Goal: Contribute content: Contribute content

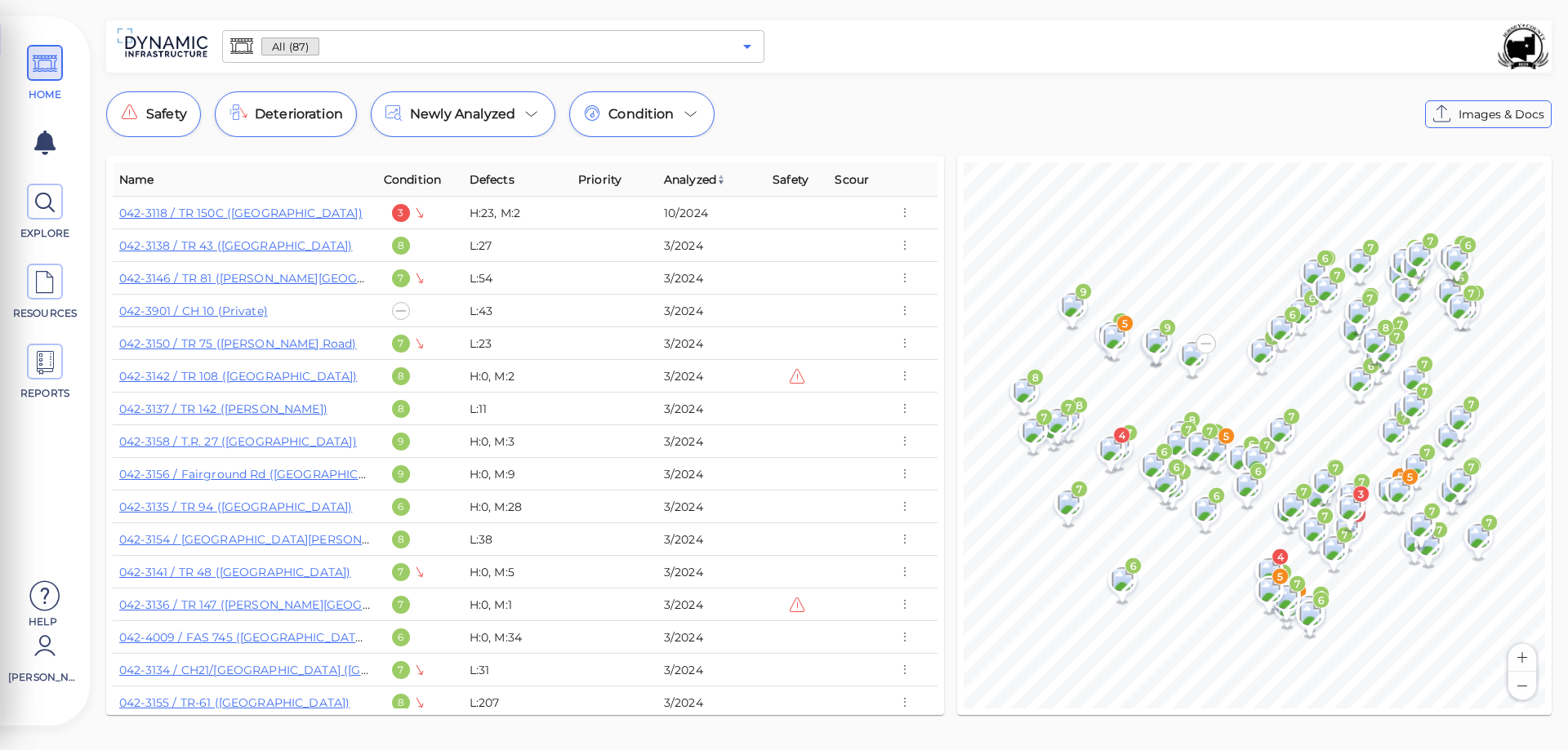
click at [749, 52] on icon "Open" at bounding box center [747, 46] width 20 height 20
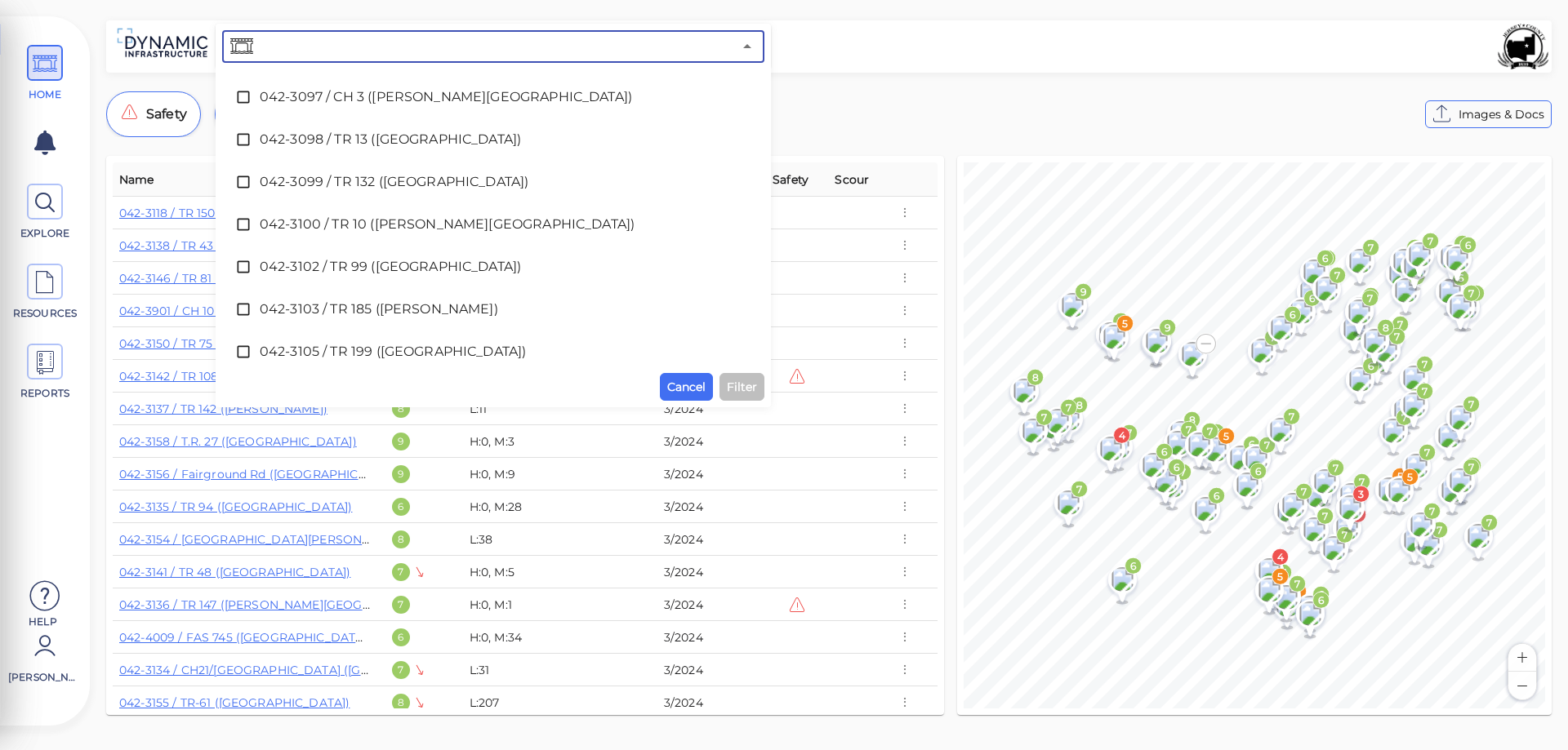
scroll to position [899, 0]
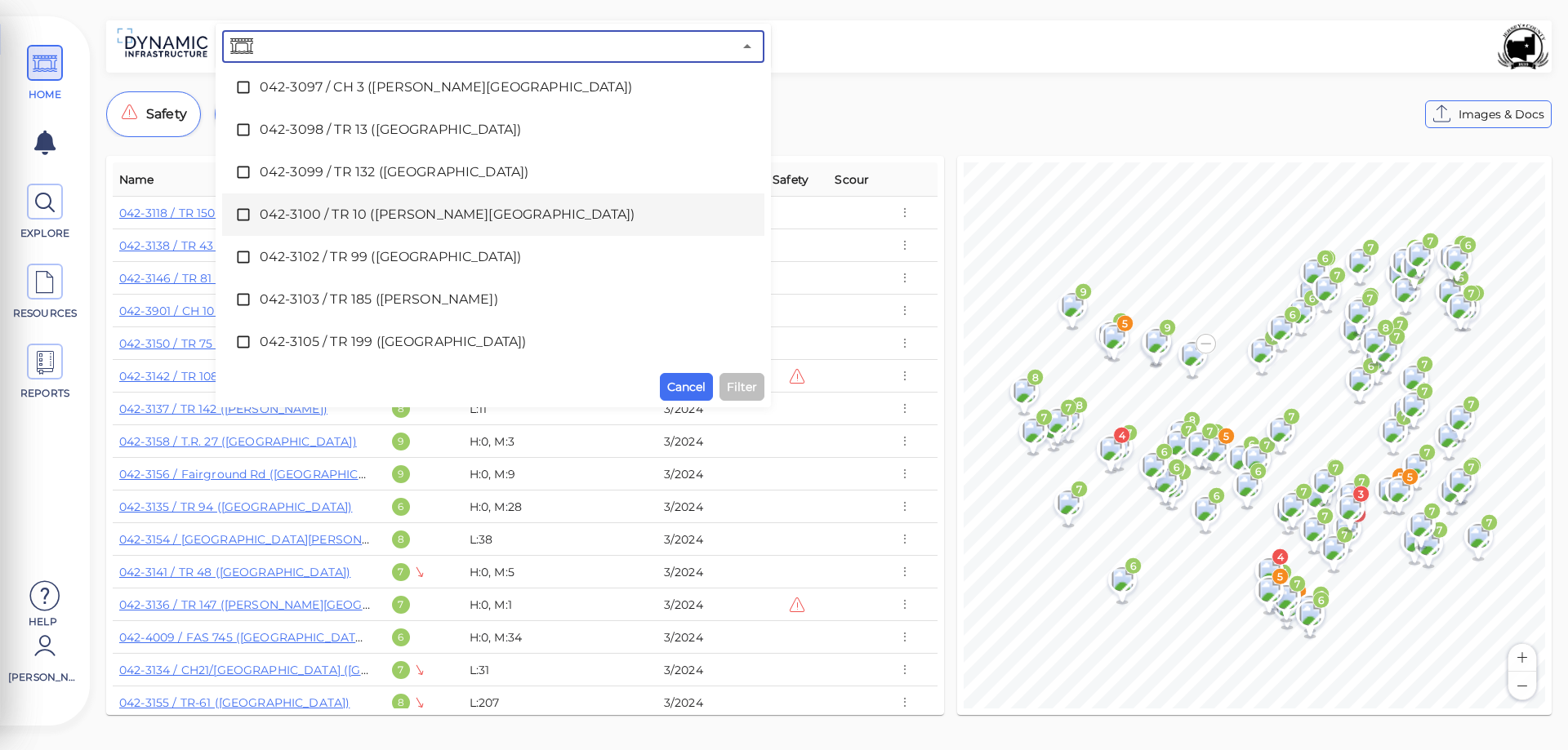
click at [347, 213] on span "042-3100 / TR 10 ([PERSON_NAME][GEOGRAPHIC_DATA])" at bounding box center [493, 214] width 467 height 20
click at [239, 211] on icon at bounding box center [243, 214] width 16 height 16
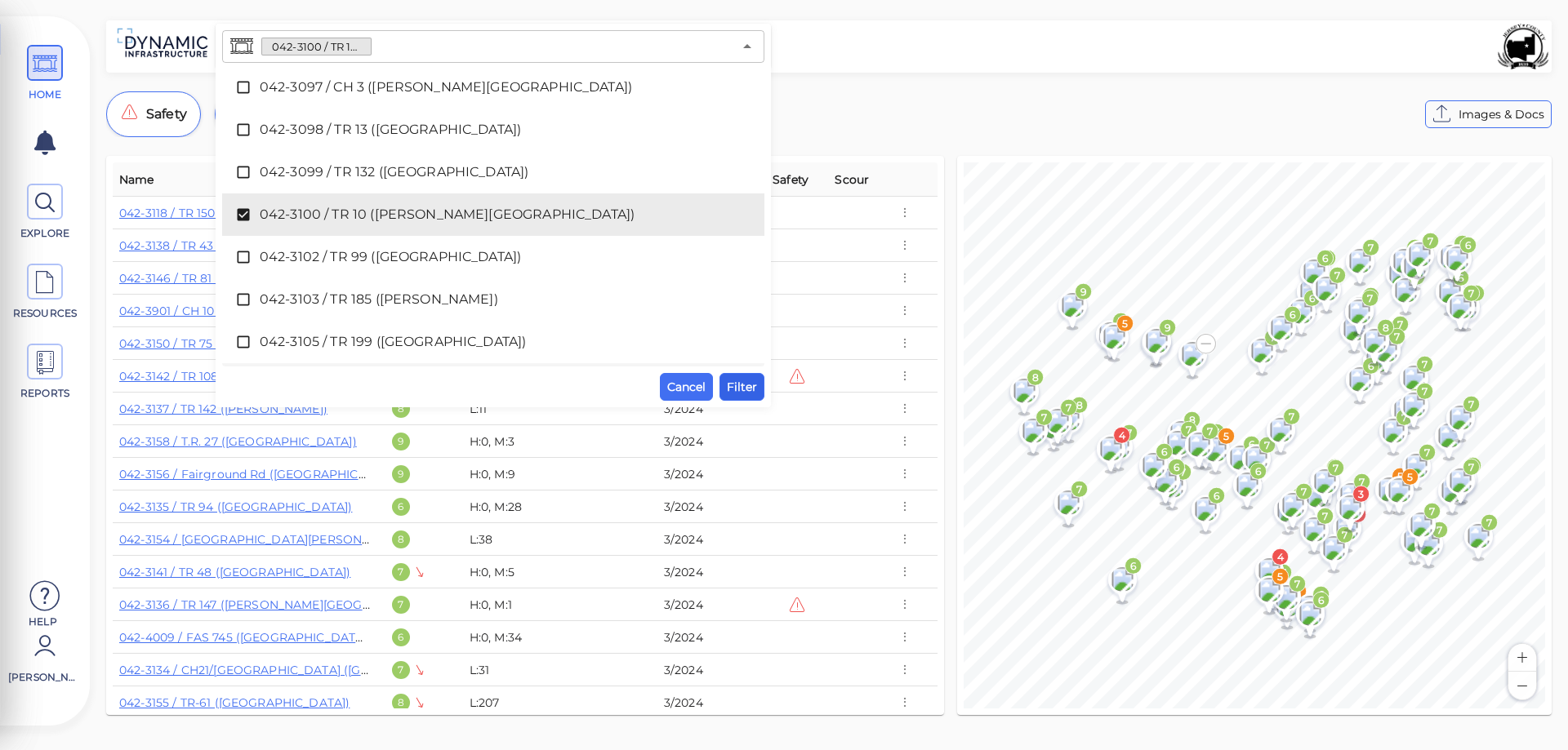
click at [741, 389] on span "Filter" at bounding box center [742, 387] width 30 height 20
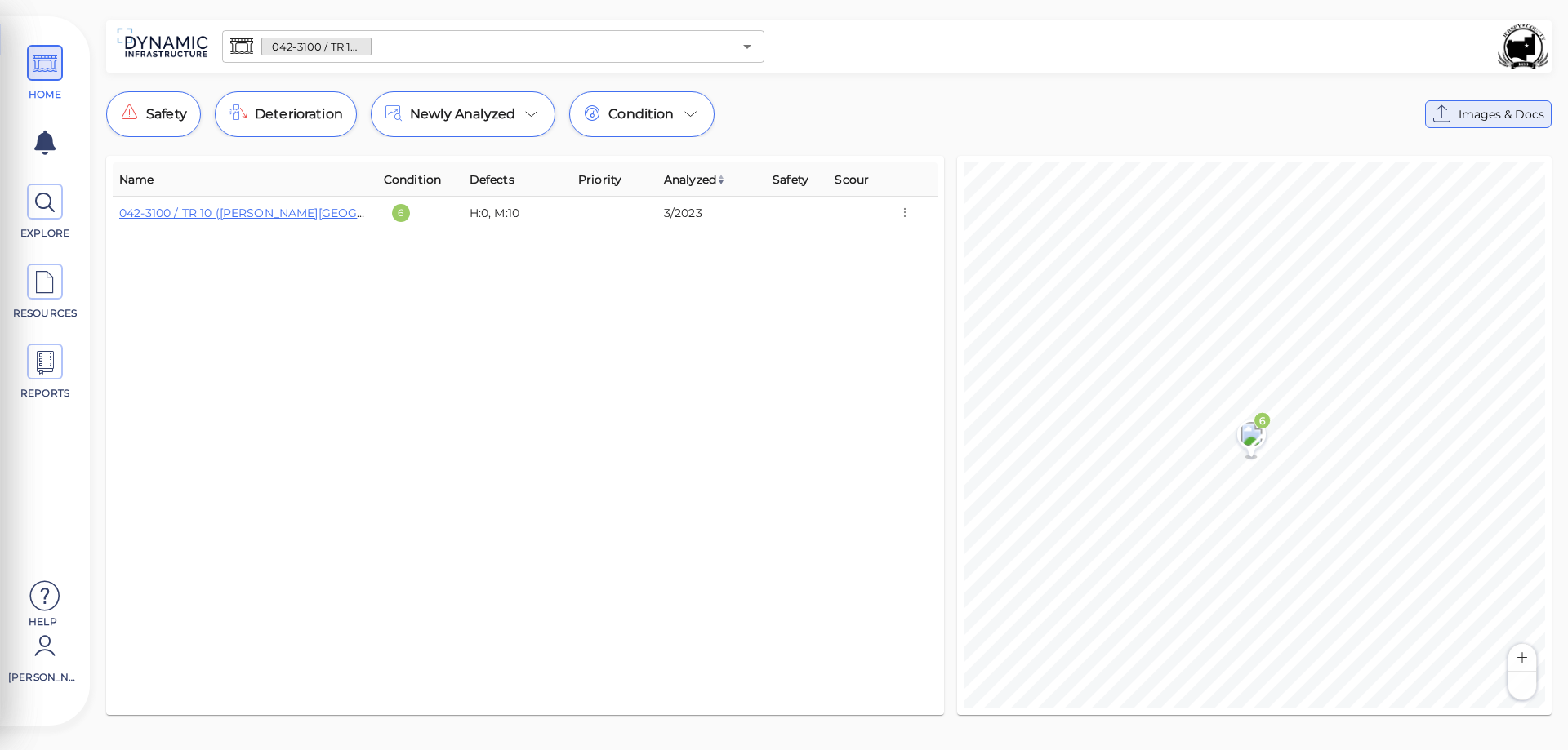
click at [1512, 114] on span "Images & Docs" at bounding box center [1502, 114] width 86 height 20
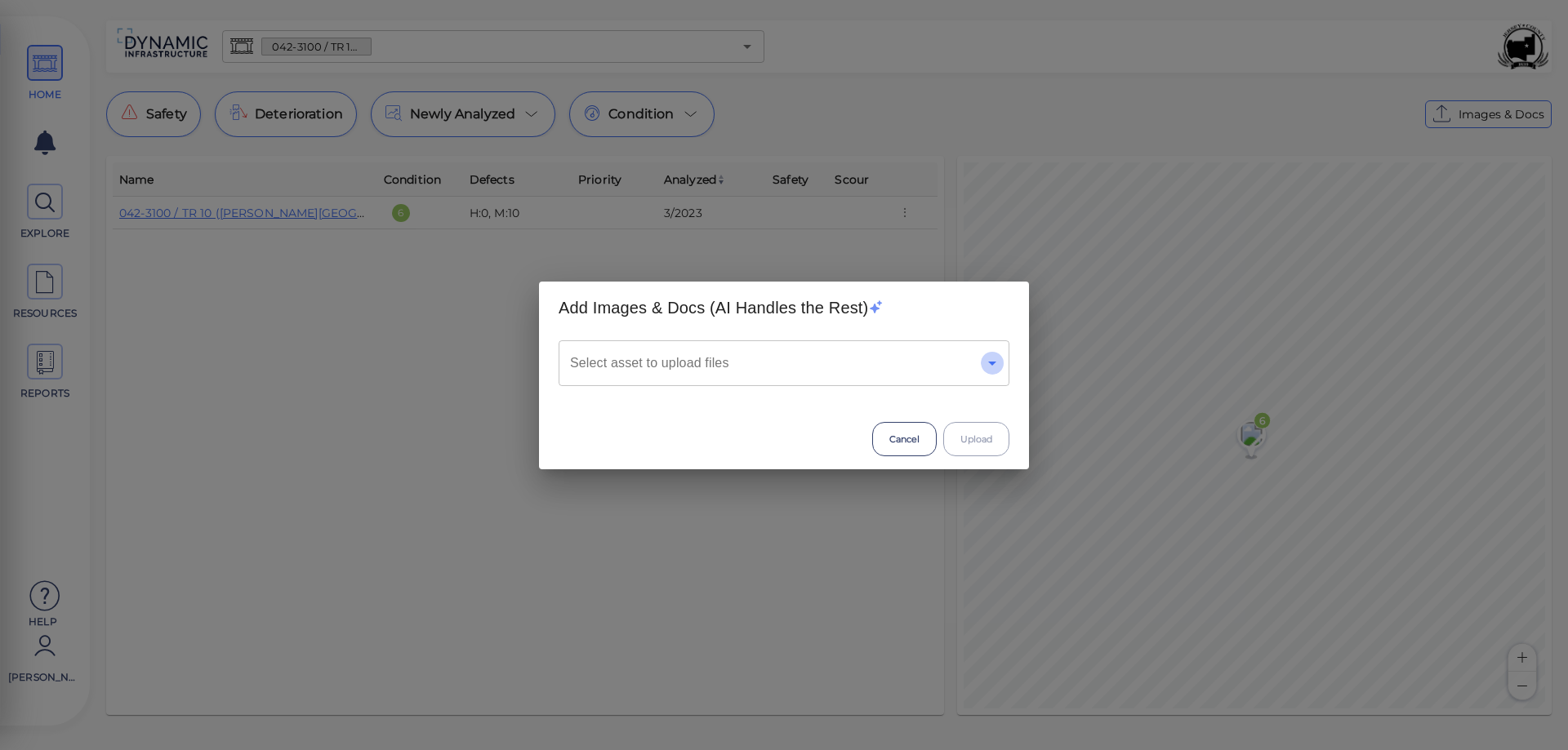
click at [996, 365] on icon "Open" at bounding box center [992, 363] width 20 height 20
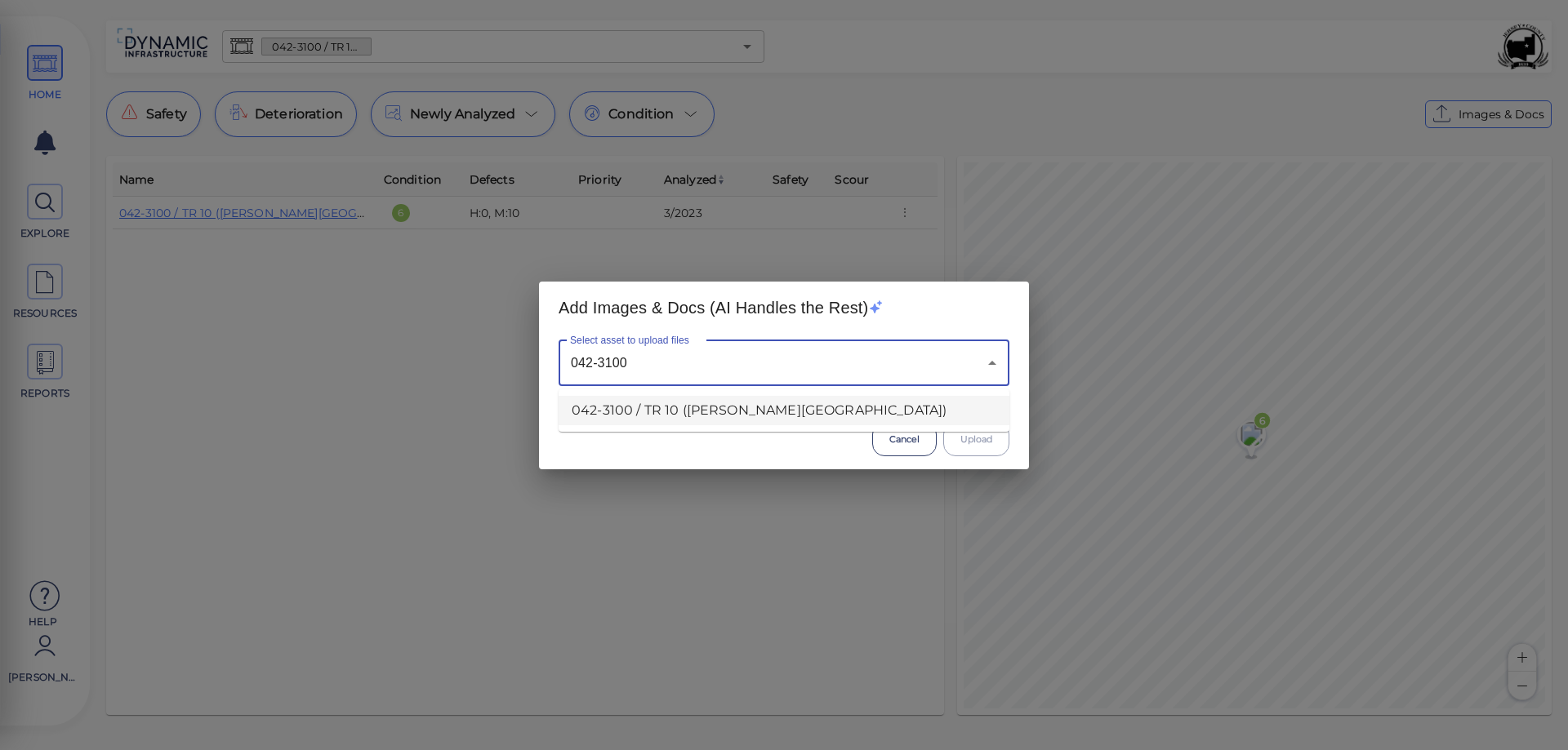
click at [721, 410] on li "042-3100 / TR 10 ([PERSON_NAME][GEOGRAPHIC_DATA])" at bounding box center [784, 410] width 451 height 29
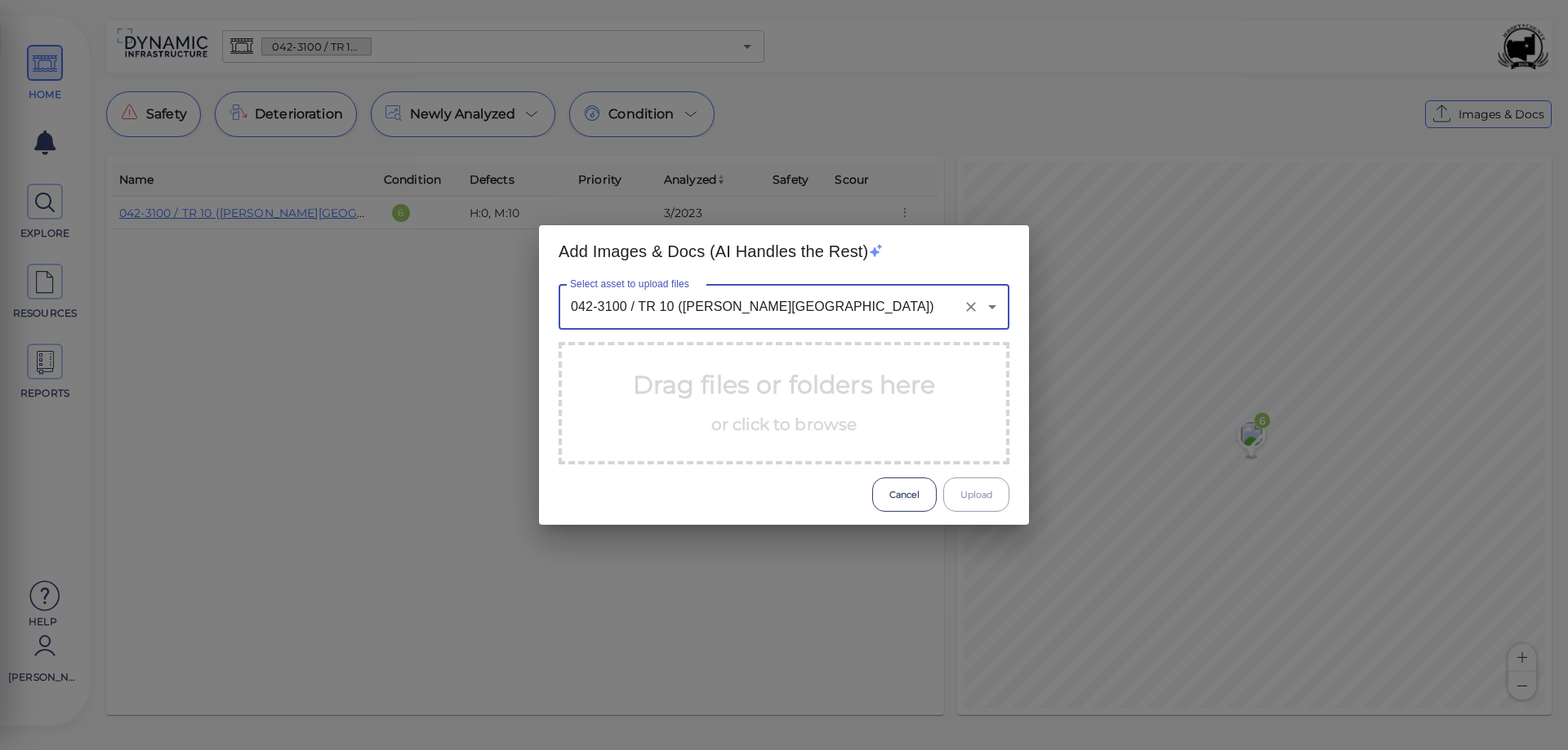
type input "042-3100 / TR 10 ([PERSON_NAME][GEOGRAPHIC_DATA])"
click at [721, 410] on p "Drag files or folders here or click to browse" at bounding box center [784, 403] width 303 height 74
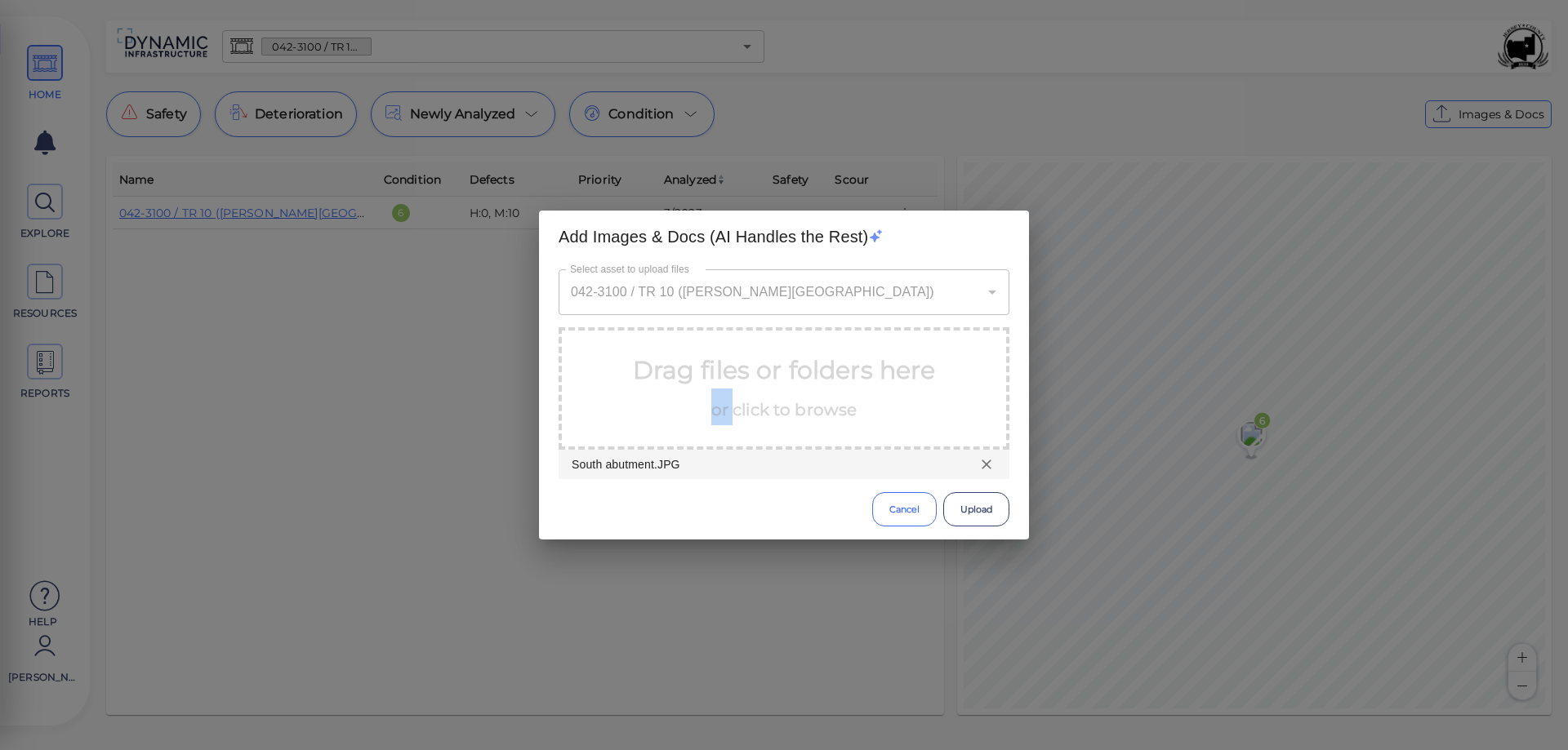
click at [900, 508] on button "Cancel" at bounding box center [904, 509] width 64 height 35
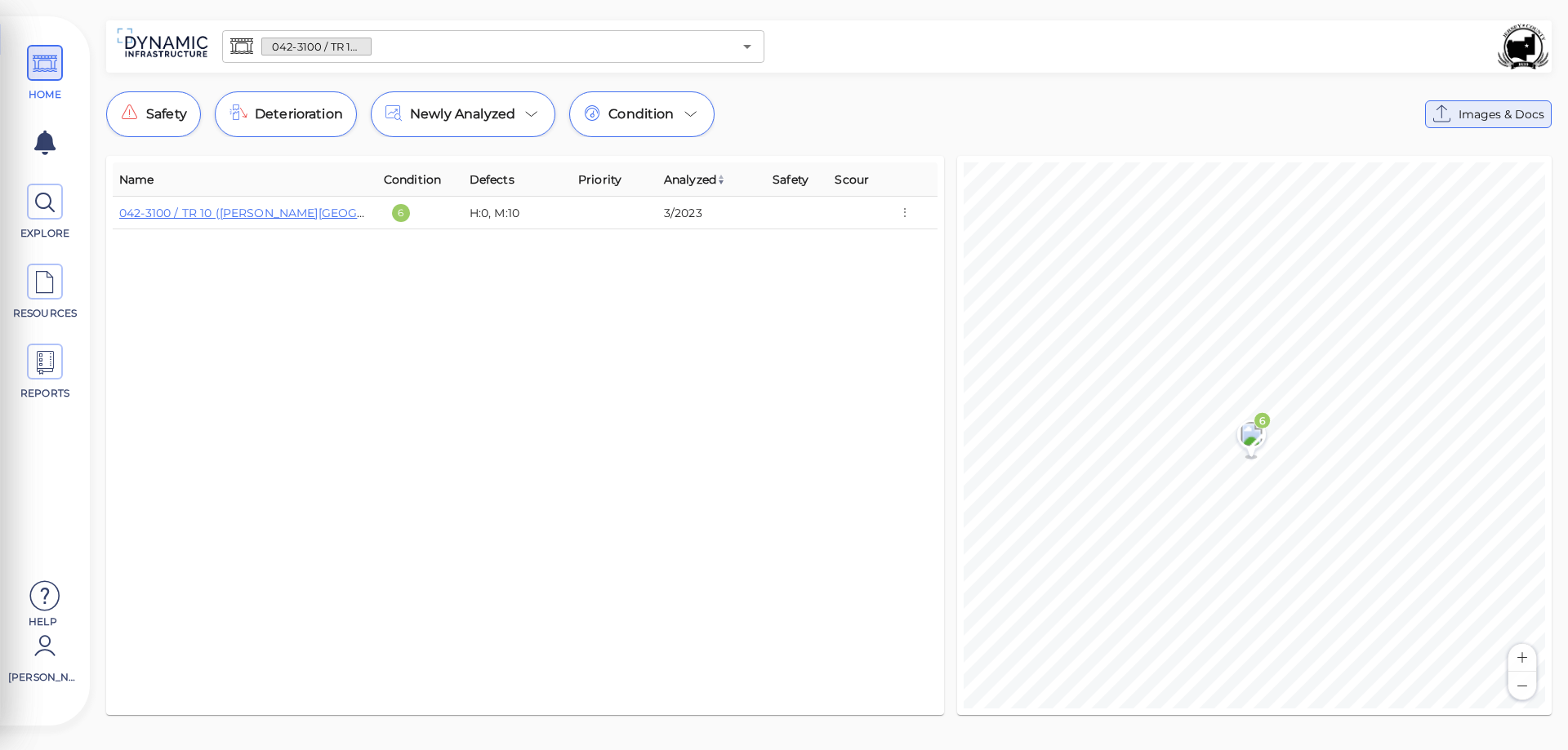
drag, startPoint x: 249, startPoint y: 213, endPoint x: 1497, endPoint y: 113, distance: 1252.0
click at [1497, 113] on span "Images & Docs" at bounding box center [1502, 114] width 86 height 20
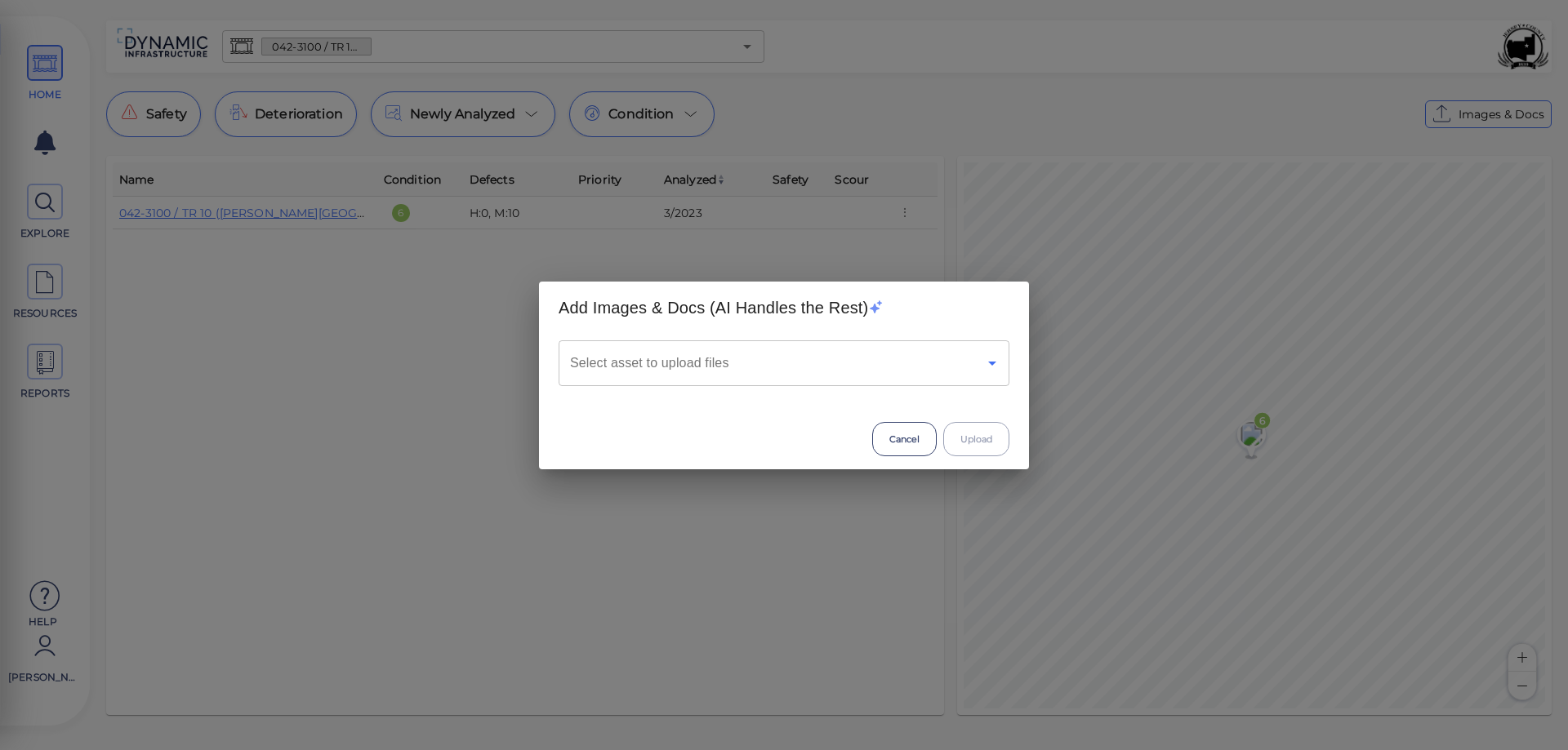
click at [987, 361] on icon "Open" at bounding box center [992, 363] width 20 height 20
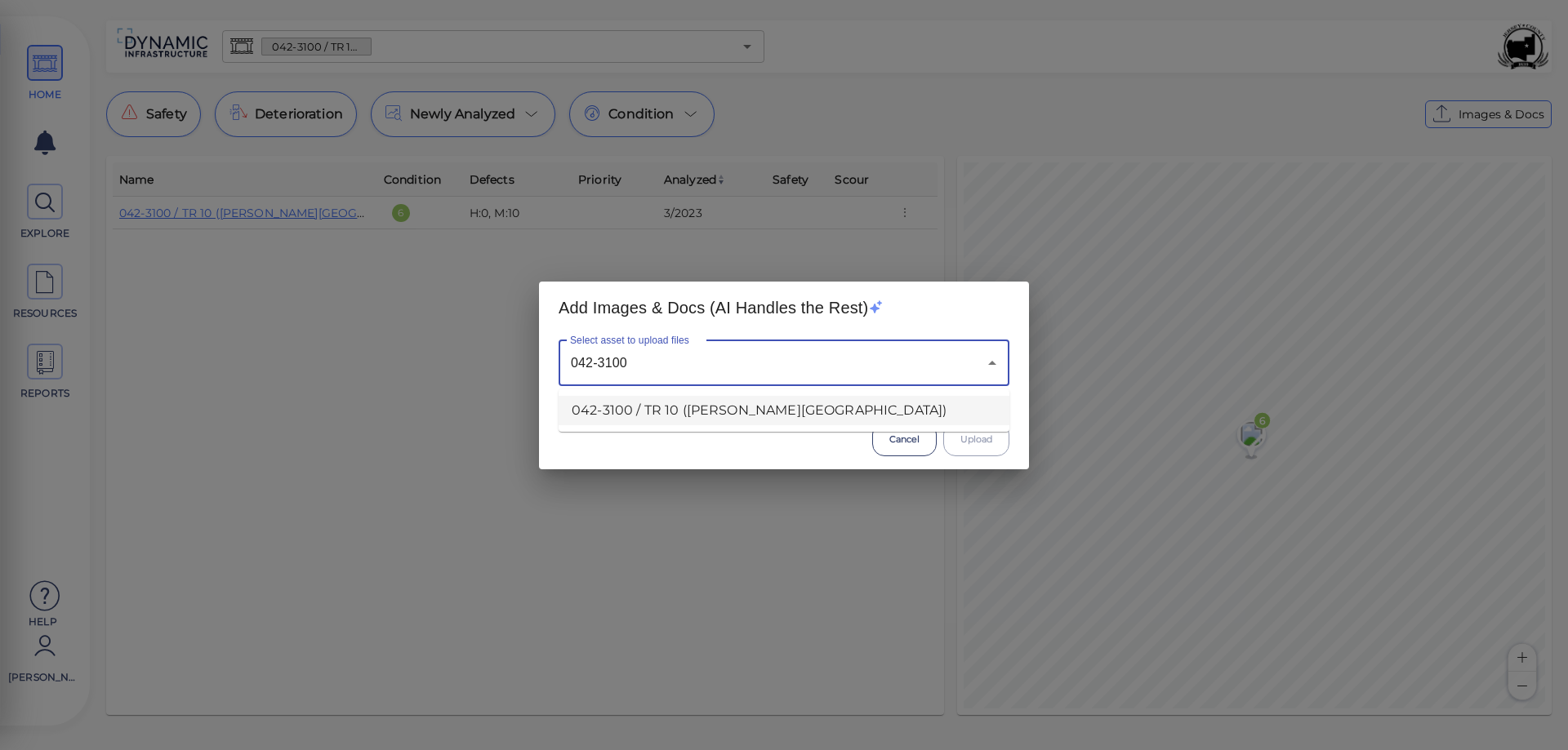
click at [695, 413] on li "042-3100 / TR 10 ([PERSON_NAME][GEOGRAPHIC_DATA])" at bounding box center [784, 410] width 451 height 29
type input "042-3100 / TR 10 ([PERSON_NAME][GEOGRAPHIC_DATA])"
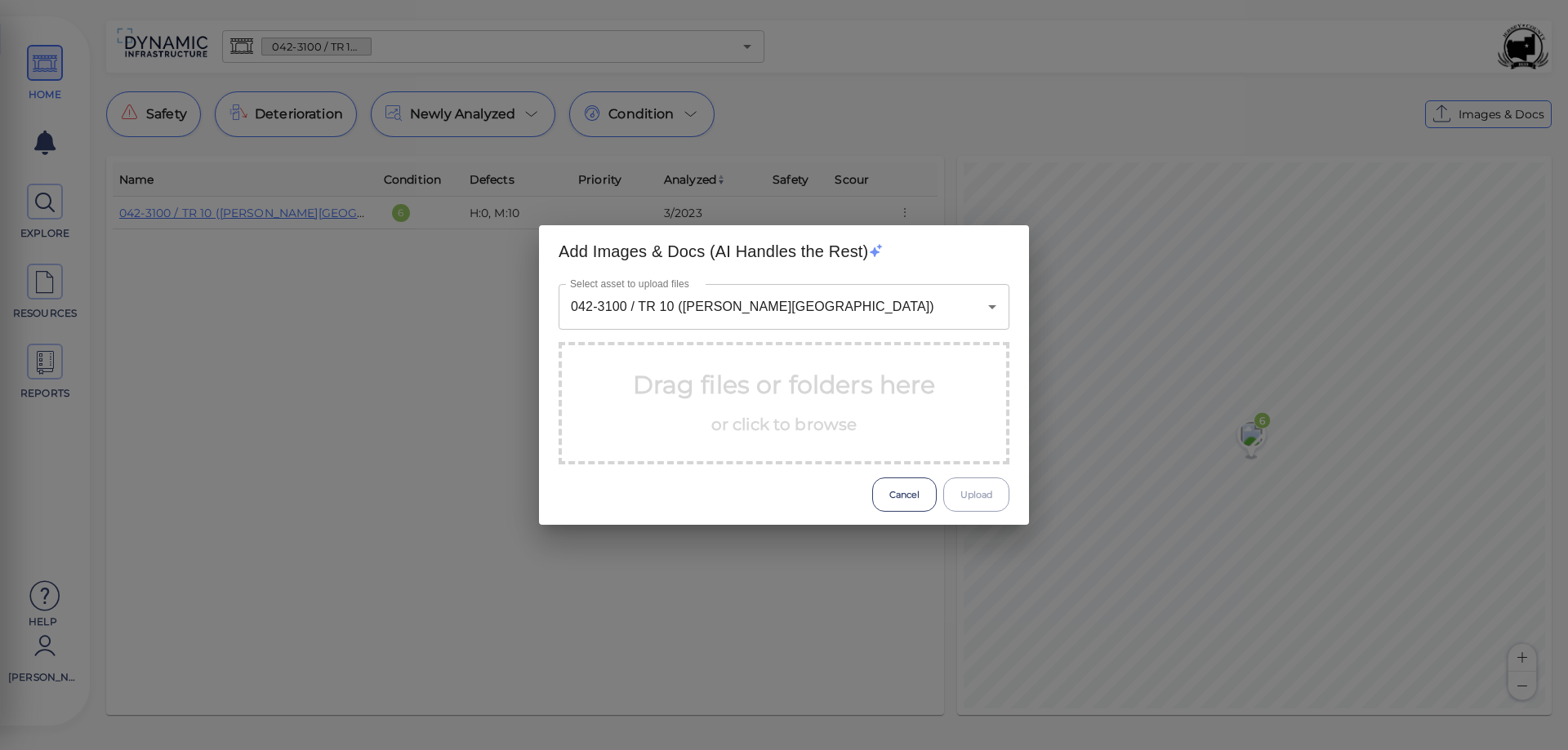
click at [695, 413] on p "Drag files or folders here or click to browse" at bounding box center [784, 403] width 303 height 74
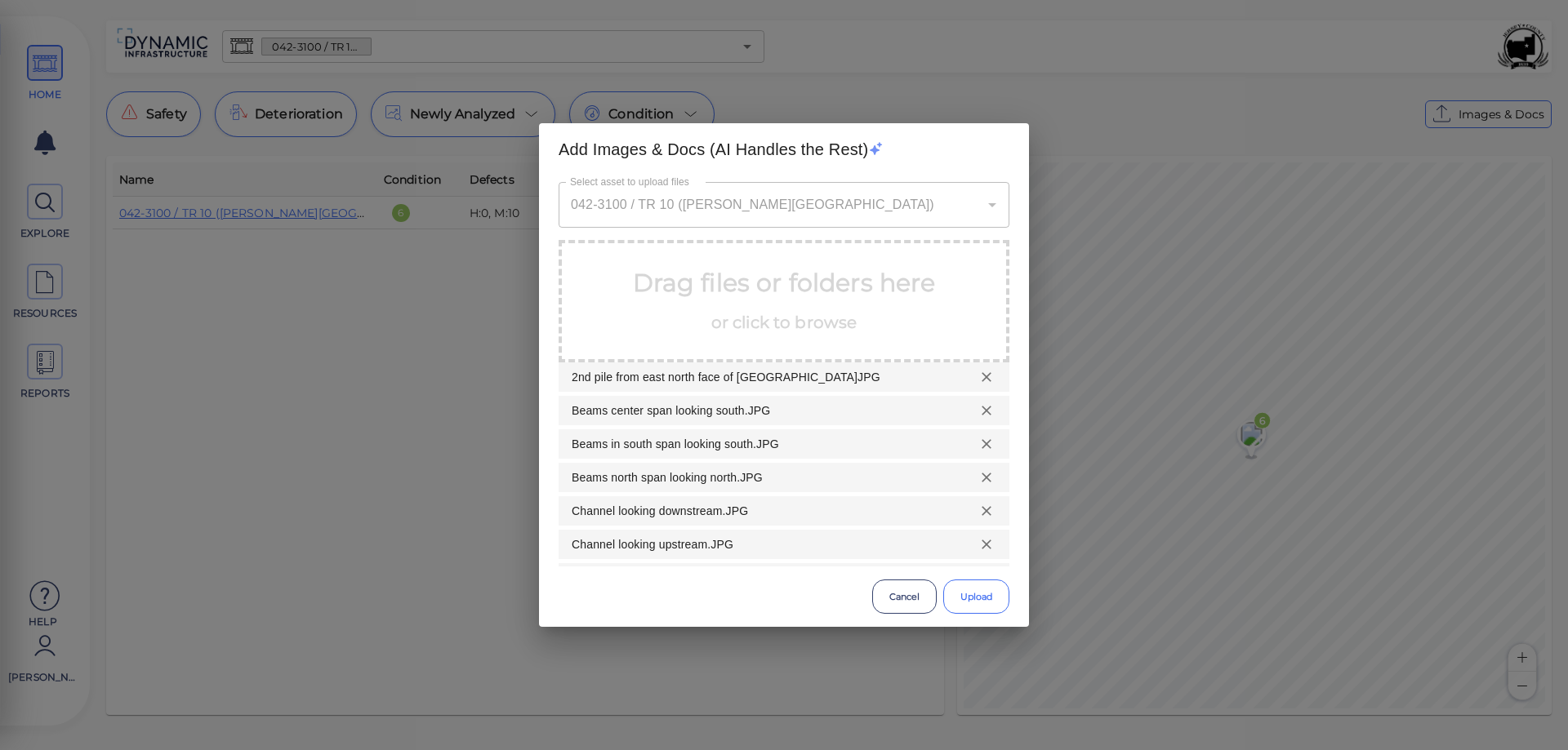
click at [979, 598] on button "Upload" at bounding box center [976, 597] width 66 height 35
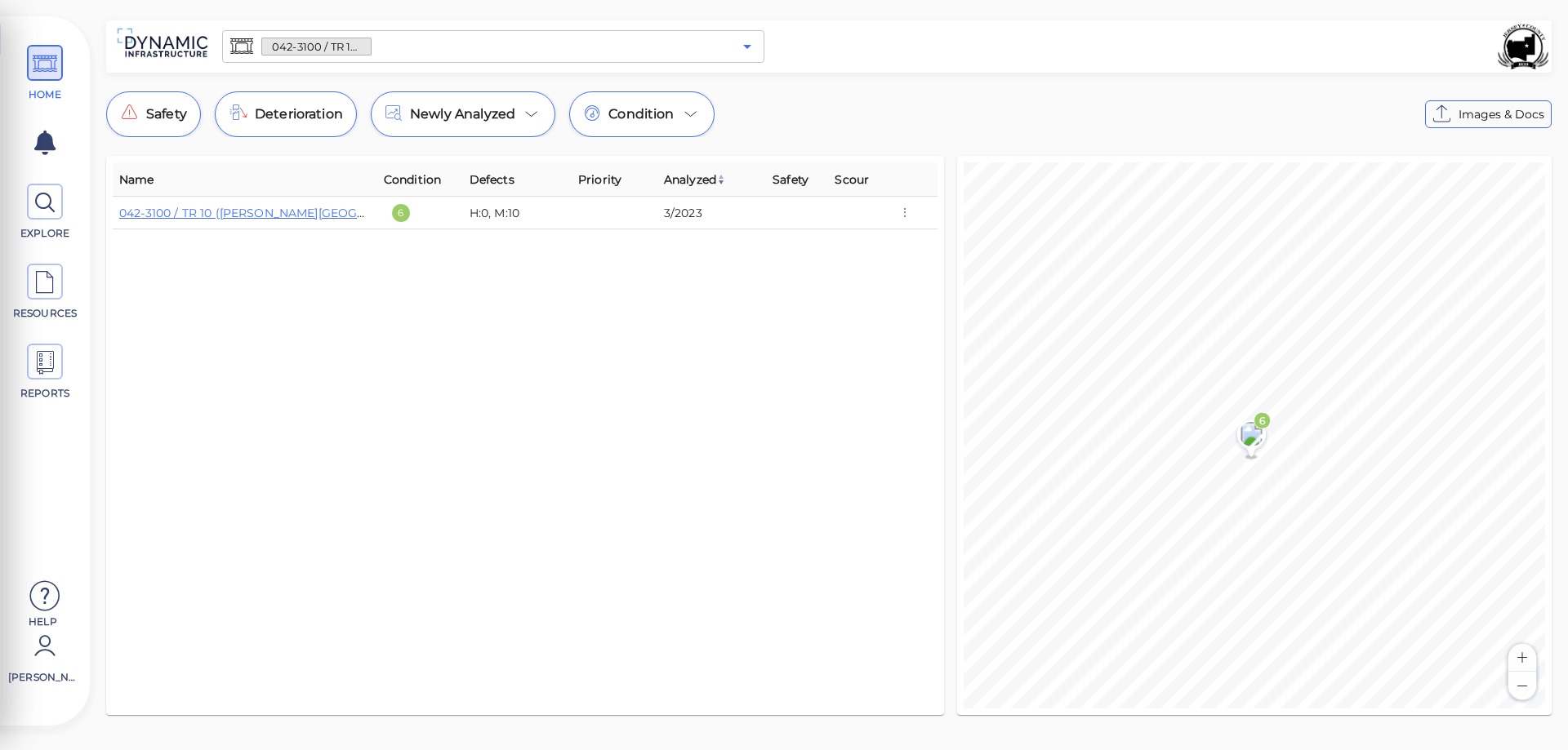
click at [744, 49] on icon "Open" at bounding box center [747, 46] width 20 height 20
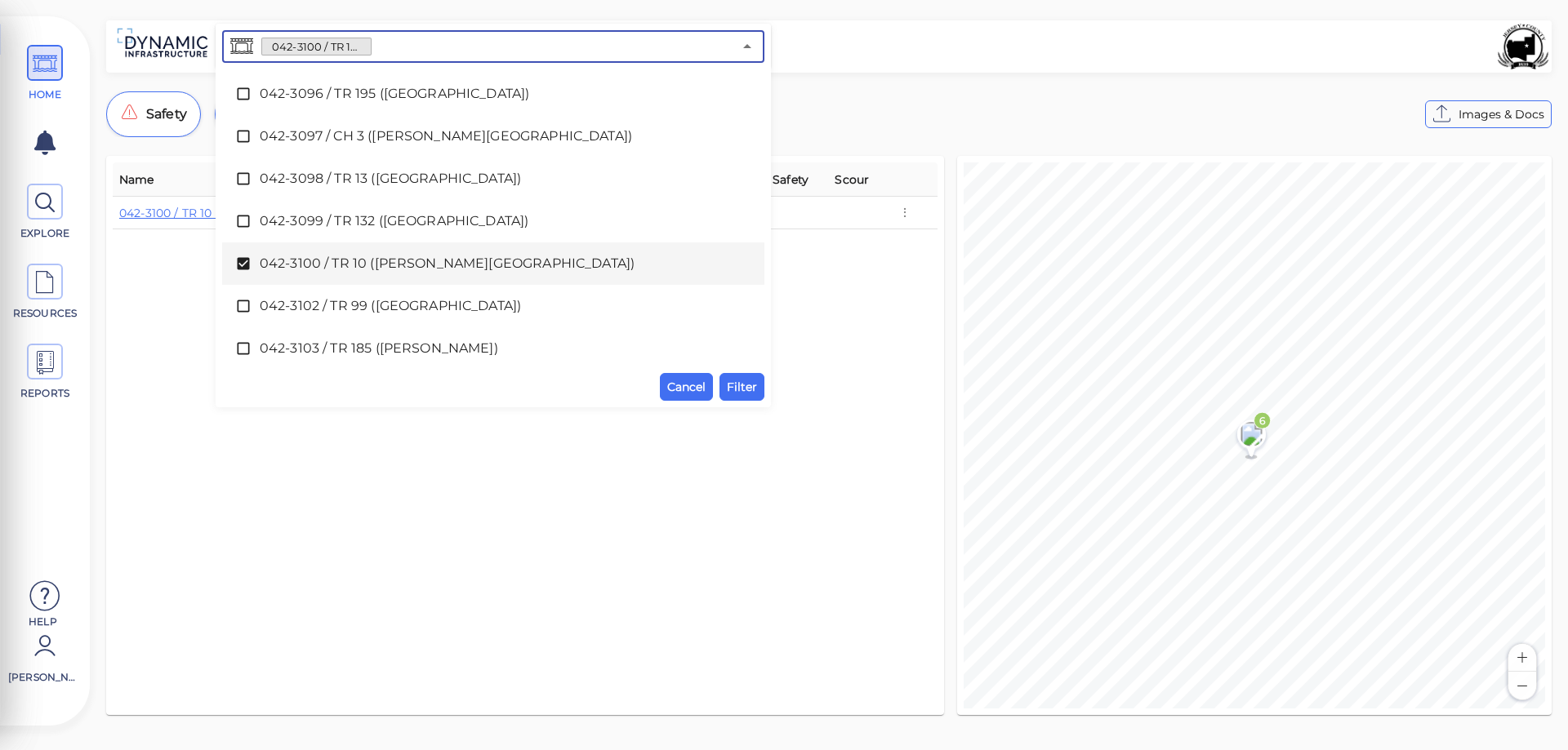
scroll to position [931, 0]
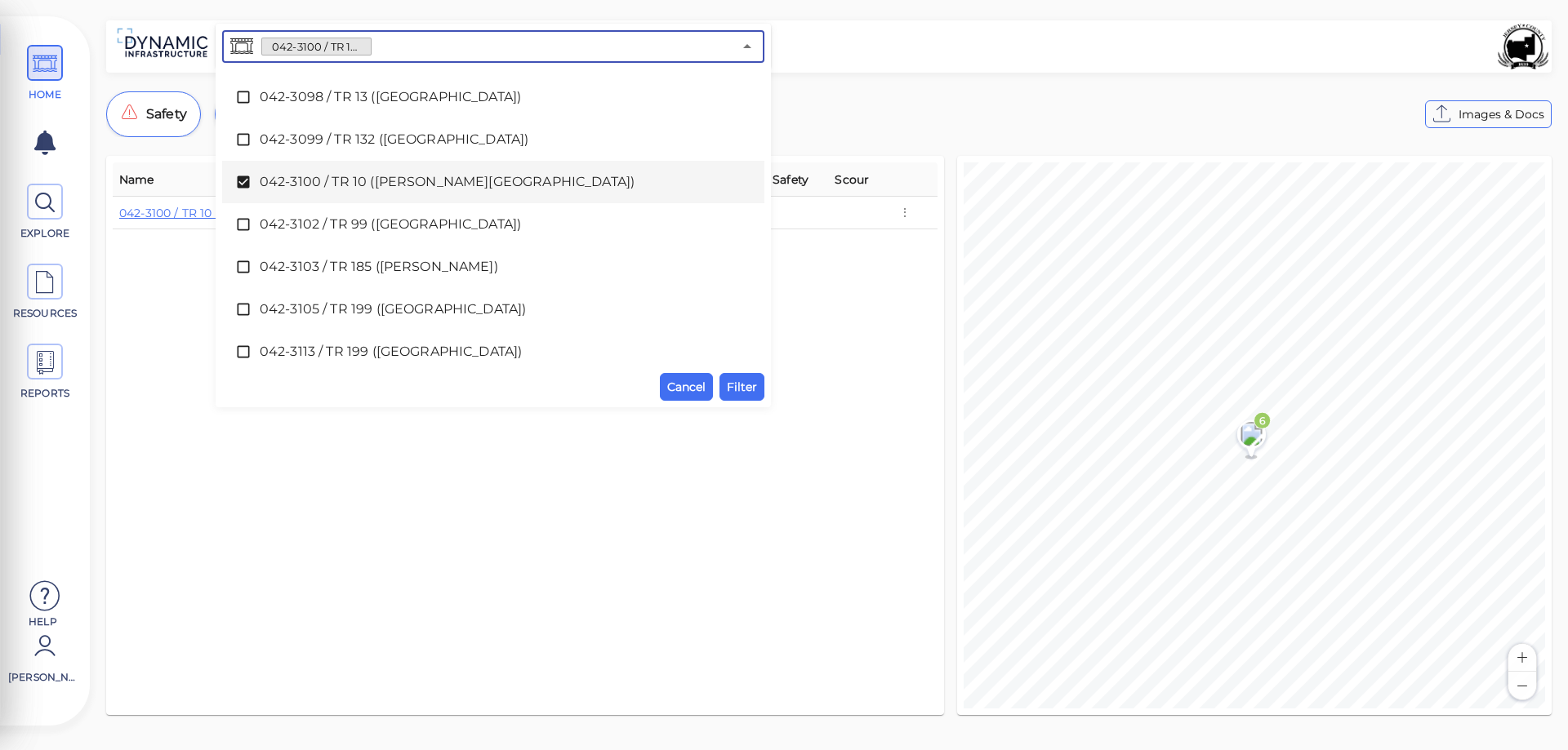
click at [239, 181] on icon at bounding box center [243, 181] width 16 height 16
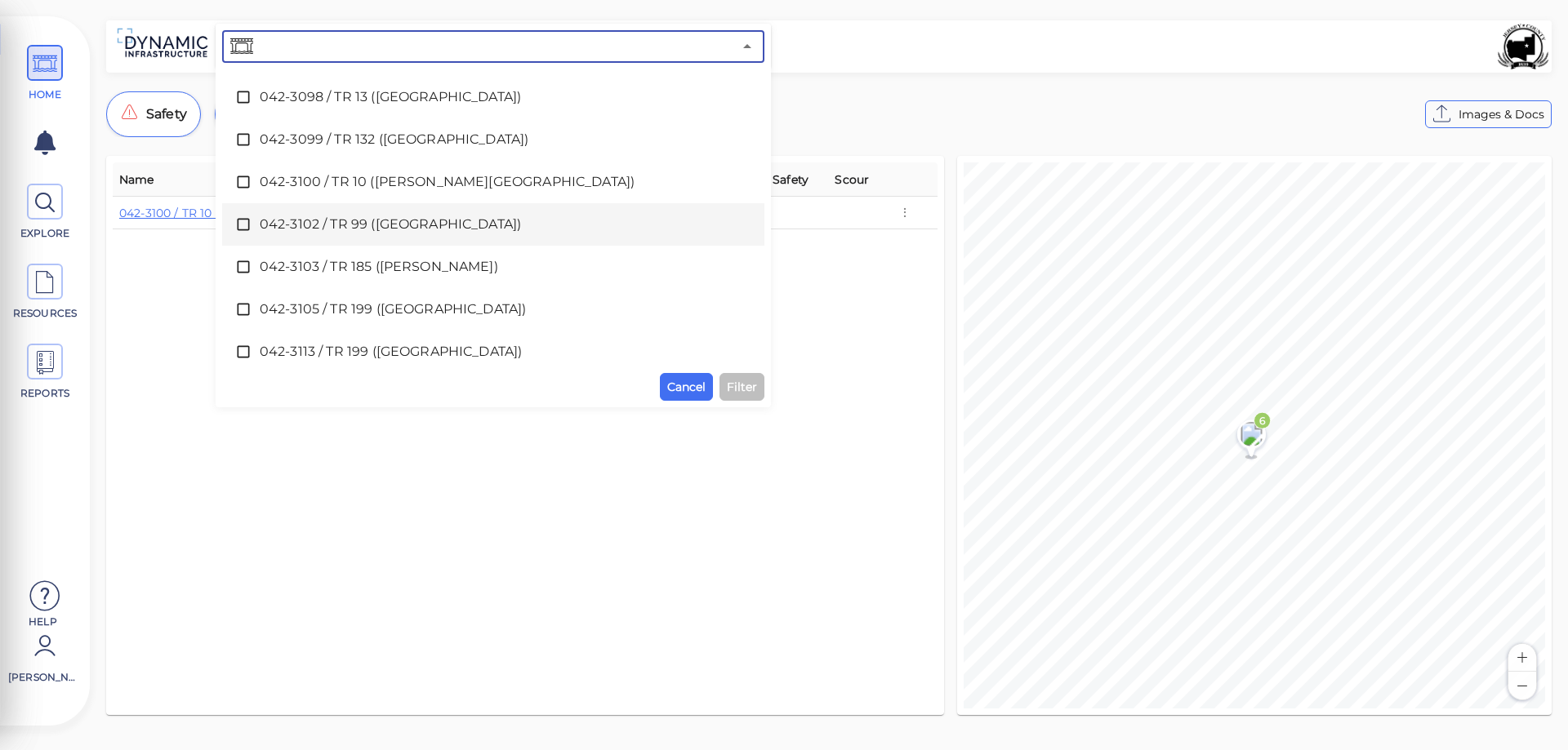
click at [245, 225] on icon at bounding box center [243, 224] width 16 height 16
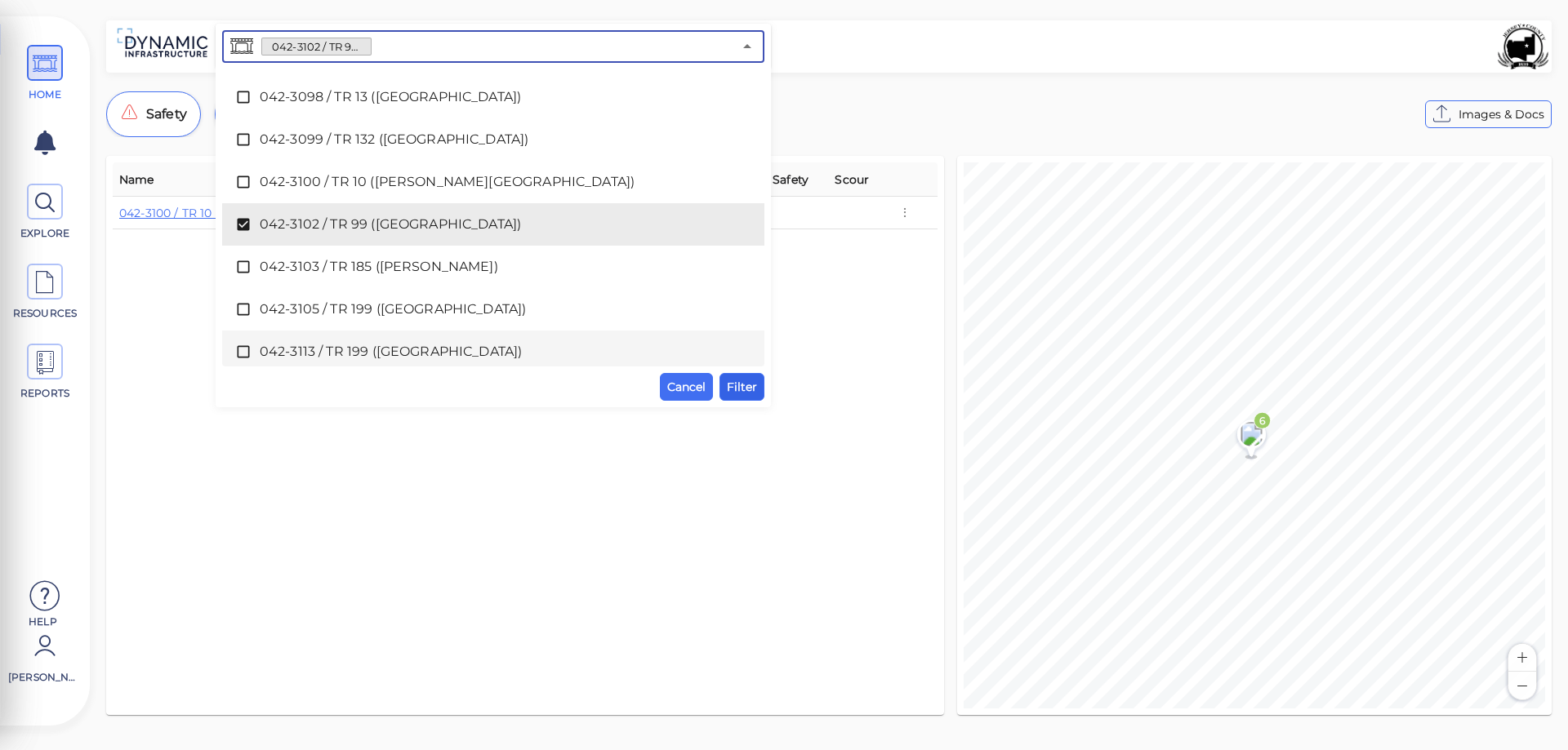
click at [735, 389] on span "Filter" at bounding box center [742, 387] width 30 height 20
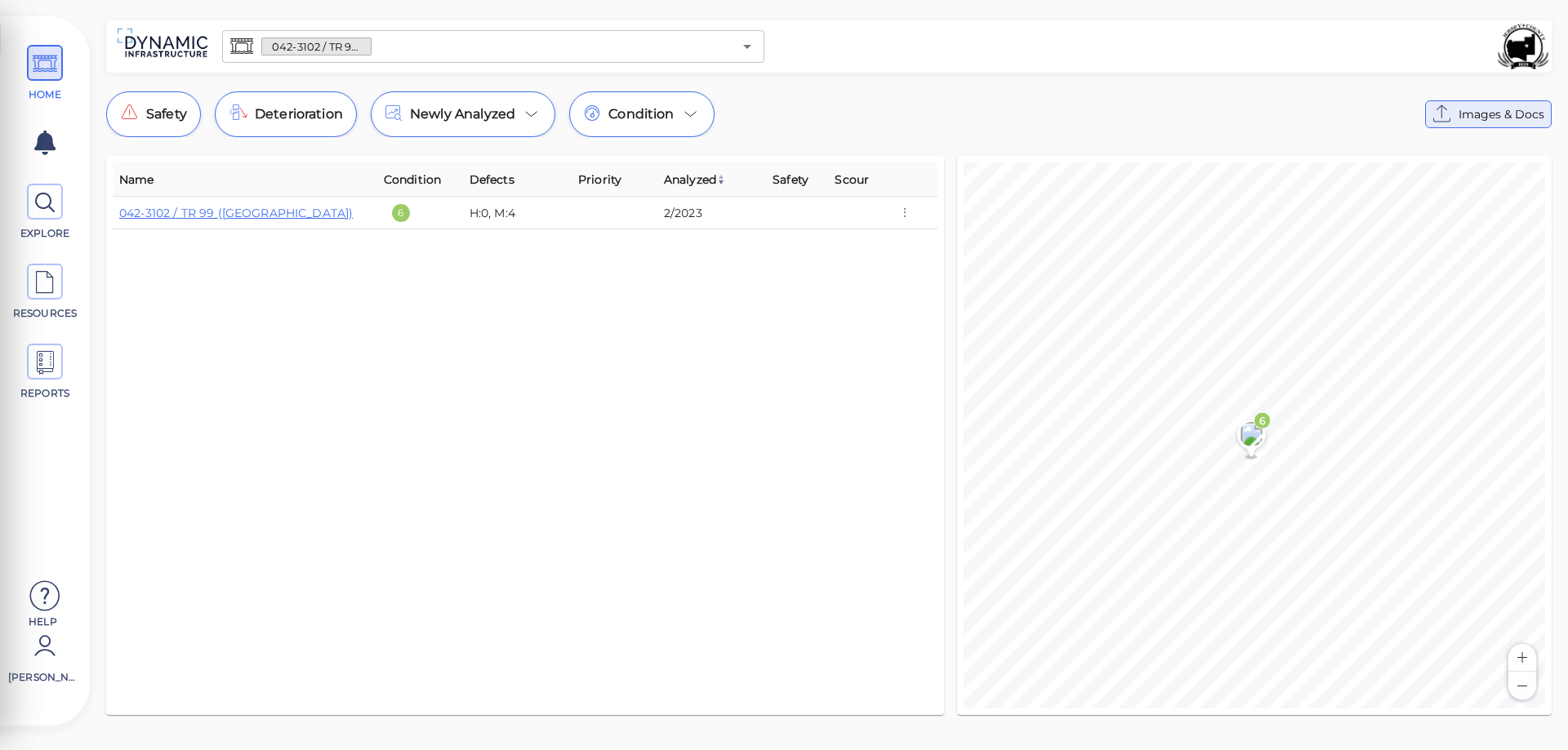
click at [1494, 115] on span "Images & Docs" at bounding box center [1502, 114] width 86 height 20
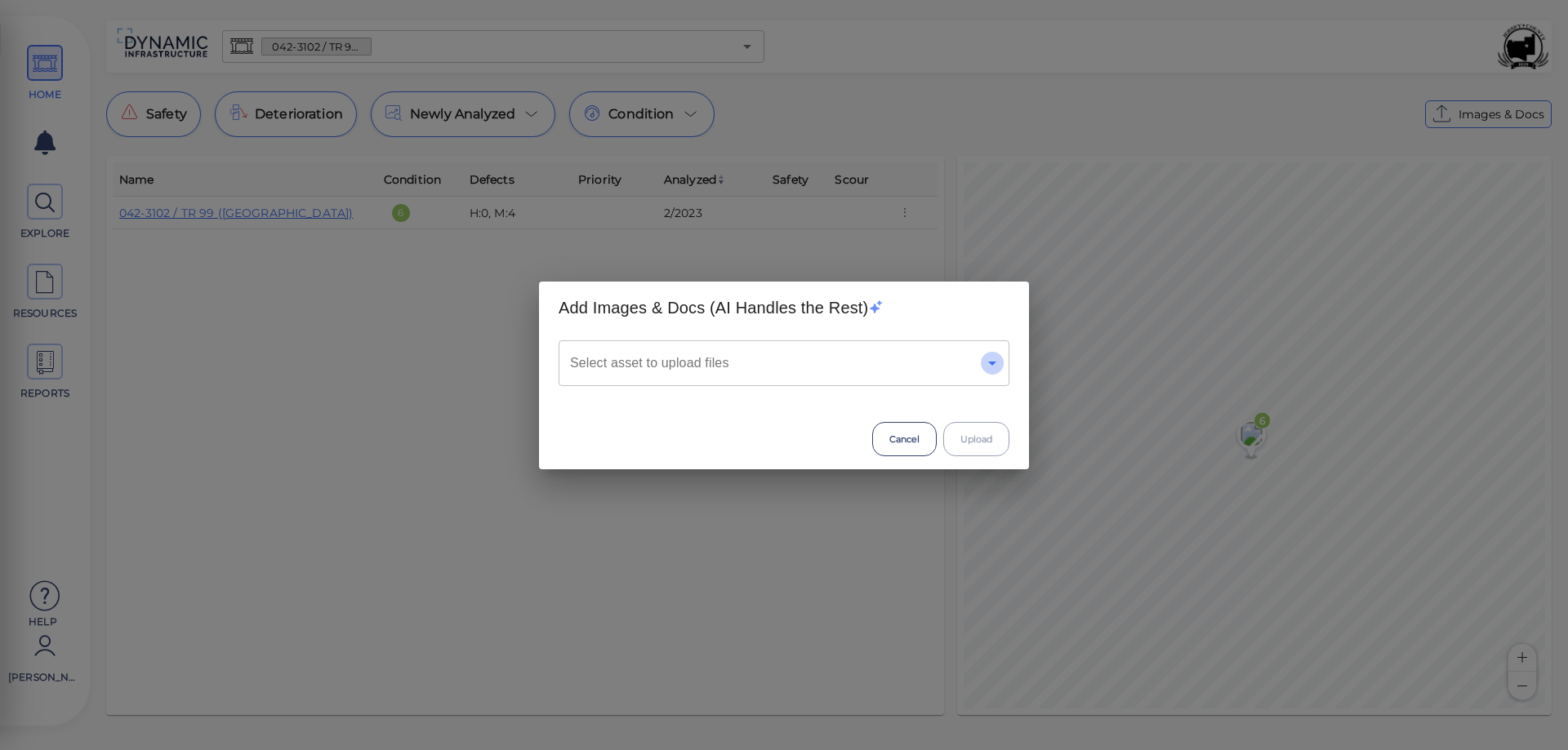
click at [992, 364] on icon "Open" at bounding box center [992, 363] width 8 height 4
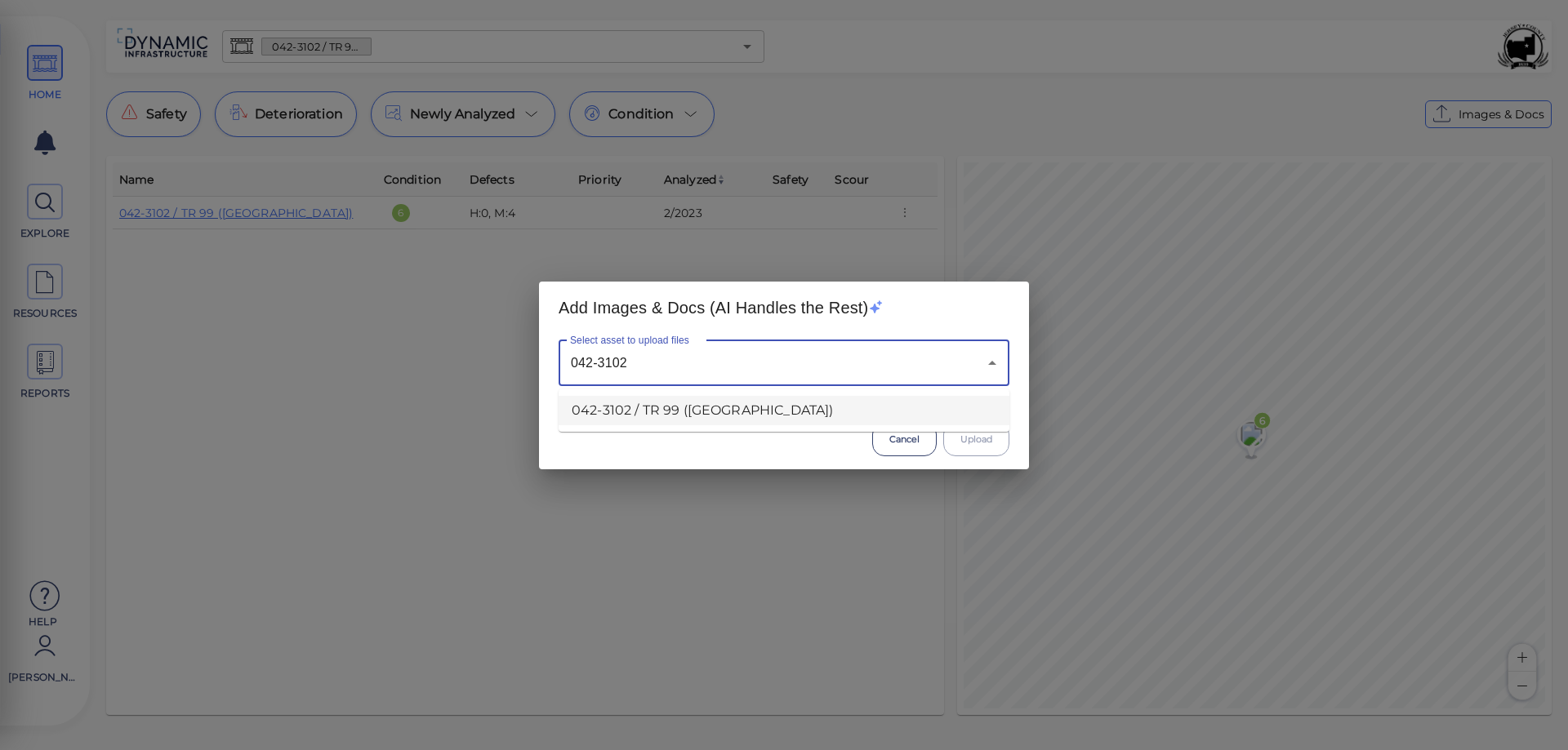
click at [730, 410] on li "042-3102 / TR 99 ([GEOGRAPHIC_DATA])" at bounding box center [784, 410] width 451 height 29
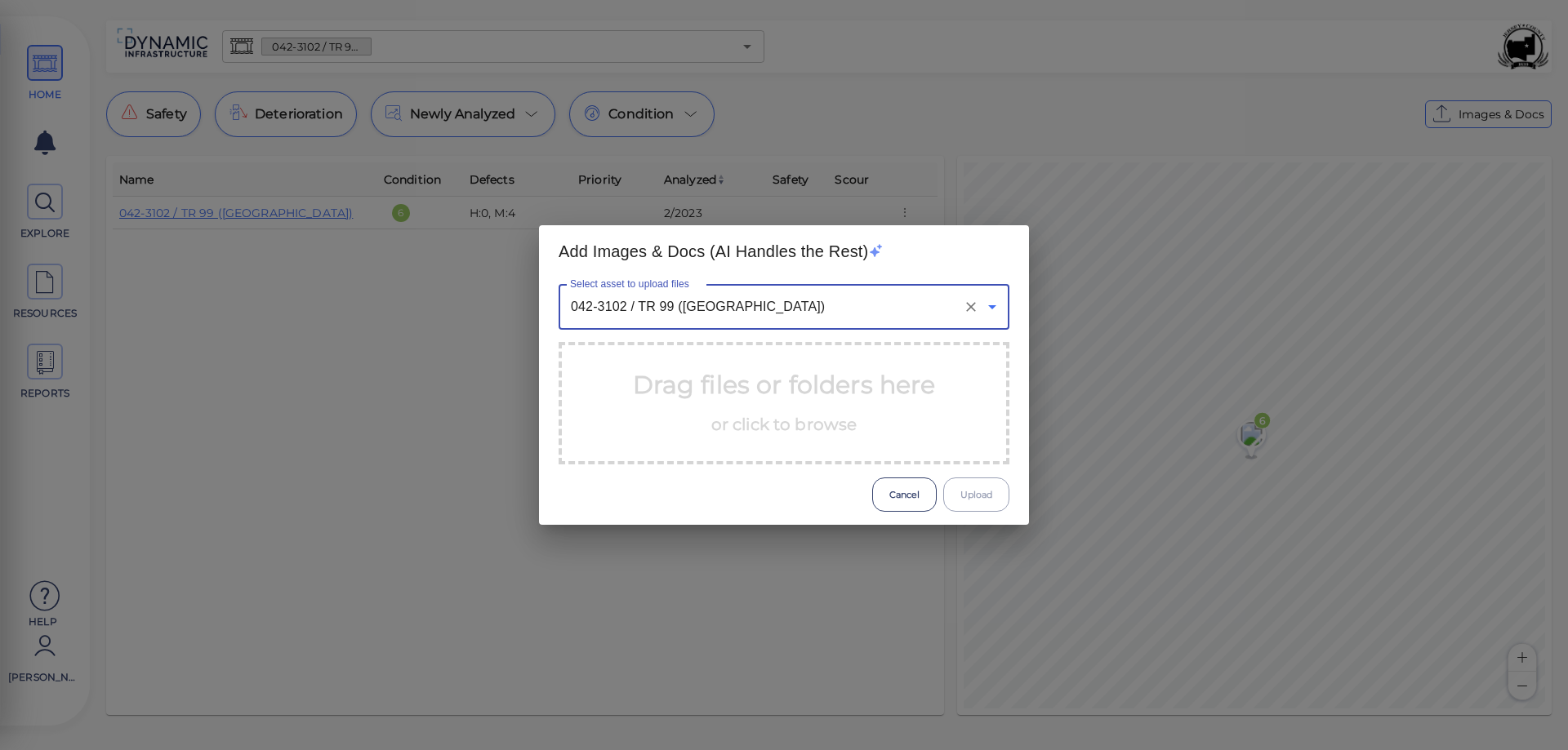
click at [990, 308] on icon "Open" at bounding box center [992, 306] width 20 height 20
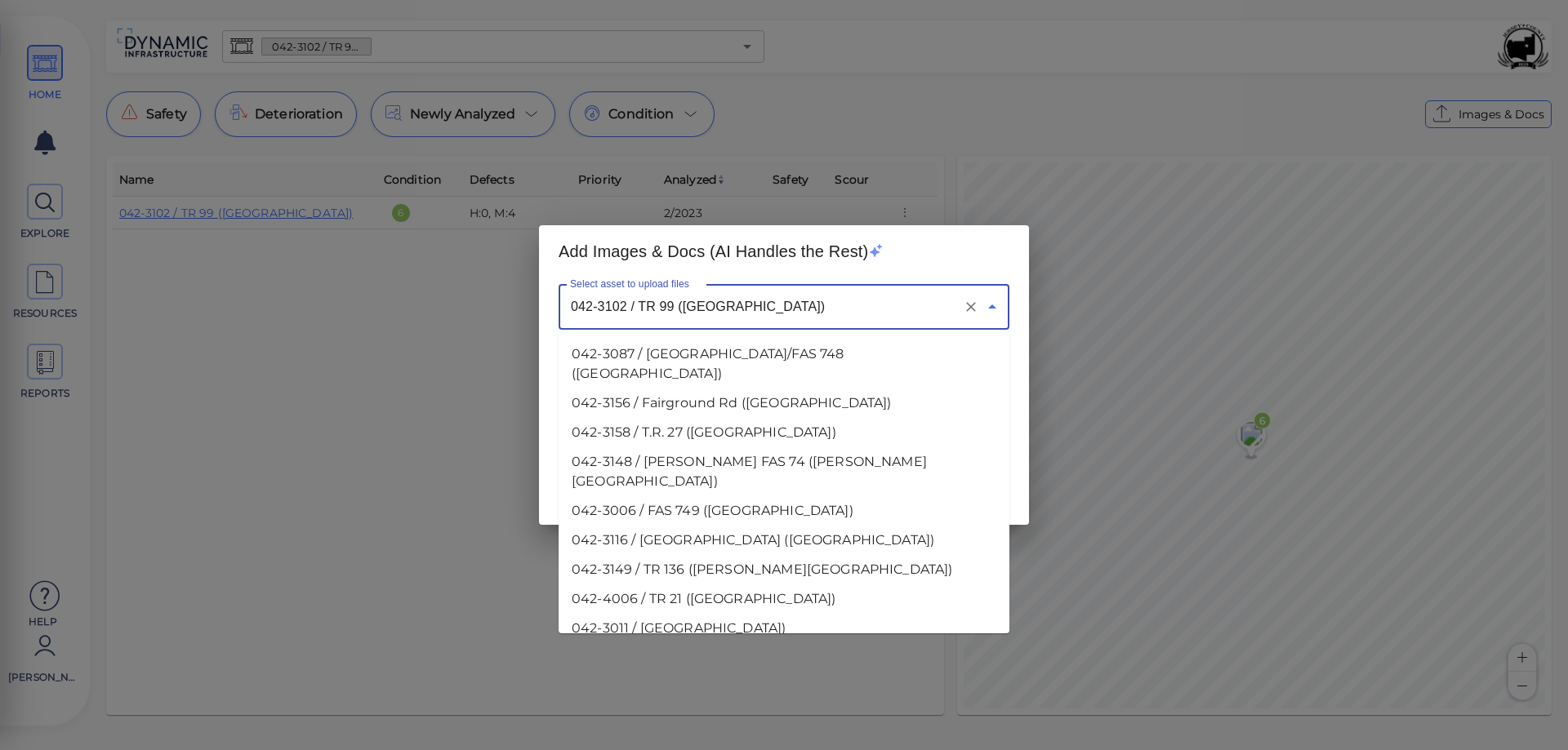
scroll to position [885, 0]
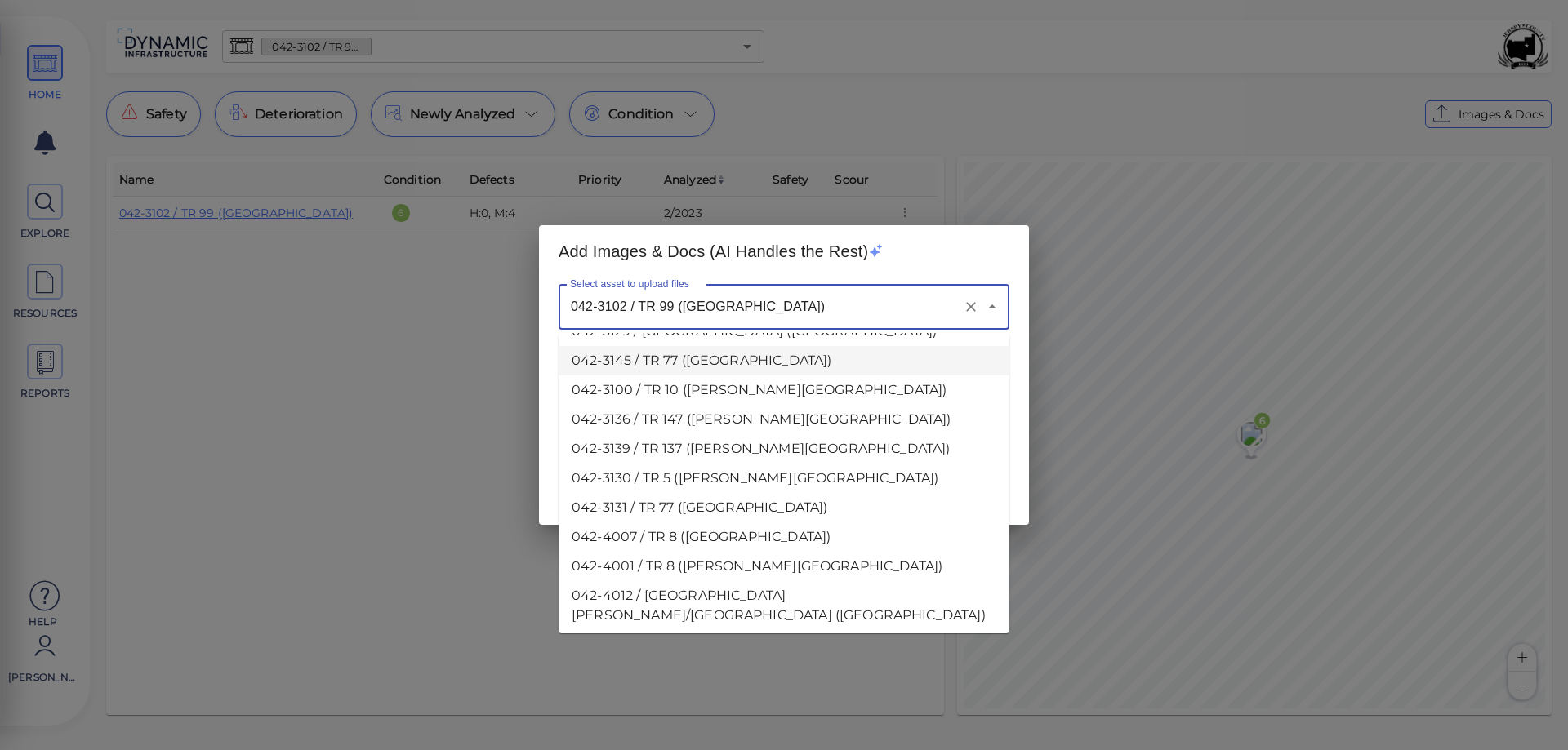
click at [809, 314] on input "042-3102 / TR 99 ([GEOGRAPHIC_DATA])" at bounding box center [761, 306] width 390 height 31
click at [868, 405] on li "042-3136 / TR 147 ([PERSON_NAME][GEOGRAPHIC_DATA])" at bounding box center [784, 419] width 451 height 29
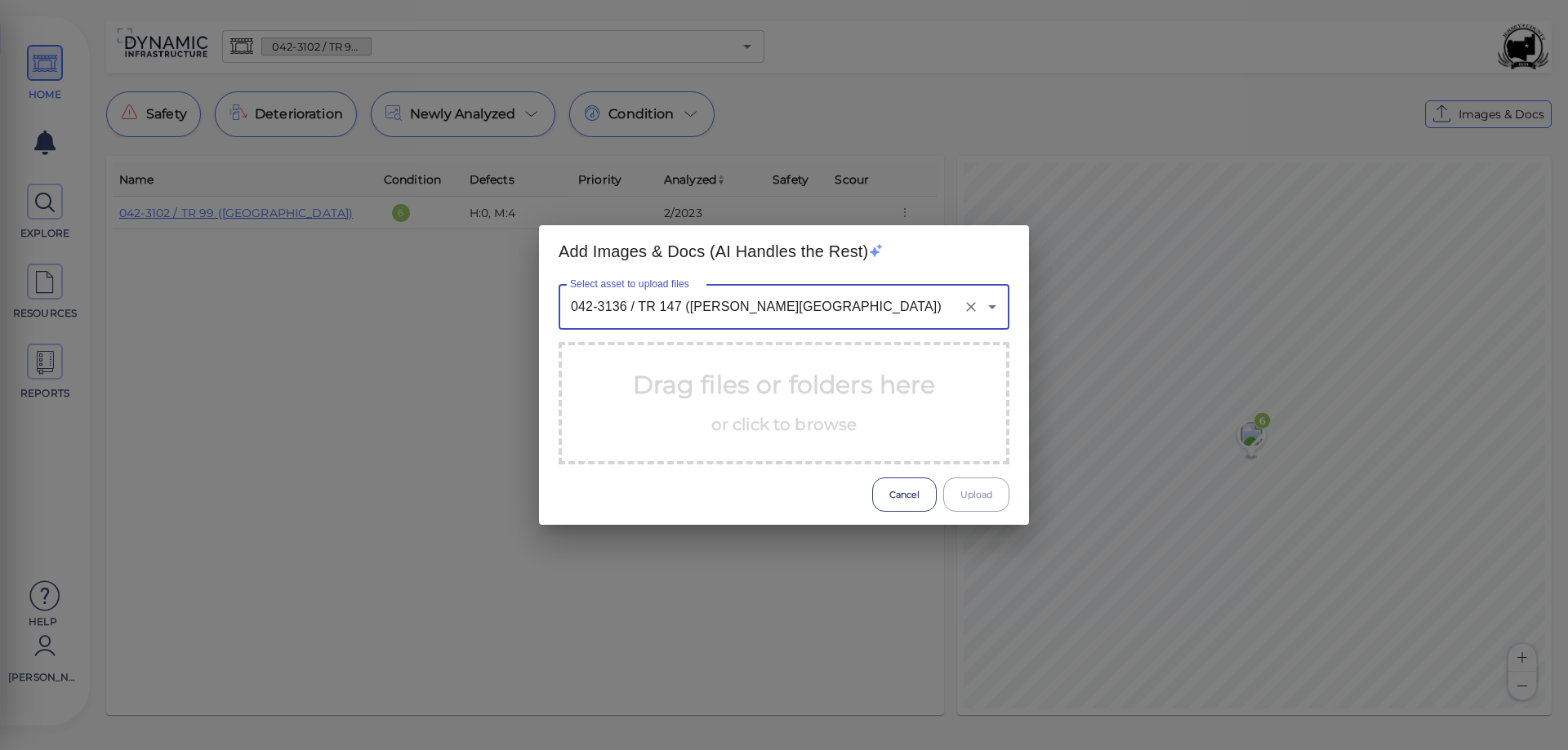
type input "042-3136 / TR 147 ([PERSON_NAME][GEOGRAPHIC_DATA])"
click at [822, 413] on p "Drag files or folders here or click to browse" at bounding box center [784, 403] width 303 height 74
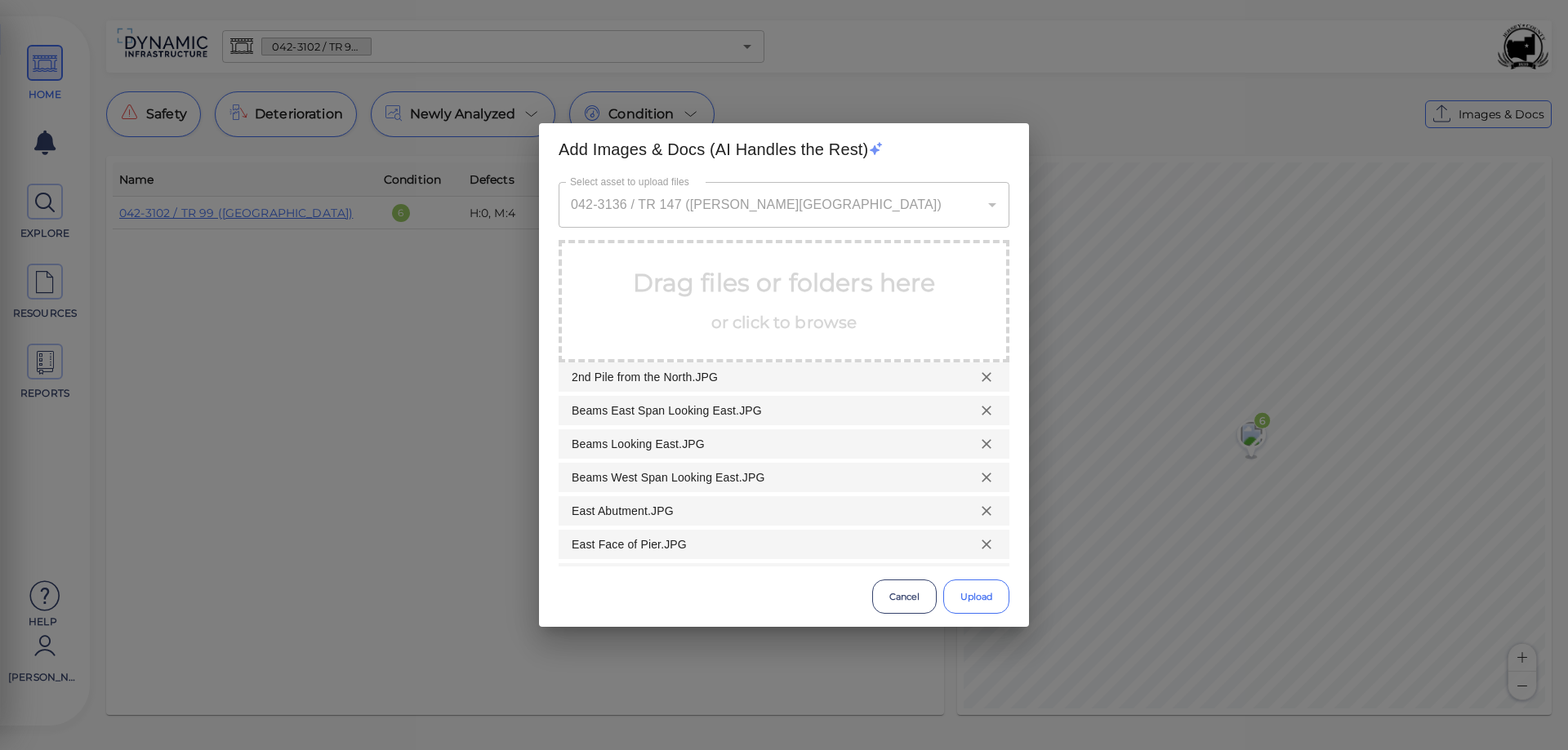
click at [988, 595] on button "Upload" at bounding box center [976, 597] width 66 height 35
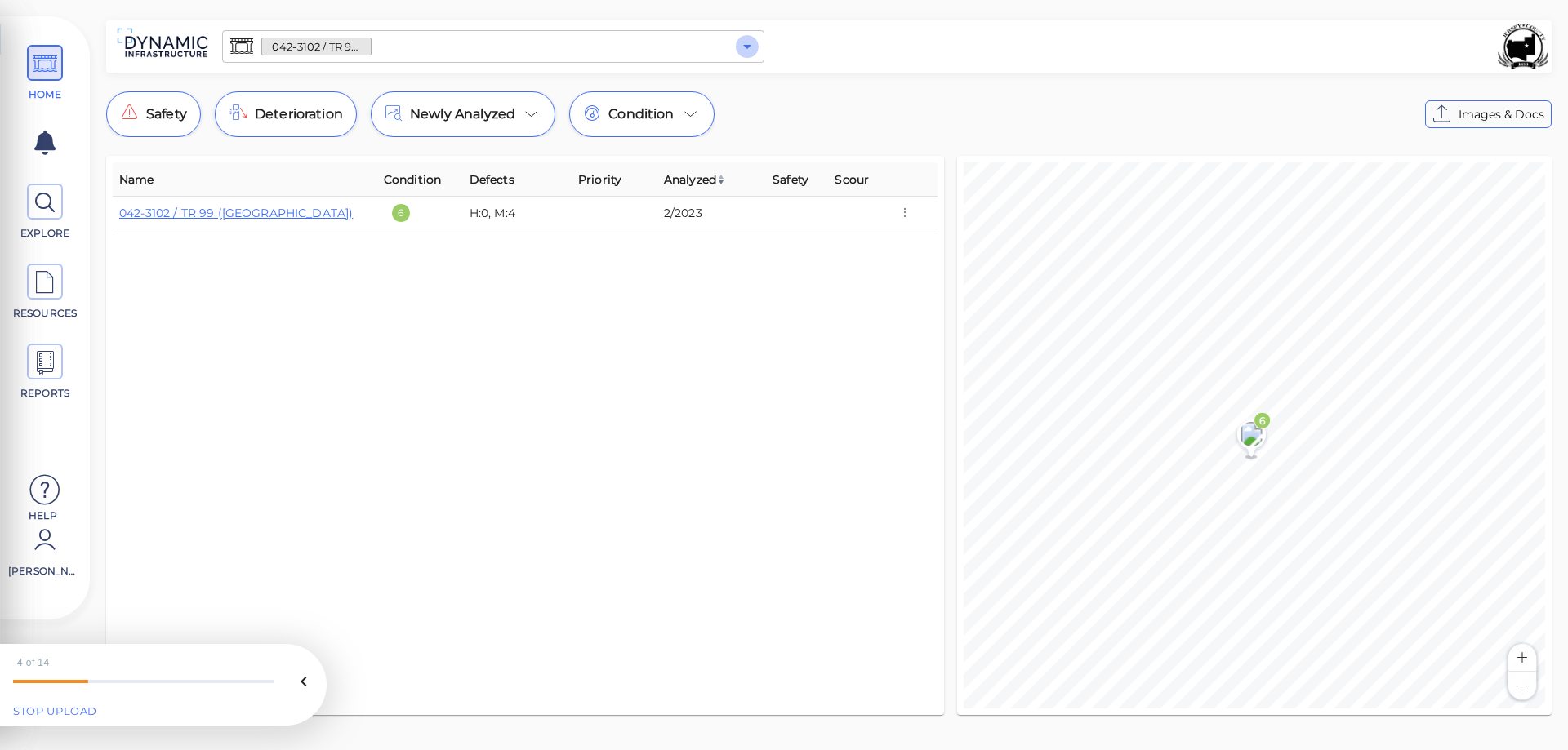
click at [745, 46] on icon "Open" at bounding box center [747, 47] width 8 height 4
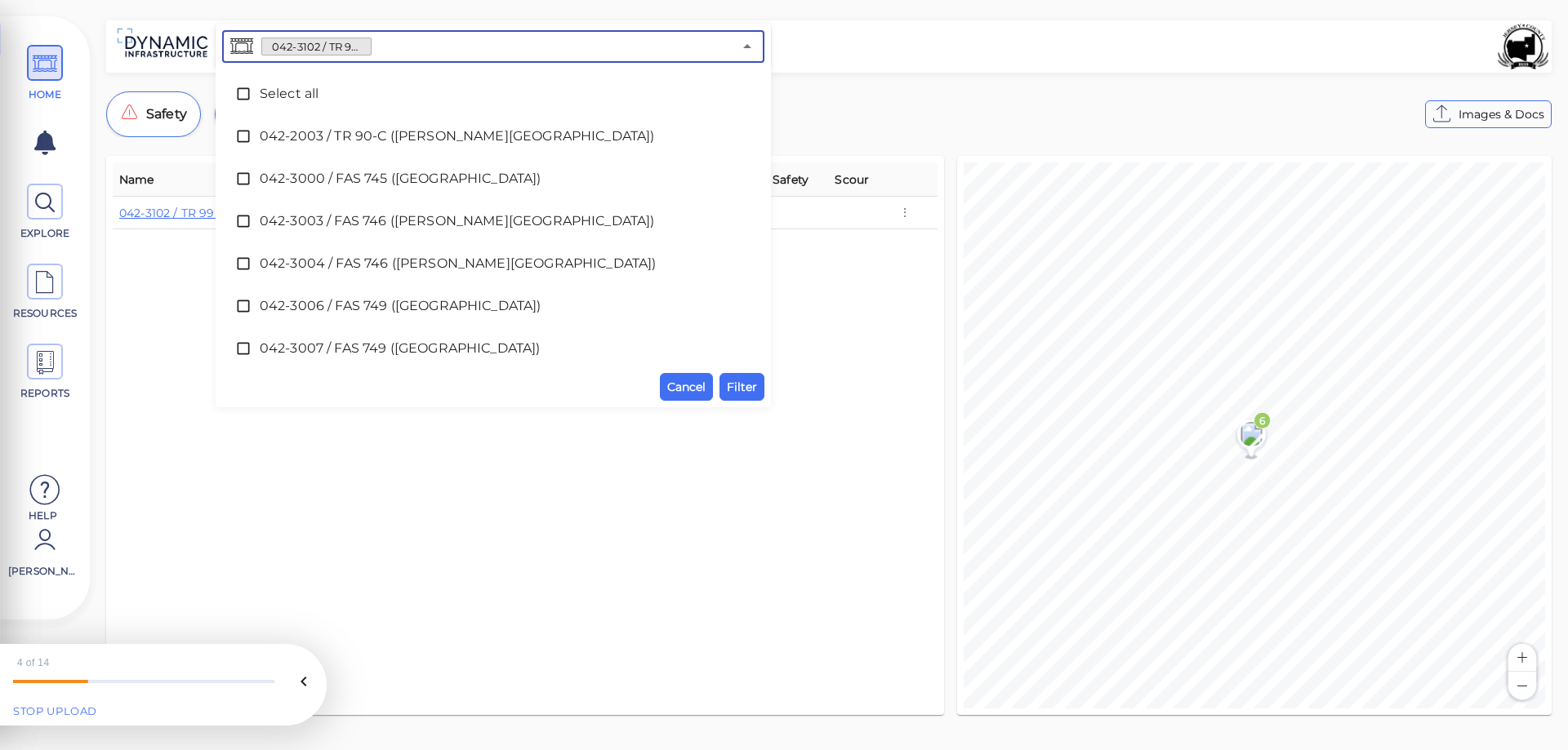
scroll to position [810, 0]
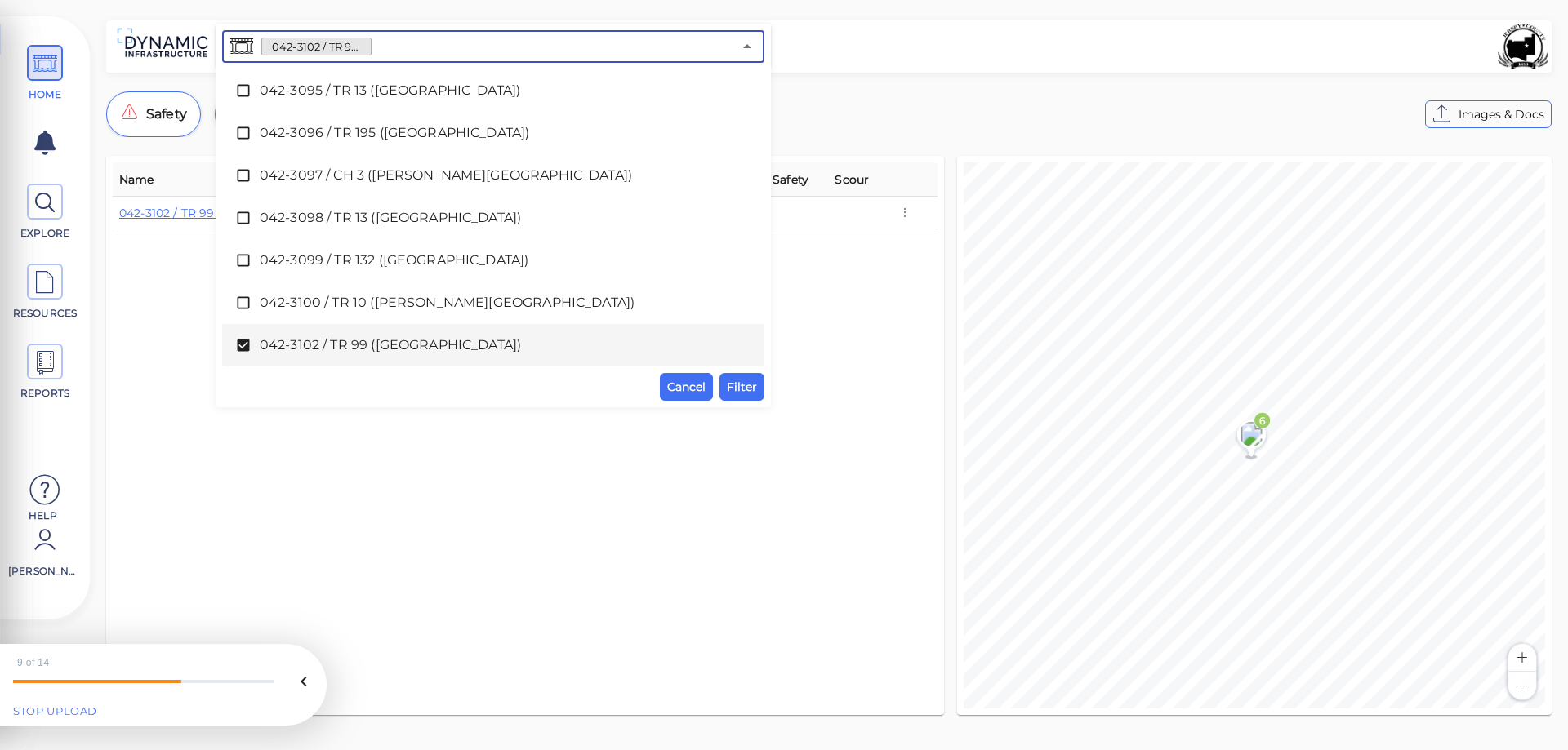
click at [244, 347] on icon at bounding box center [243, 345] width 16 height 16
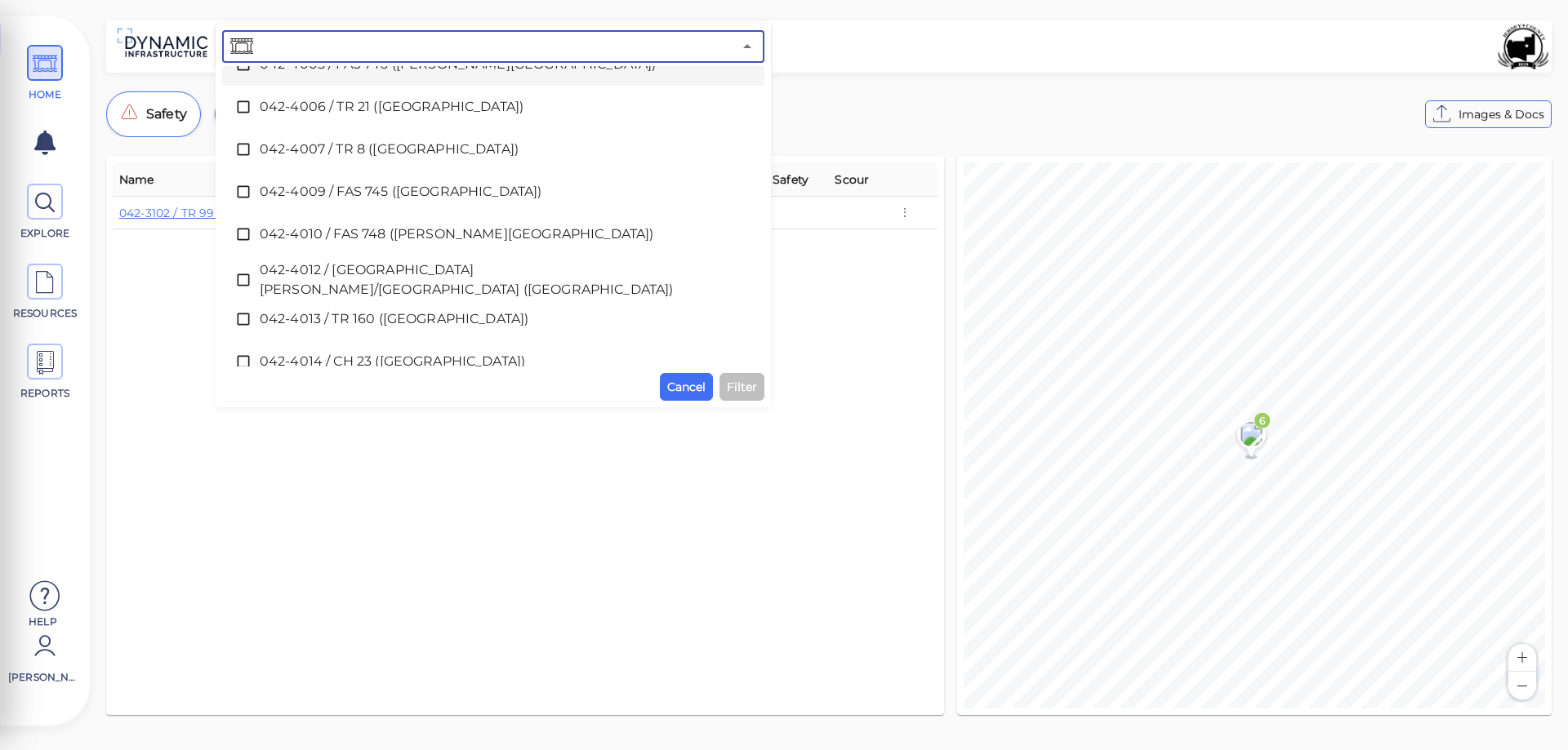
scroll to position [3260, 0]
click at [416, 318] on span "042-4013 / TR 160 ([GEOGRAPHIC_DATA])" at bounding box center [493, 316] width 467 height 20
click at [415, 318] on span "042-4013 / TR 160 ([GEOGRAPHIC_DATA])" at bounding box center [493, 316] width 467 height 20
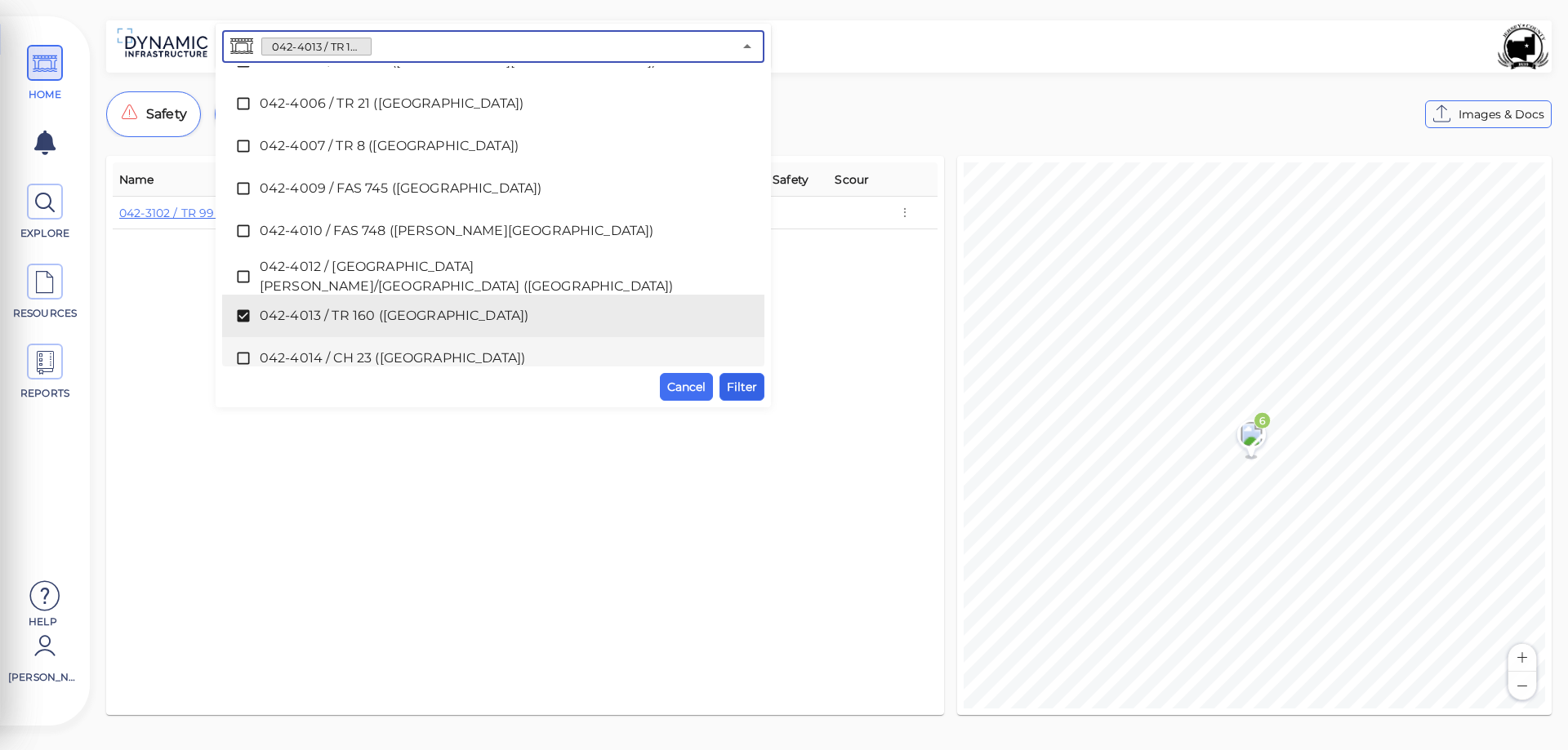
click at [741, 389] on span "Filter" at bounding box center [742, 387] width 30 height 20
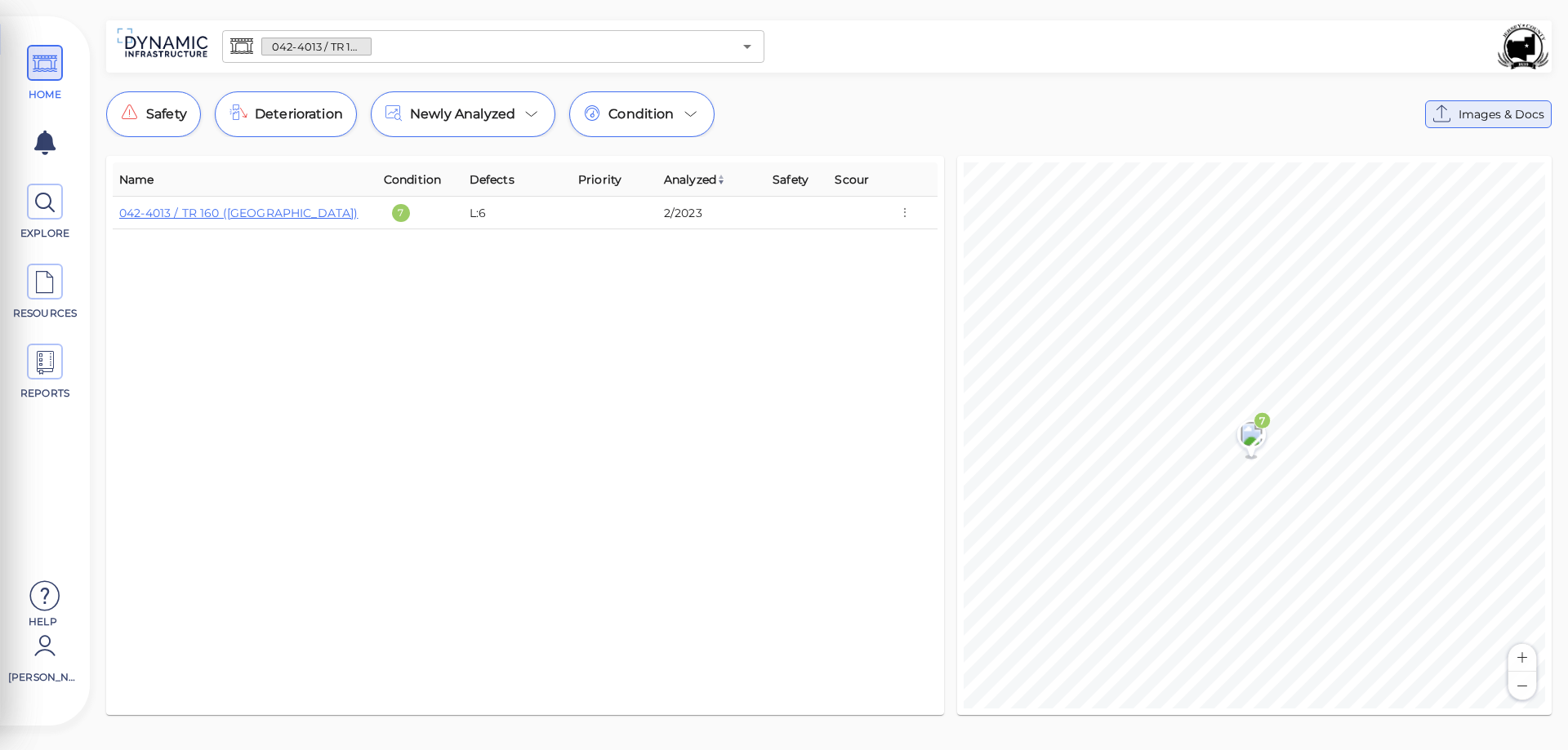
click at [1504, 114] on span "Images & Docs" at bounding box center [1502, 114] width 86 height 20
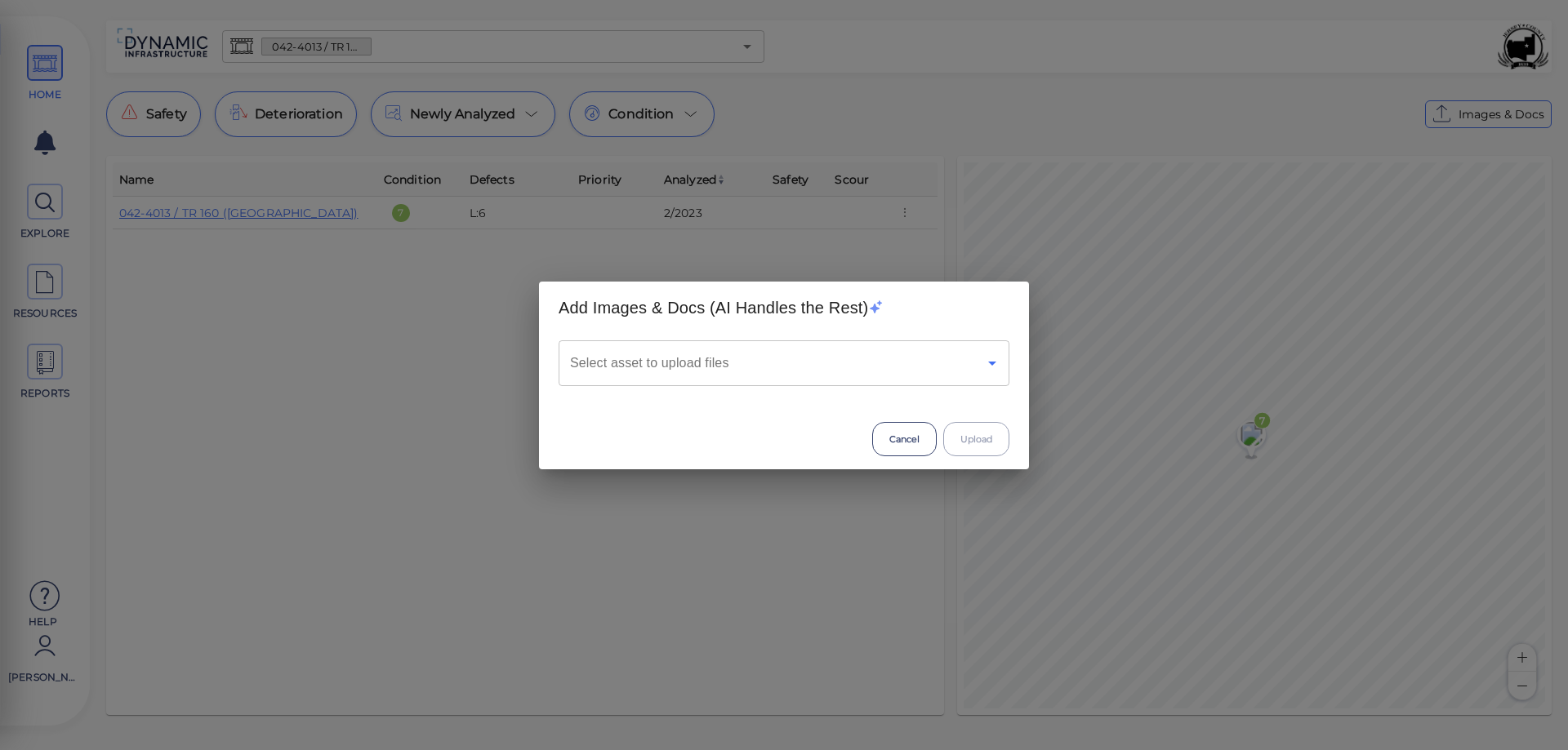
click at [991, 364] on icon "Open" at bounding box center [992, 363] width 8 height 4
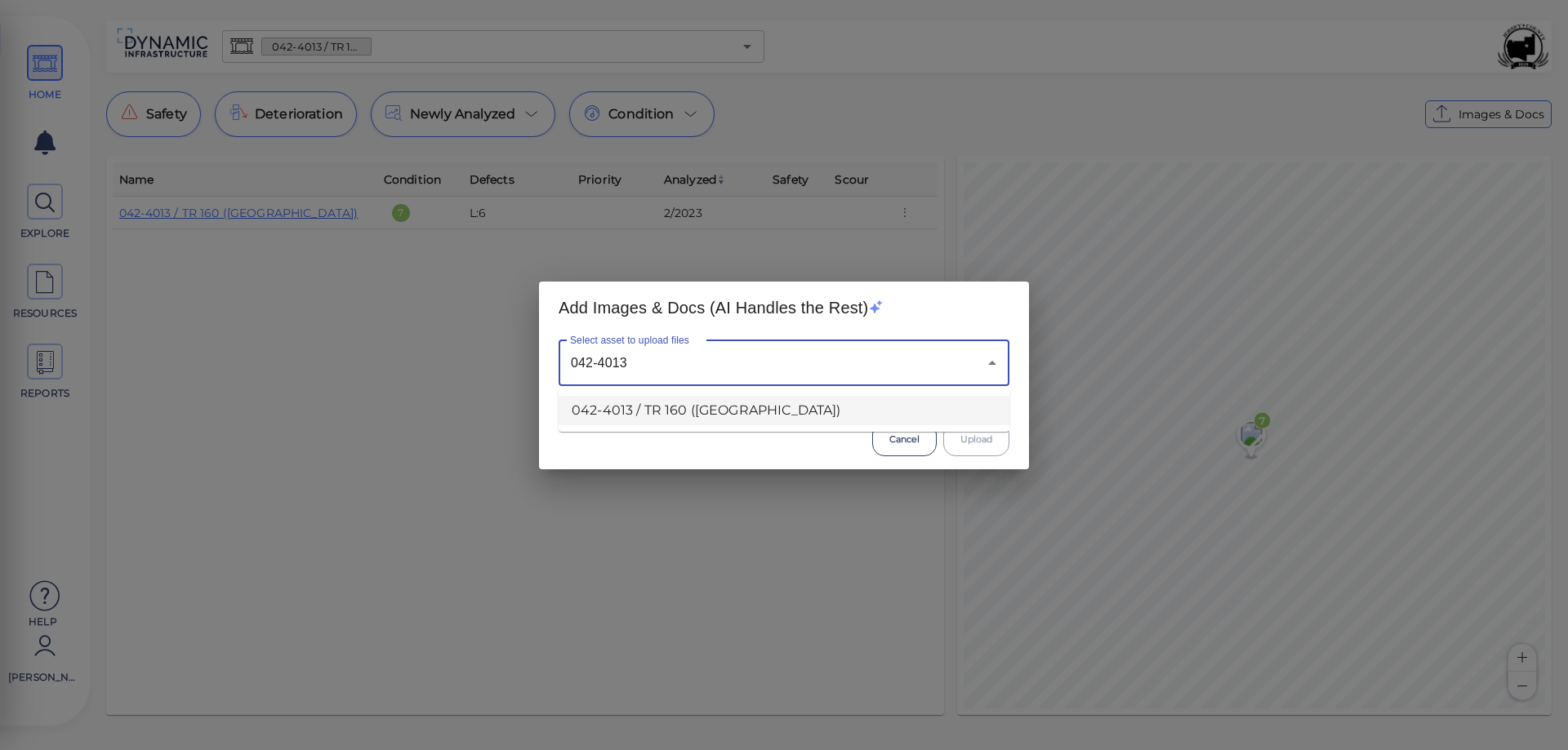
click at [780, 407] on li "042-4013 / TR 160 ([GEOGRAPHIC_DATA])" at bounding box center [784, 410] width 451 height 29
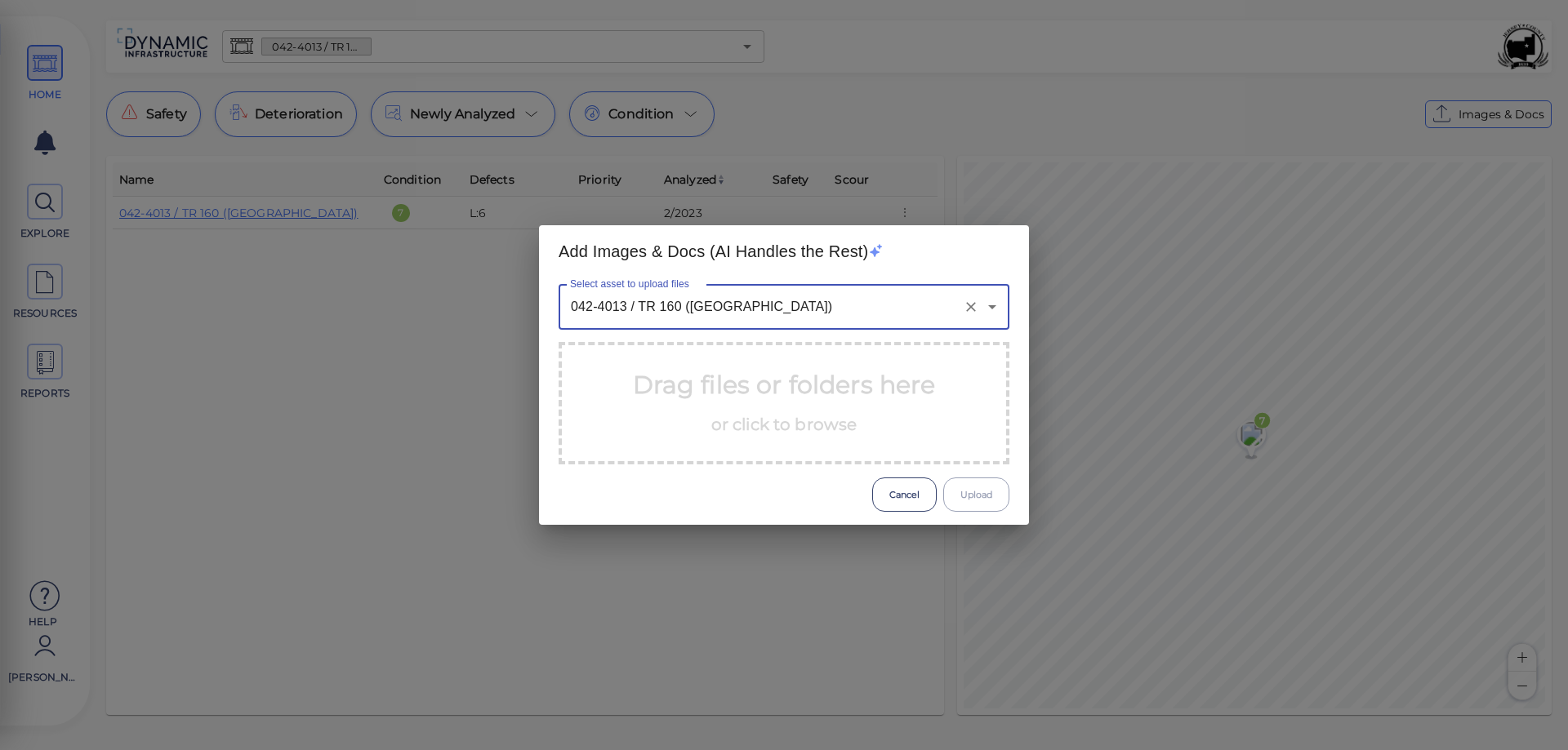
type input "042-4013 / TR 160 ([GEOGRAPHIC_DATA])"
click at [939, 431] on div "Drag files or folders here or click to browse" at bounding box center [784, 403] width 451 height 122
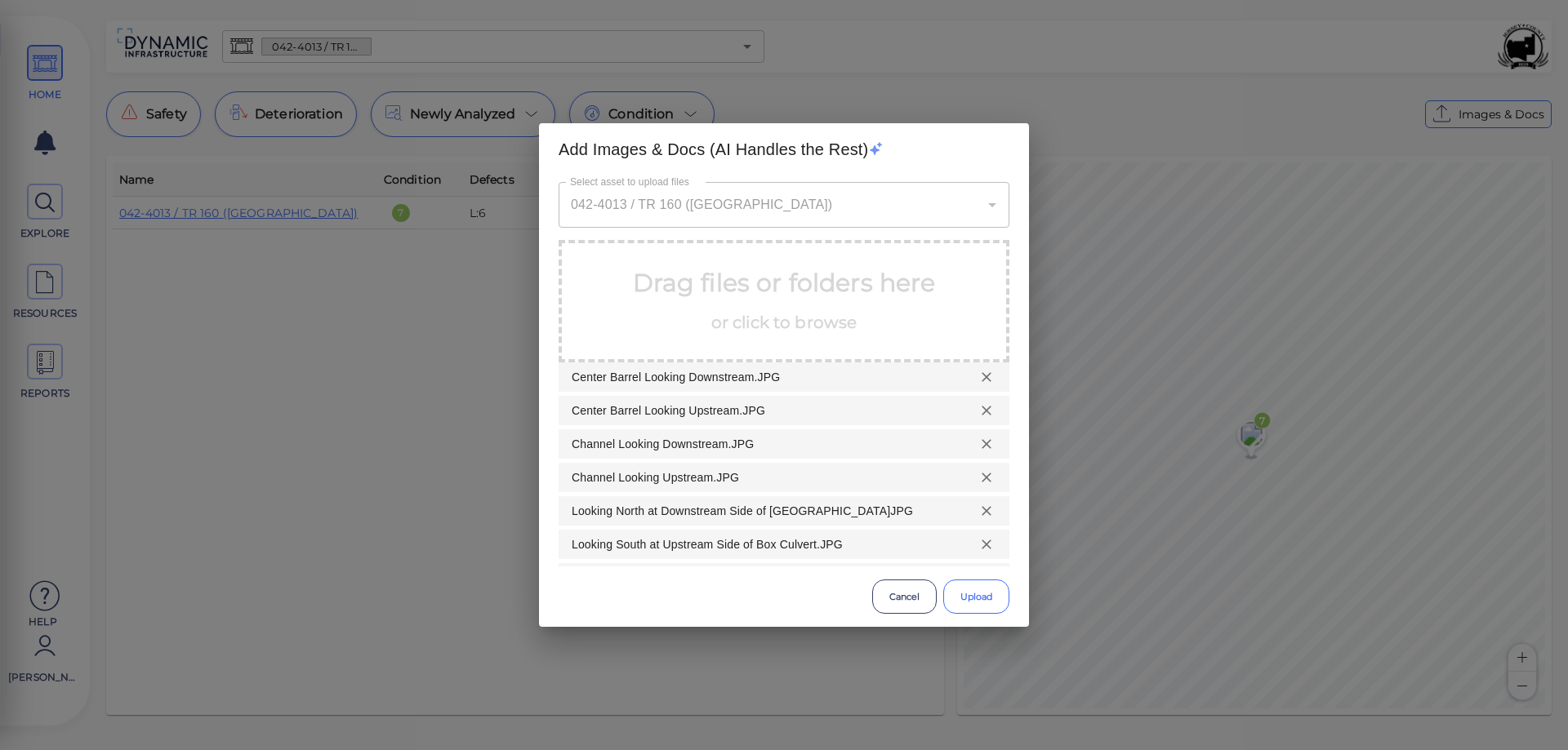
click at [978, 597] on button "Upload" at bounding box center [976, 597] width 66 height 35
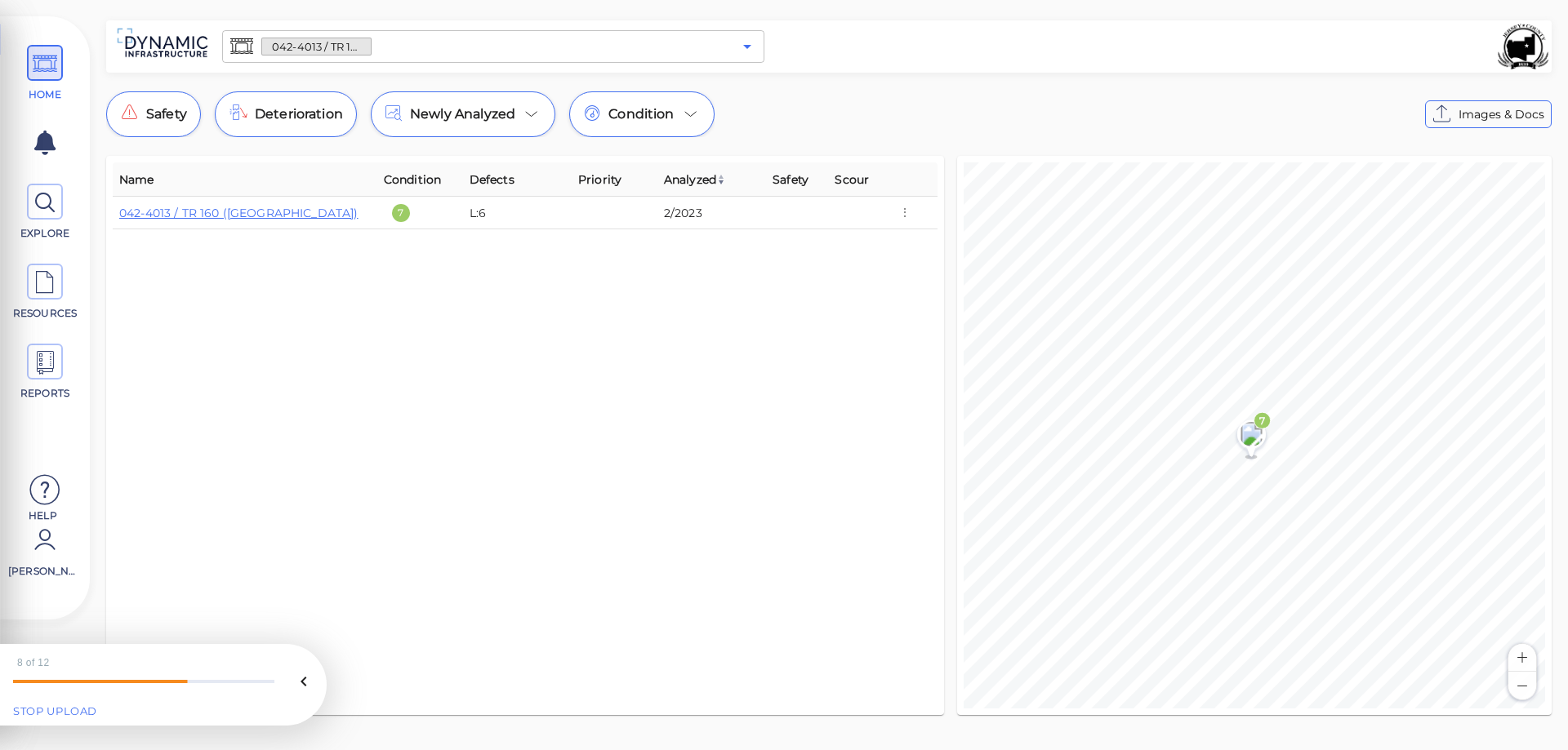
click at [738, 44] on icon "Open" at bounding box center [747, 46] width 20 height 20
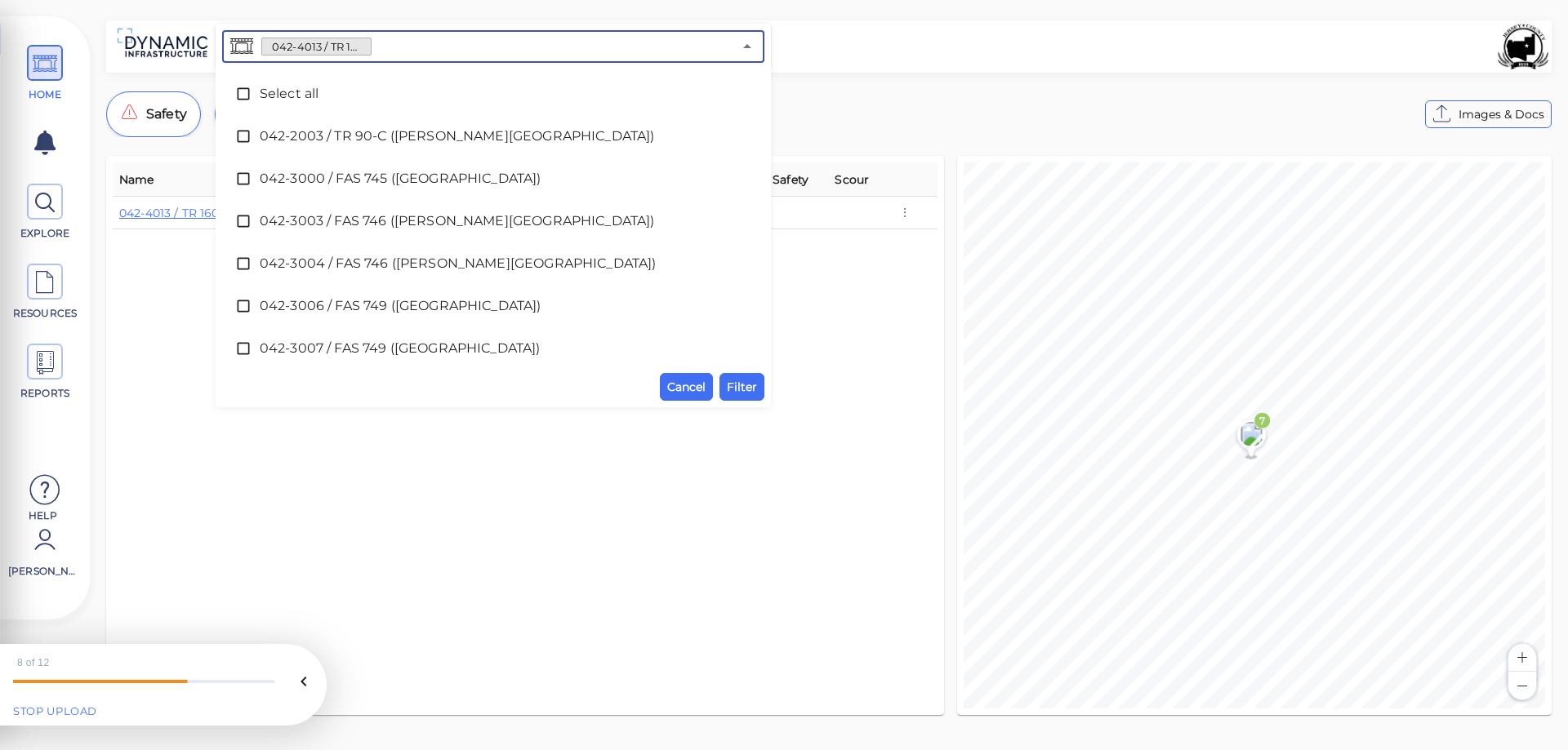
scroll to position [3231, 0]
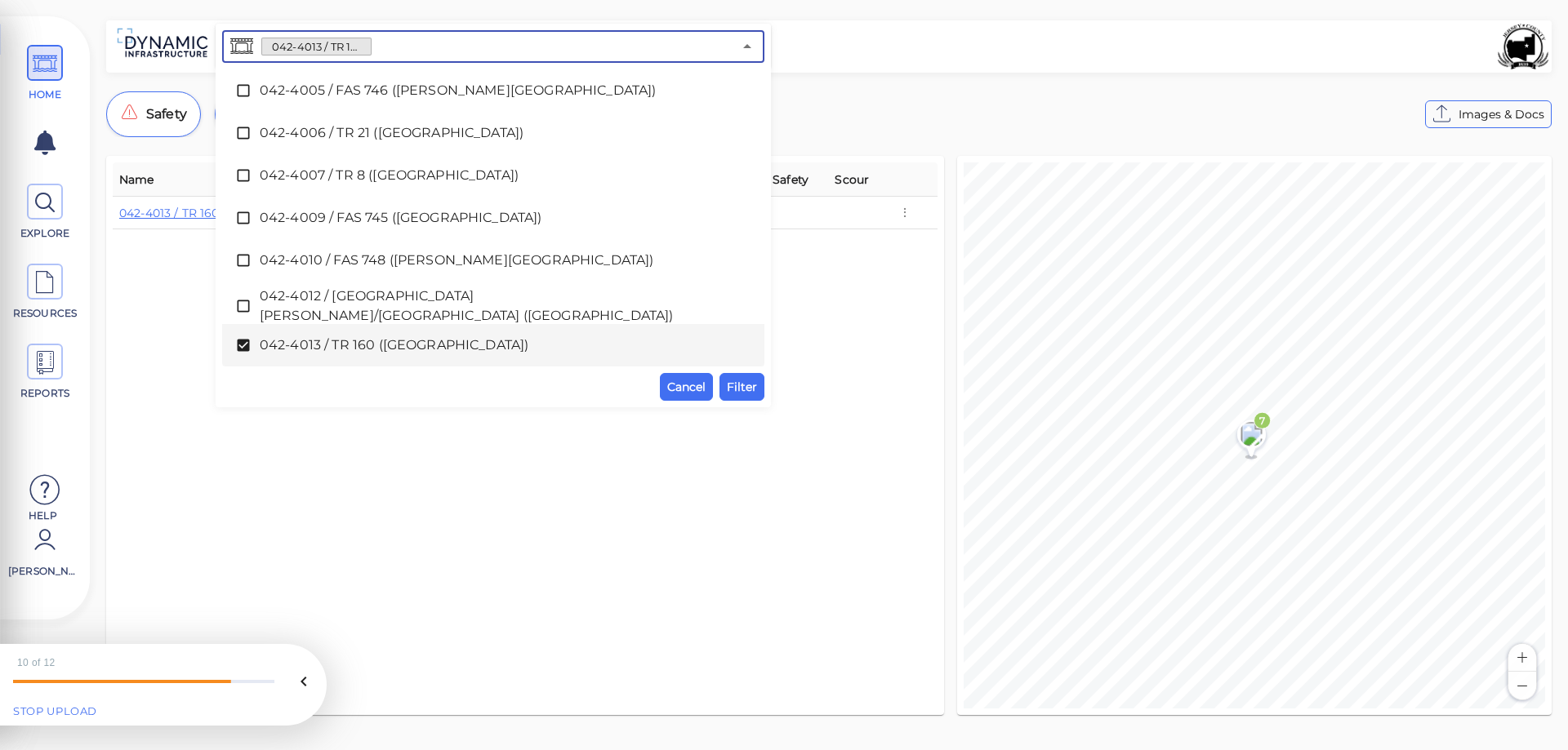
click at [244, 345] on icon at bounding box center [243, 345] width 16 height 16
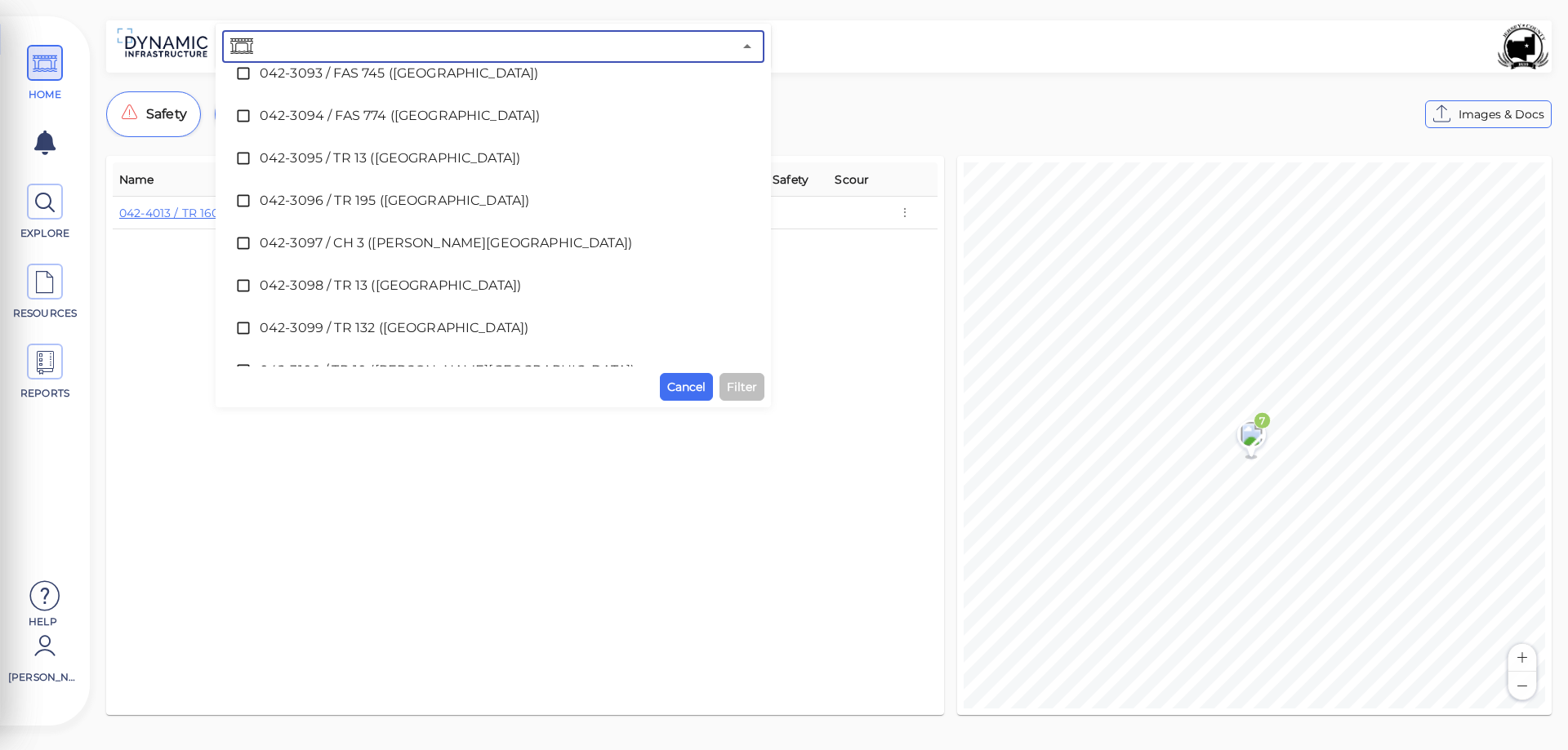
scroll to position [699, 0]
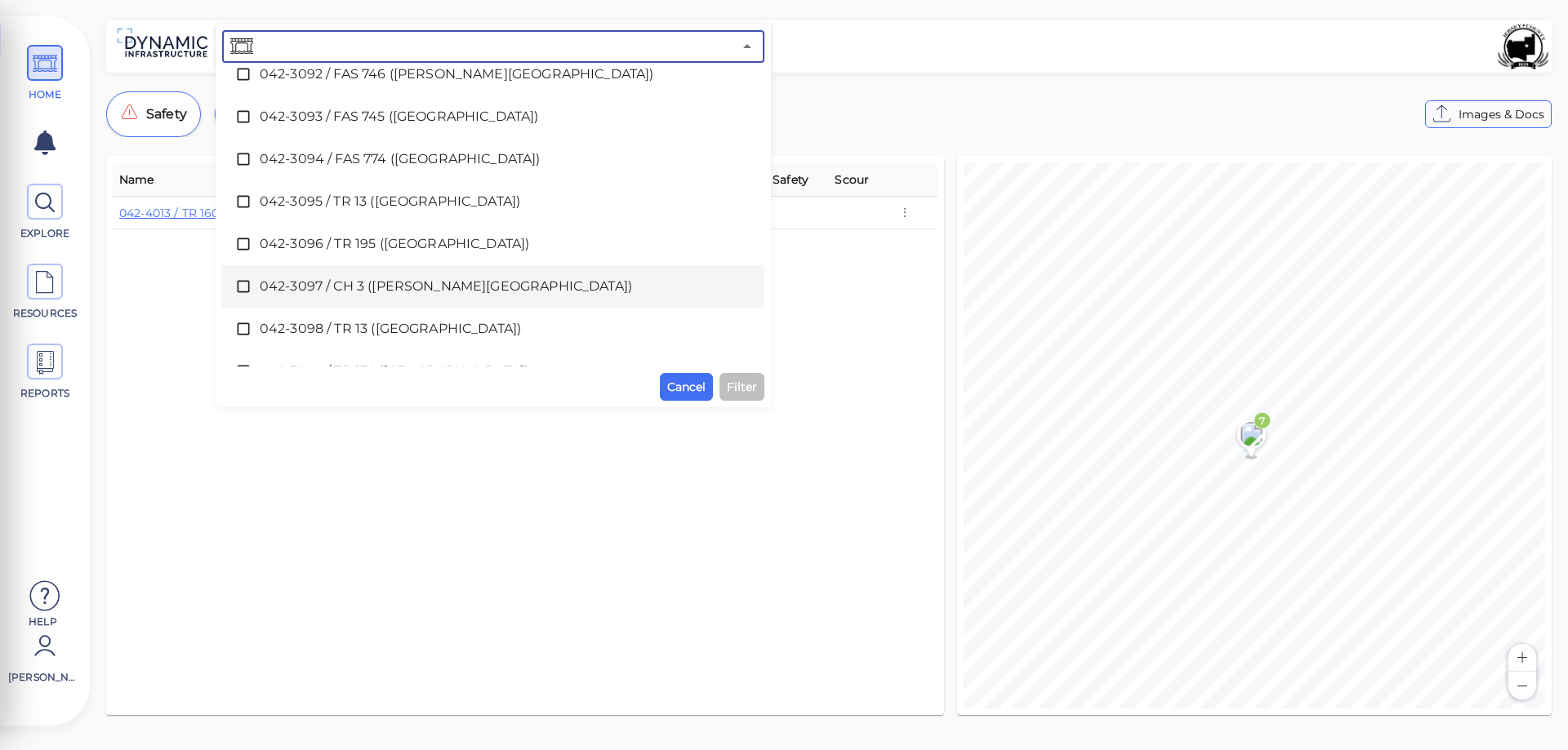
click at [246, 286] on icon at bounding box center [243, 286] width 16 height 16
click at [734, 393] on span "Filter" at bounding box center [742, 387] width 30 height 20
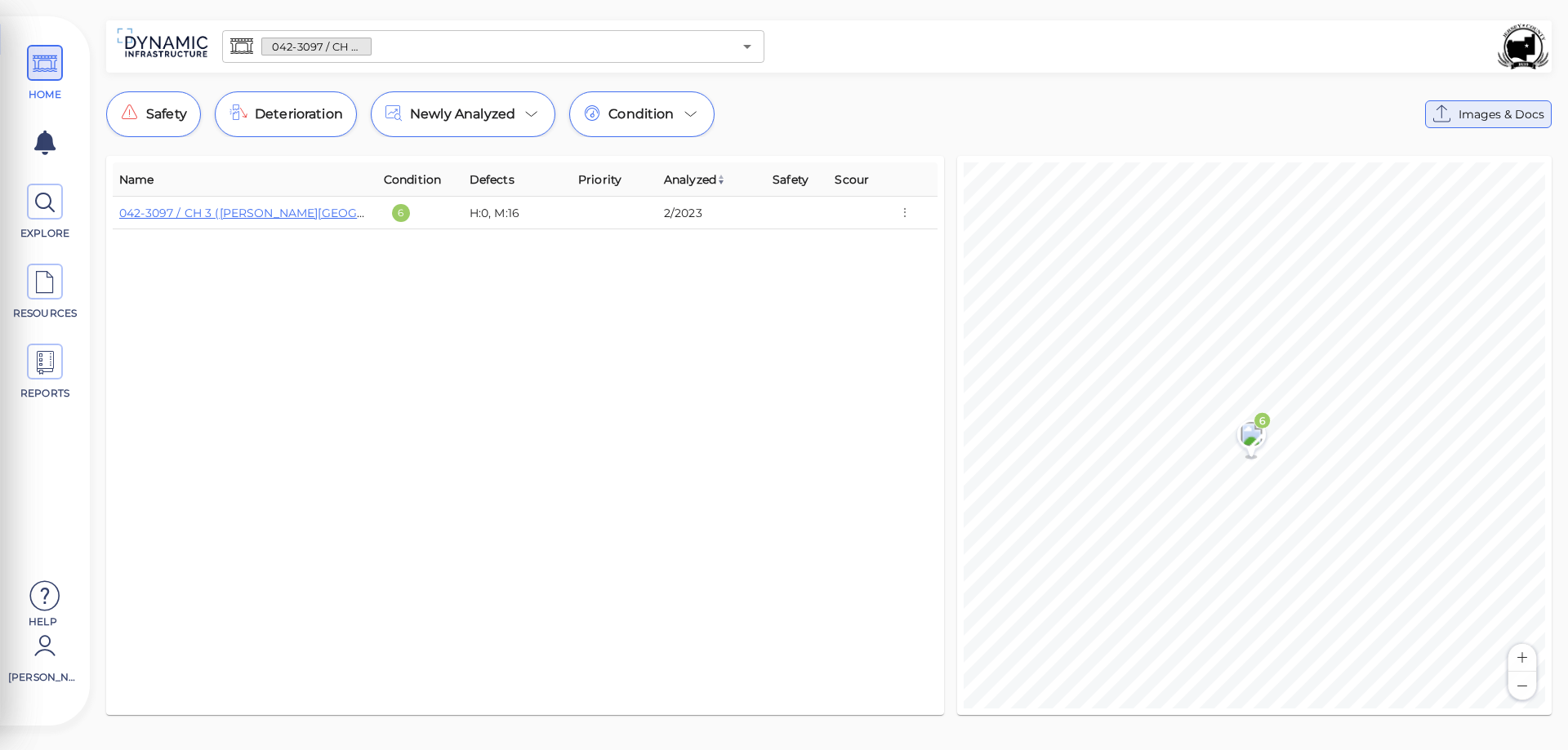
click at [1477, 120] on span "Images & Docs" at bounding box center [1502, 114] width 86 height 20
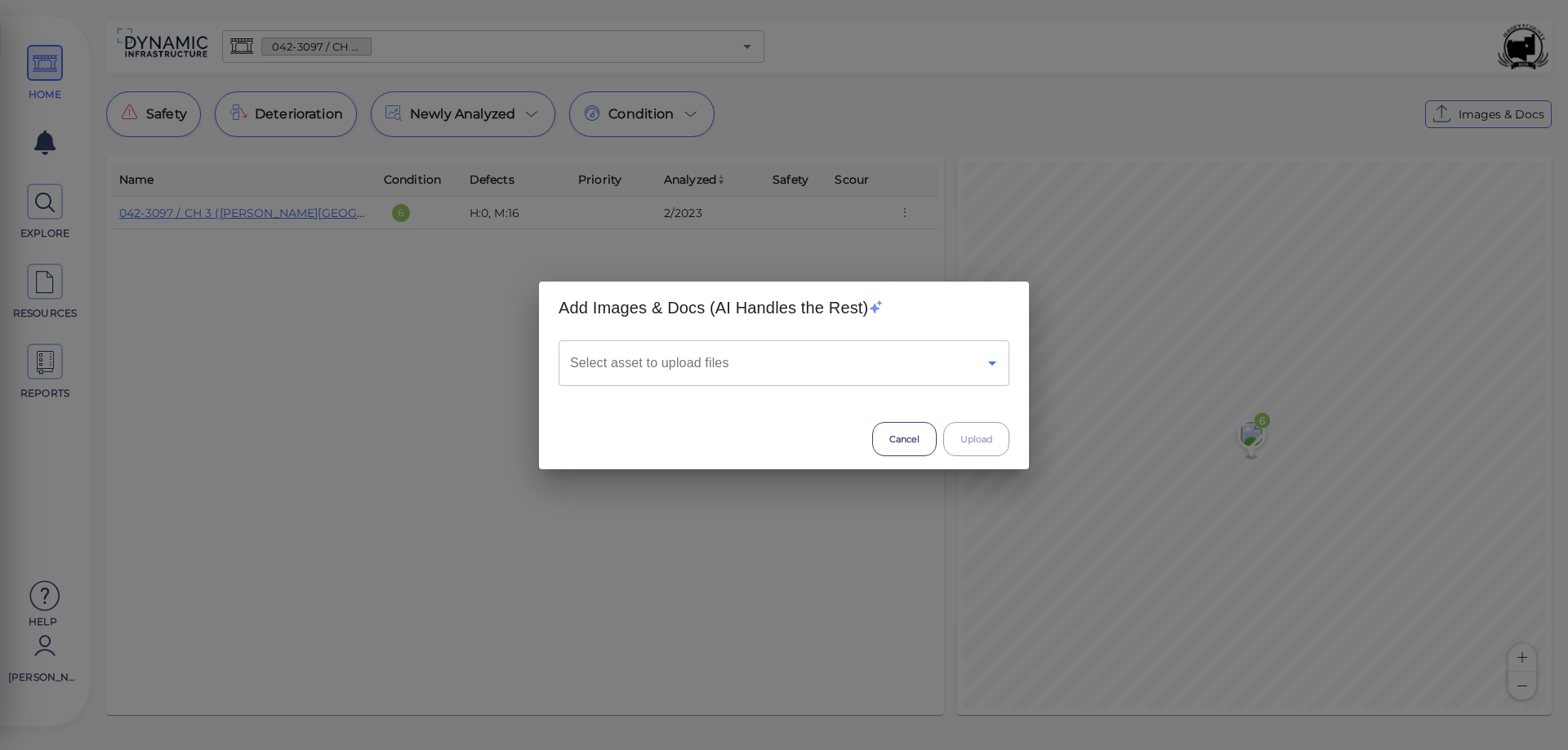
click at [992, 367] on icon "Open" at bounding box center [992, 363] width 20 height 20
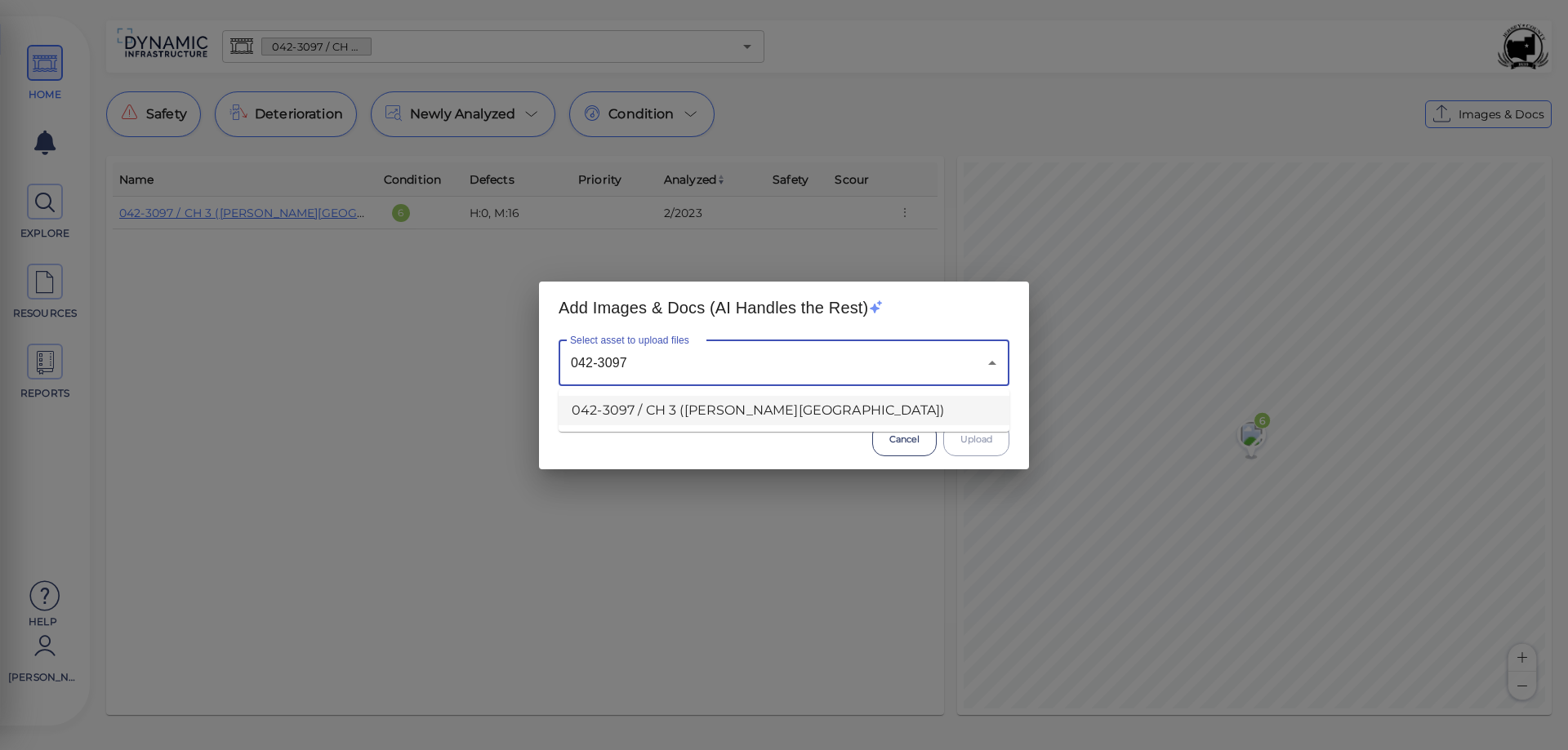
click at [738, 414] on li "042-3097 / CH 3 ([PERSON_NAME][GEOGRAPHIC_DATA])" at bounding box center [784, 410] width 451 height 29
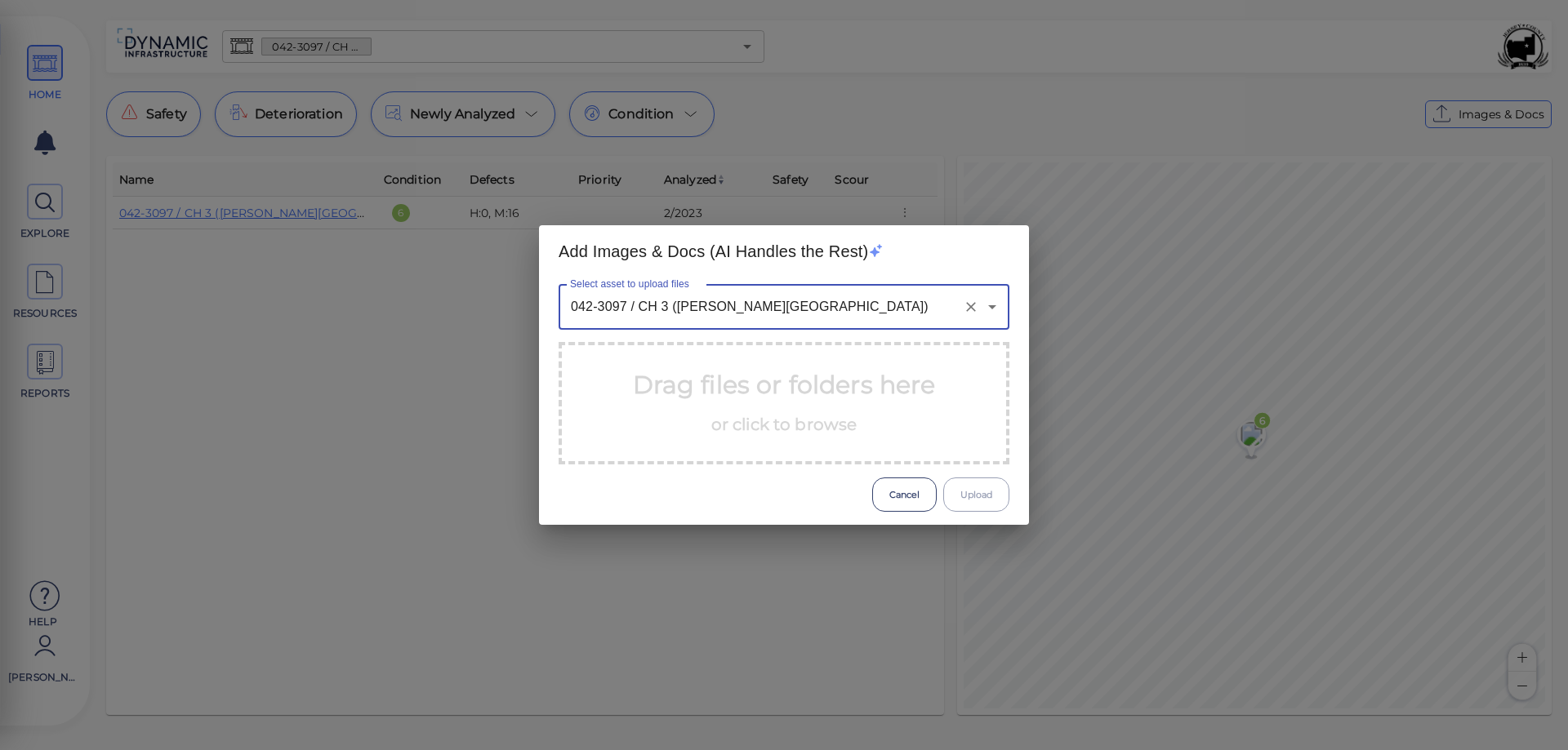
type input "042-3097 / CH 3 ([PERSON_NAME][GEOGRAPHIC_DATA])"
click at [899, 449] on div "Drag files or folders here or click to browse" at bounding box center [784, 403] width 451 height 122
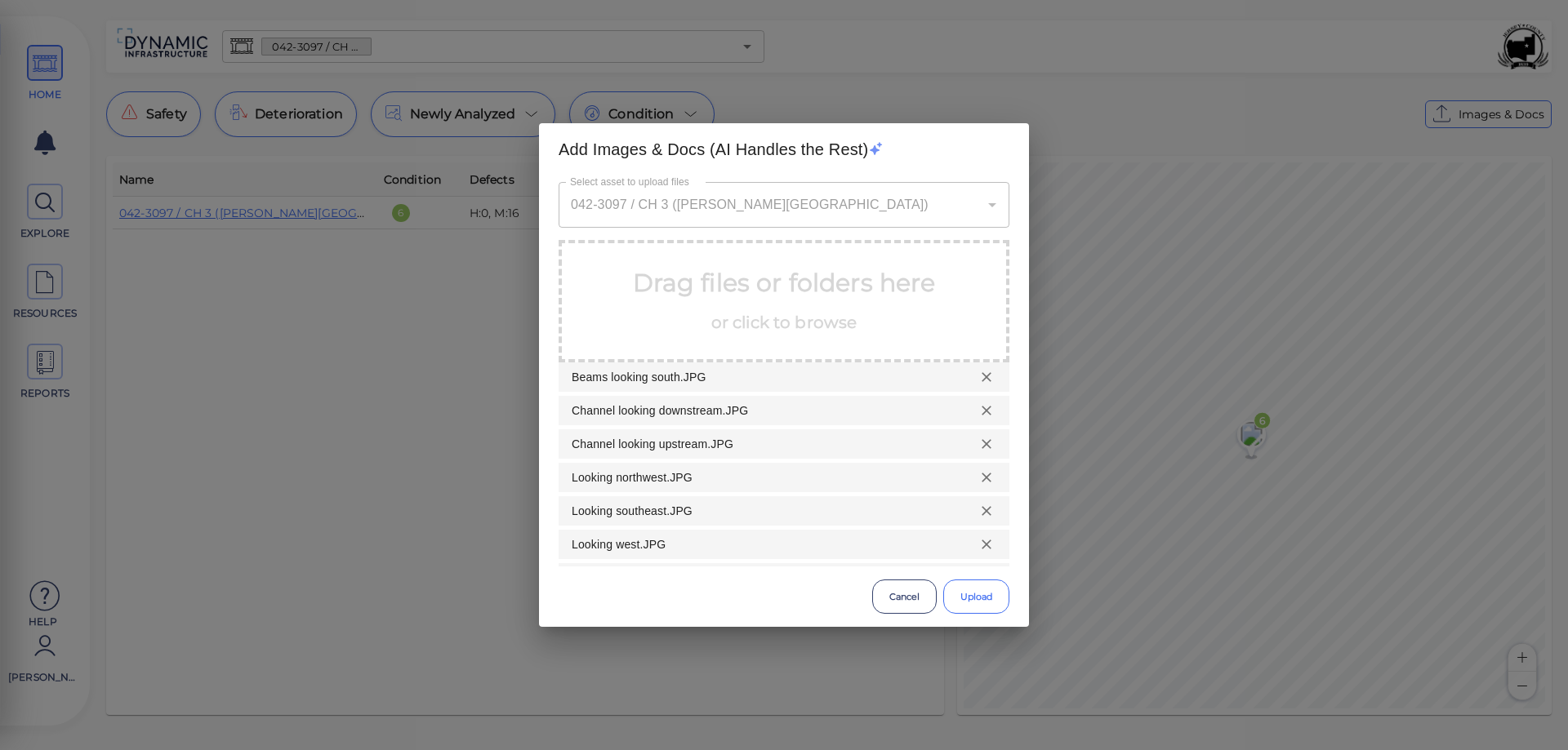
click at [968, 594] on button "Upload" at bounding box center [976, 597] width 66 height 35
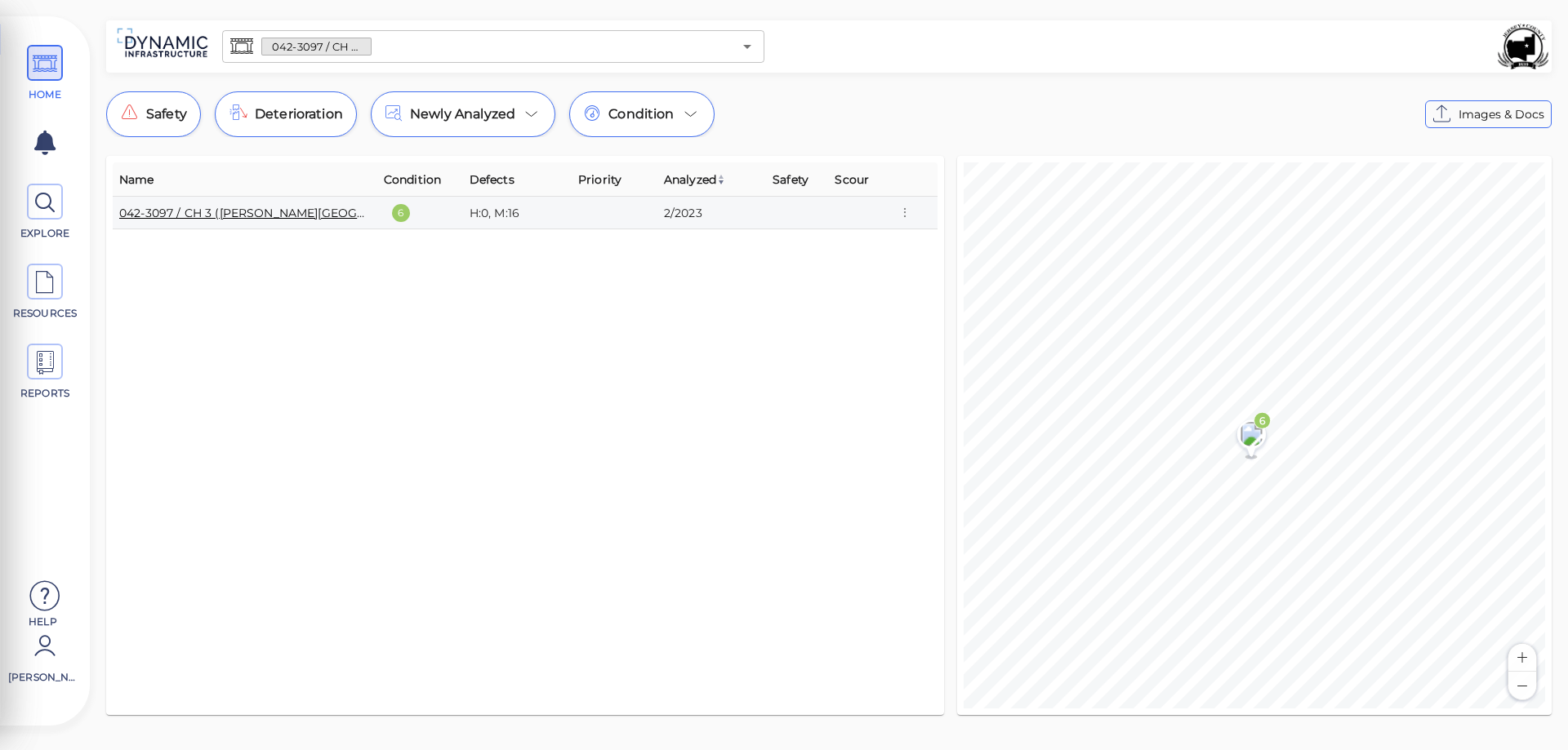
click at [211, 213] on link "042-3097 / CH 3 ([PERSON_NAME][GEOGRAPHIC_DATA])" at bounding box center [284, 213] width 330 height 15
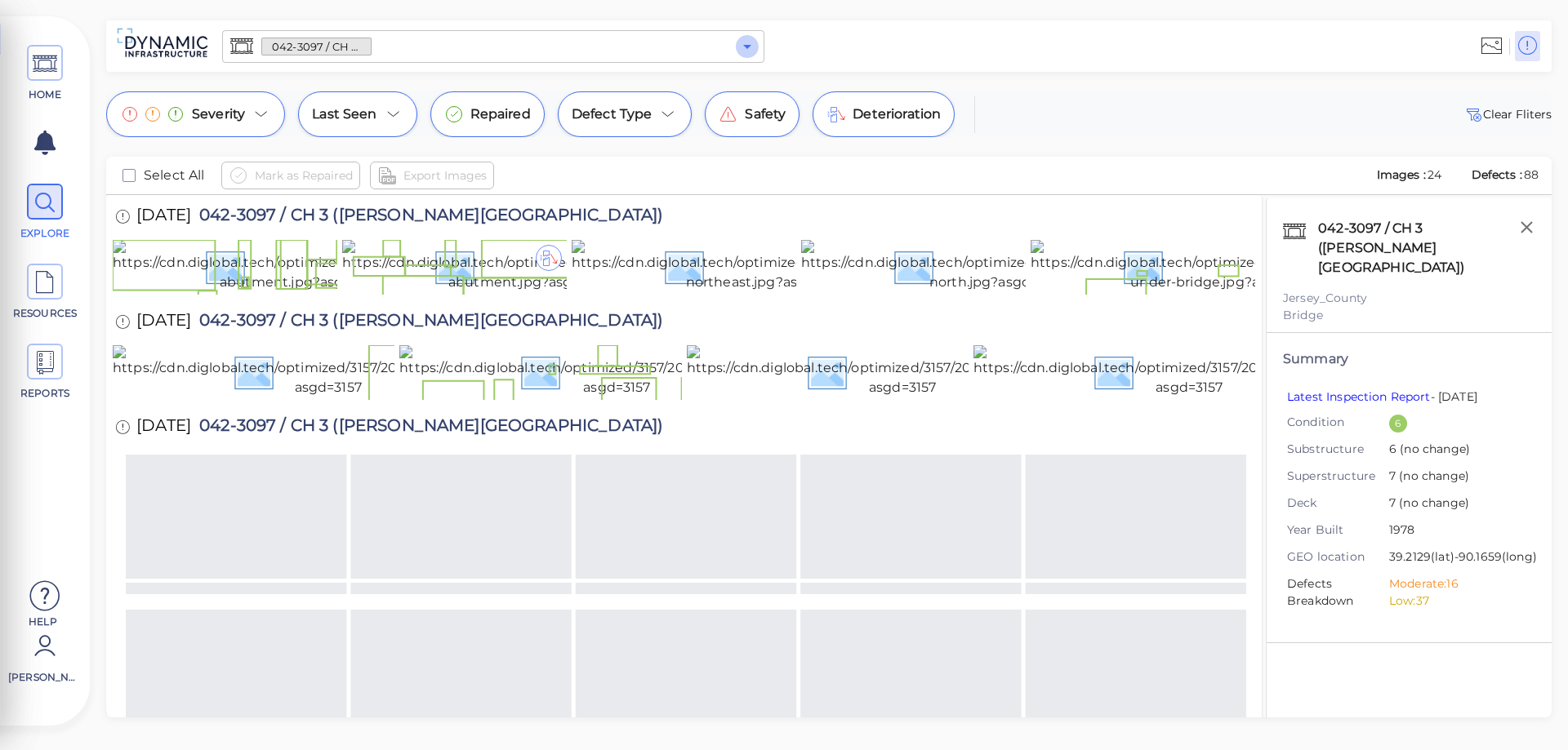
click at [748, 48] on icon "Open" at bounding box center [747, 47] width 8 height 4
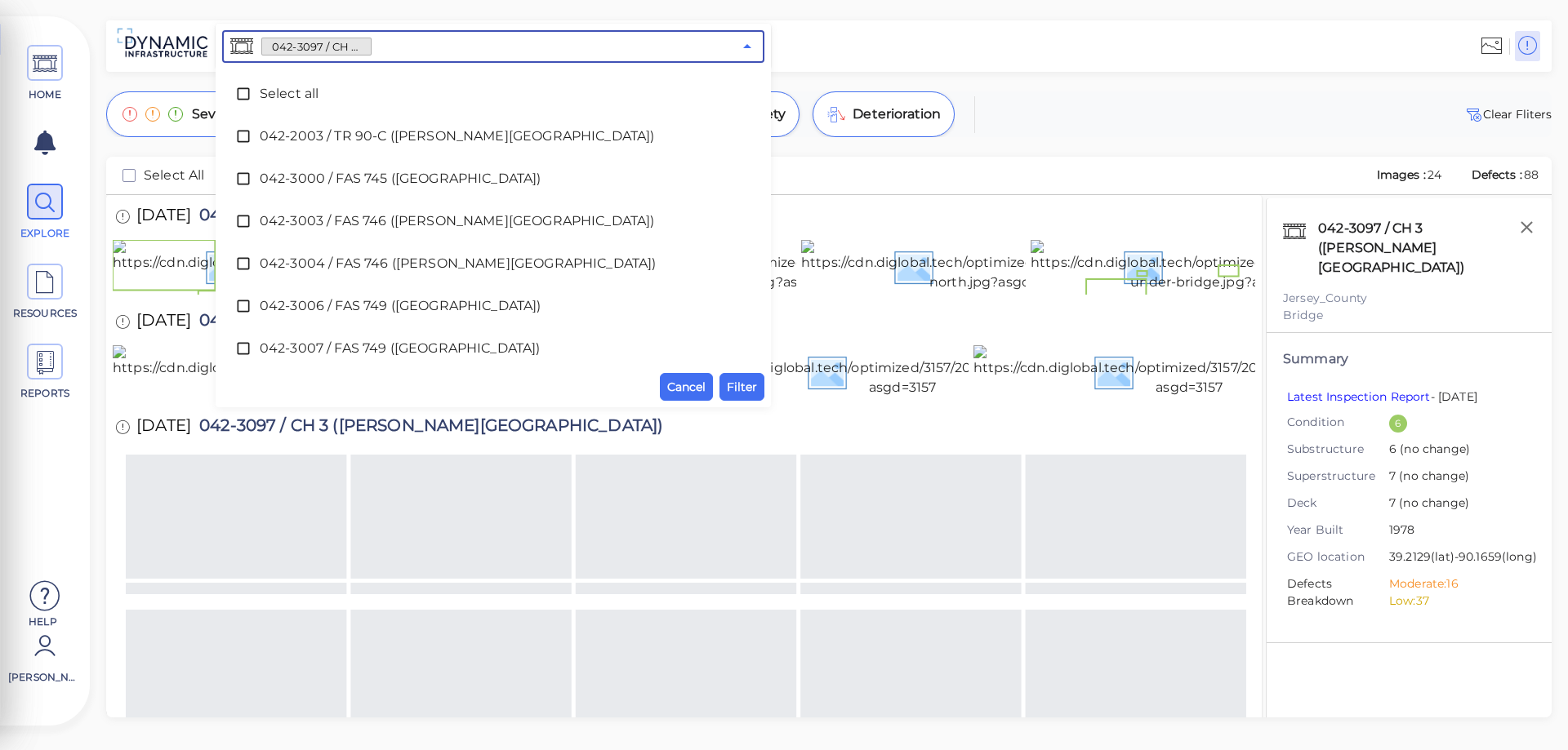
scroll to position [640, 0]
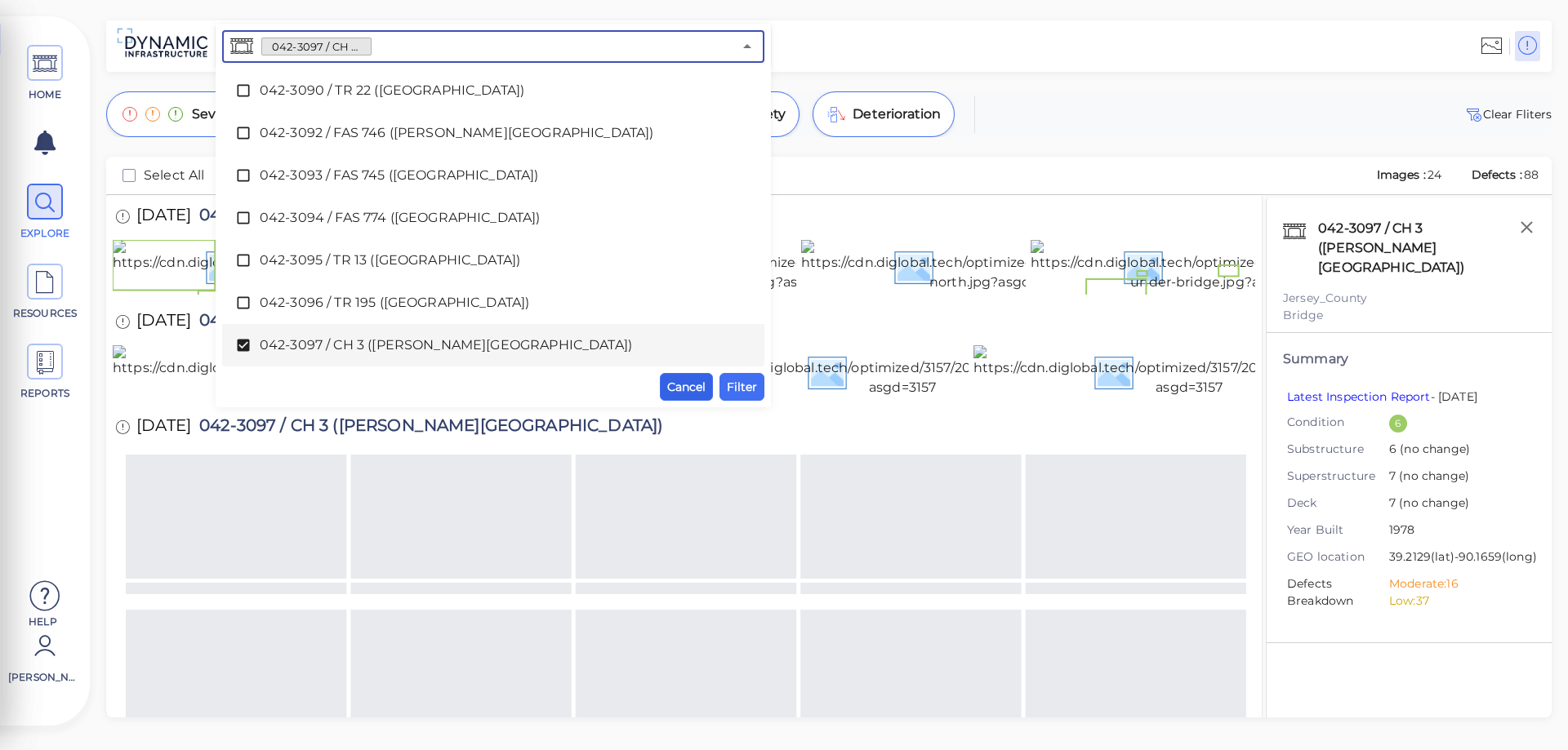
click at [685, 382] on span "Cancel" at bounding box center [685, 387] width 38 height 20
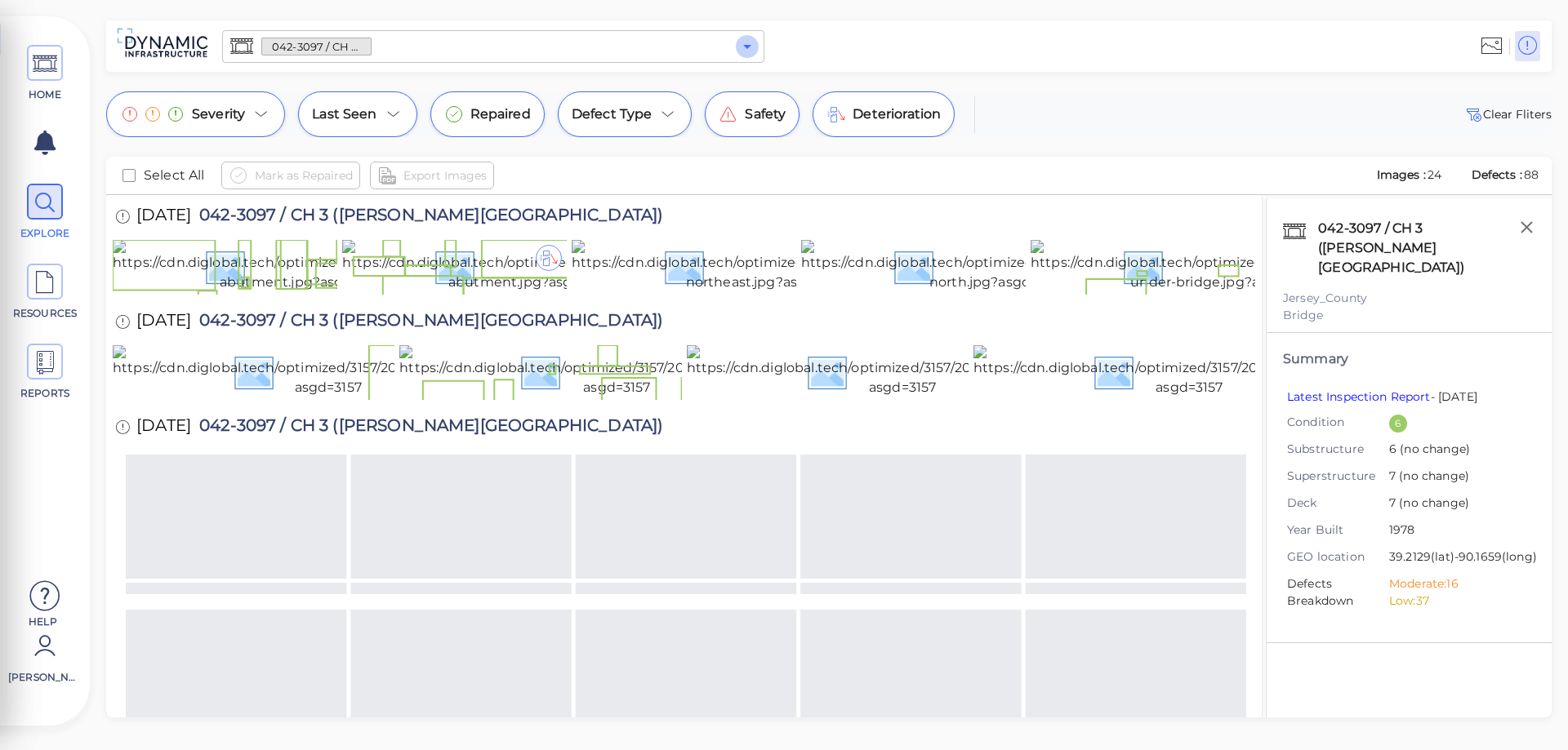
click at [739, 49] on icon "Open" at bounding box center [747, 46] width 20 height 20
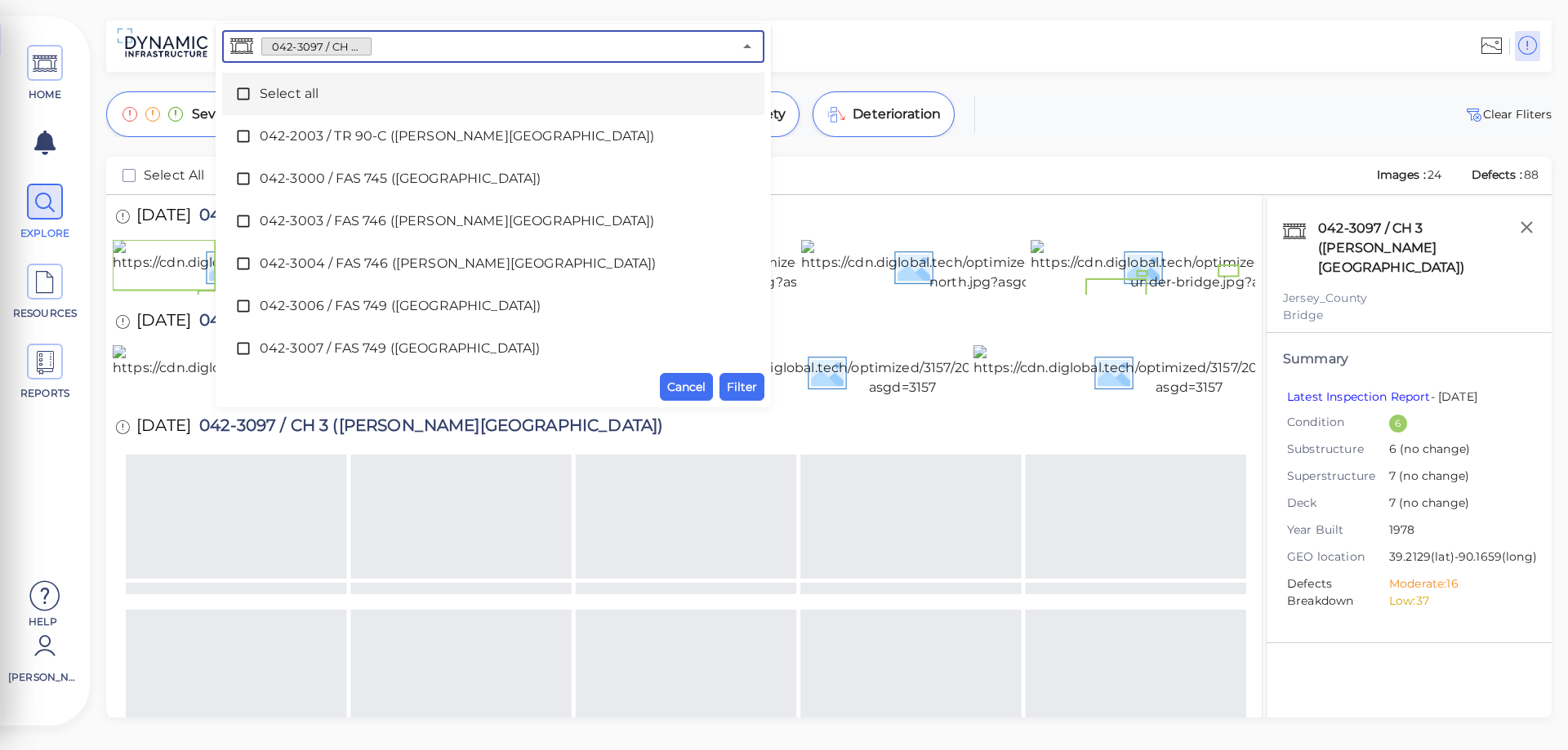
click at [241, 95] on icon at bounding box center [243, 93] width 16 height 16
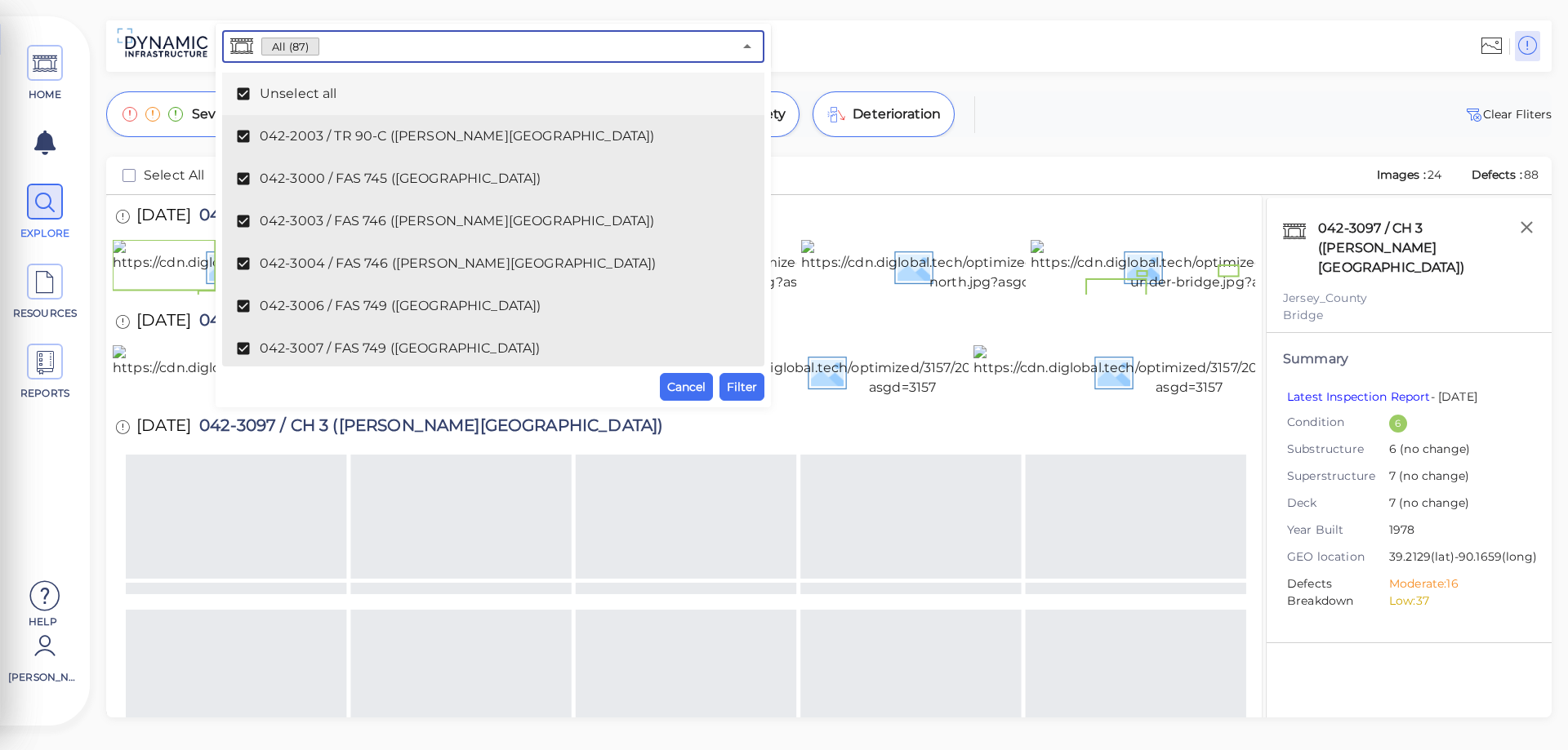
click at [241, 95] on icon at bounding box center [243, 93] width 16 height 16
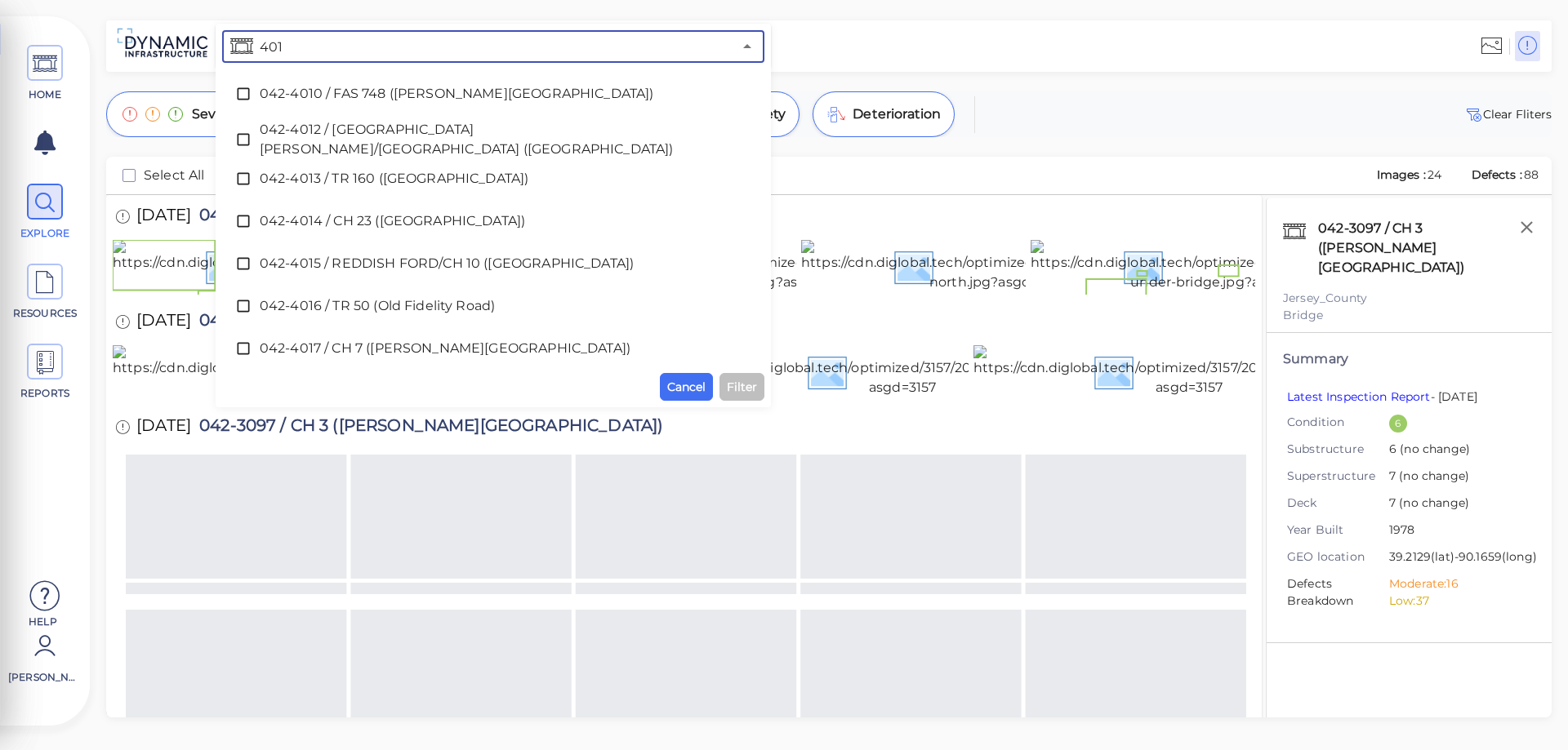
type input "4016"
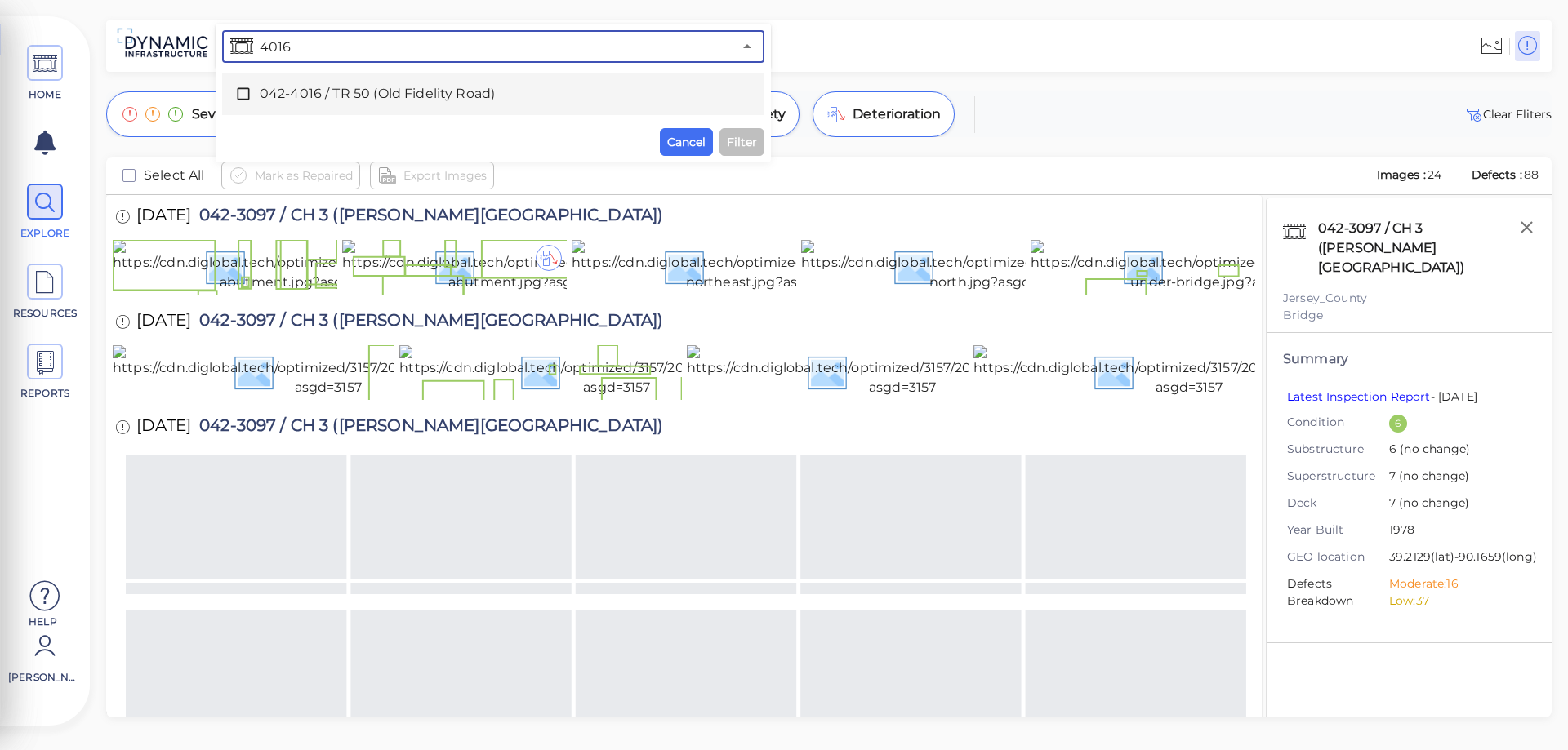
click at [332, 93] on span "042-4016 / TR 50 (Old Fidelity Road)" at bounding box center [493, 93] width 467 height 20
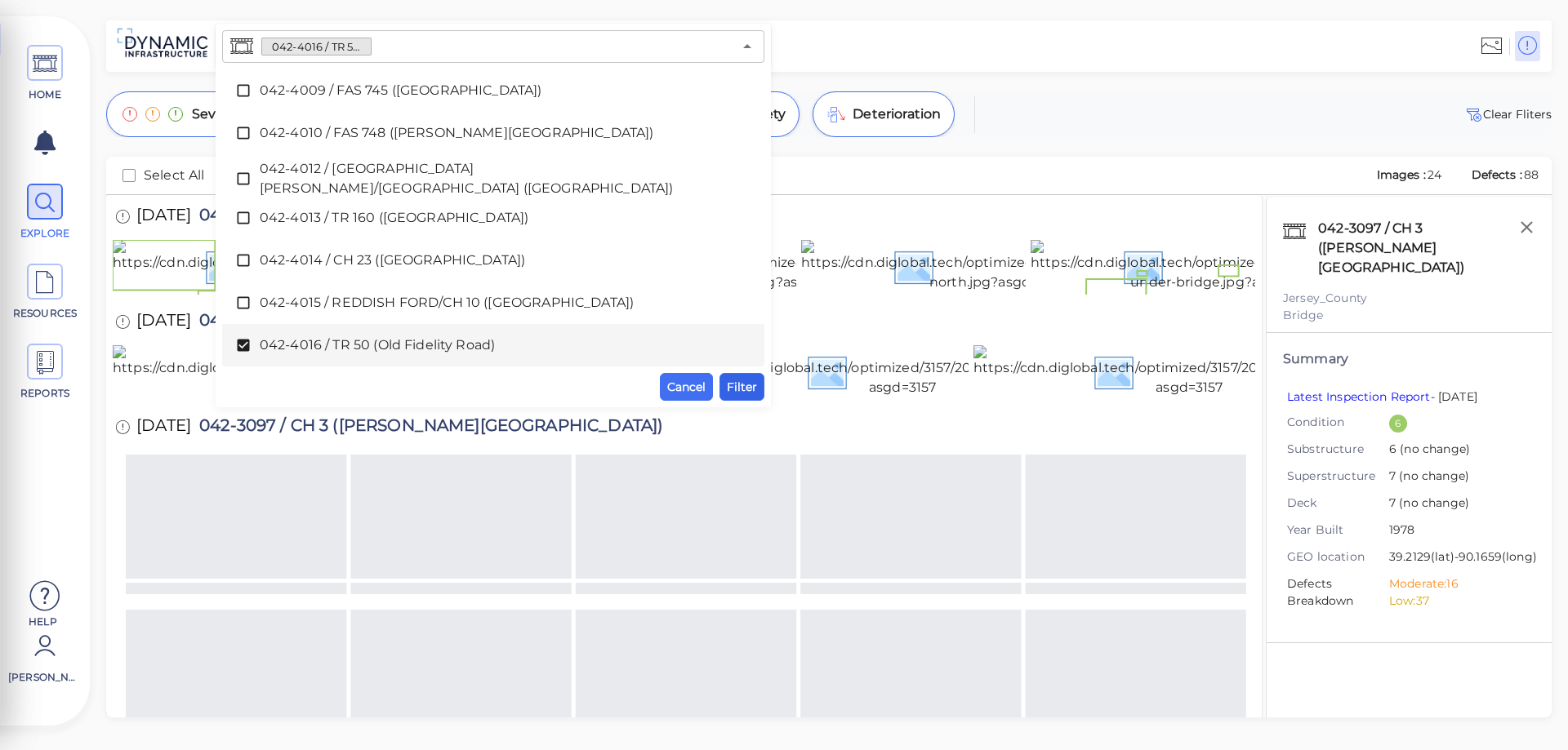
click at [741, 388] on span "Filter" at bounding box center [742, 387] width 30 height 20
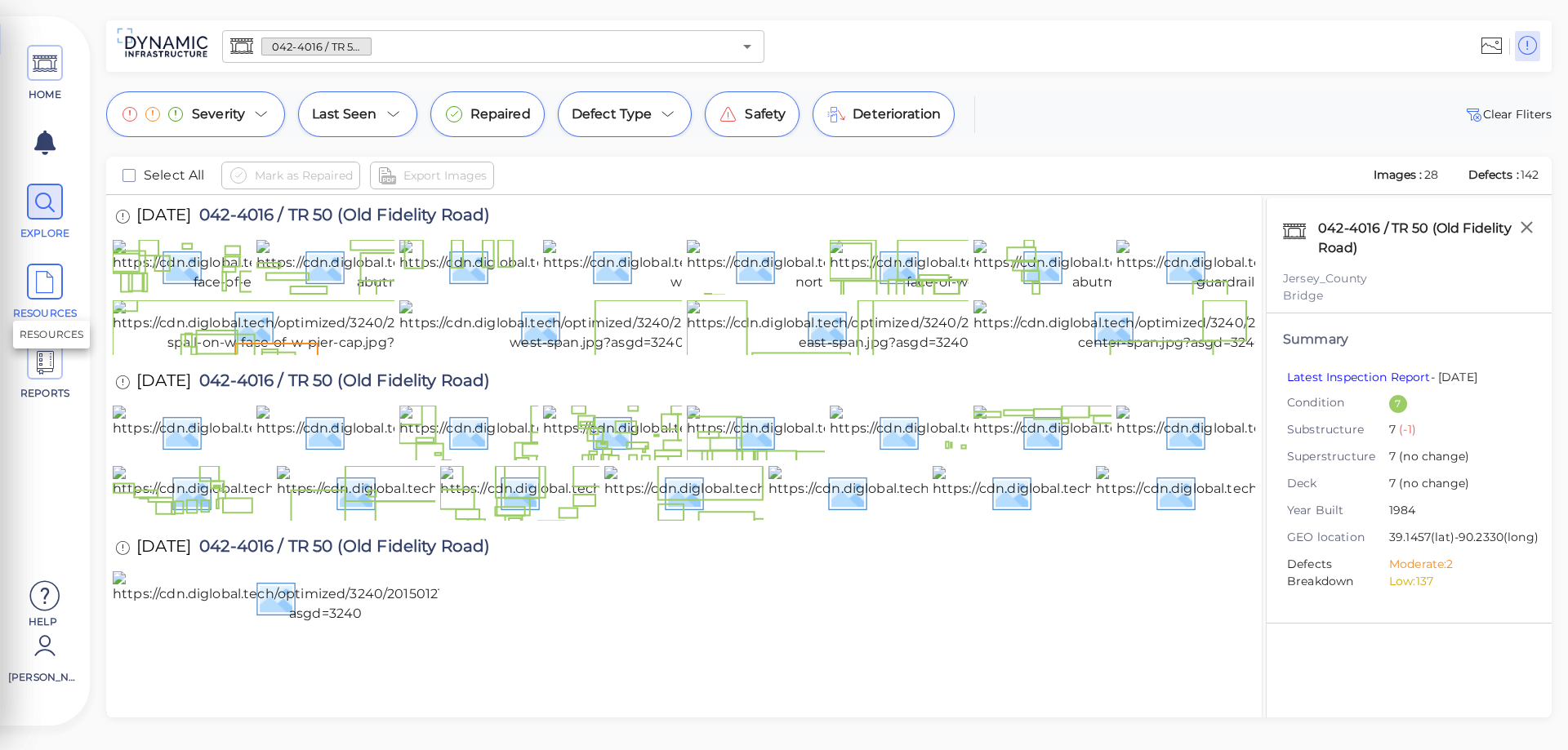
click at [49, 286] on icon at bounding box center [45, 282] width 24 height 36
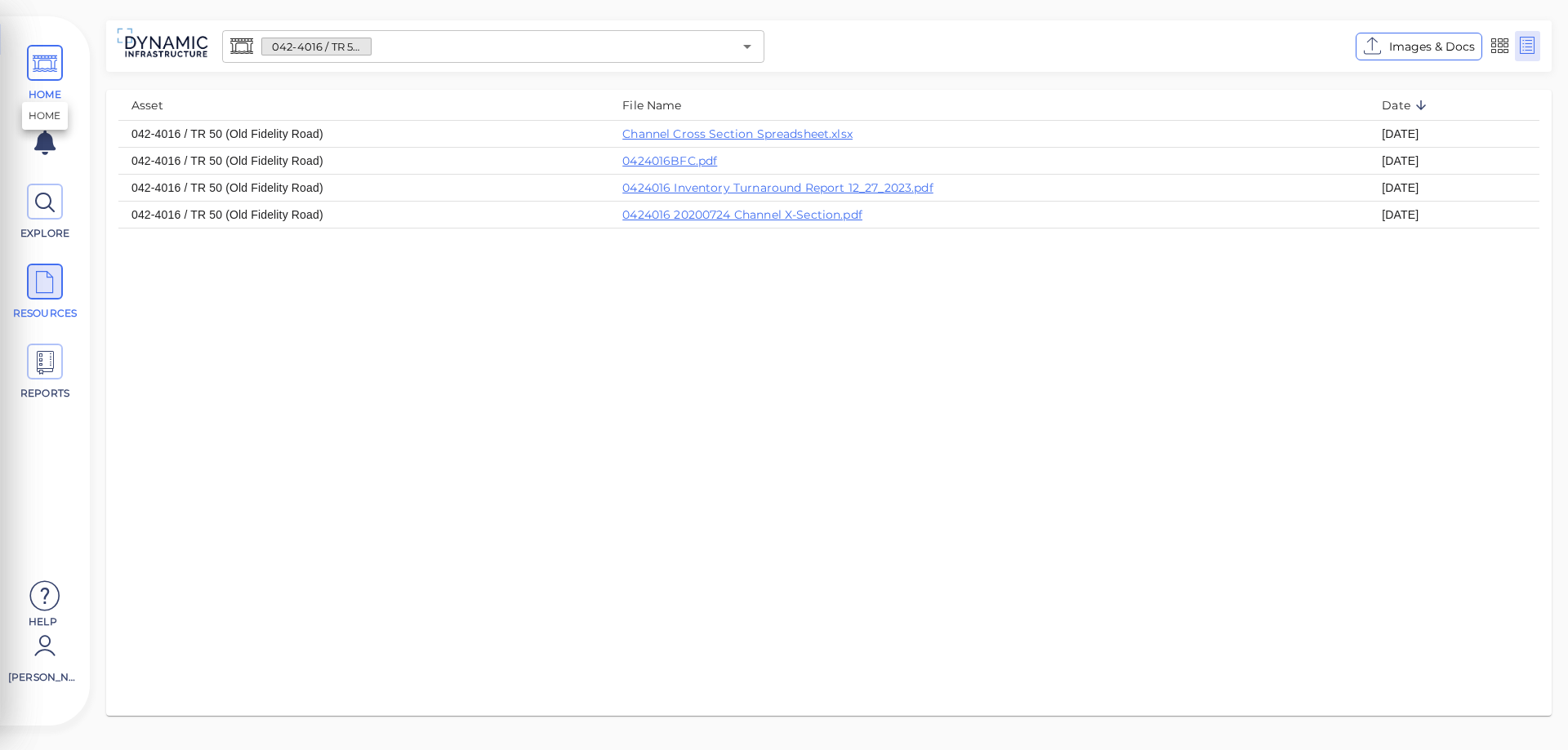
click at [43, 79] on icon at bounding box center [45, 64] width 24 height 36
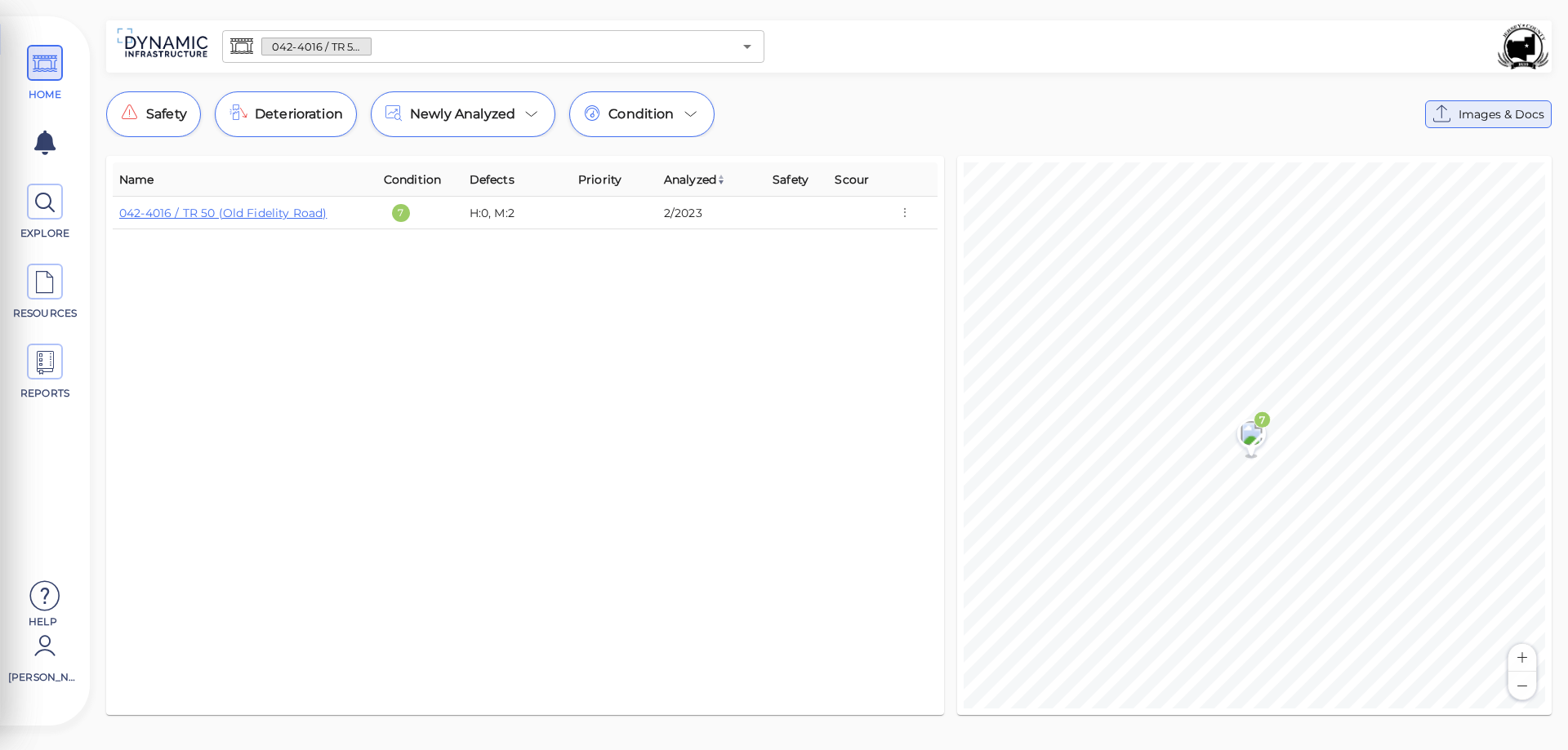
click at [1485, 117] on span "Images & Docs" at bounding box center [1502, 114] width 86 height 20
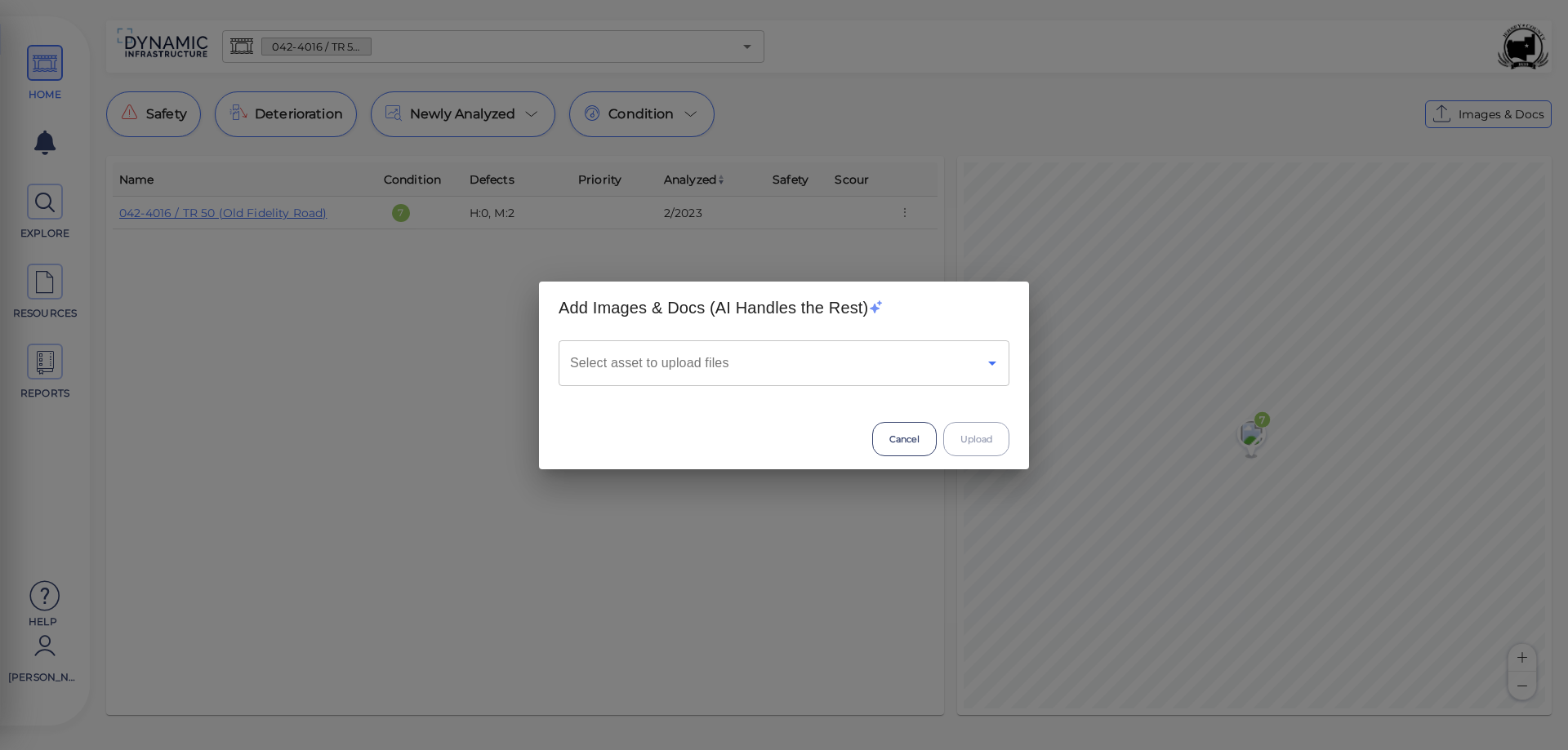
click at [991, 373] on icon "Open" at bounding box center [992, 363] width 20 height 20
click at [742, 355] on input "Select asset to upload files" at bounding box center [761, 362] width 390 height 31
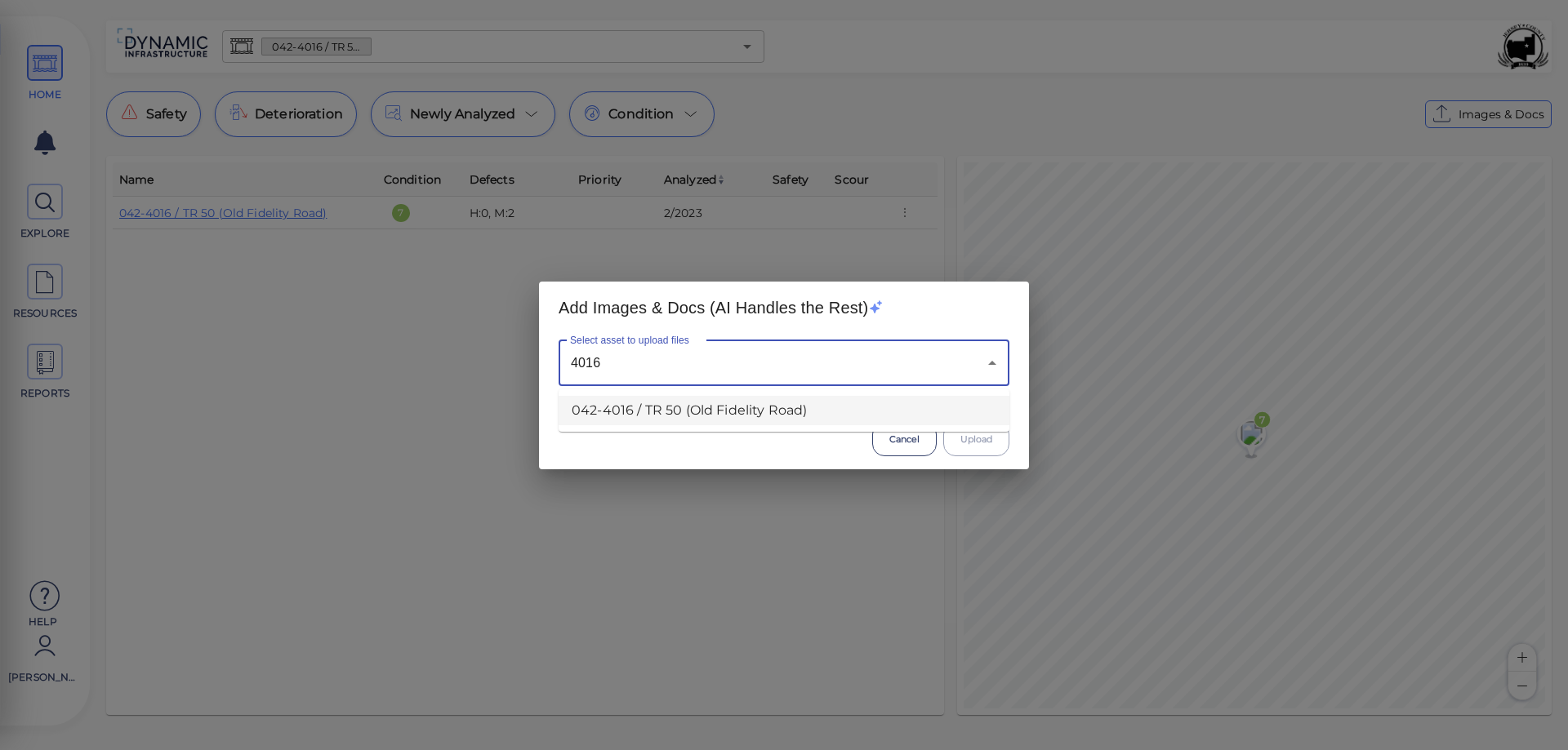
click at [765, 413] on li "042-4016 / TR 50 (Old Fidelity Road)" at bounding box center [784, 410] width 451 height 29
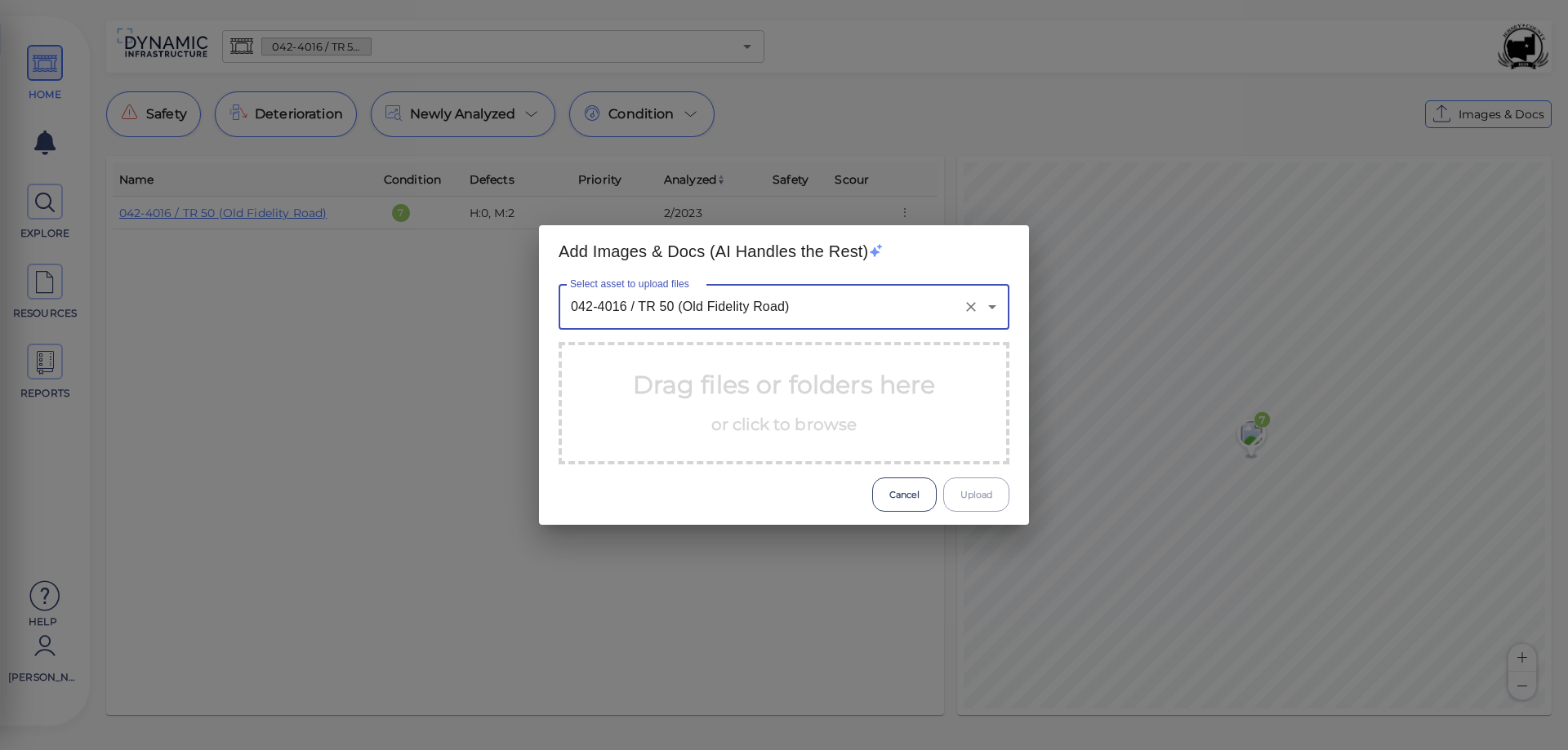
type input "042-4016 / TR 50 (Old Fidelity Road)"
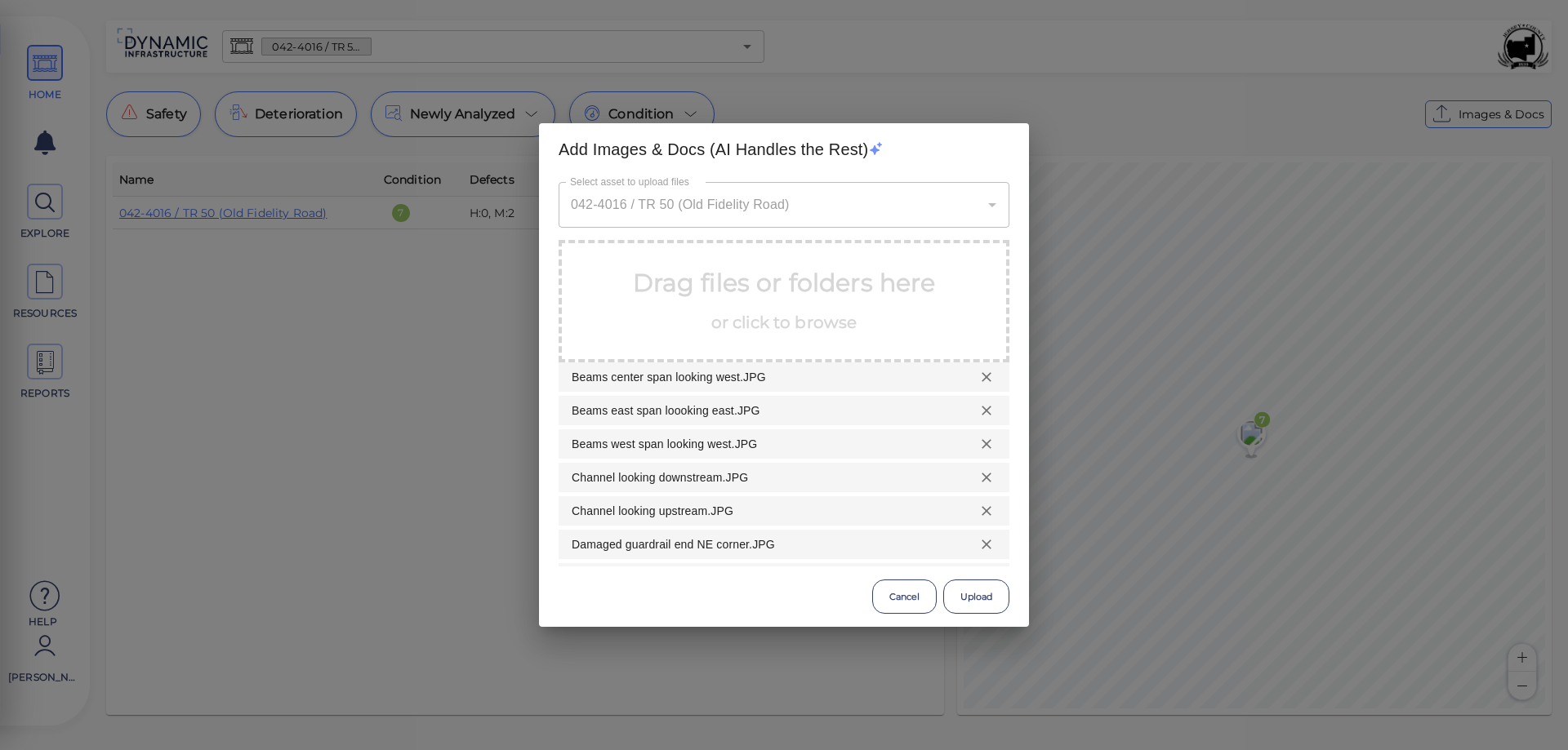
click at [971, 599] on button "Upload" at bounding box center [976, 597] width 66 height 35
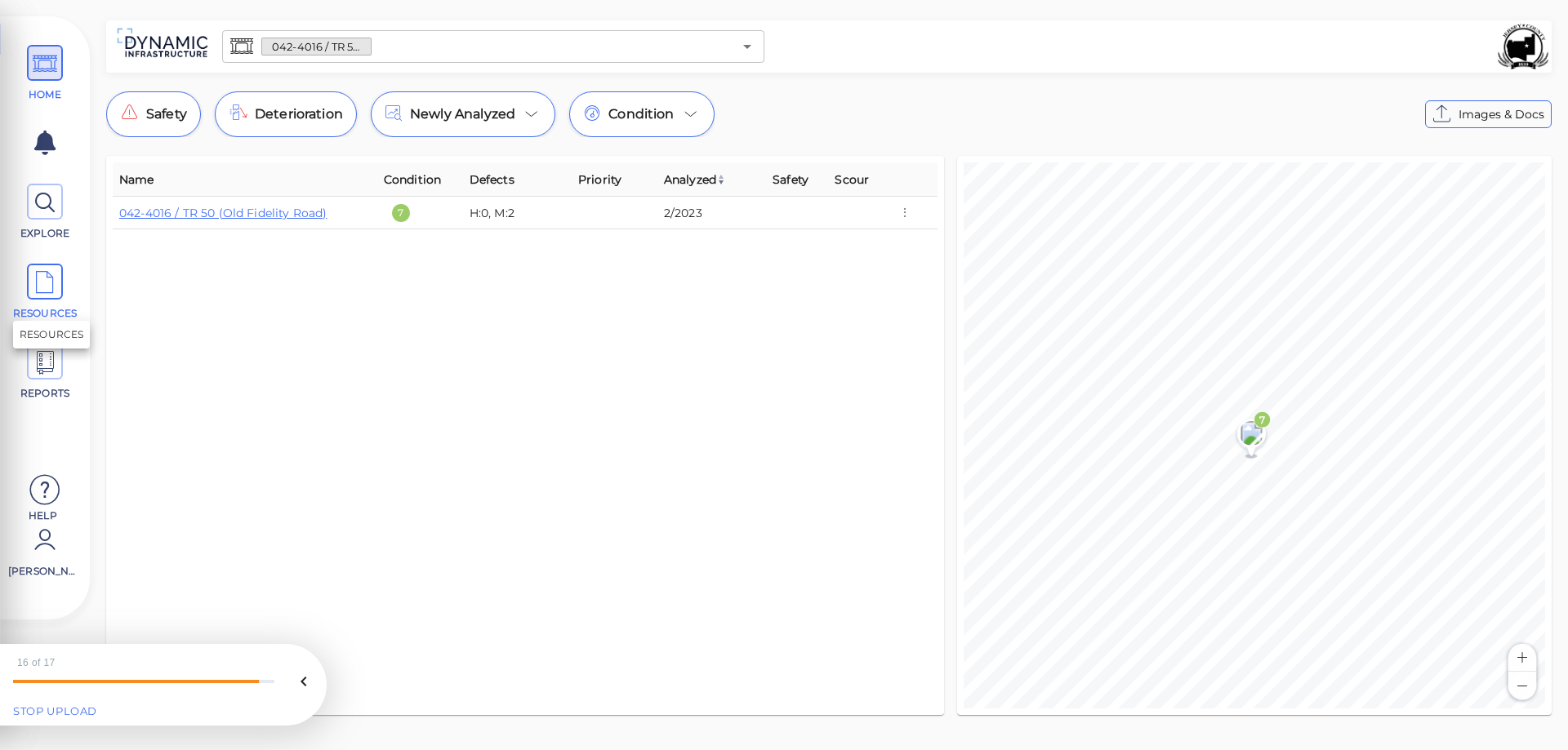
click at [47, 289] on icon at bounding box center [45, 282] width 24 height 36
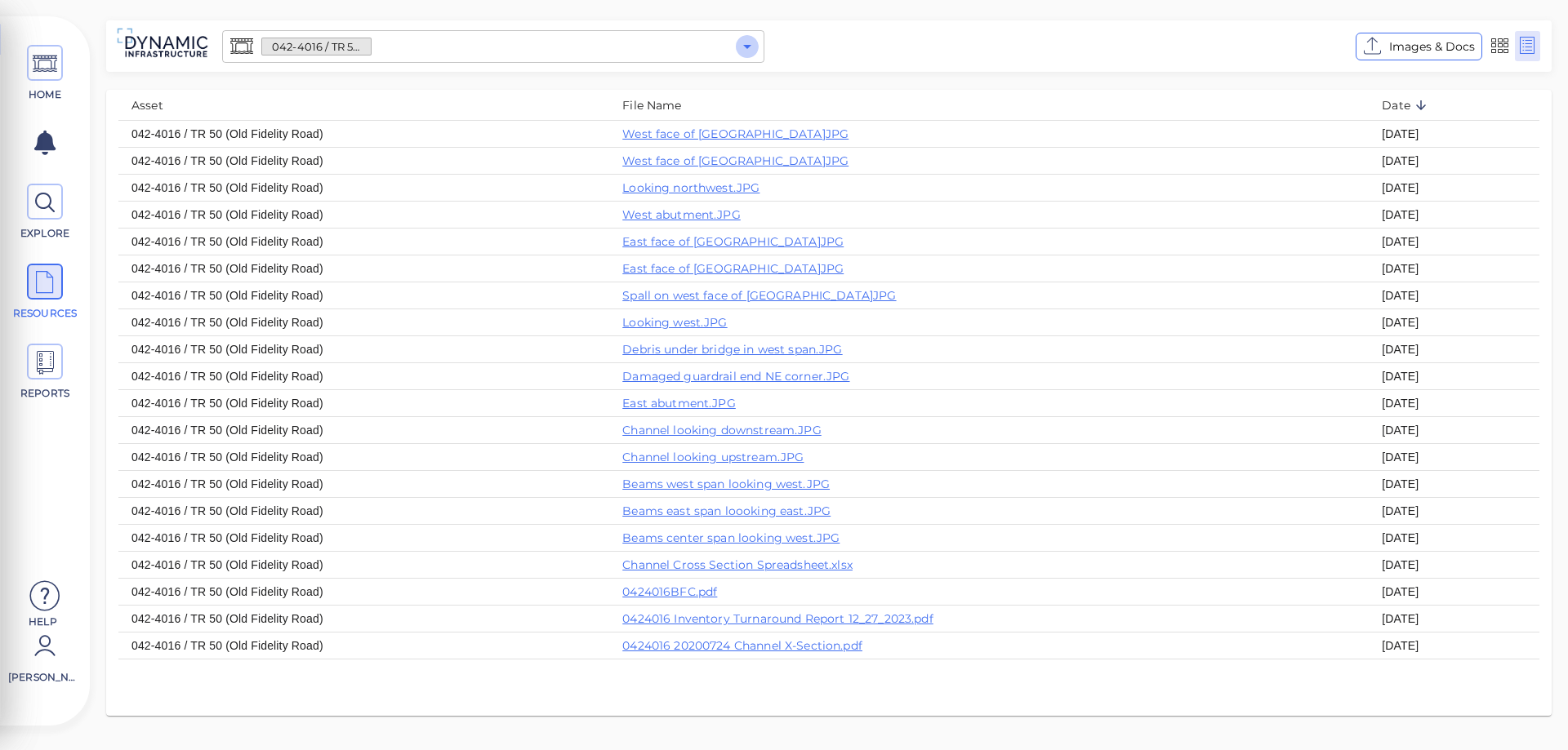
click at [747, 48] on icon "Open" at bounding box center [747, 47] width 8 height 4
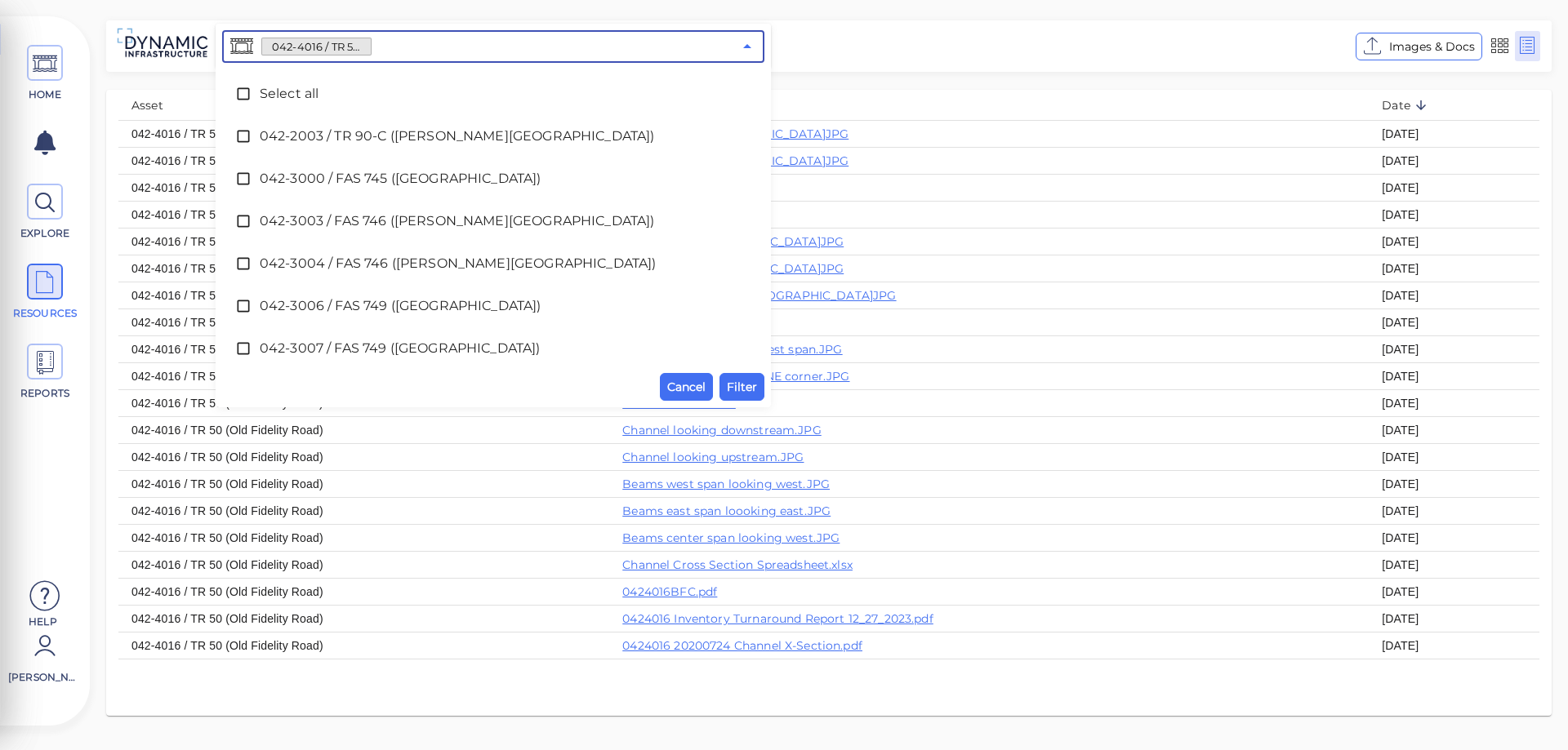
scroll to position [3358, 0]
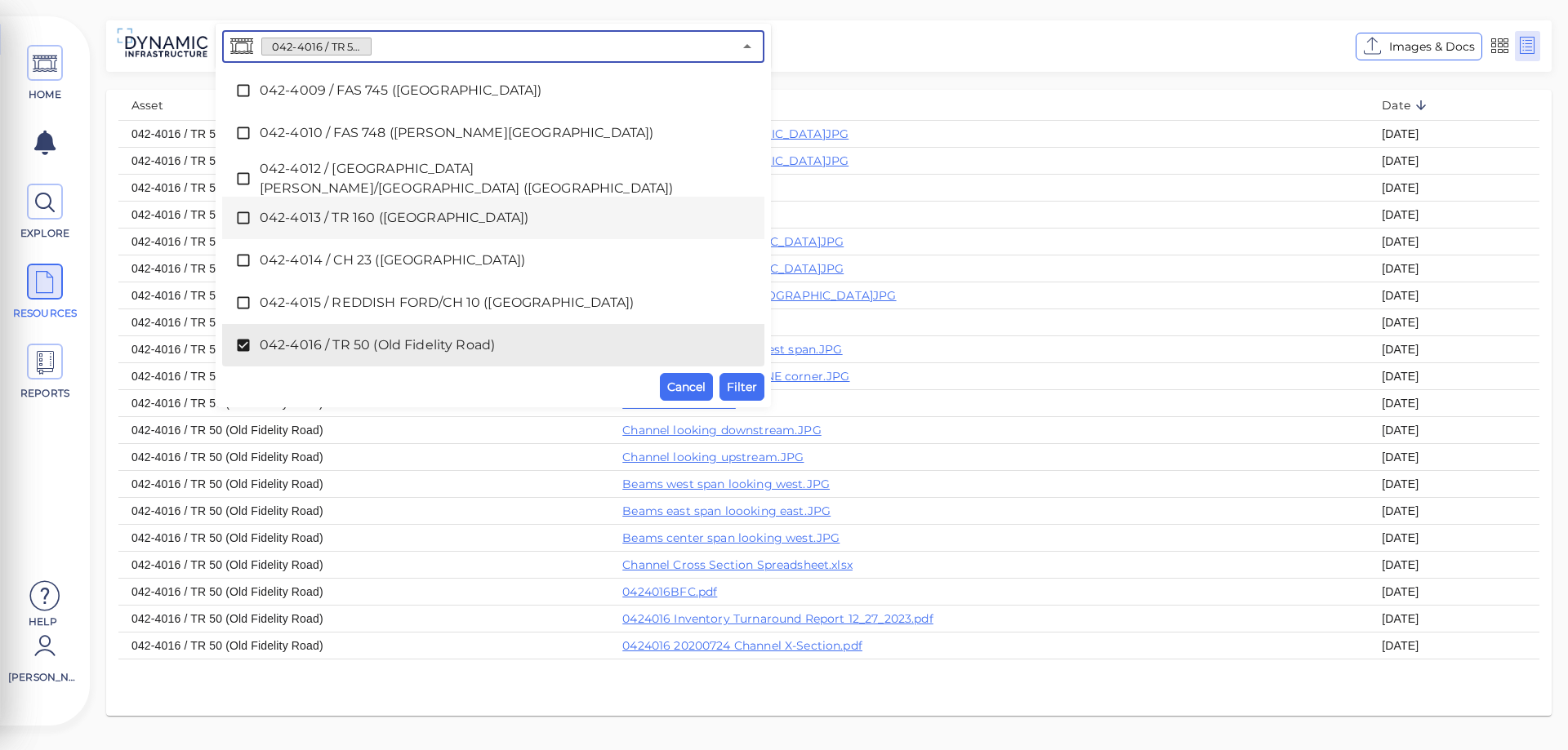
click at [390, 221] on span "042-4013 / TR 160 ([GEOGRAPHIC_DATA])" at bounding box center [493, 218] width 467 height 20
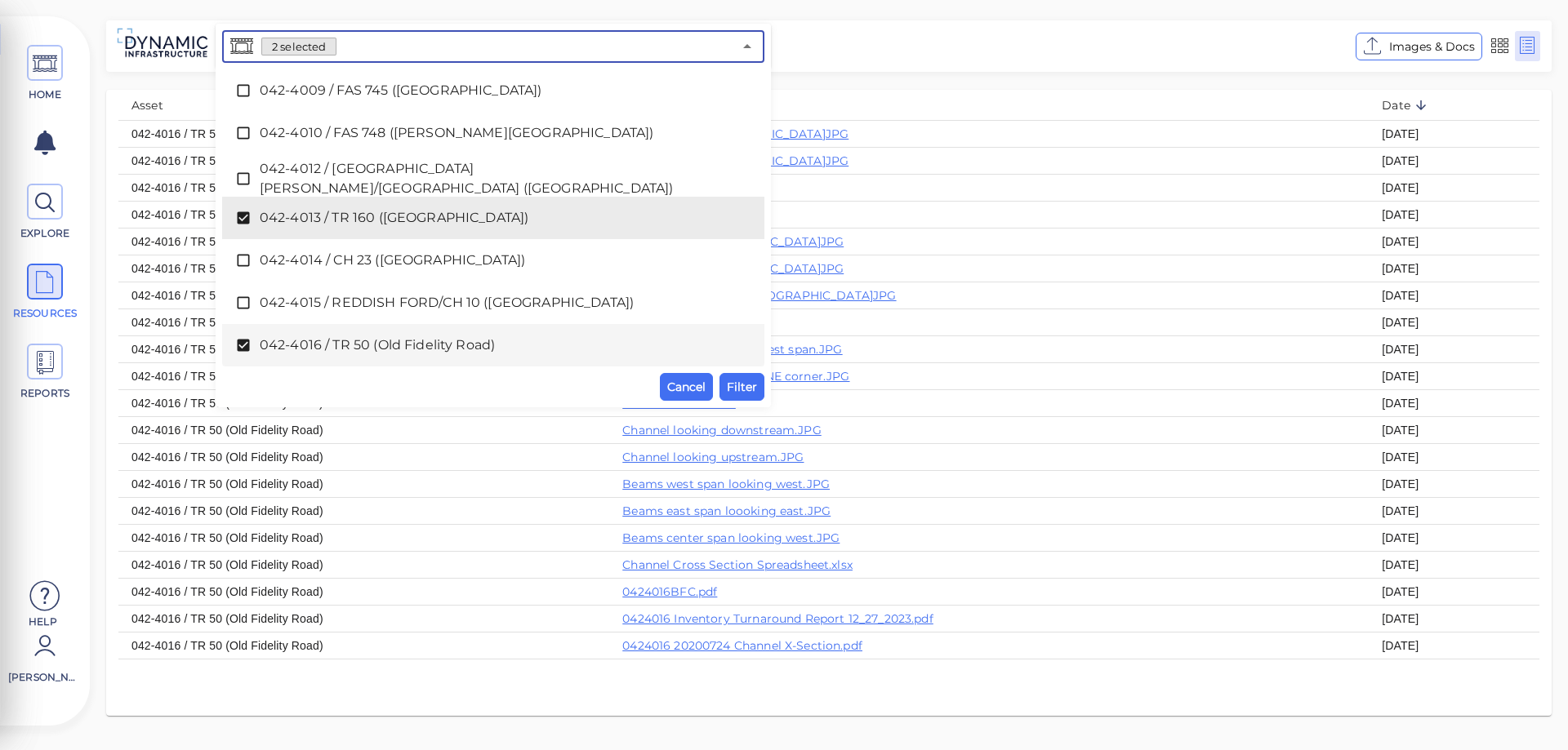
click at [241, 346] on icon at bounding box center [243, 345] width 16 height 16
click at [749, 384] on span "Filter" at bounding box center [742, 387] width 30 height 20
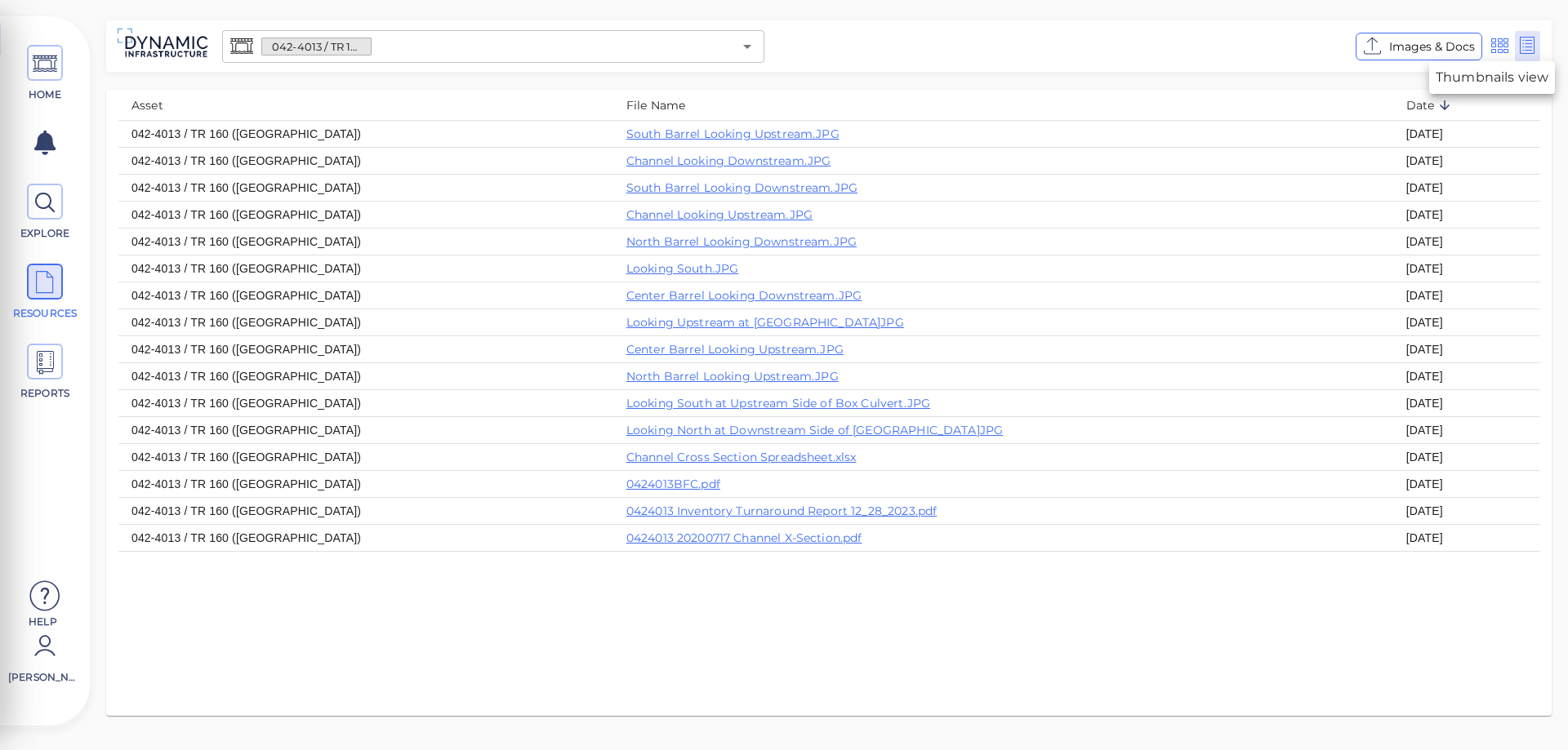
click at [1502, 42] on icon at bounding box center [1500, 46] width 21 height 24
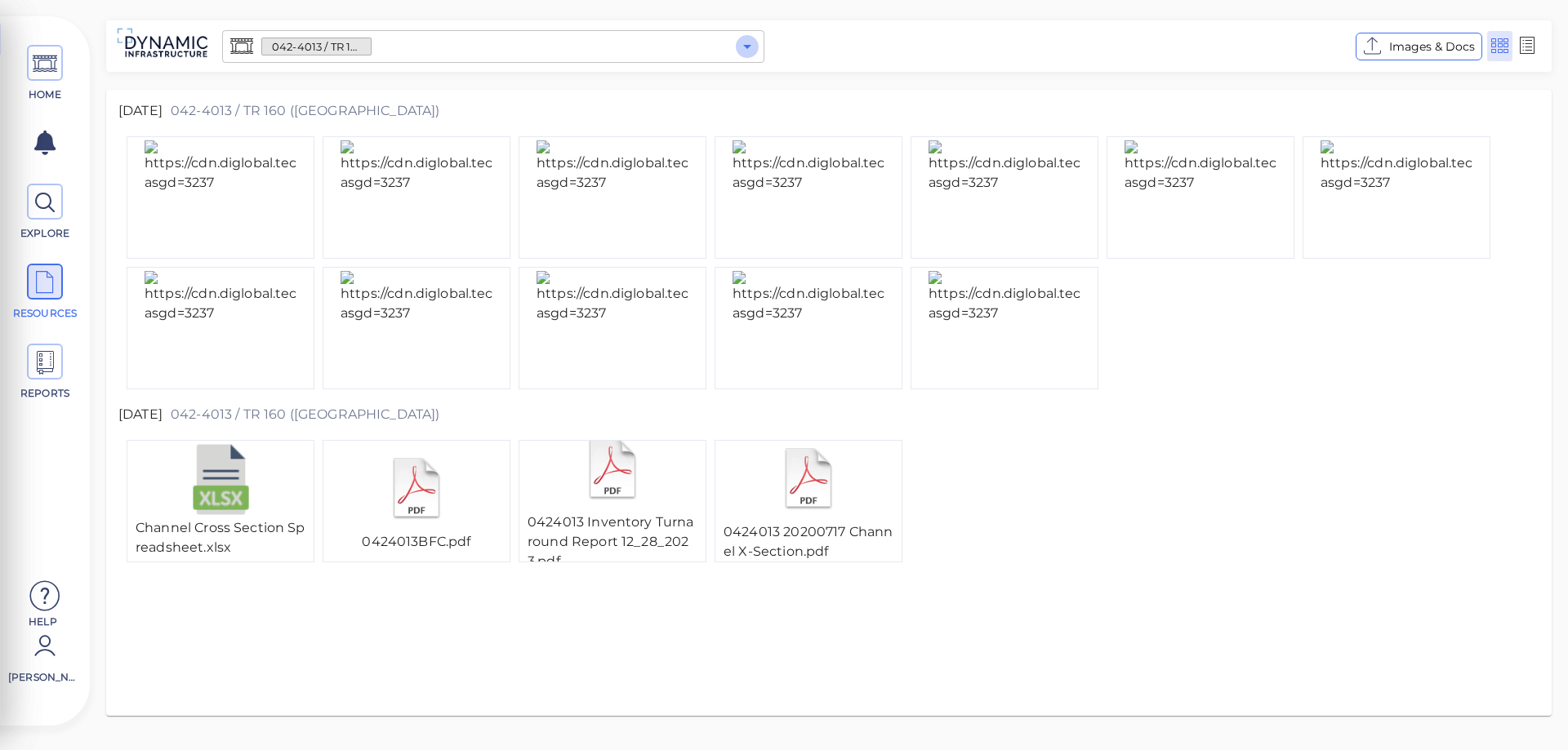
click at [746, 49] on icon "Open" at bounding box center [747, 47] width 8 height 4
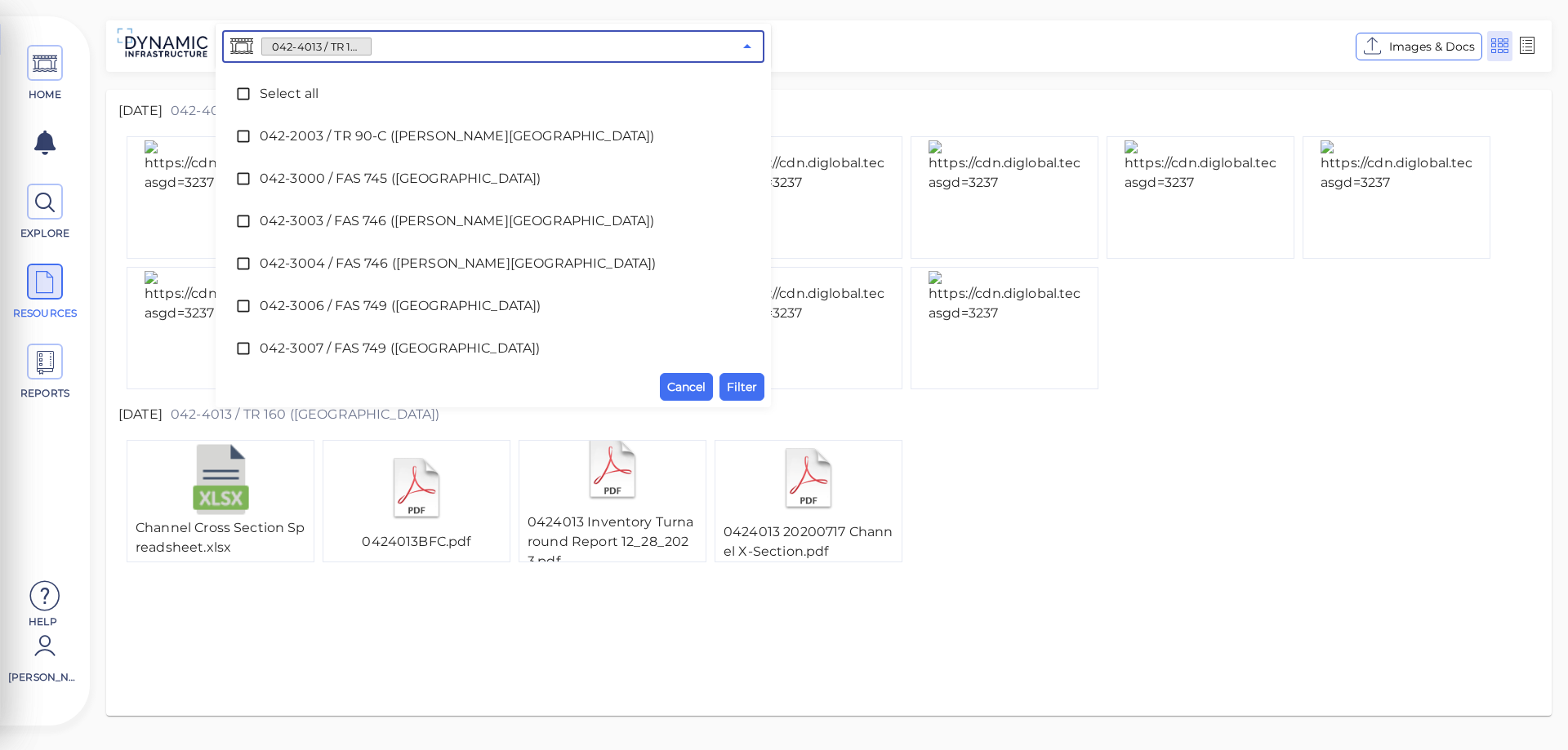
scroll to position [3231, 0]
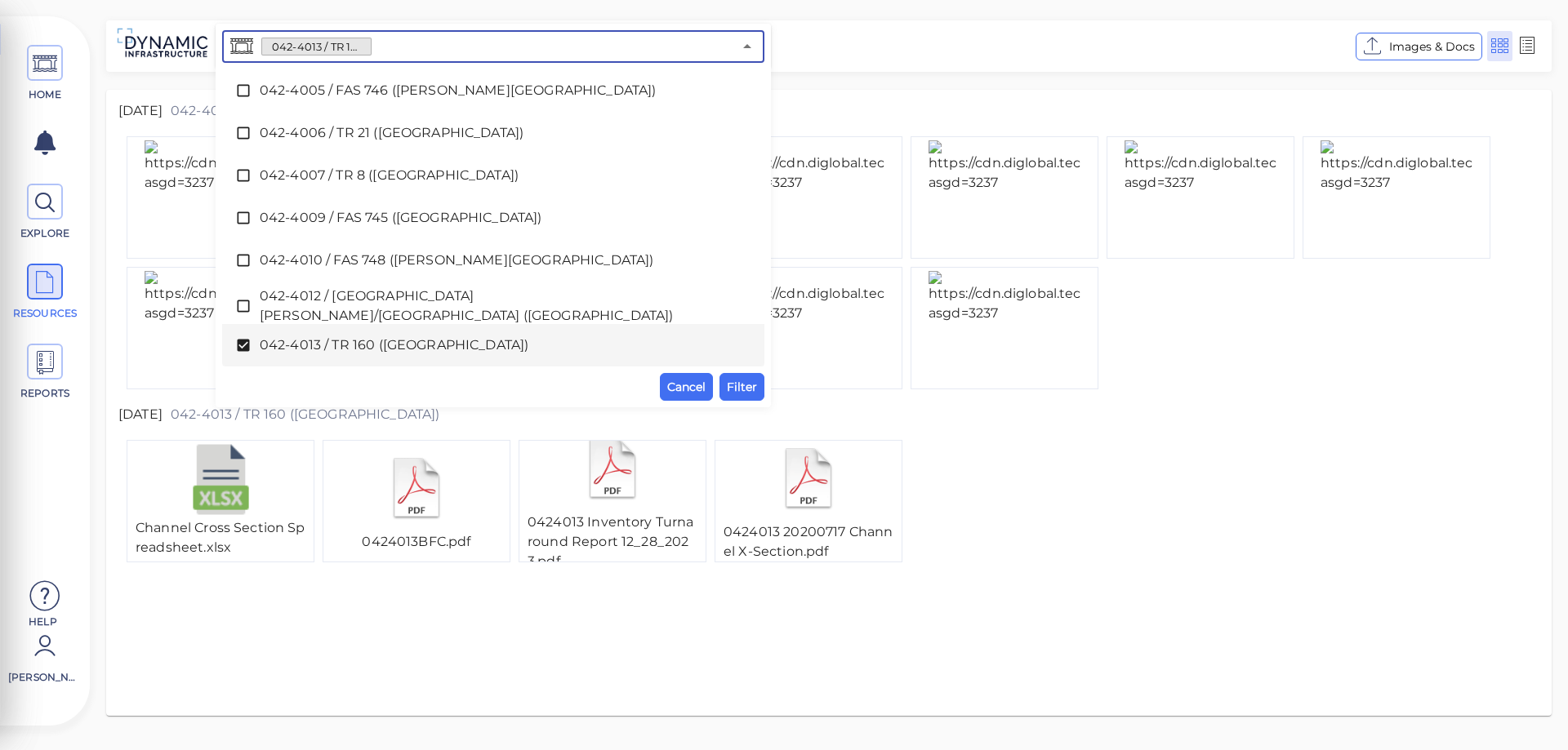
click at [239, 345] on icon at bounding box center [243, 345] width 16 height 16
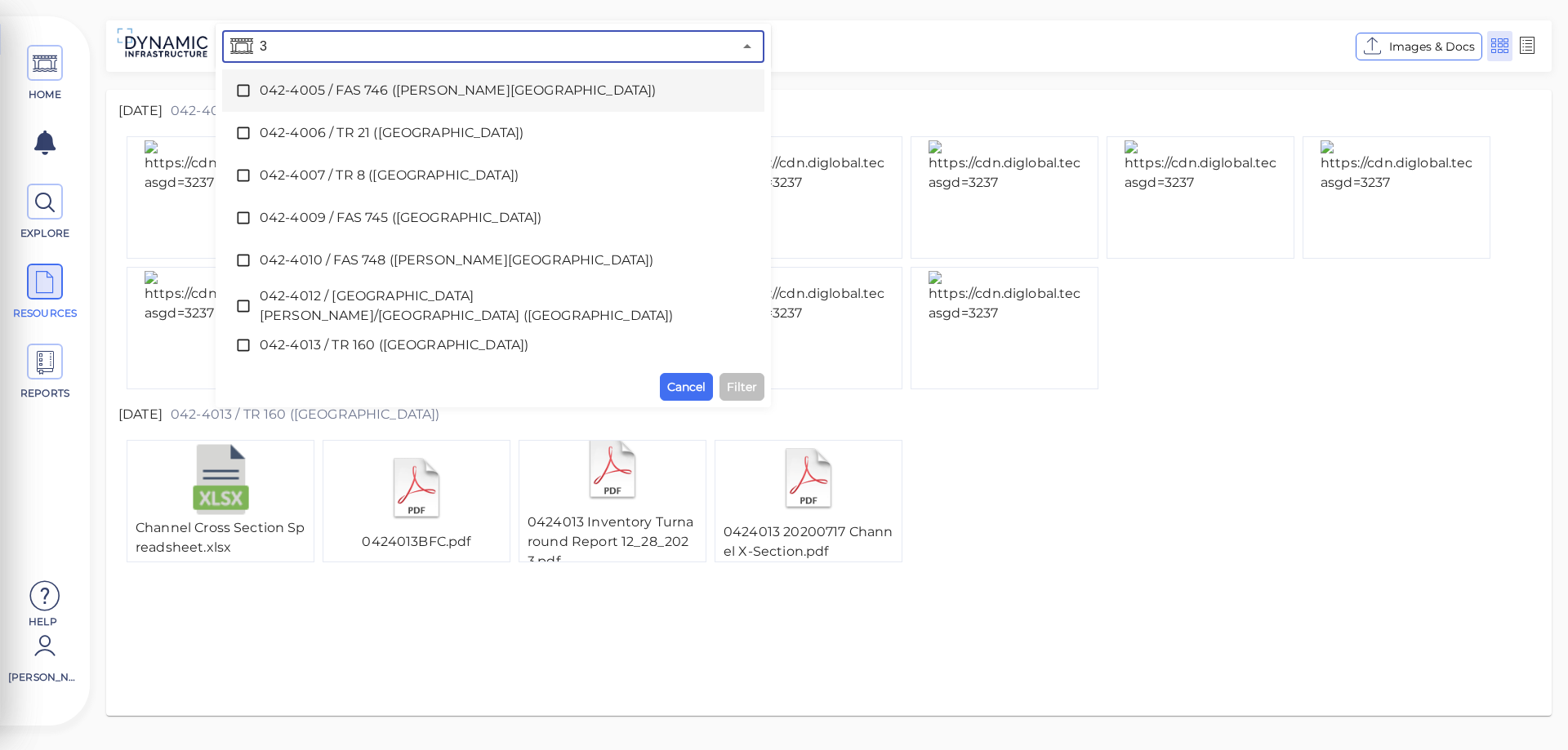
scroll to position [0, 0]
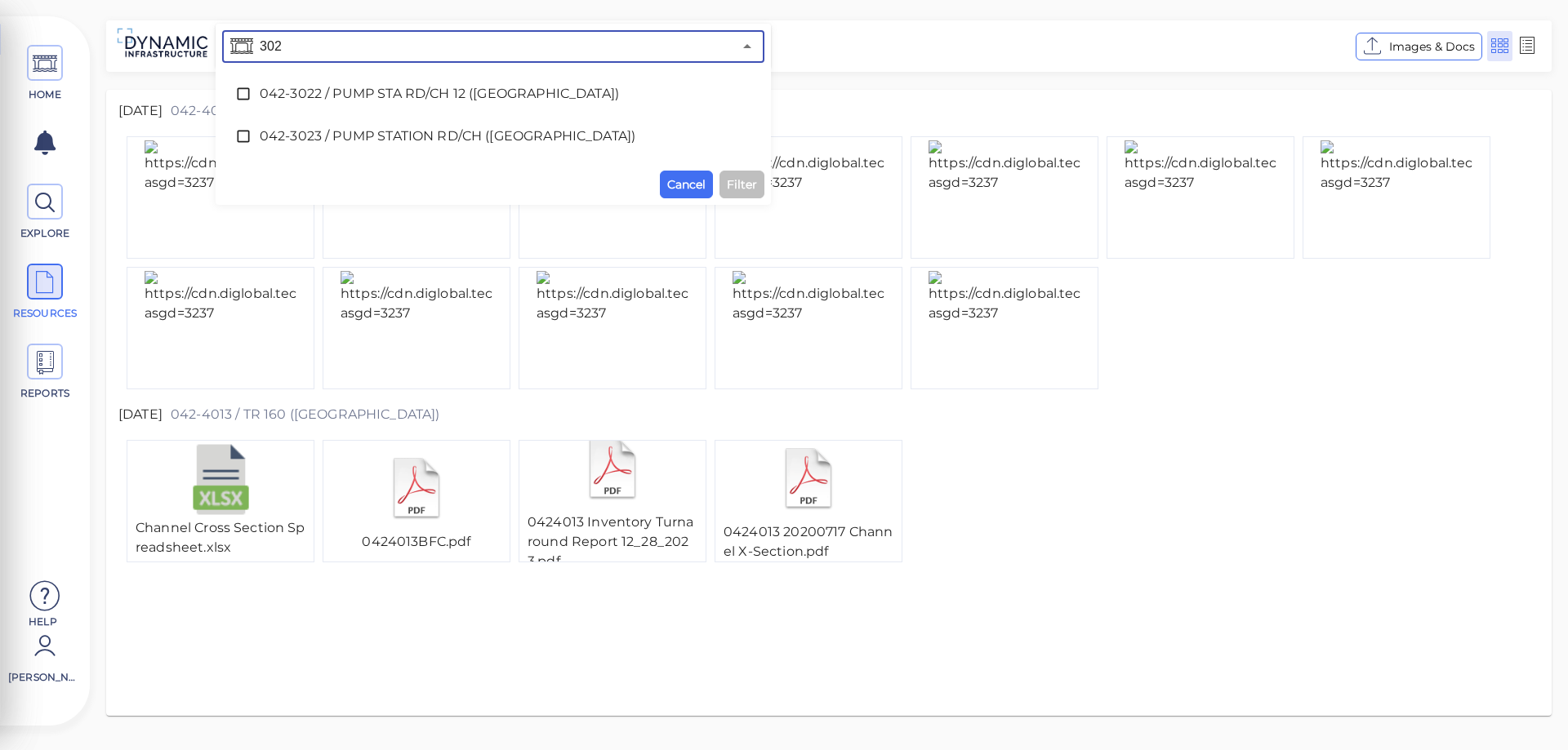
type input "3022"
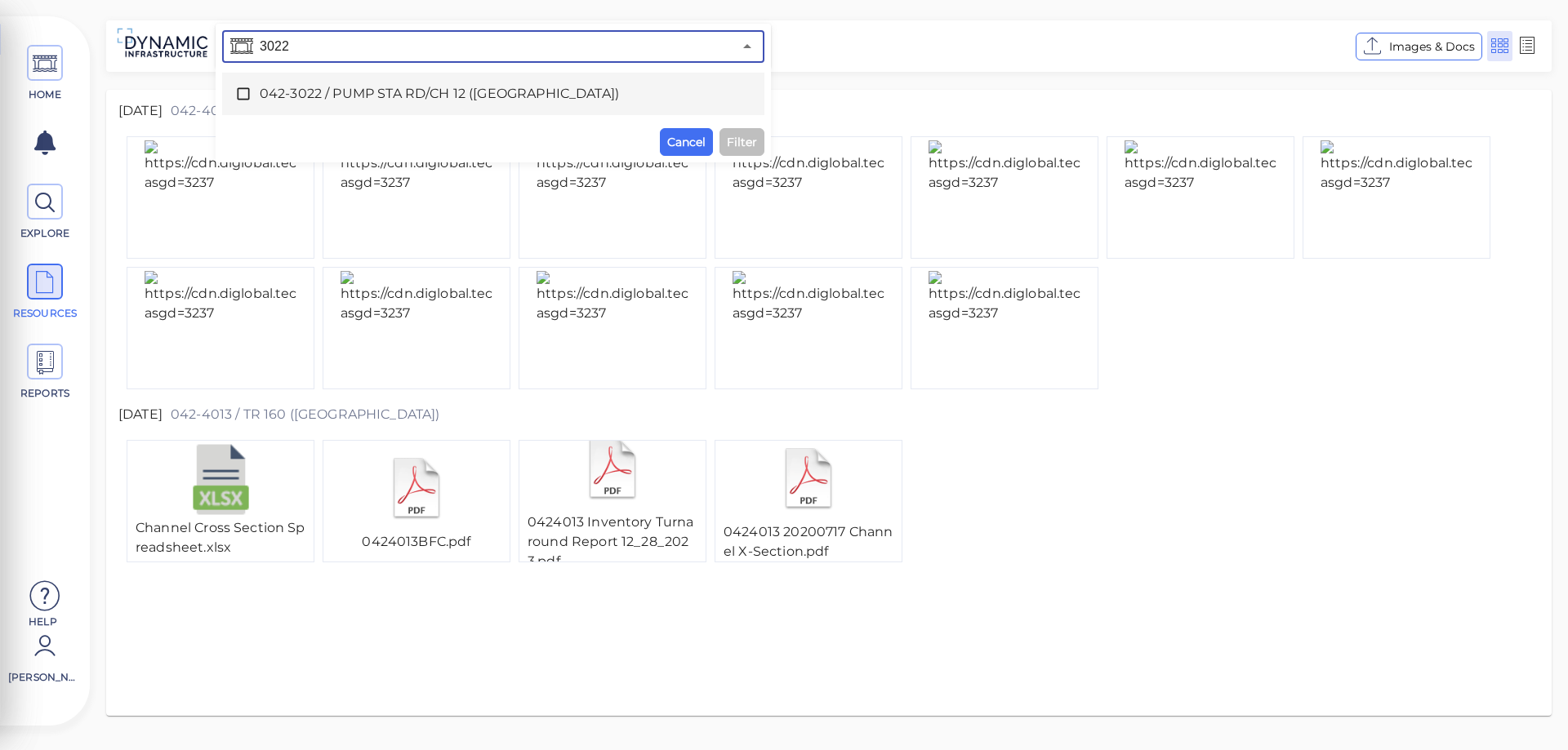
click at [487, 88] on span "042-3022 / PUMP STA RD/CH 12 ([GEOGRAPHIC_DATA])" at bounding box center [493, 93] width 467 height 20
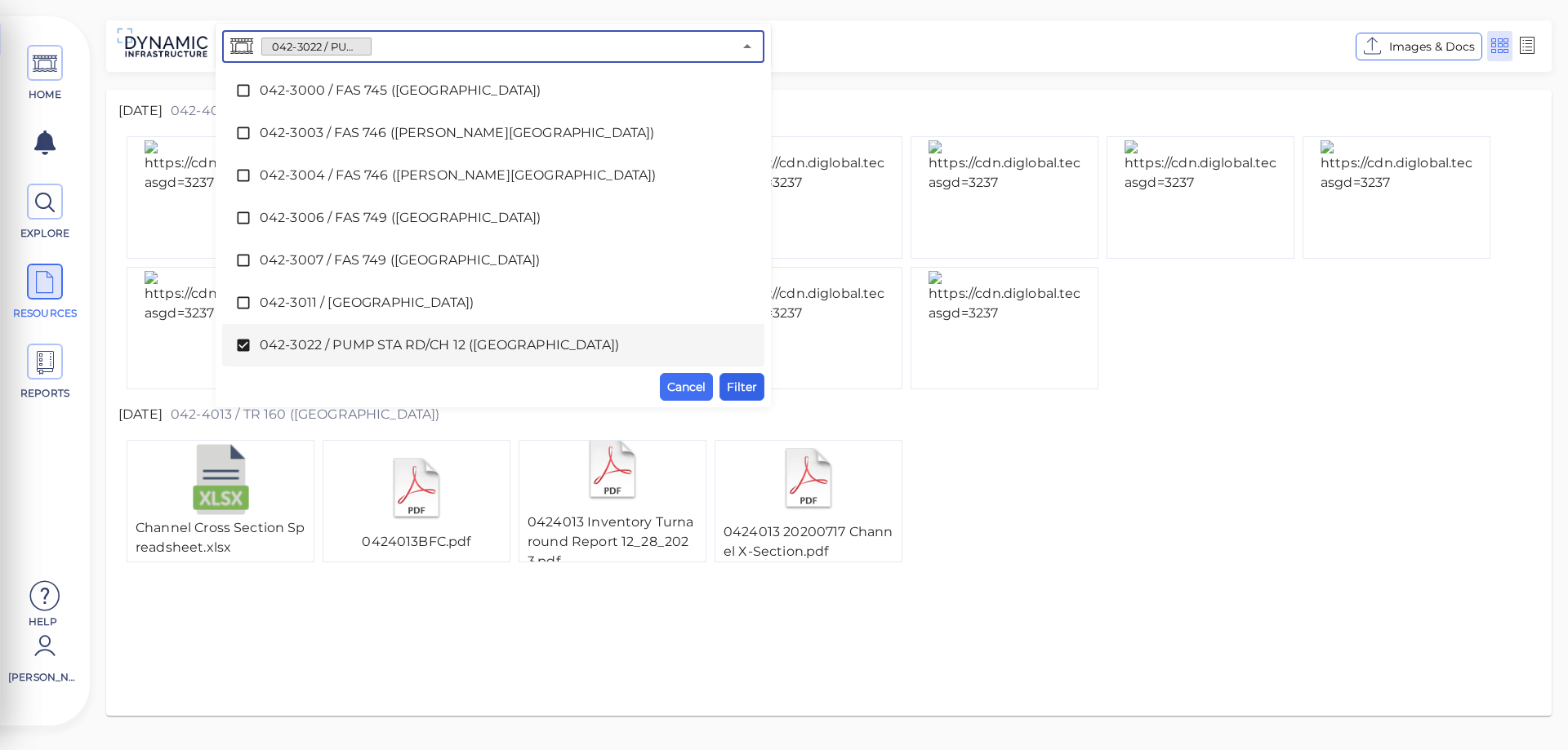
click at [750, 380] on span "Filter" at bounding box center [742, 387] width 30 height 20
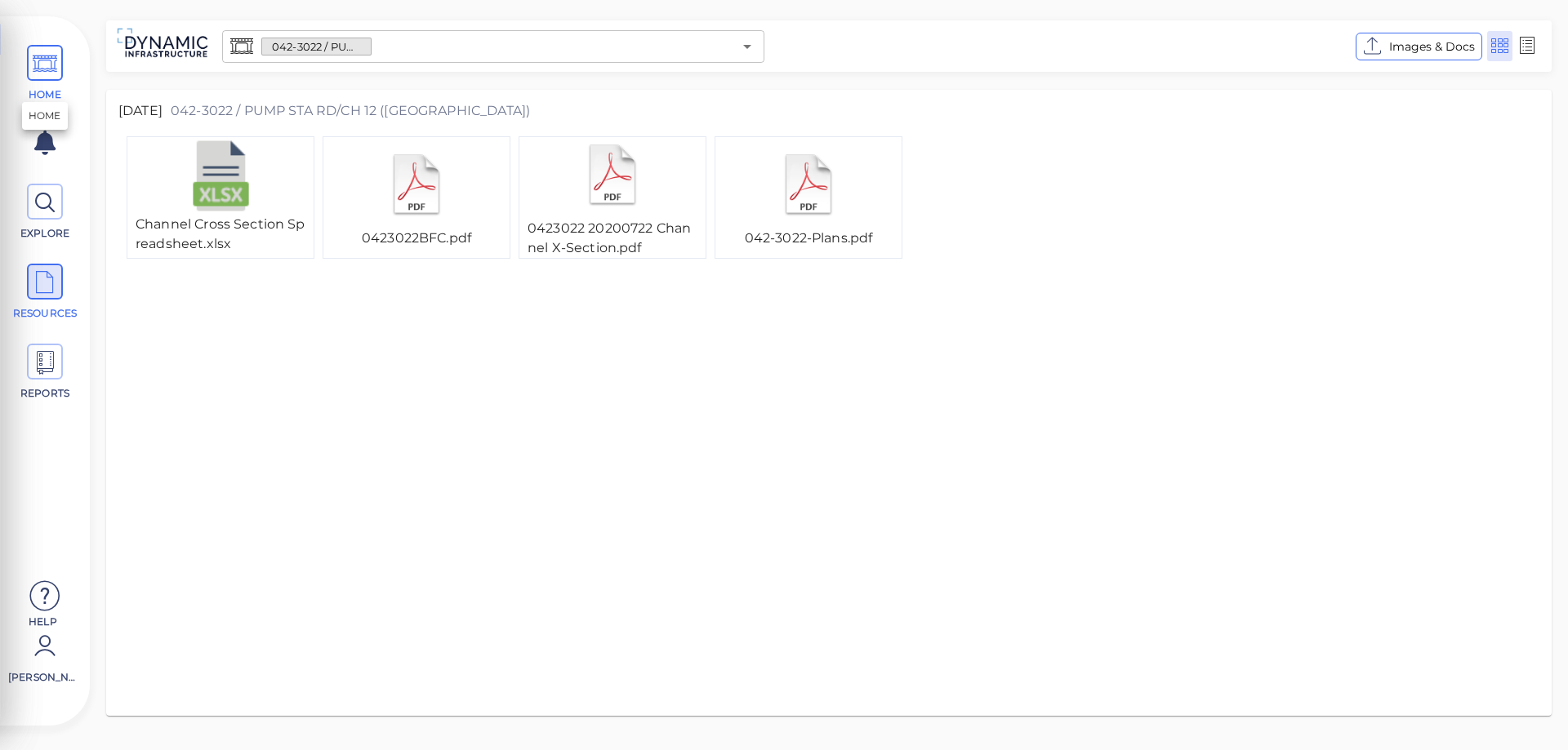
click at [52, 73] on icon at bounding box center [45, 64] width 24 height 36
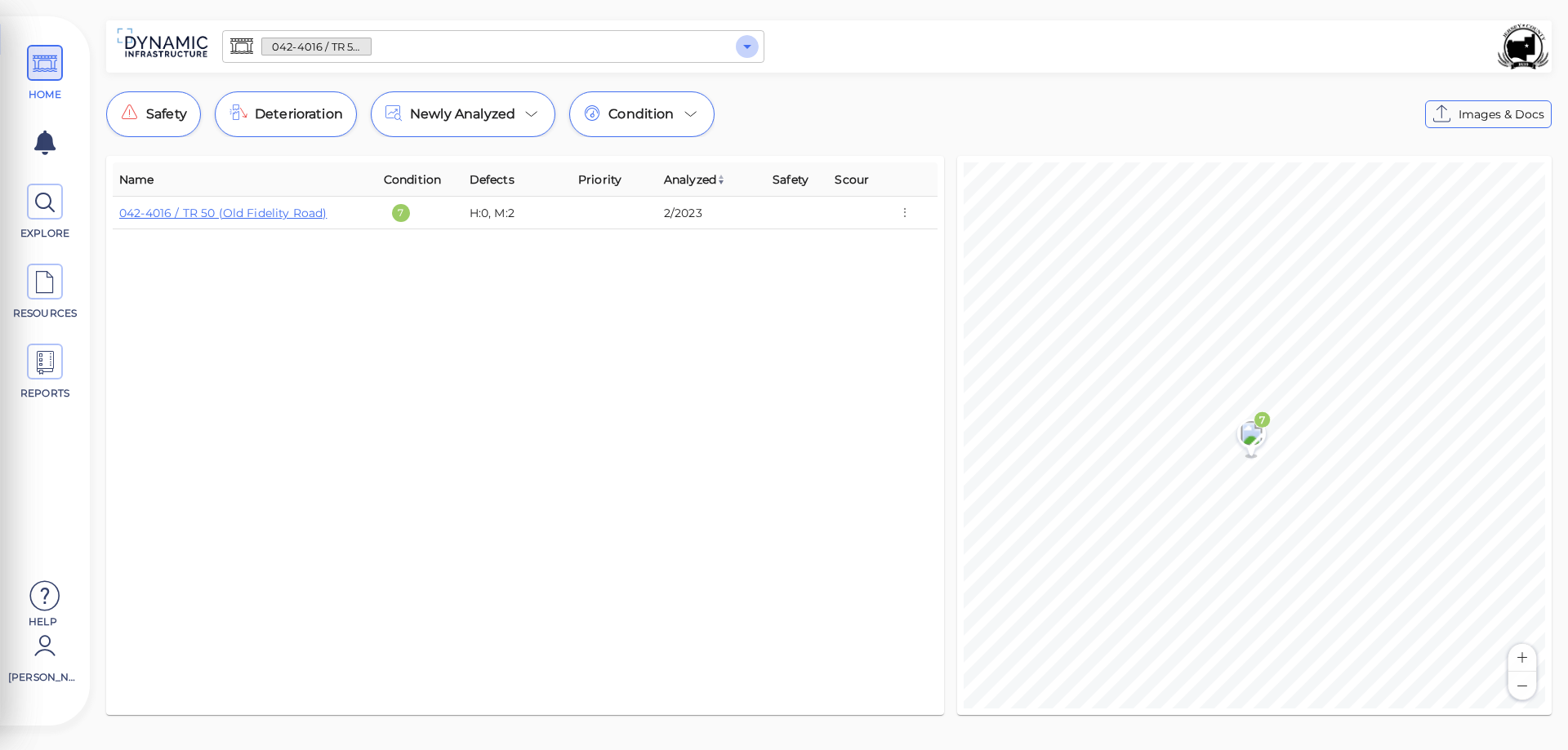
click at [747, 47] on icon "Open" at bounding box center [747, 47] width 8 height 4
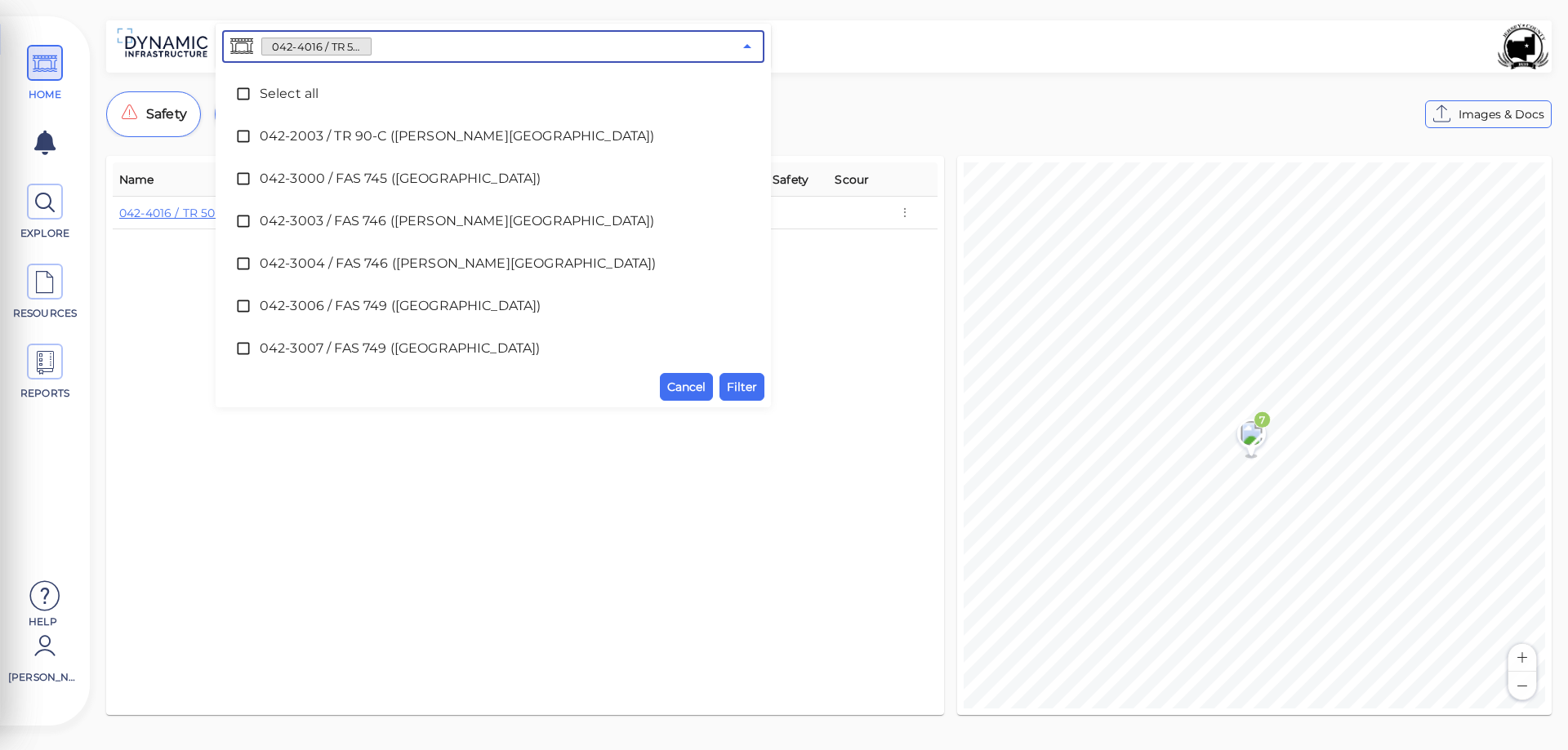
scroll to position [3358, 0]
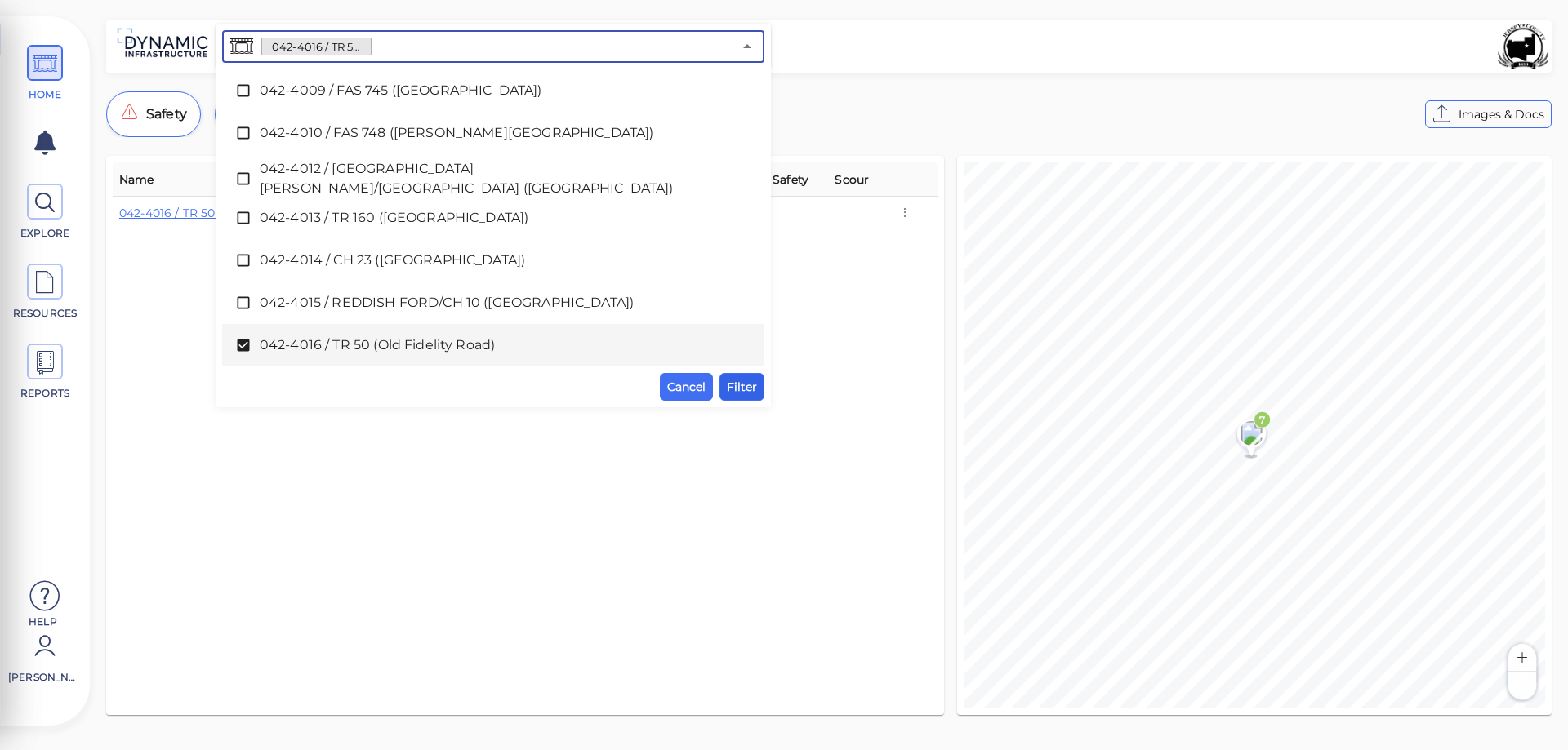
click at [739, 392] on span "Filter" at bounding box center [742, 387] width 30 height 20
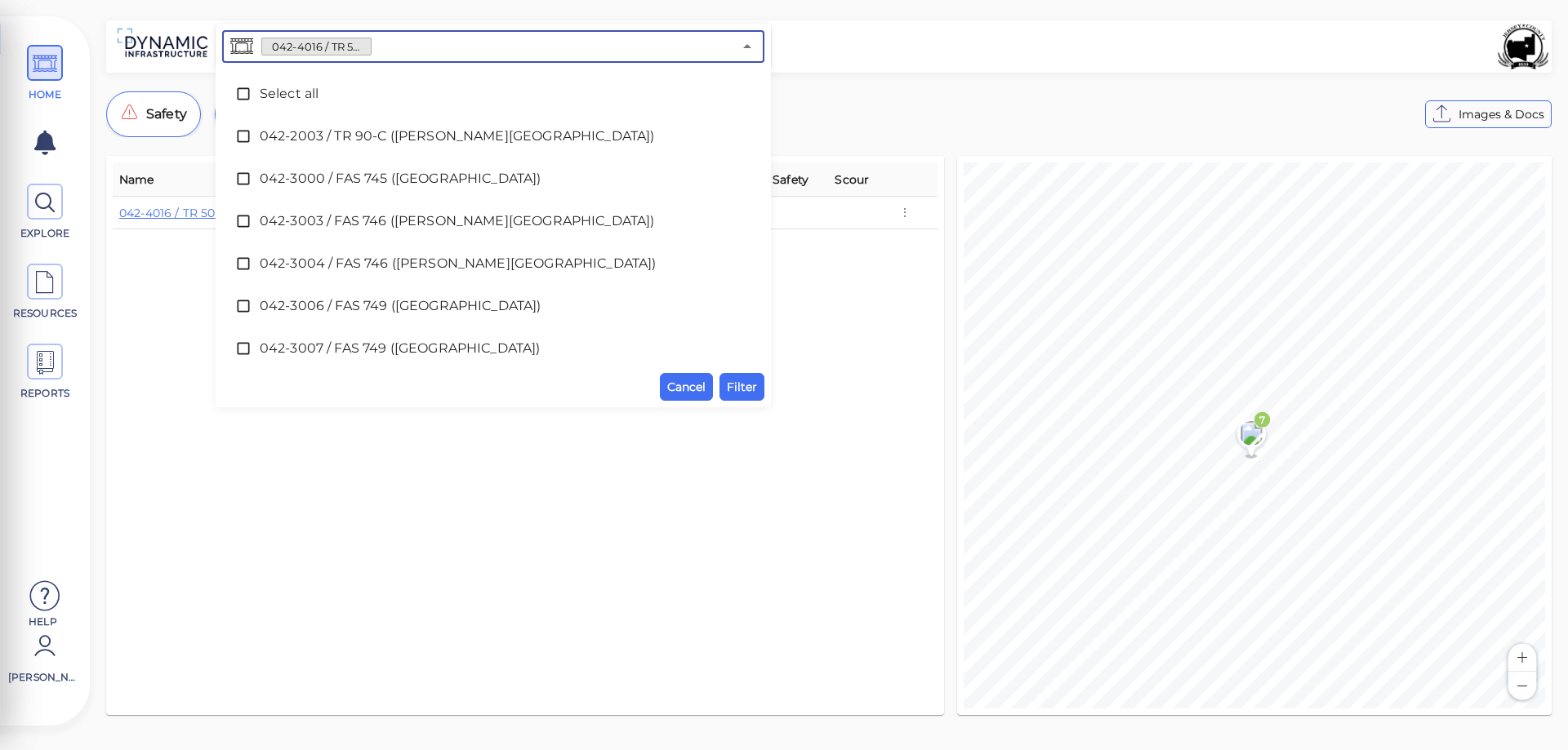
click at [692, 49] on input "text" at bounding box center [552, 47] width 360 height 22
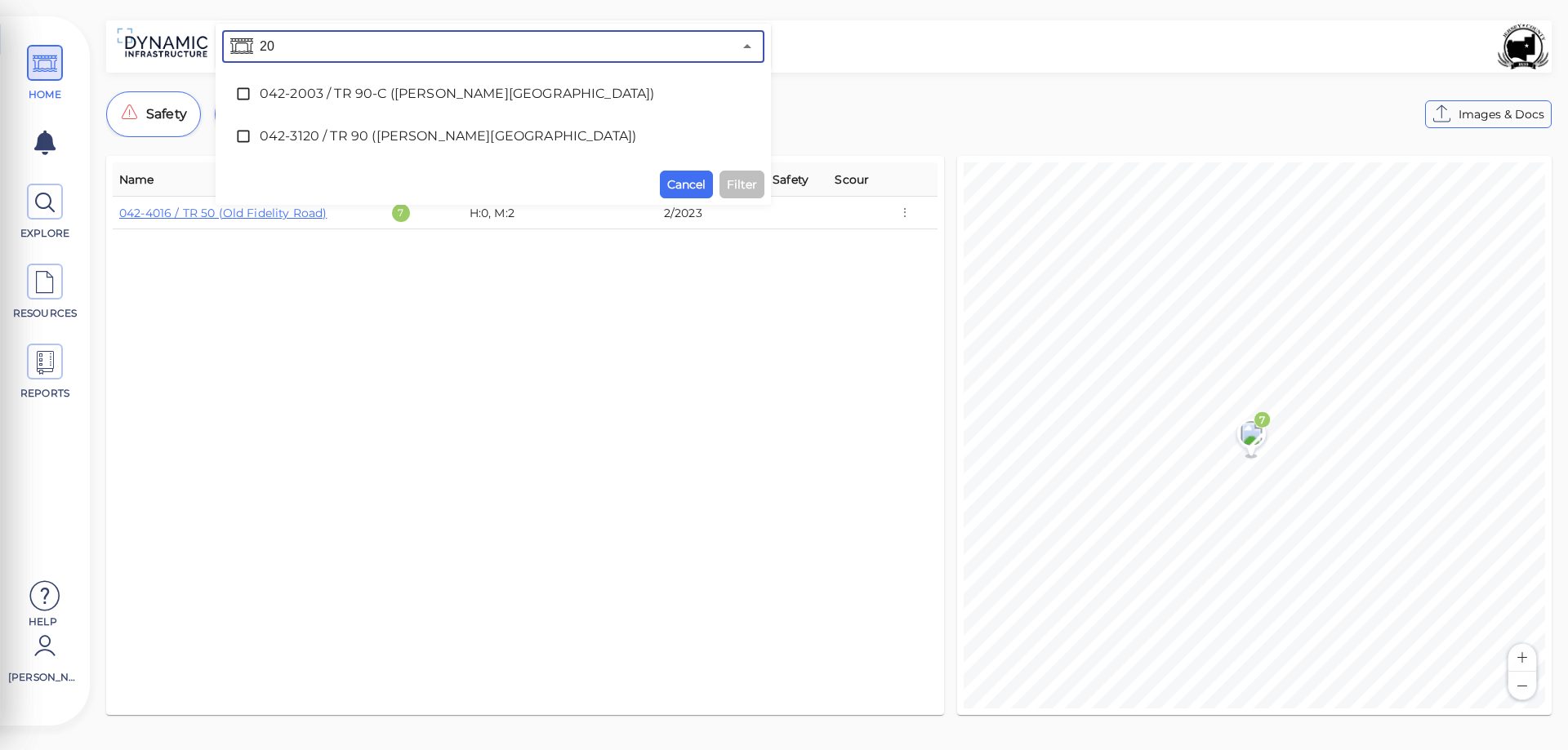
type input "2"
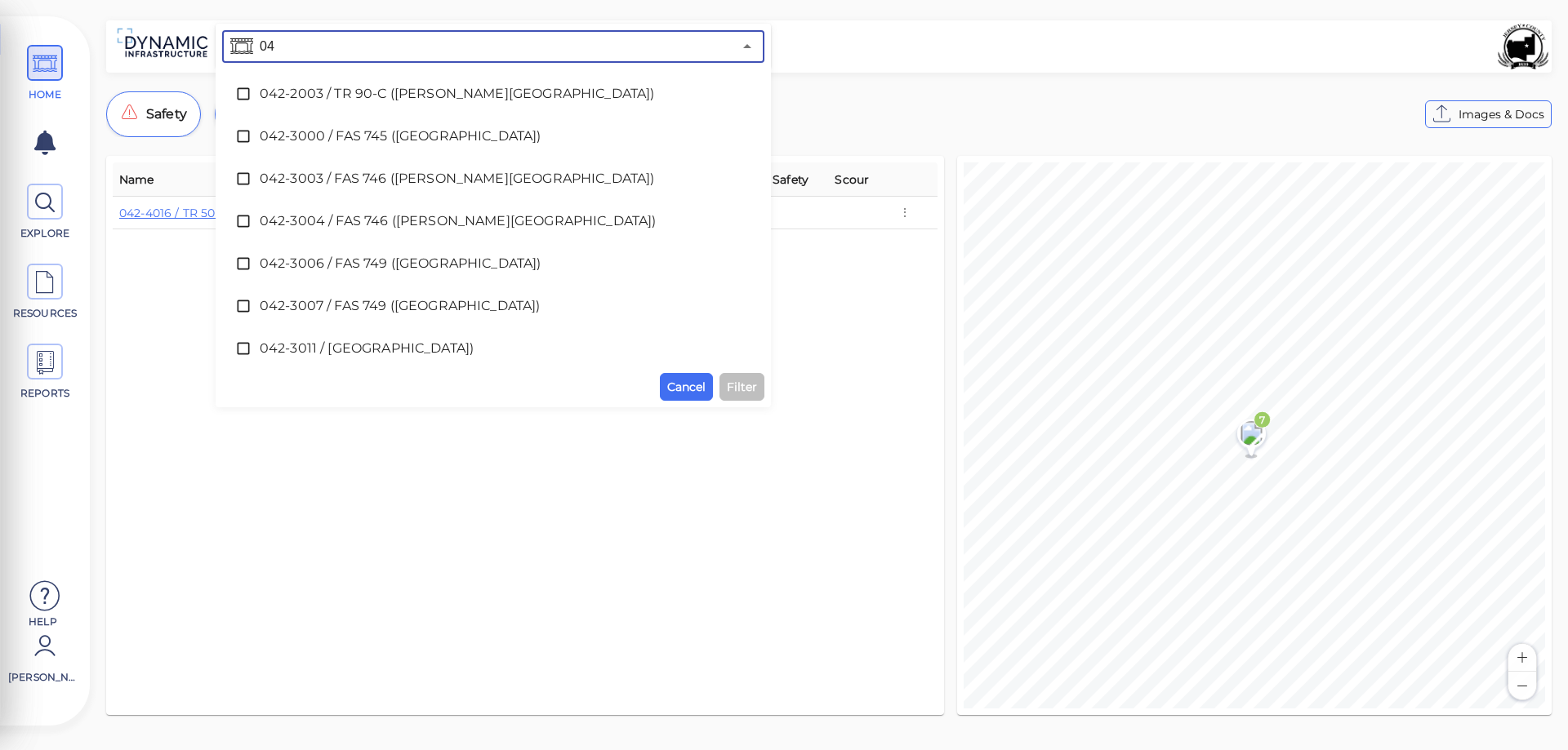
type input "042"
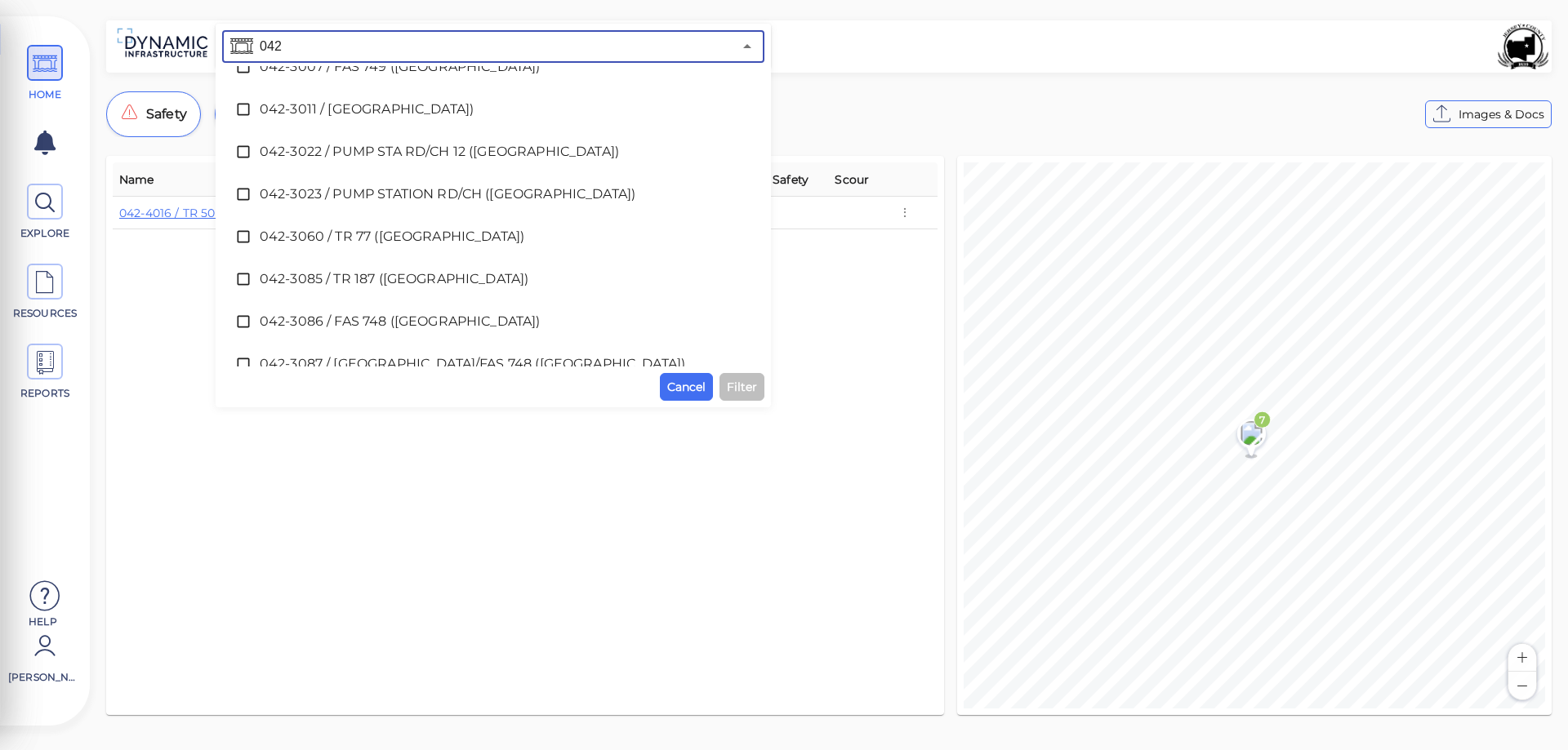
scroll to position [245, 0]
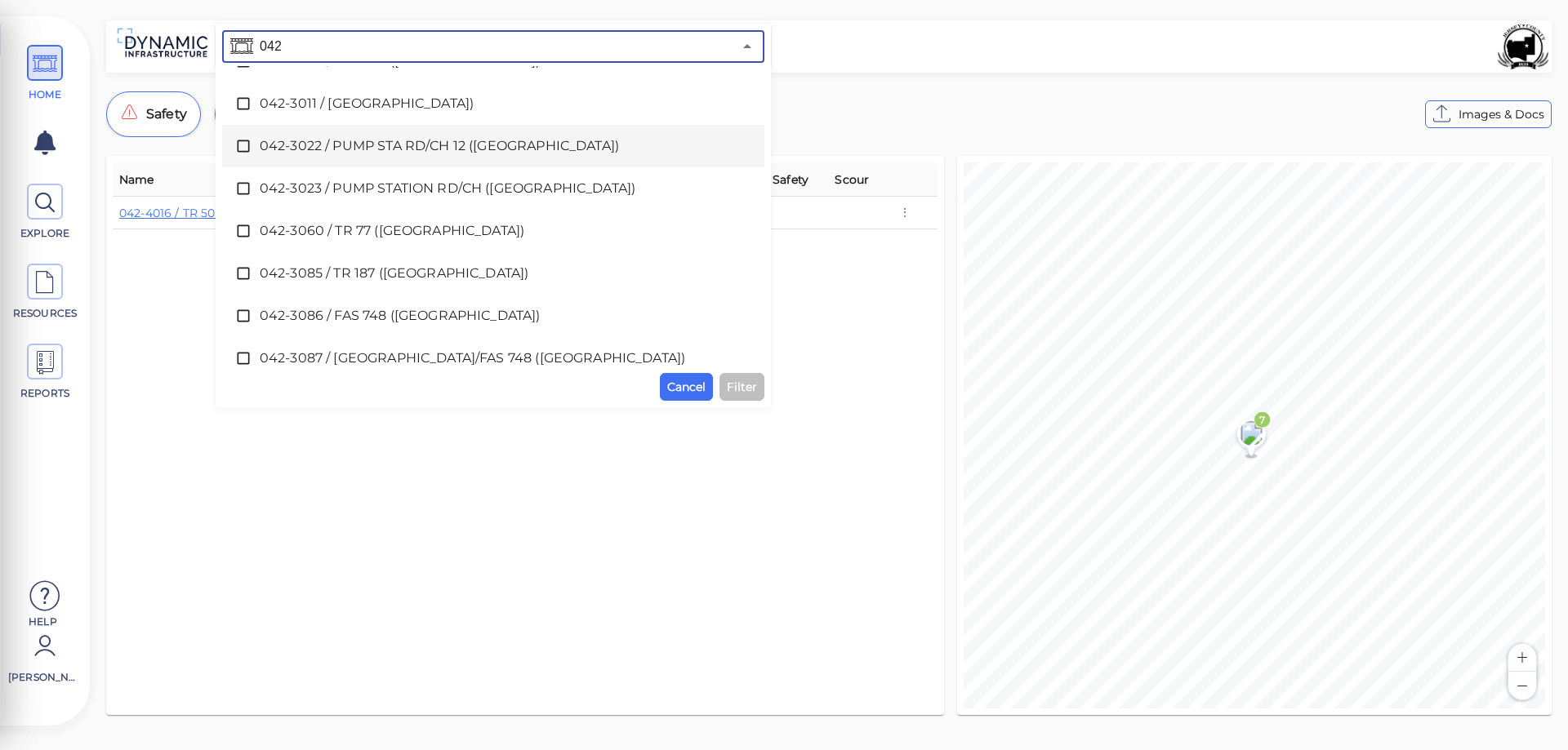
click at [337, 146] on span "042-3022 / PUMP STA RD/CH 12 ([GEOGRAPHIC_DATA])" at bounding box center [493, 146] width 467 height 20
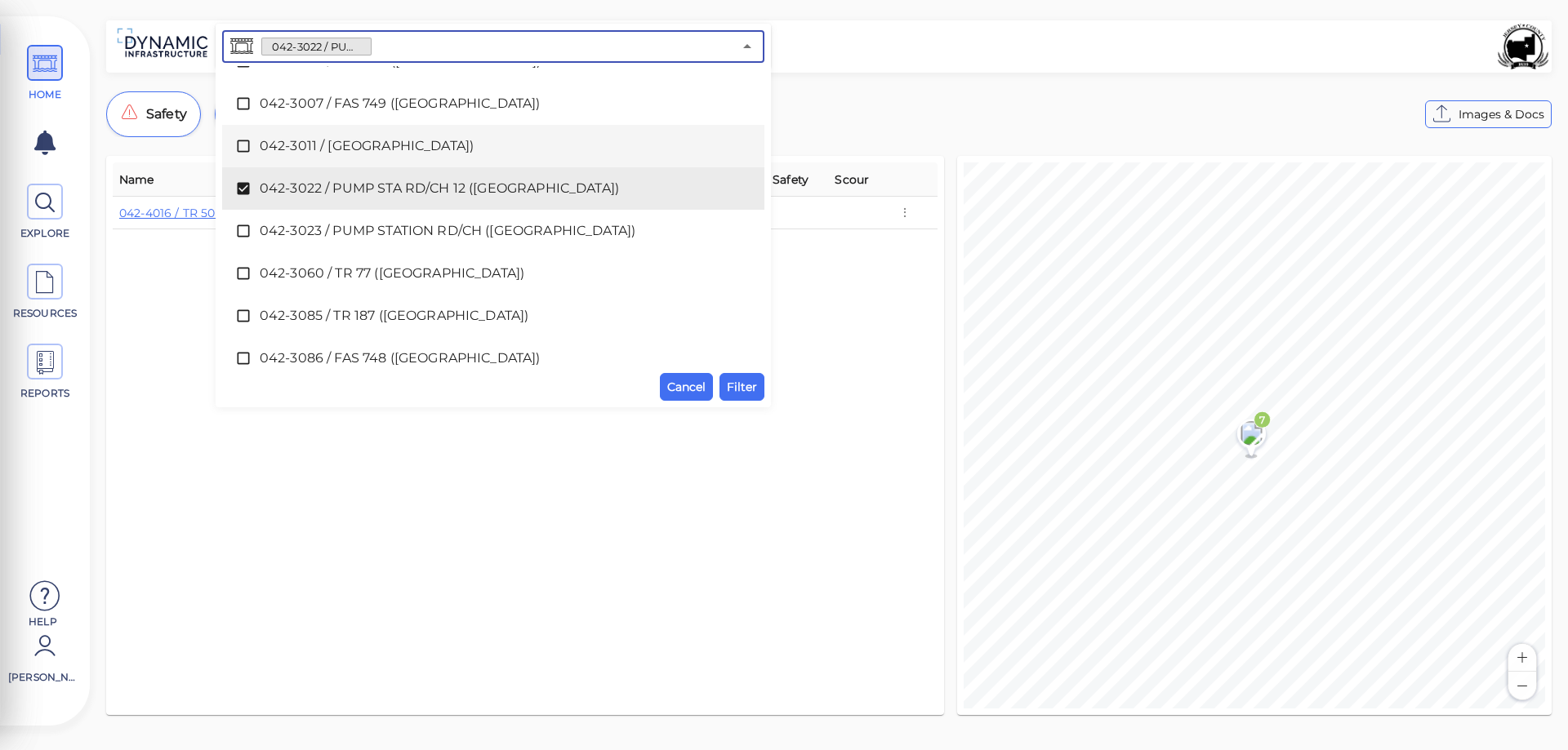
click at [249, 141] on icon at bounding box center [243, 146] width 12 height 12
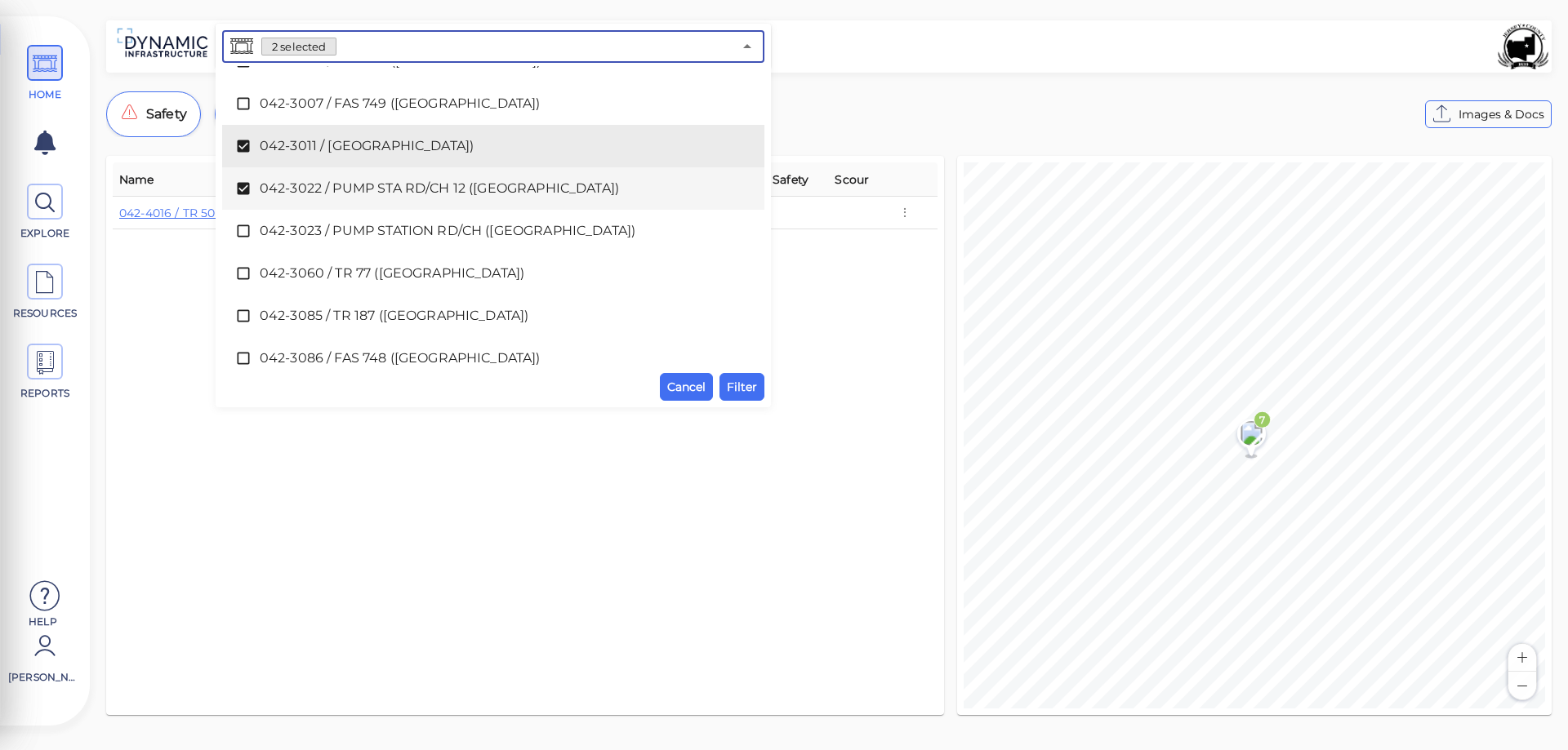
click at [249, 189] on icon at bounding box center [243, 189] width 12 height 12
click at [247, 187] on icon at bounding box center [243, 188] width 16 height 16
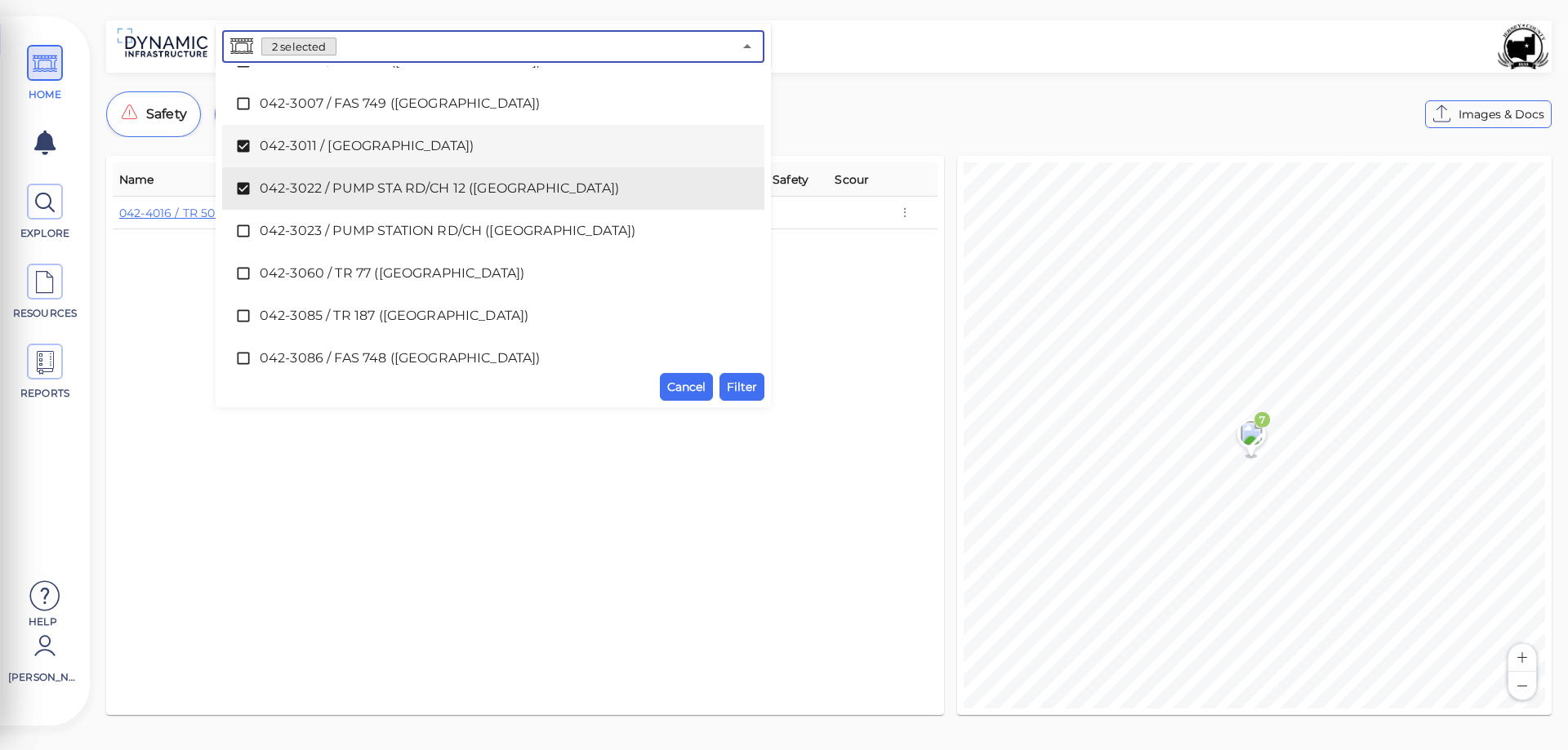
click at [241, 148] on icon at bounding box center [243, 146] width 16 height 16
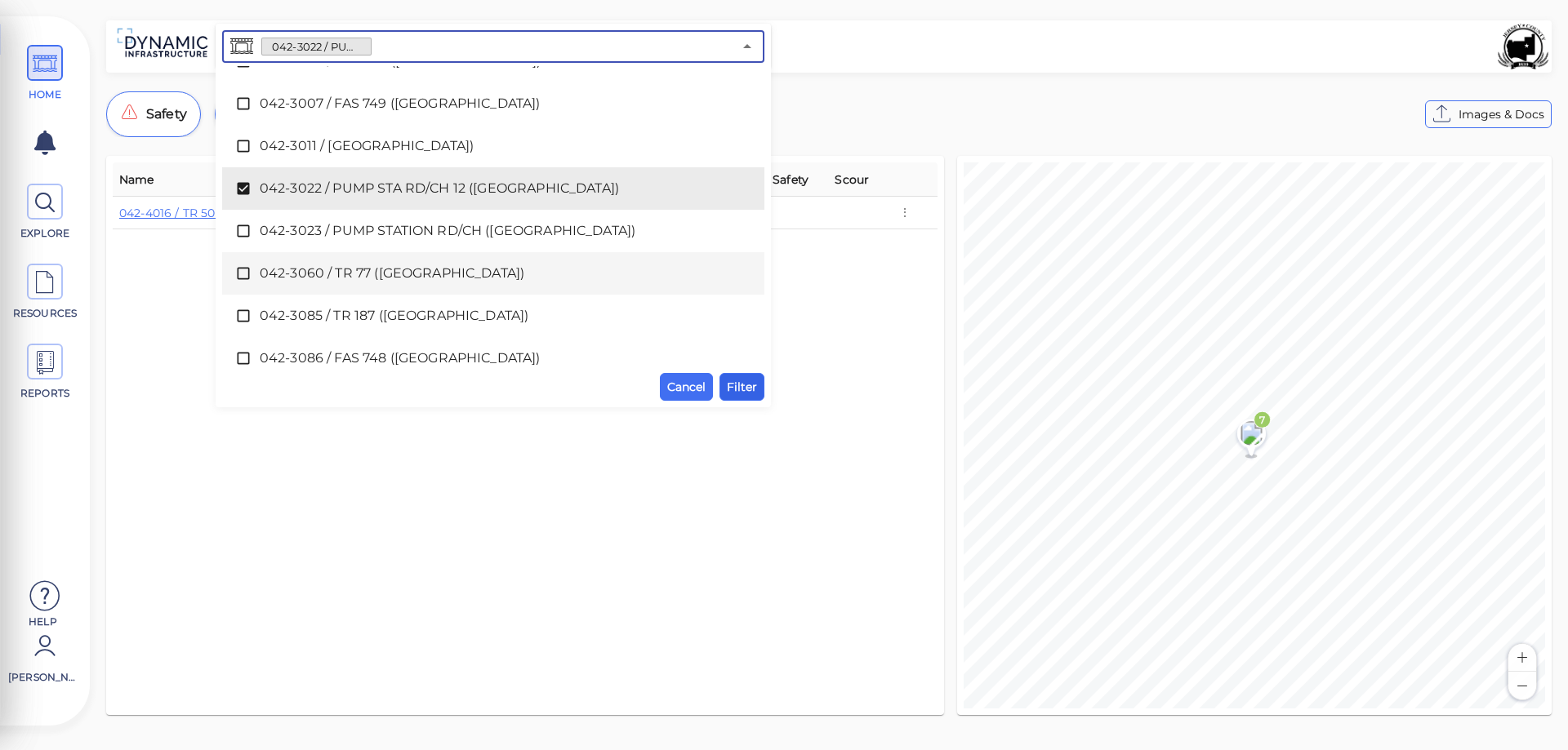
click at [745, 393] on span "Filter" at bounding box center [742, 387] width 30 height 20
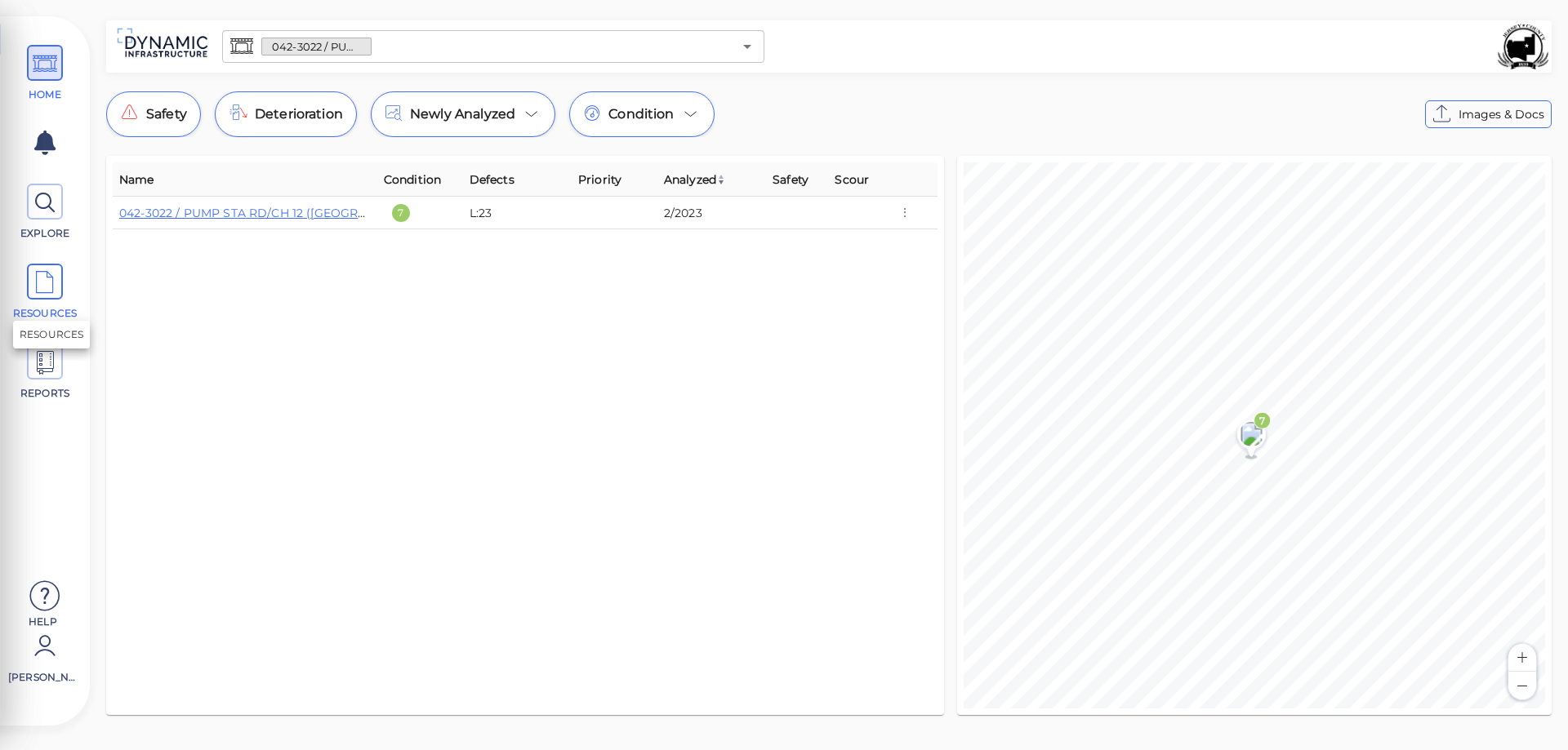
click at [41, 280] on icon at bounding box center [45, 282] width 24 height 36
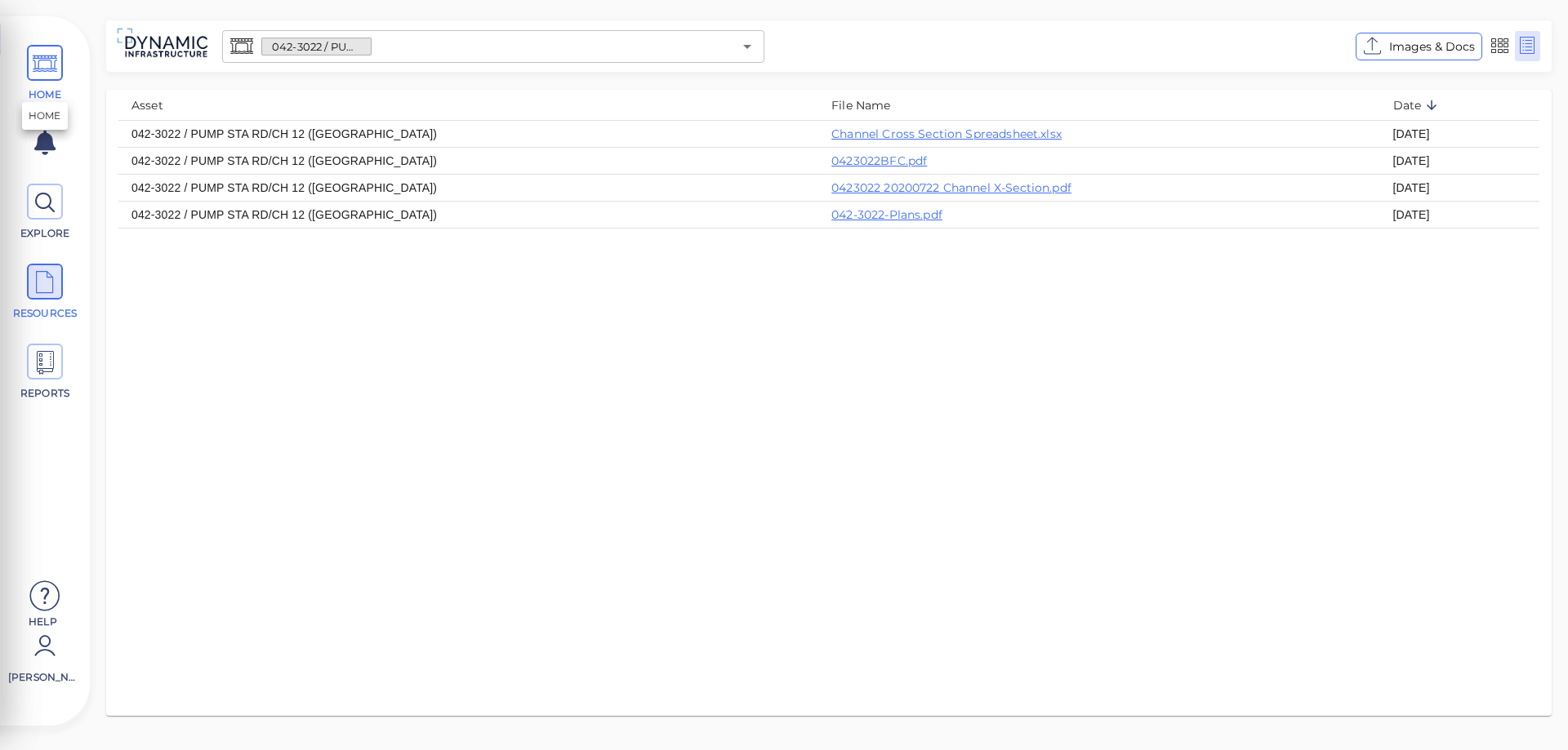
click at [48, 73] on icon at bounding box center [45, 64] width 24 height 36
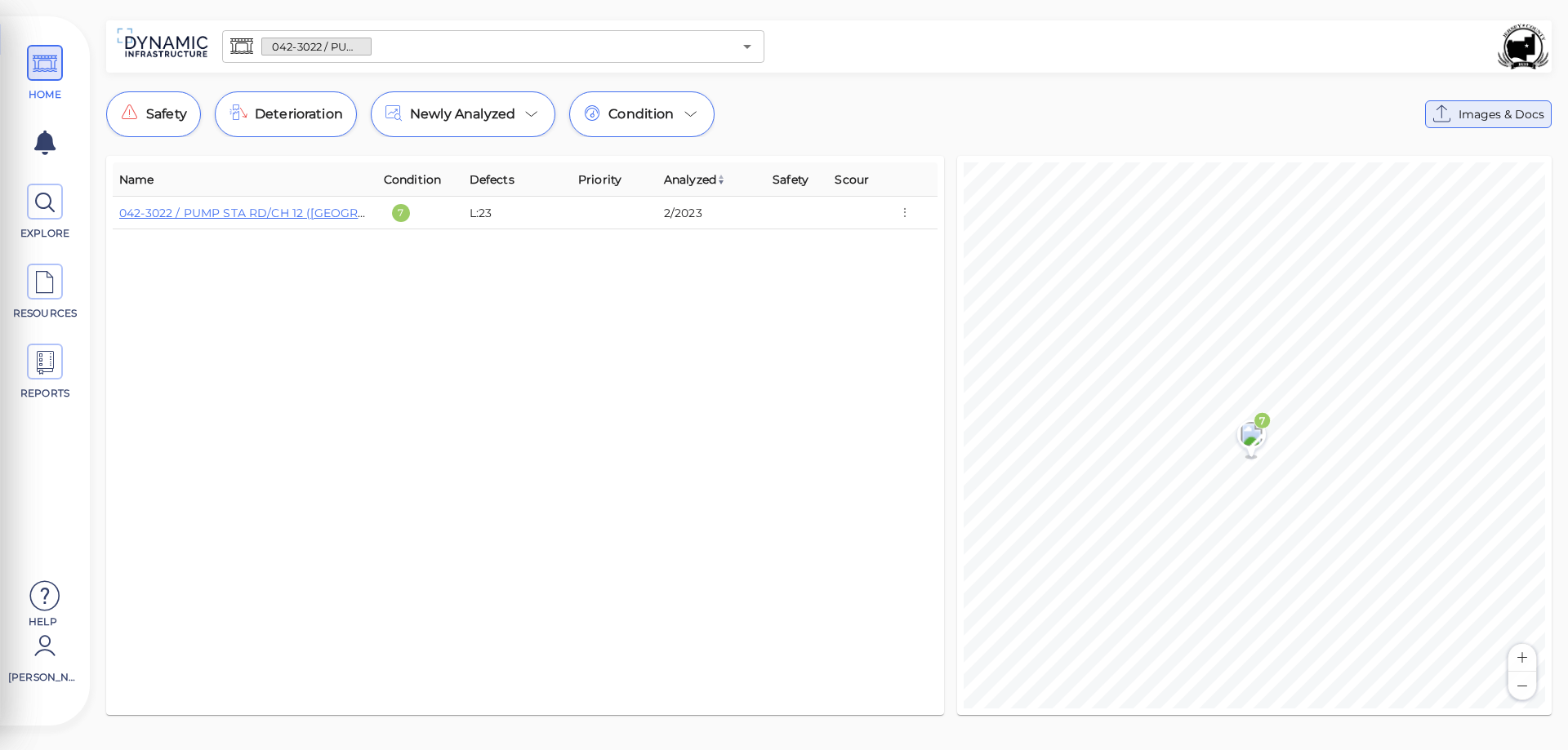
click at [1492, 113] on span "Images & Docs" at bounding box center [1502, 114] width 86 height 20
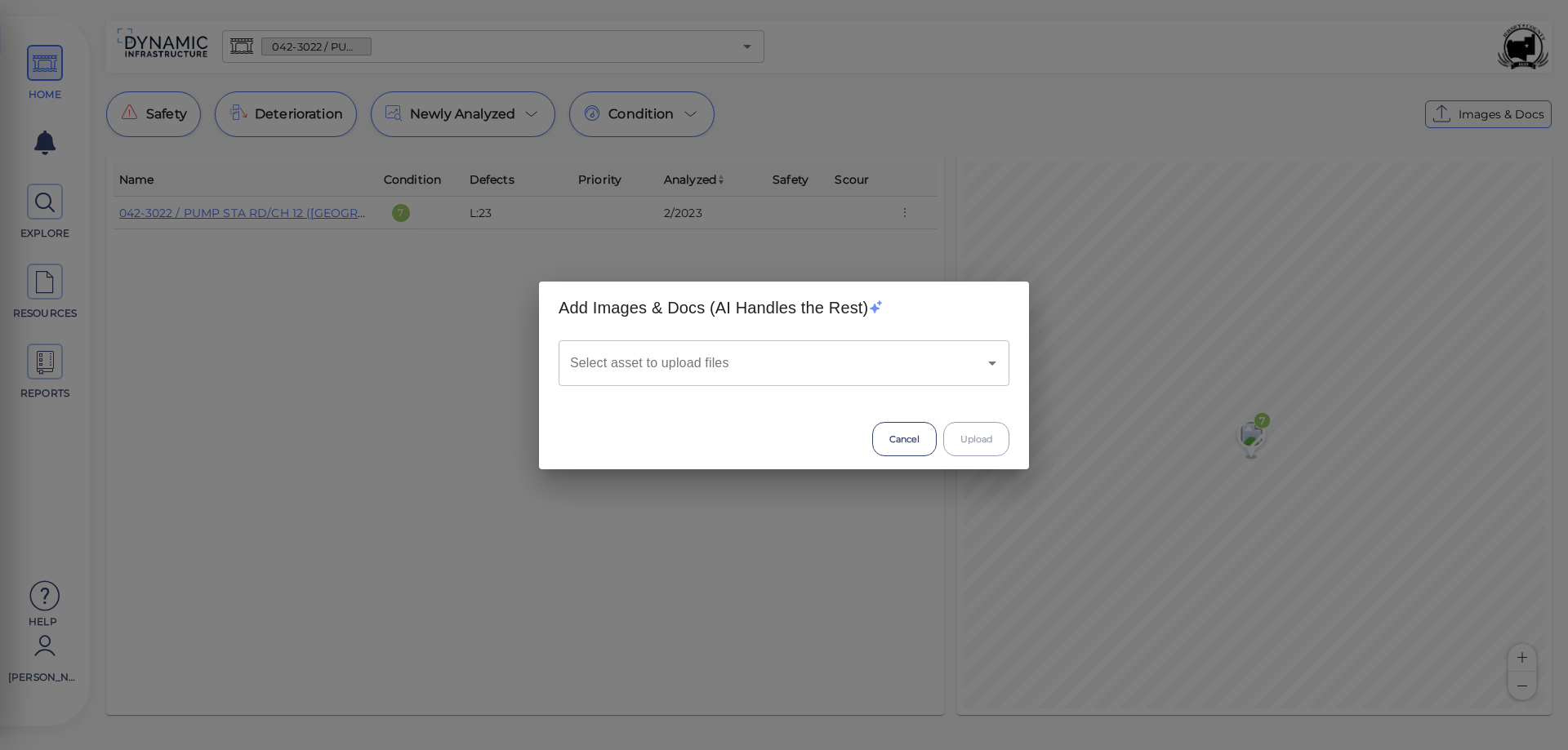
click at [800, 366] on input "Select asset to upload files" at bounding box center [761, 362] width 390 height 31
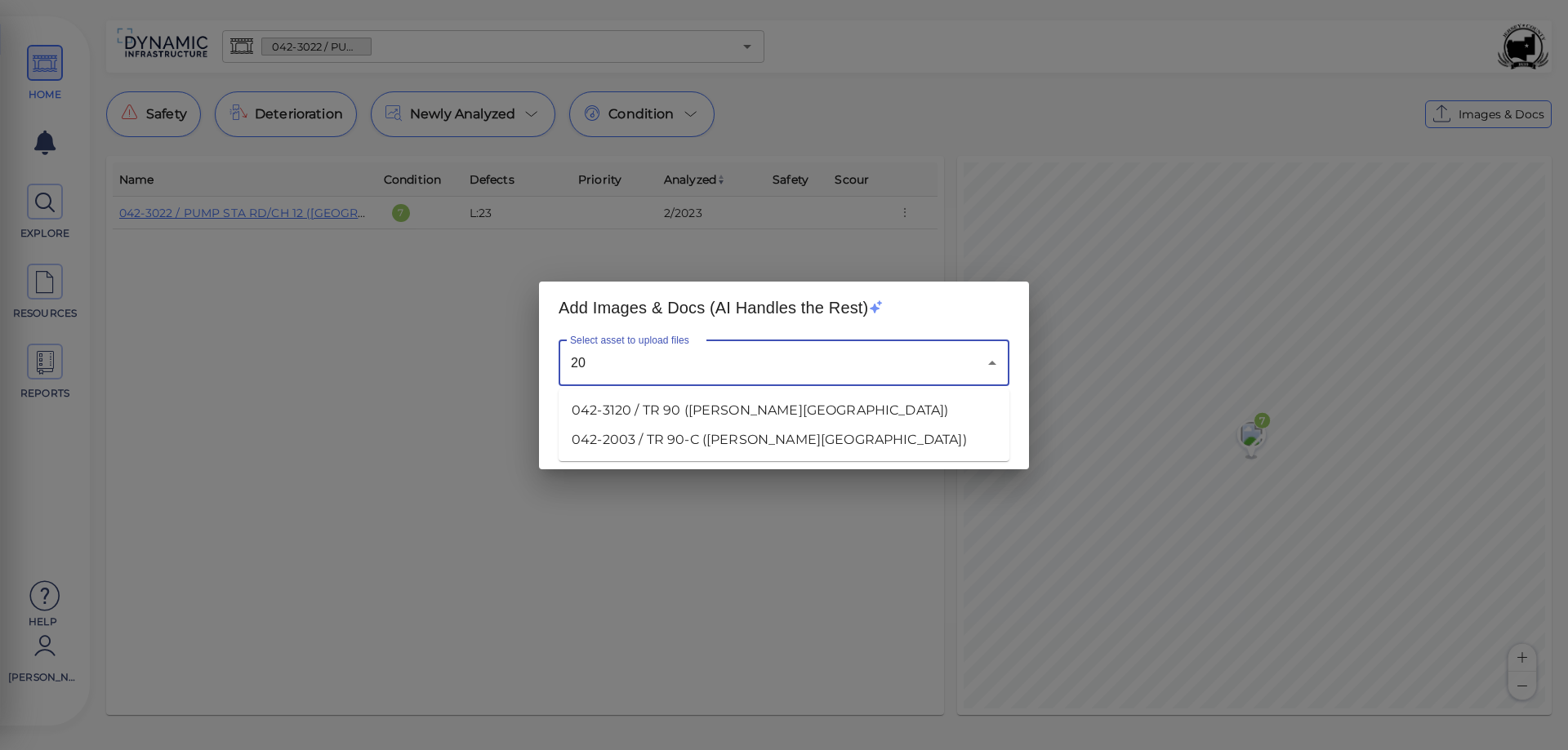
type input "2"
click at [764, 408] on li "042-3023 / PUMP STATION RD/CH ([GEOGRAPHIC_DATA])" at bounding box center [784, 410] width 451 height 29
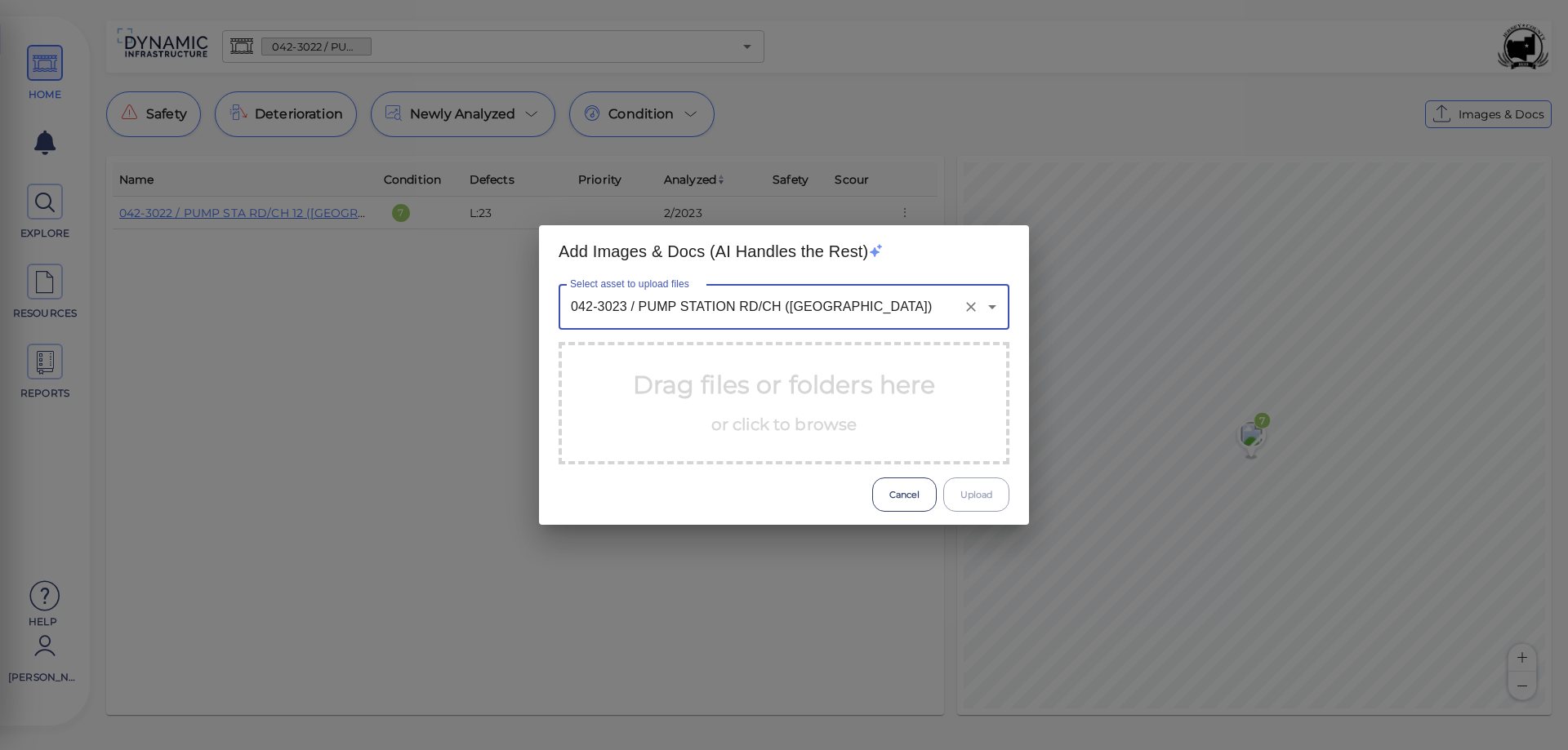
type input "042-3023 / PUMP STATION RD/CH ([GEOGRAPHIC_DATA])"
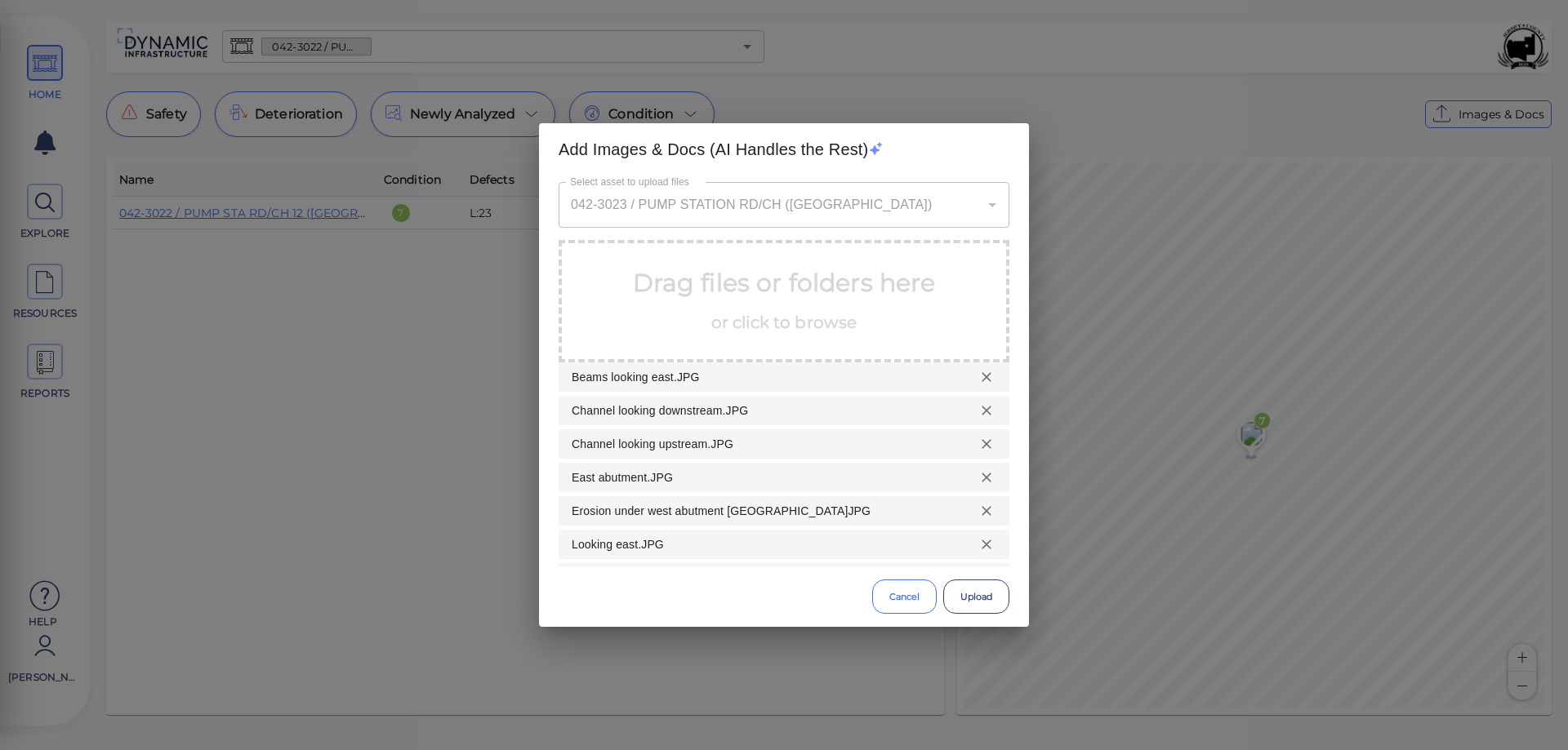
click at [906, 597] on button "Cancel" at bounding box center [904, 597] width 64 height 35
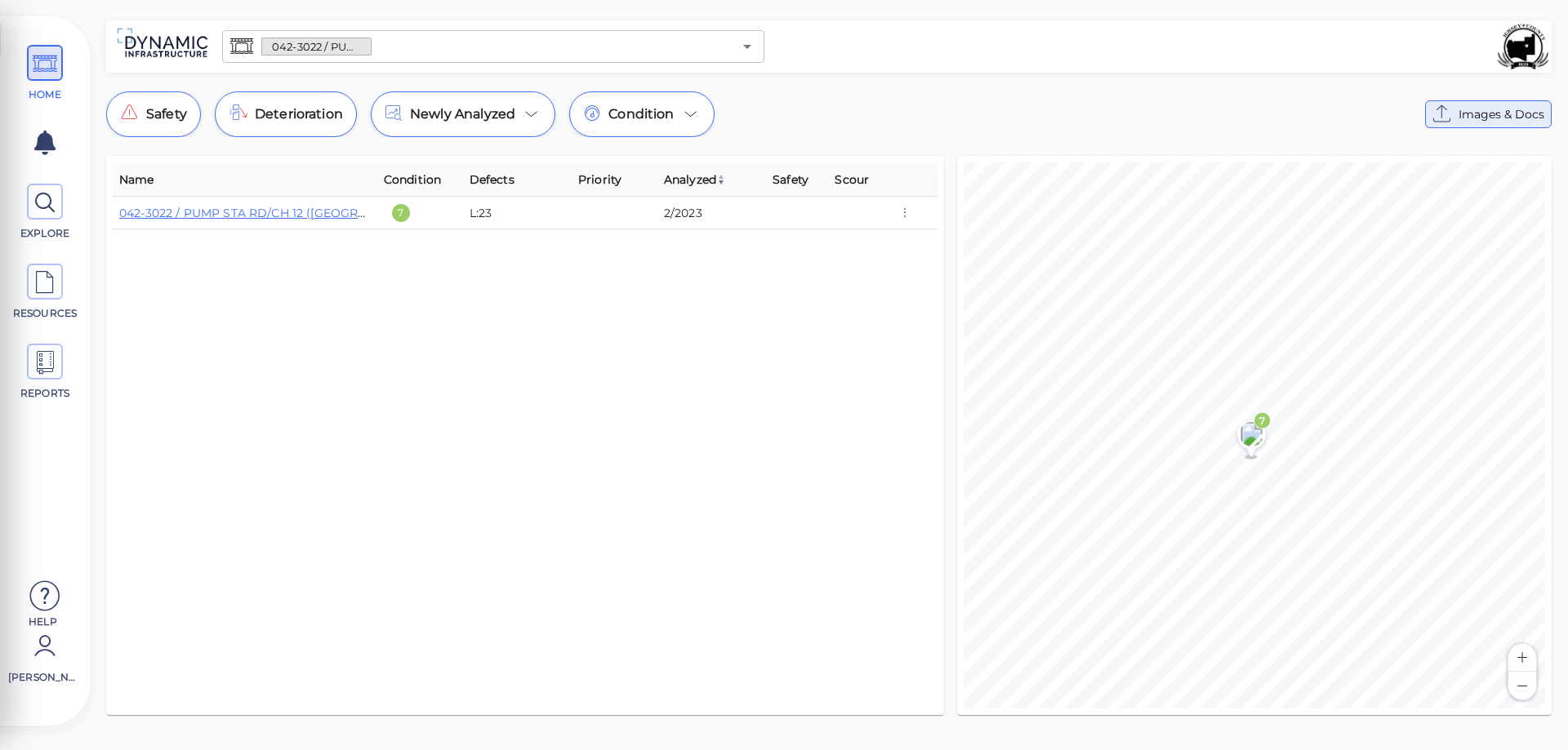
click at [1486, 118] on span "Images & Docs" at bounding box center [1502, 114] width 86 height 20
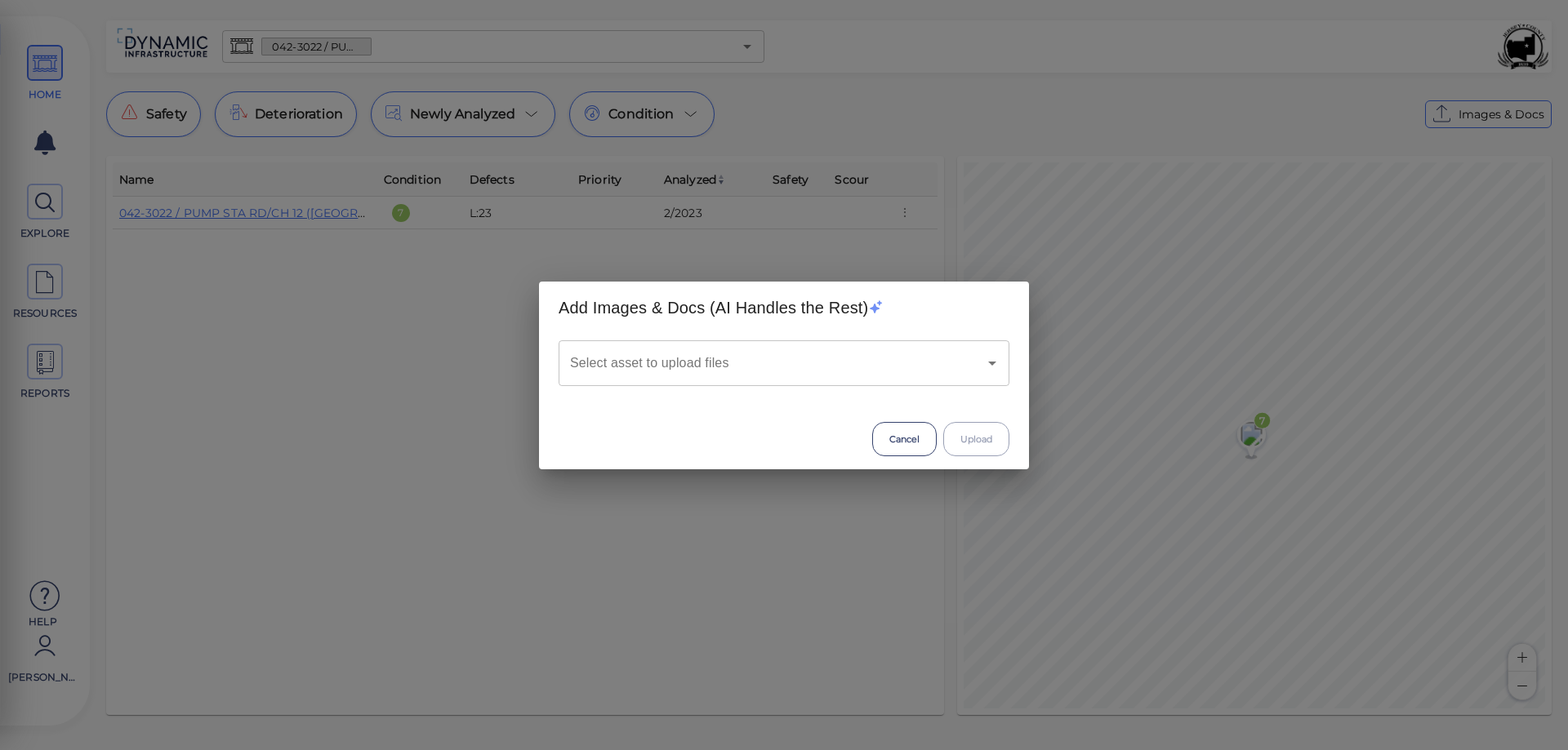
click at [801, 364] on input "Select asset to upload files" at bounding box center [761, 362] width 390 height 31
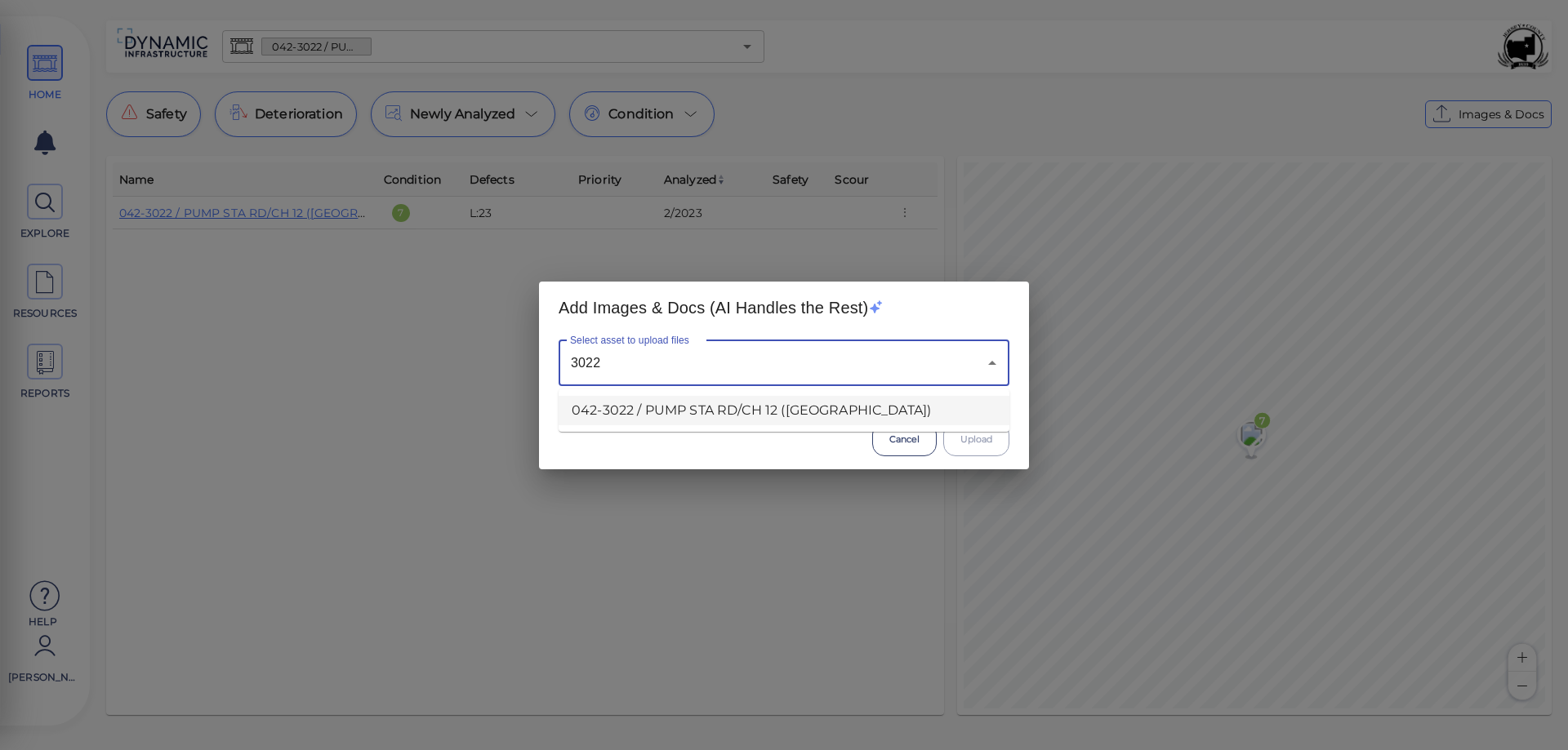
click at [773, 416] on li "042-3022 / PUMP STA RD/CH 12 ([GEOGRAPHIC_DATA])" at bounding box center [784, 410] width 451 height 29
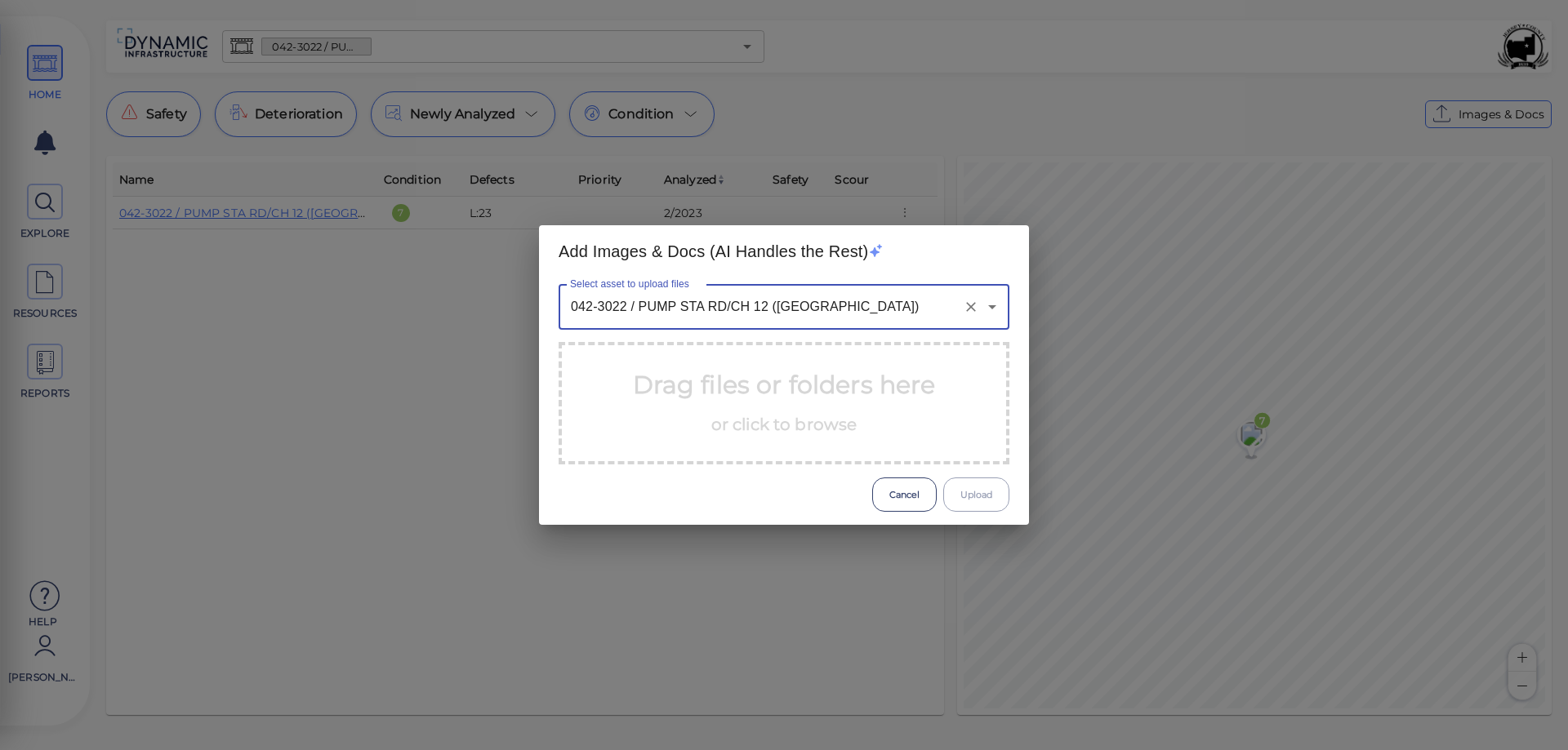
type input "042-3022 / PUMP STA RD/CH 12 ([GEOGRAPHIC_DATA])"
click at [655, 391] on p "Drag files or folders here or click to browse" at bounding box center [784, 403] width 303 height 74
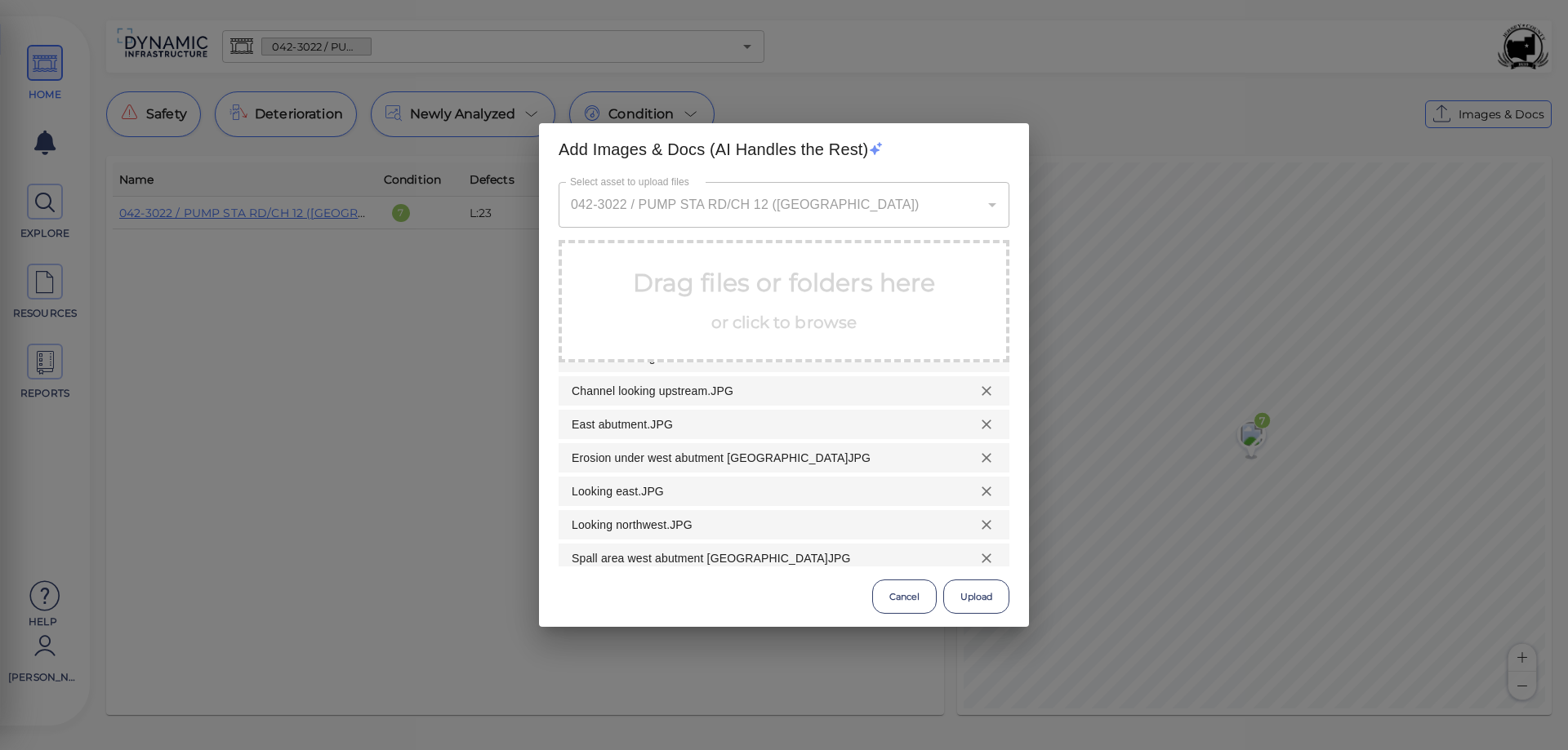
scroll to position [81, 0]
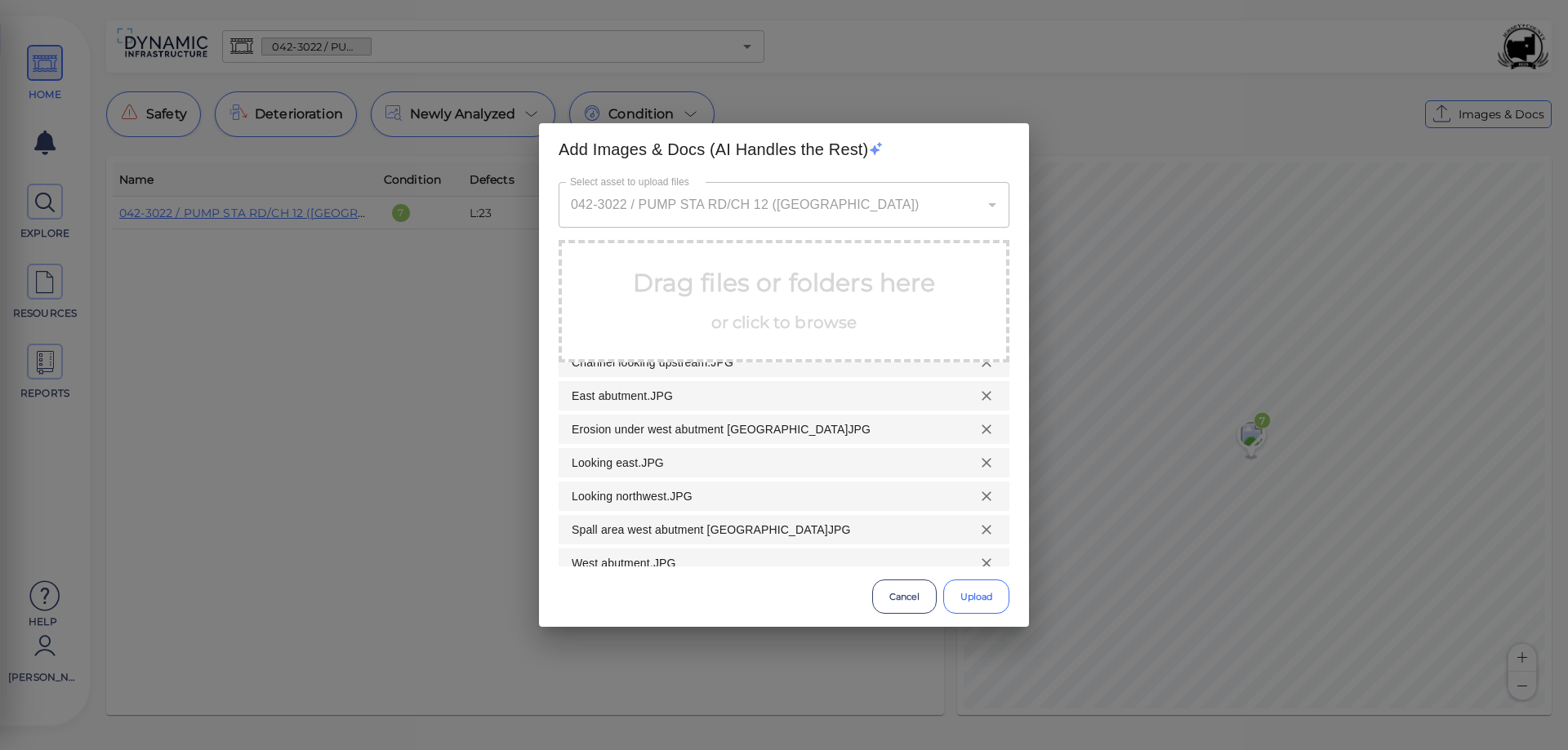
click at [979, 597] on button "Upload" at bounding box center [976, 597] width 66 height 35
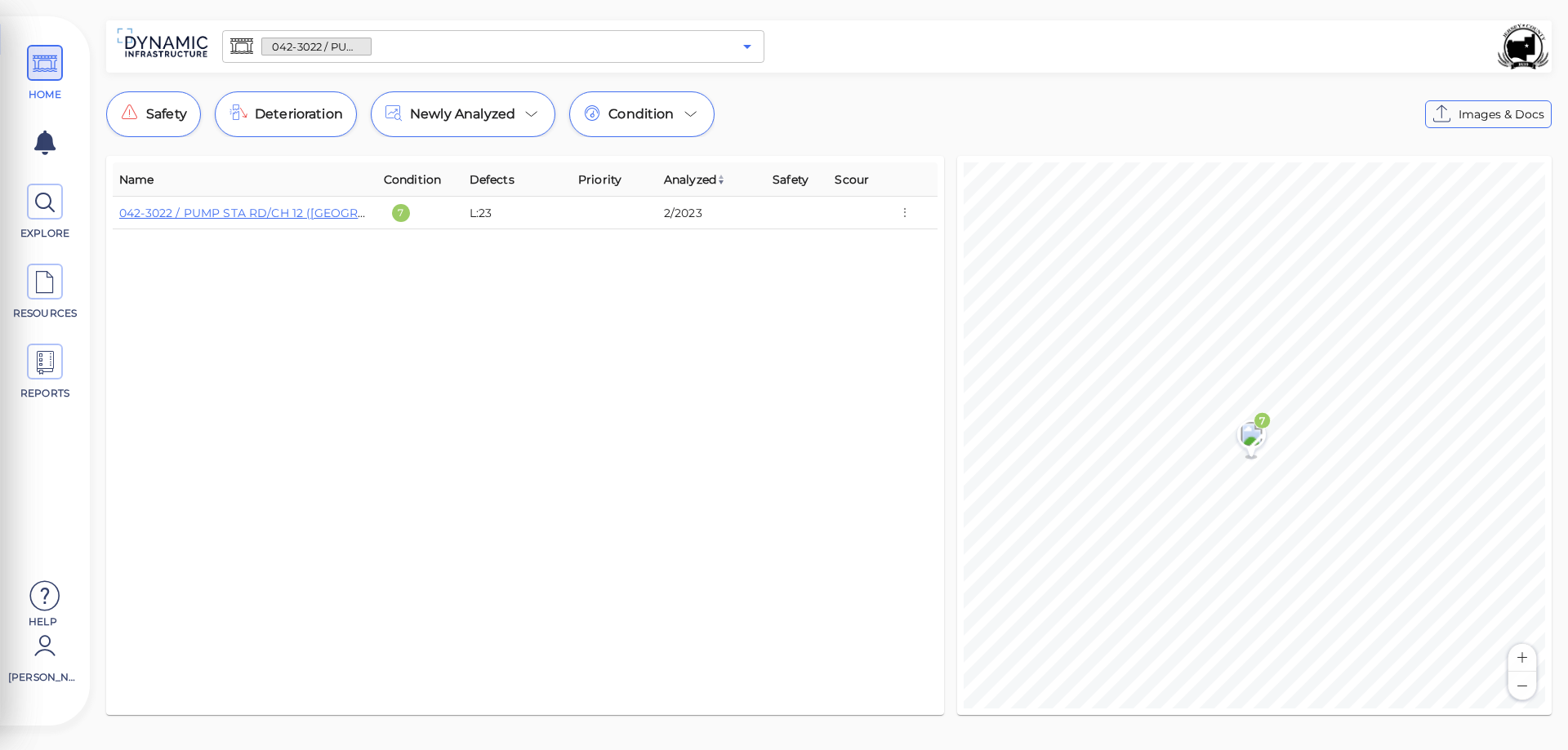
click at [742, 43] on icon "Open" at bounding box center [747, 46] width 20 height 20
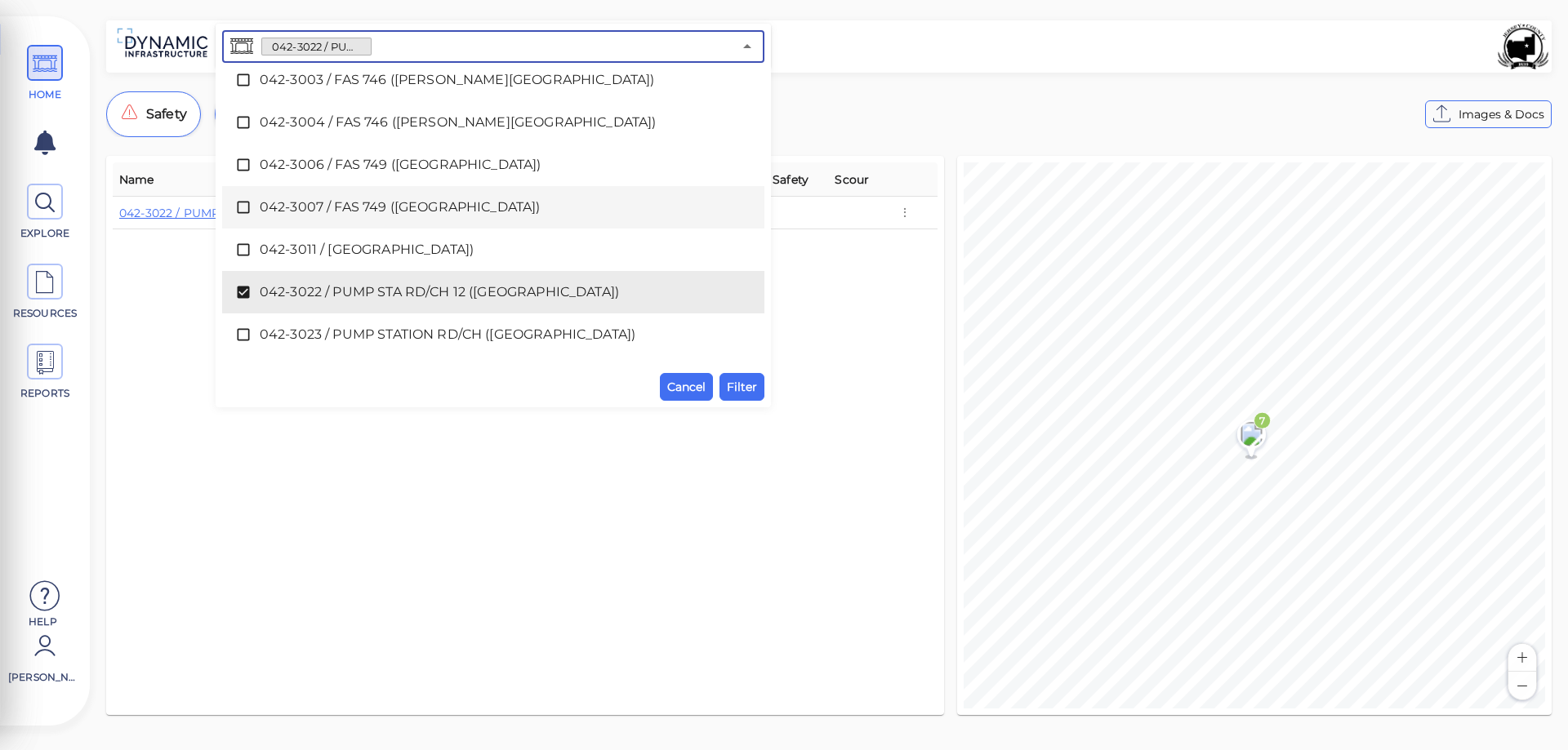
scroll to position [170, 0]
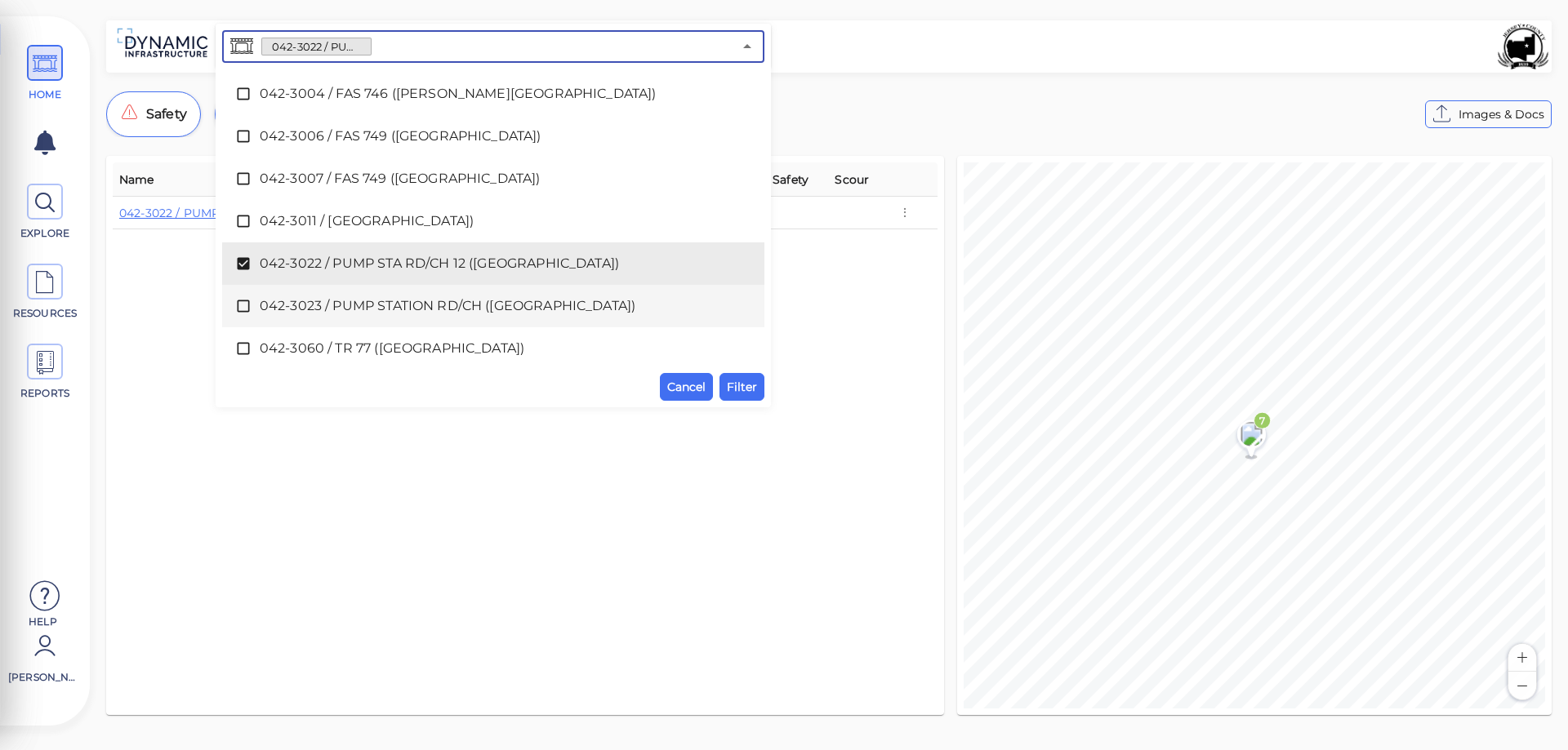
click at [243, 304] on icon at bounding box center [243, 305] width 16 height 16
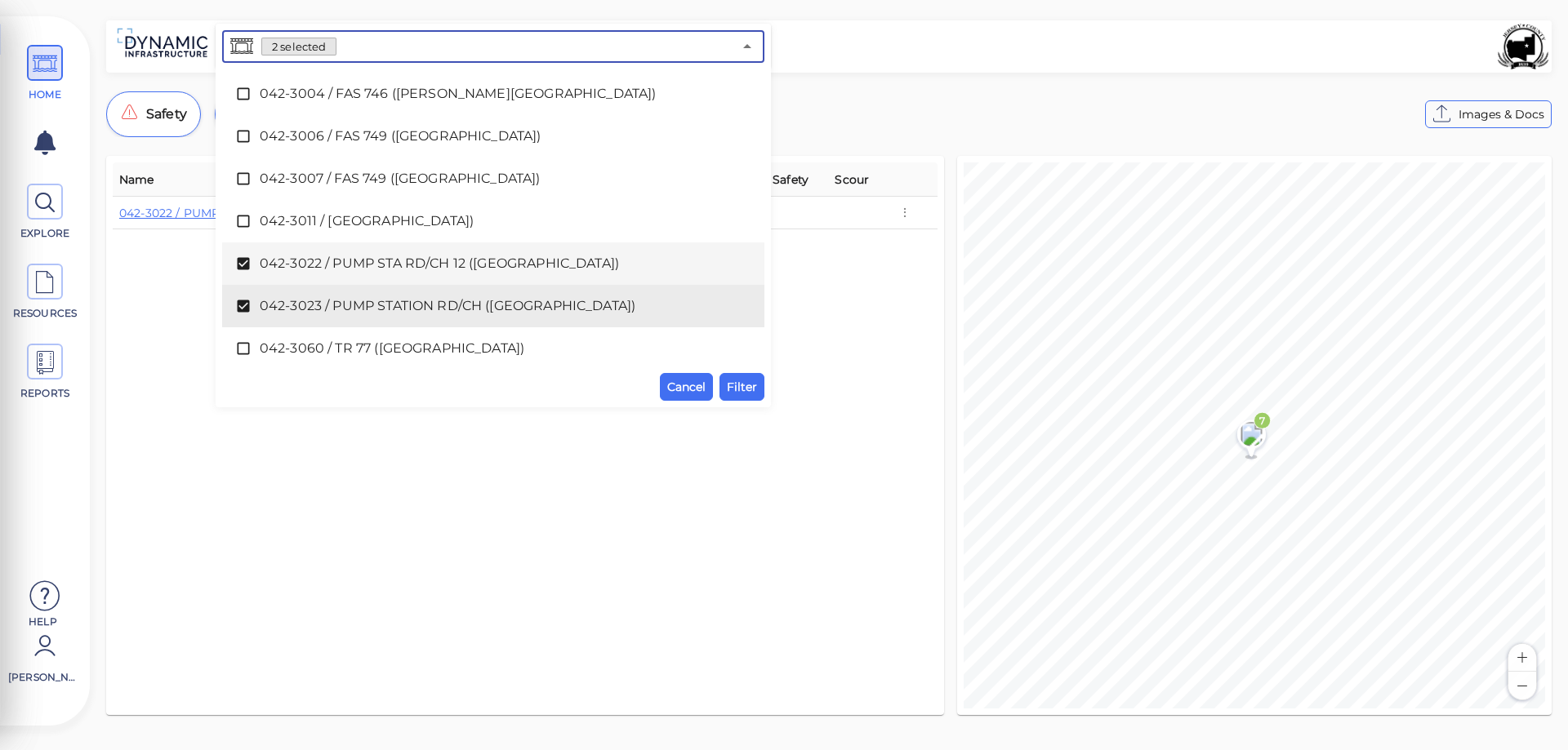
click at [239, 256] on icon at bounding box center [243, 263] width 16 height 16
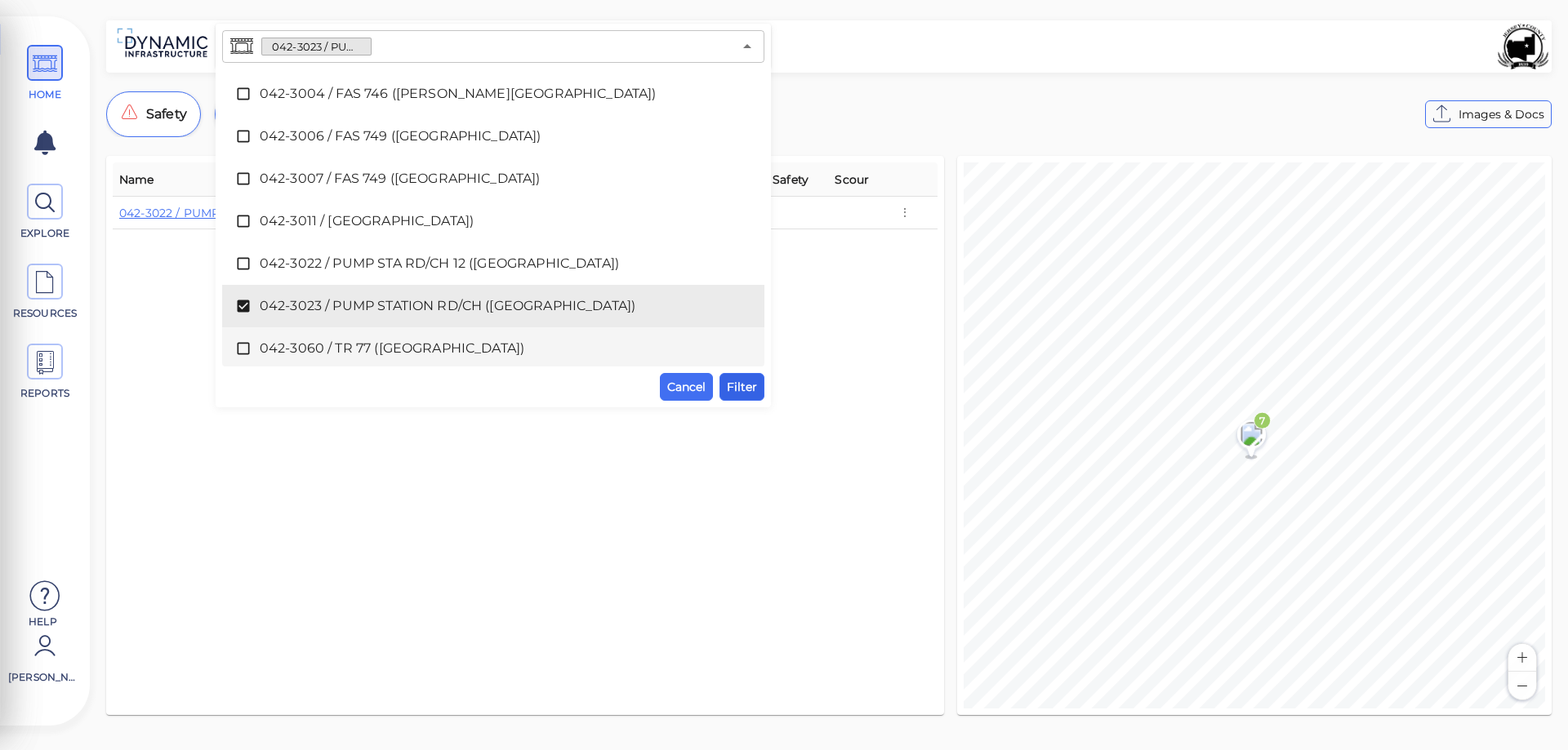
click at [738, 385] on span "Filter" at bounding box center [742, 387] width 30 height 20
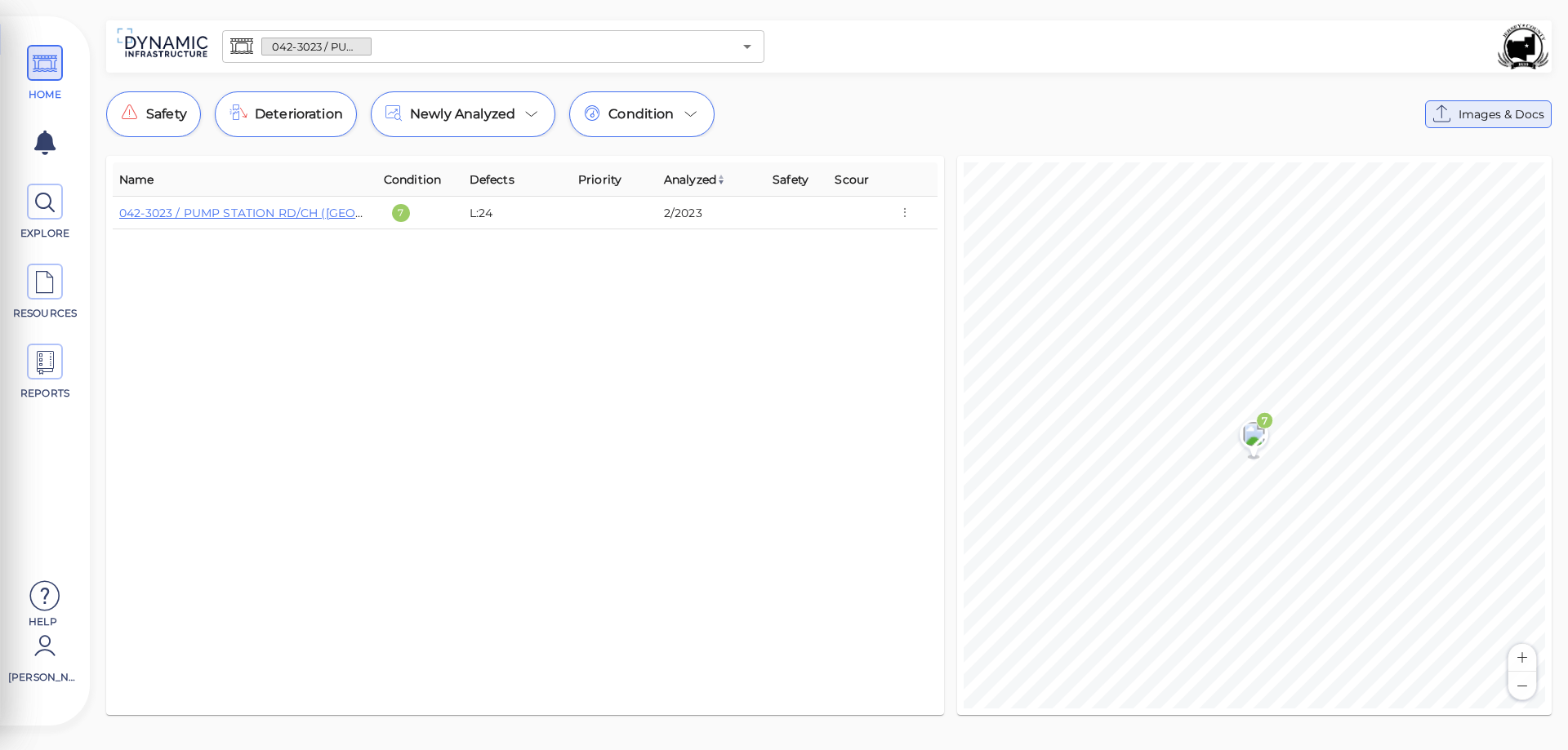
click at [1517, 114] on span "Images & Docs" at bounding box center [1502, 114] width 86 height 20
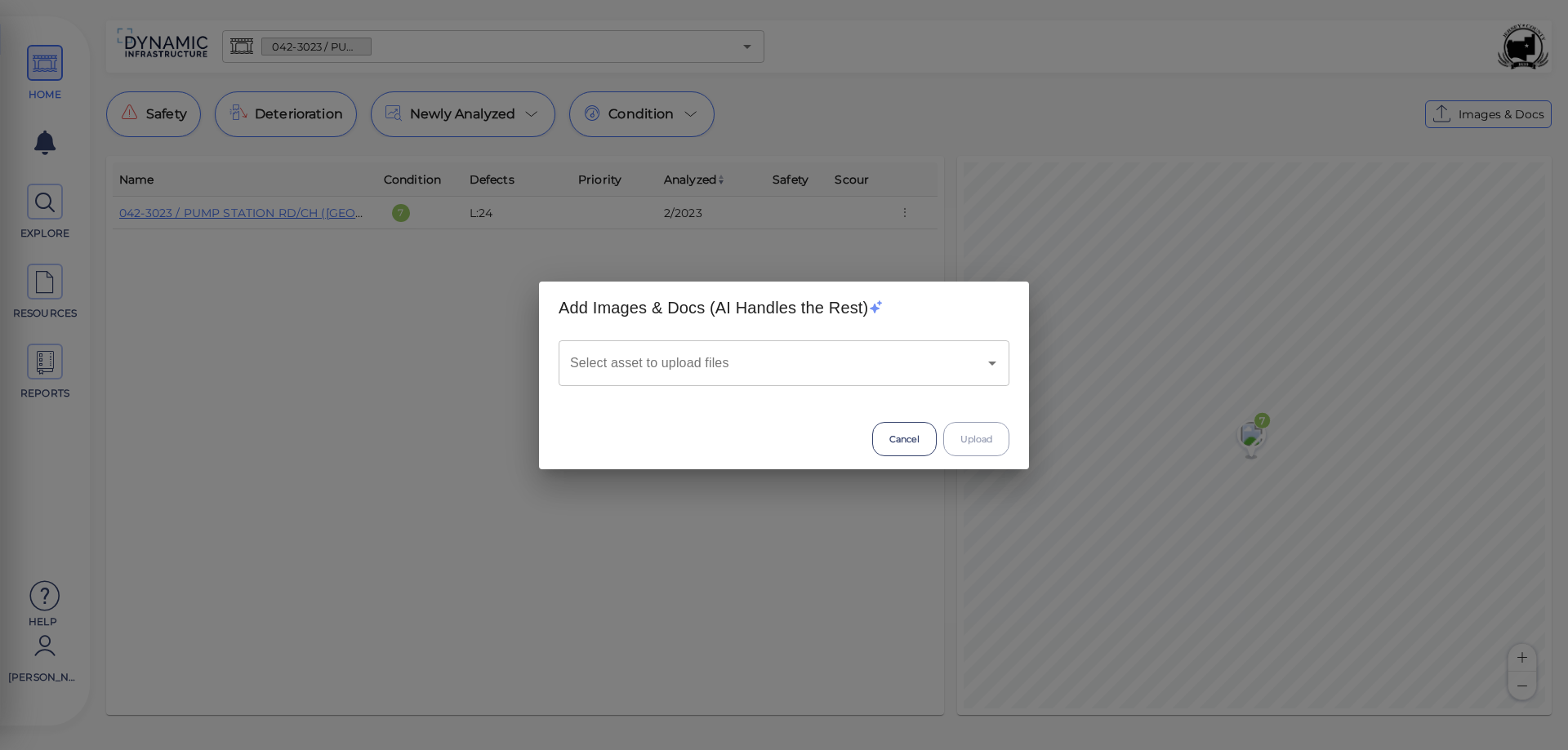
click at [799, 369] on input "Select asset to upload files" at bounding box center [761, 362] width 390 height 31
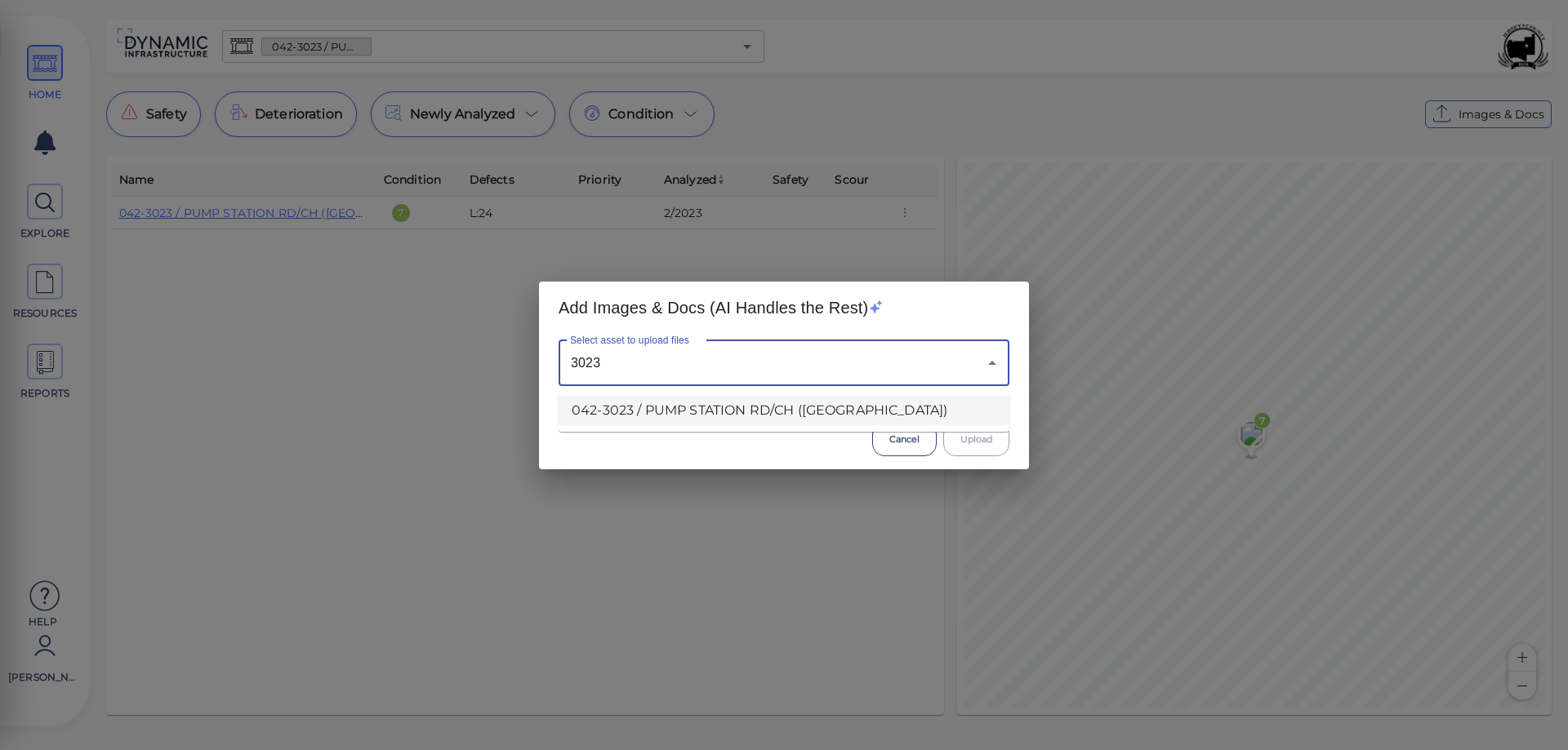
click at [791, 414] on li "042-3023 / PUMP STATION RD/CH ([GEOGRAPHIC_DATA])" at bounding box center [784, 410] width 451 height 29
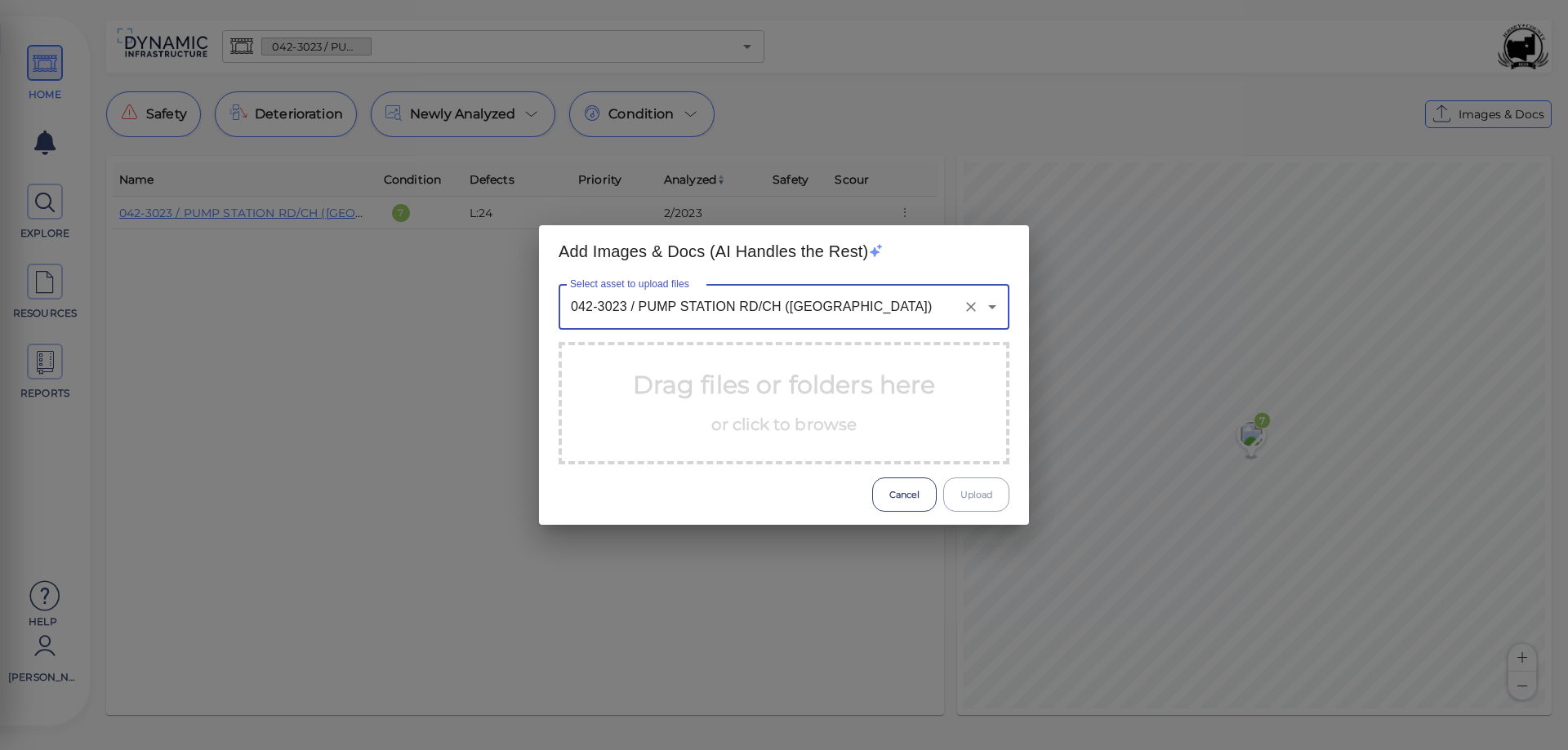
type input "042-3023 / PUMP STATION RD/CH ([GEOGRAPHIC_DATA])"
click at [819, 409] on p "Drag files or folders here or click to browse" at bounding box center [784, 403] width 303 height 74
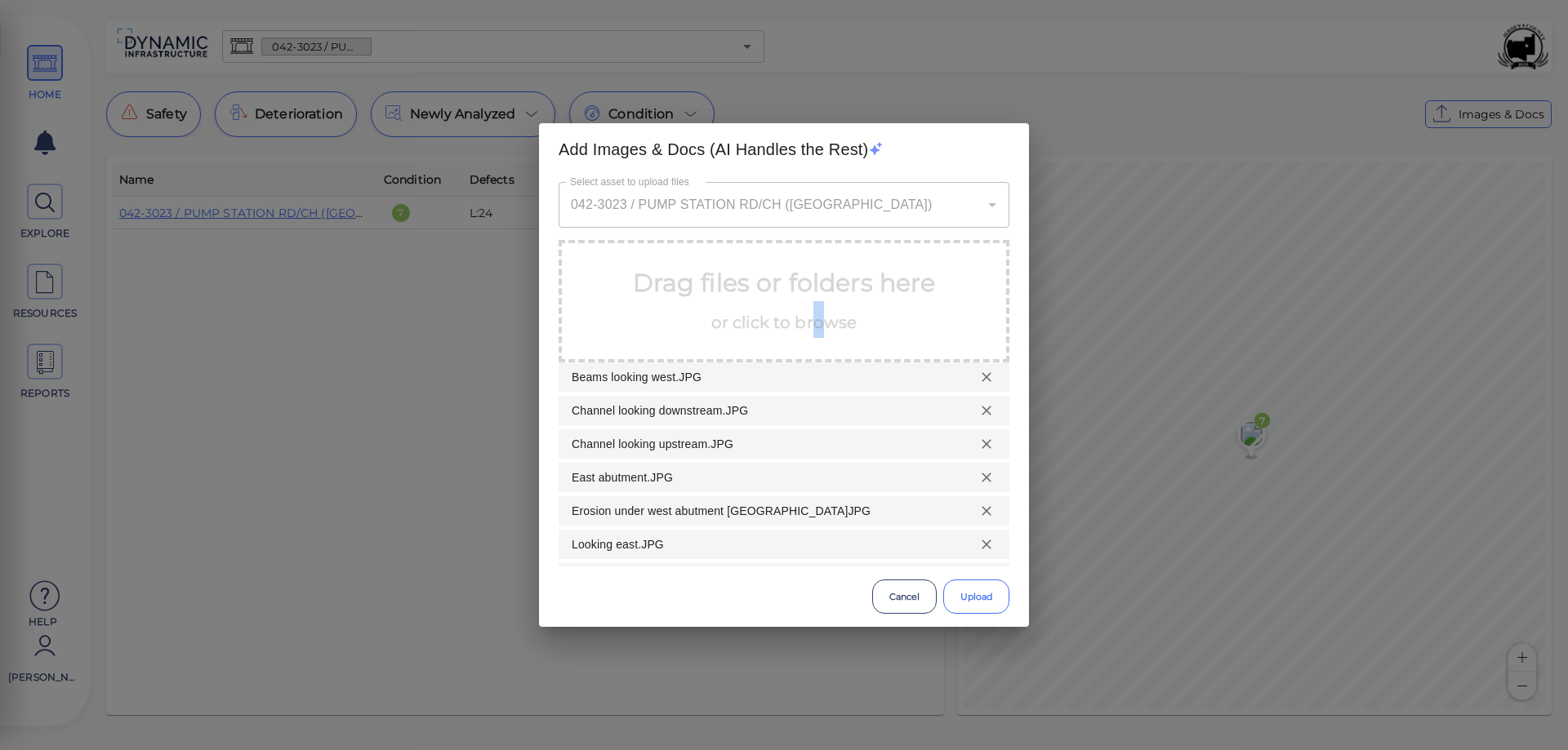
click at [969, 595] on button "Upload" at bounding box center [976, 597] width 66 height 35
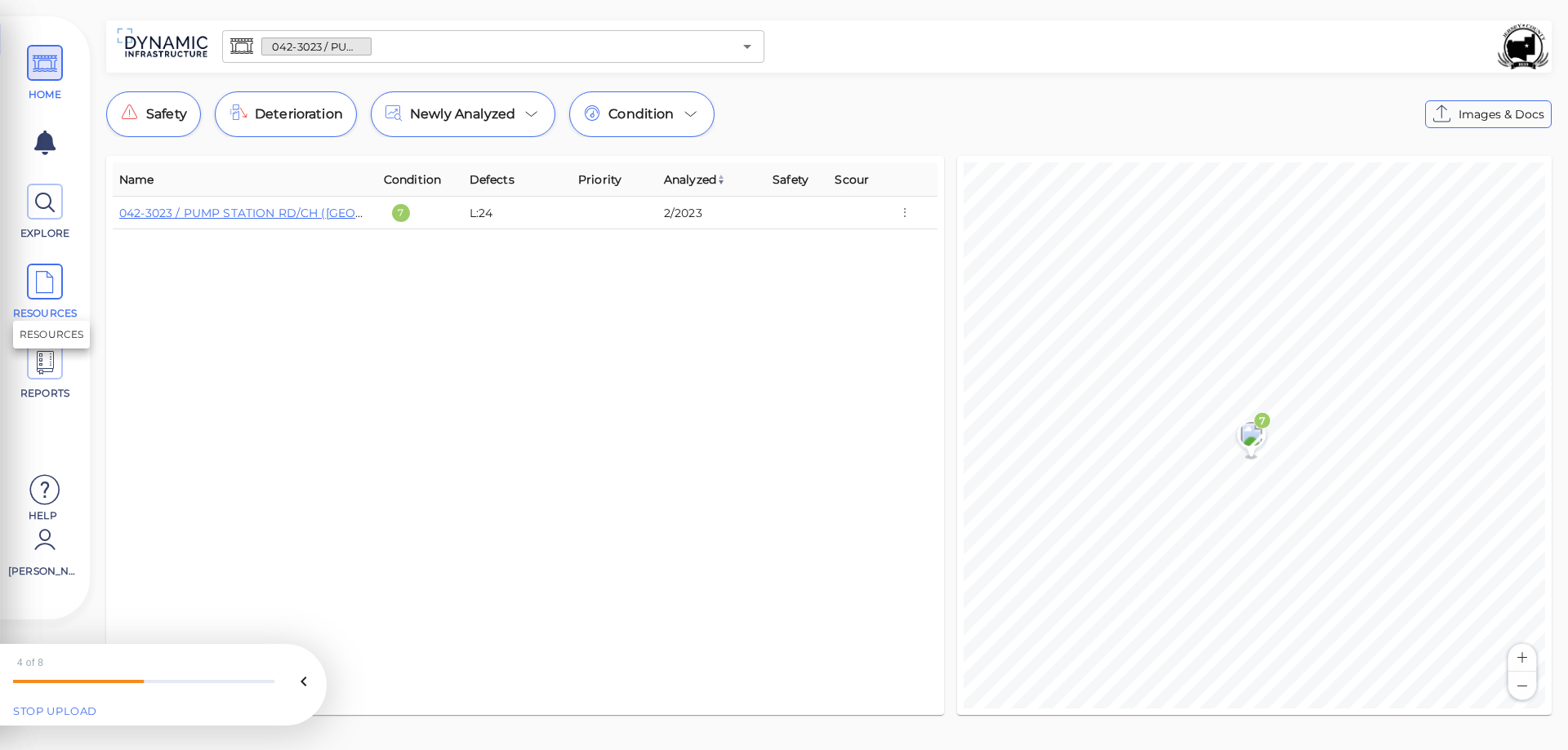
click at [47, 289] on icon at bounding box center [45, 282] width 24 height 36
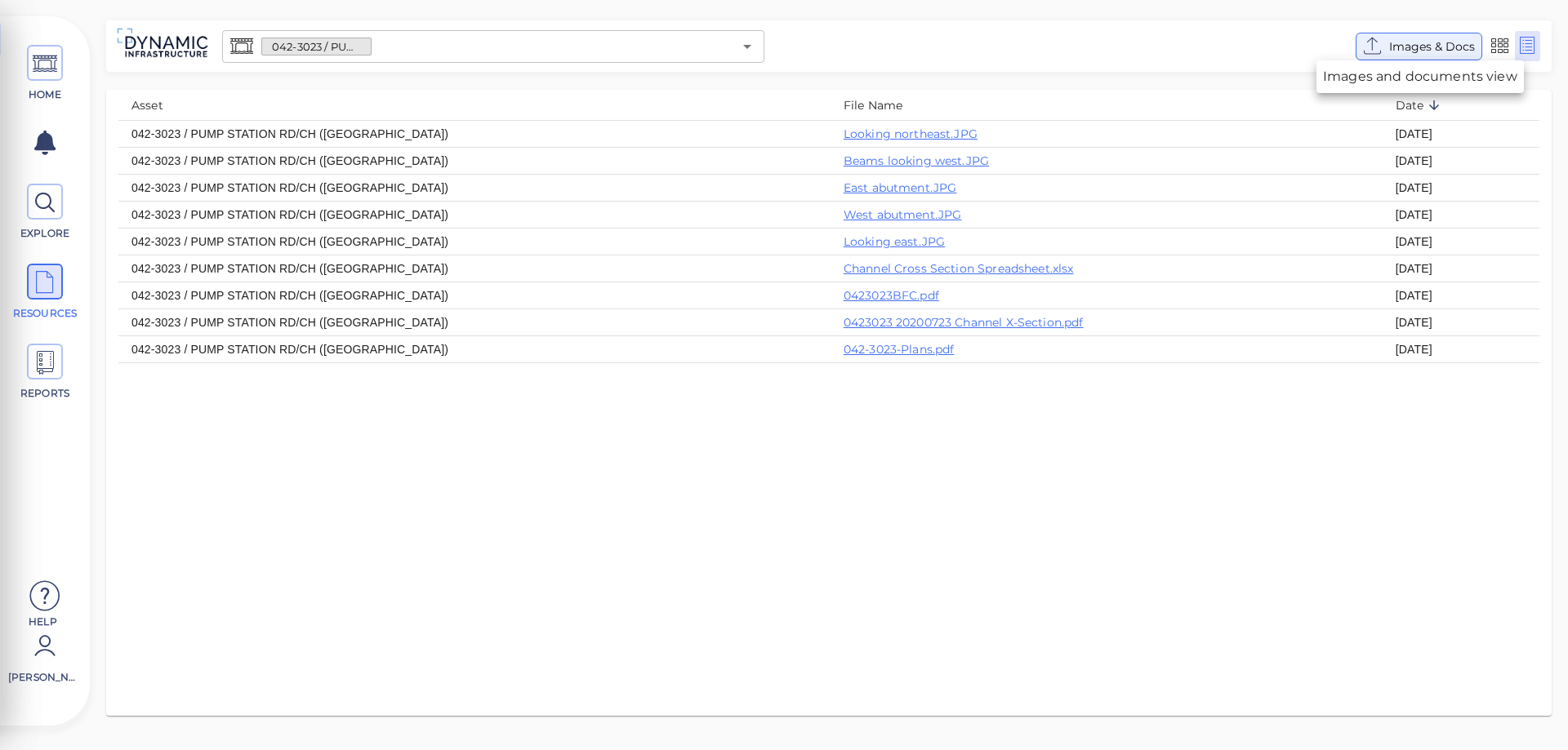
click at [1422, 46] on span "Images & Docs" at bounding box center [1432, 46] width 86 height 20
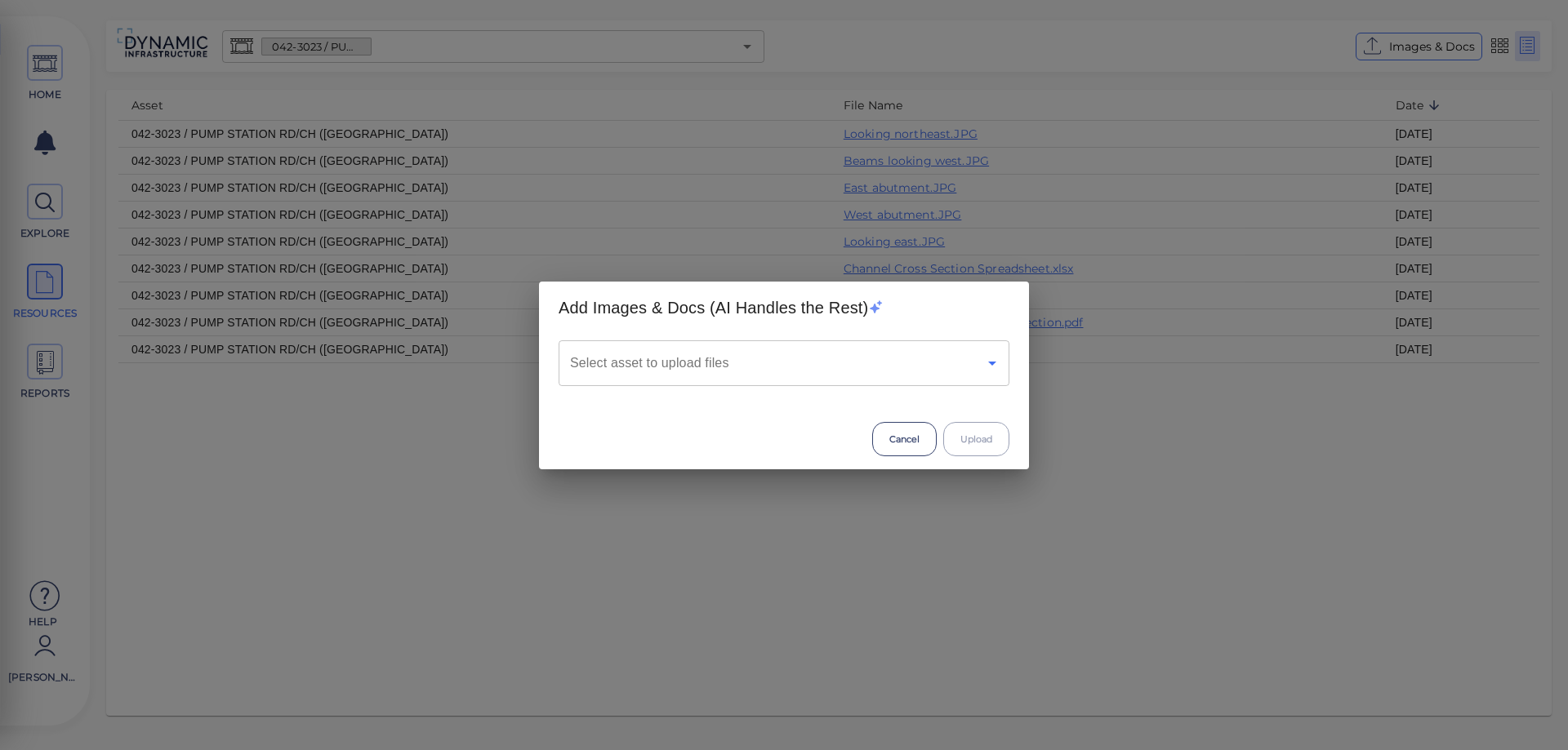
click at [992, 366] on icon "Open" at bounding box center [992, 363] width 20 height 20
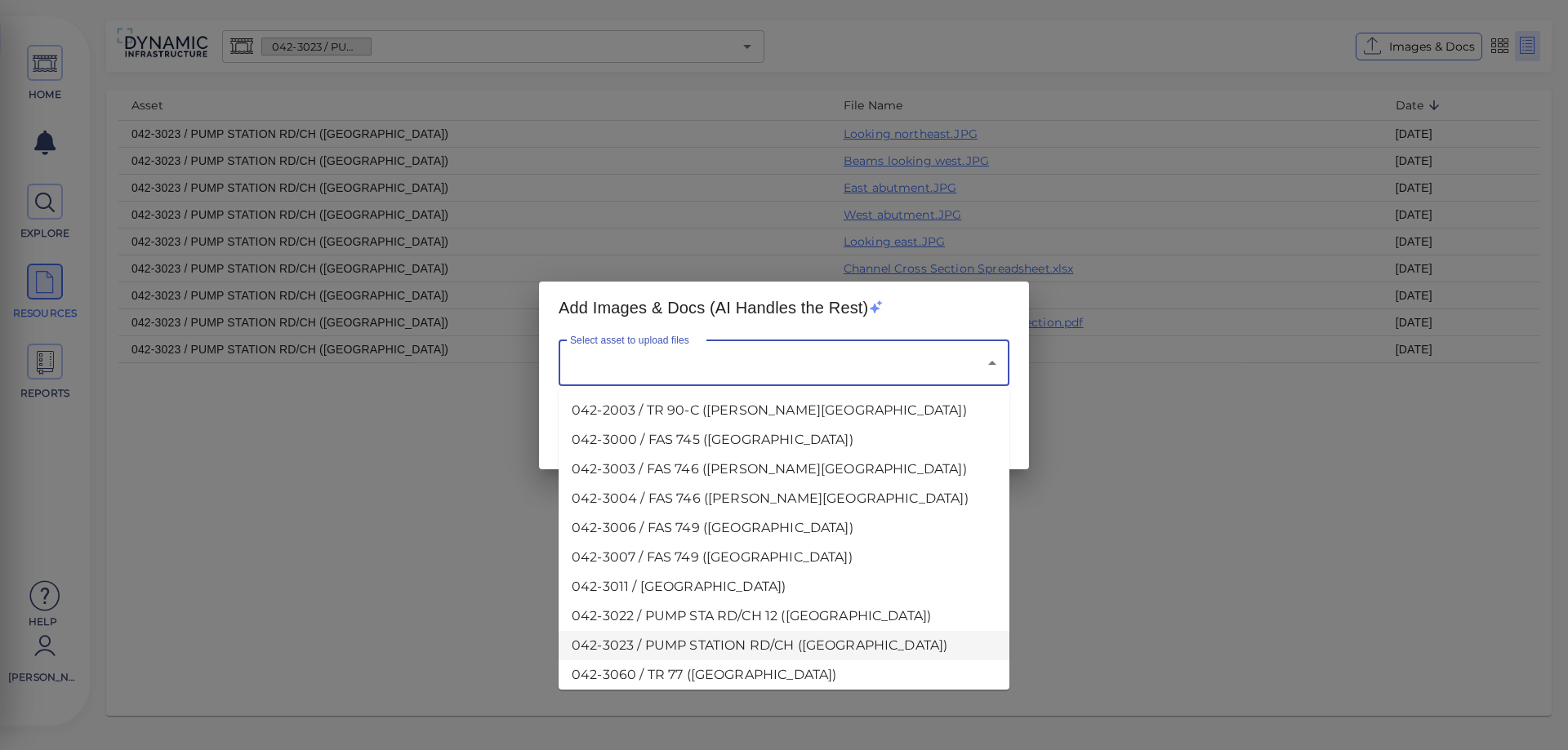
click at [715, 648] on li "042-3023 / PUMP STATION RD/CH ([GEOGRAPHIC_DATA])" at bounding box center [784, 645] width 451 height 29
type input "042-3023 / PUMP STATION RD/CH ([GEOGRAPHIC_DATA])"
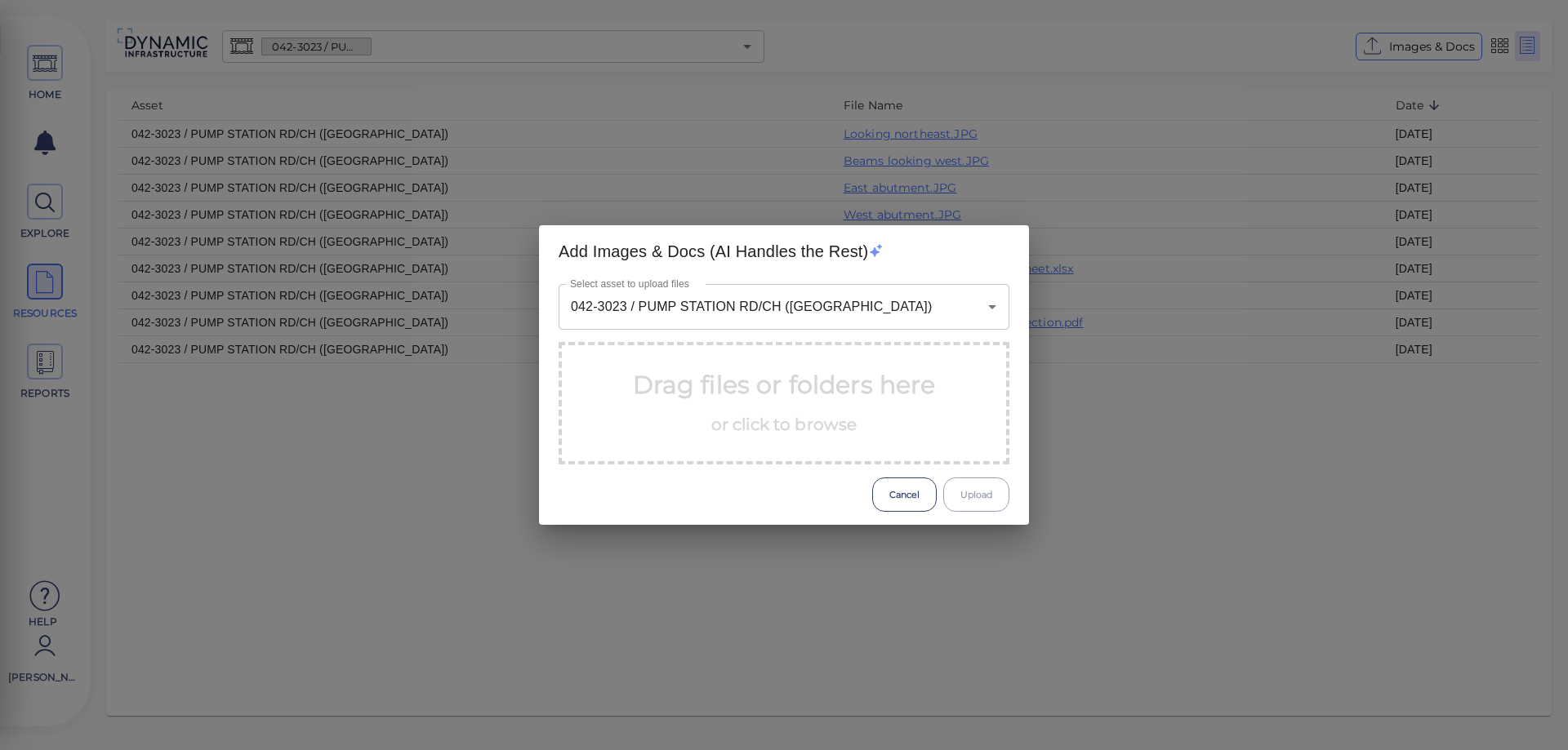
click at [761, 393] on p "Drag files or folders here or click to browse" at bounding box center [784, 403] width 303 height 74
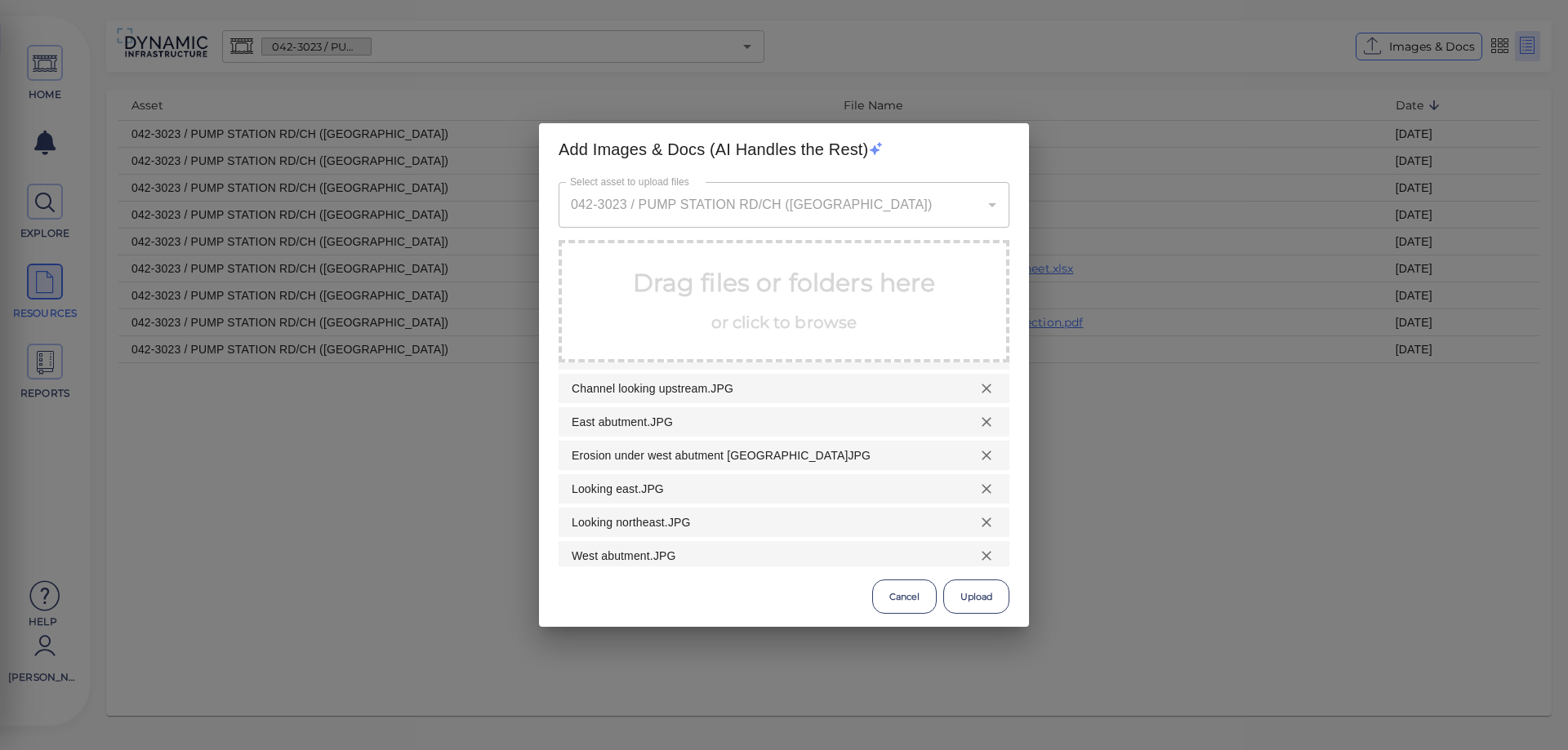
scroll to position [60, 0]
click at [980, 599] on button "Upload" at bounding box center [976, 597] width 66 height 35
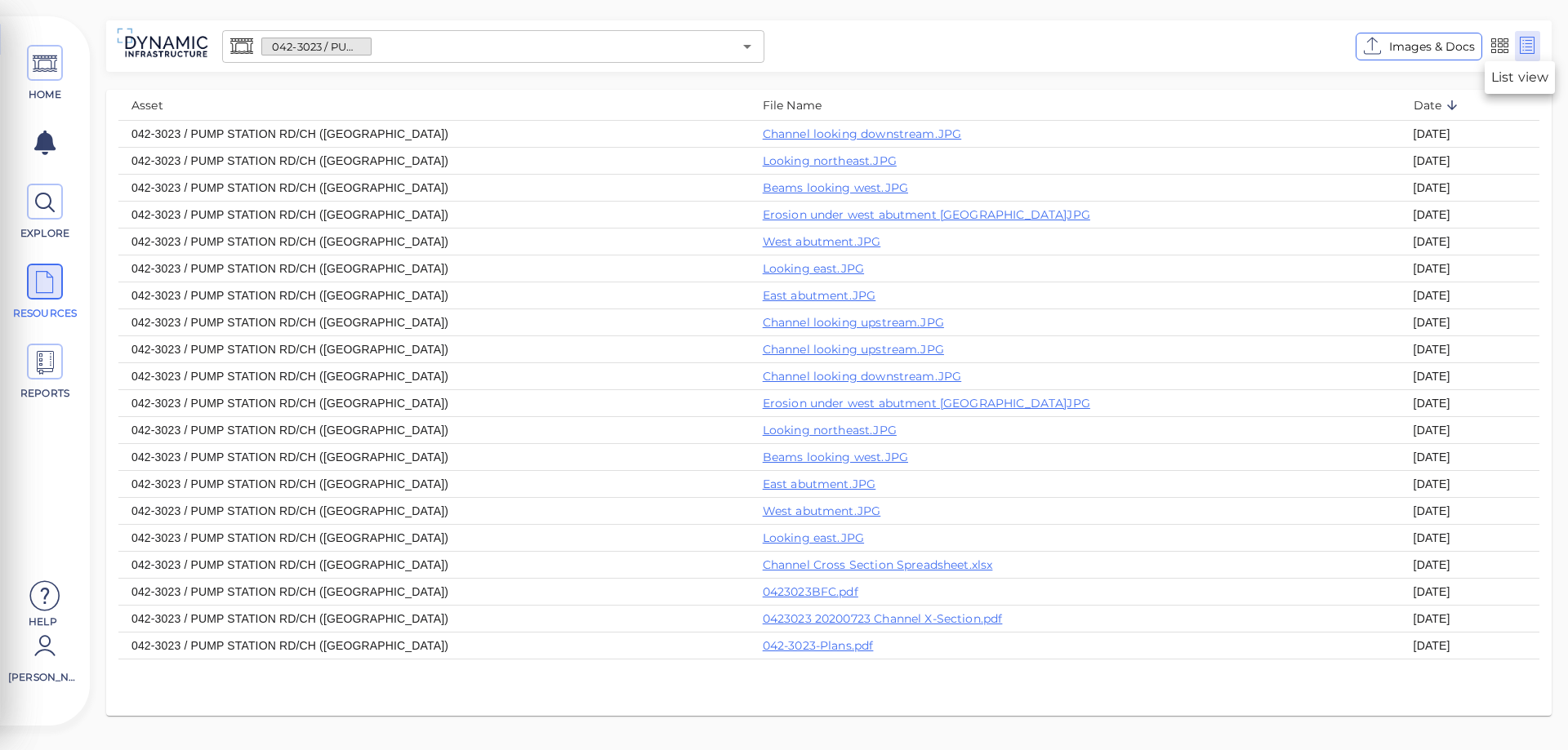
click at [1529, 49] on icon at bounding box center [1527, 46] width 21 height 24
click at [1504, 48] on icon at bounding box center [1500, 46] width 21 height 24
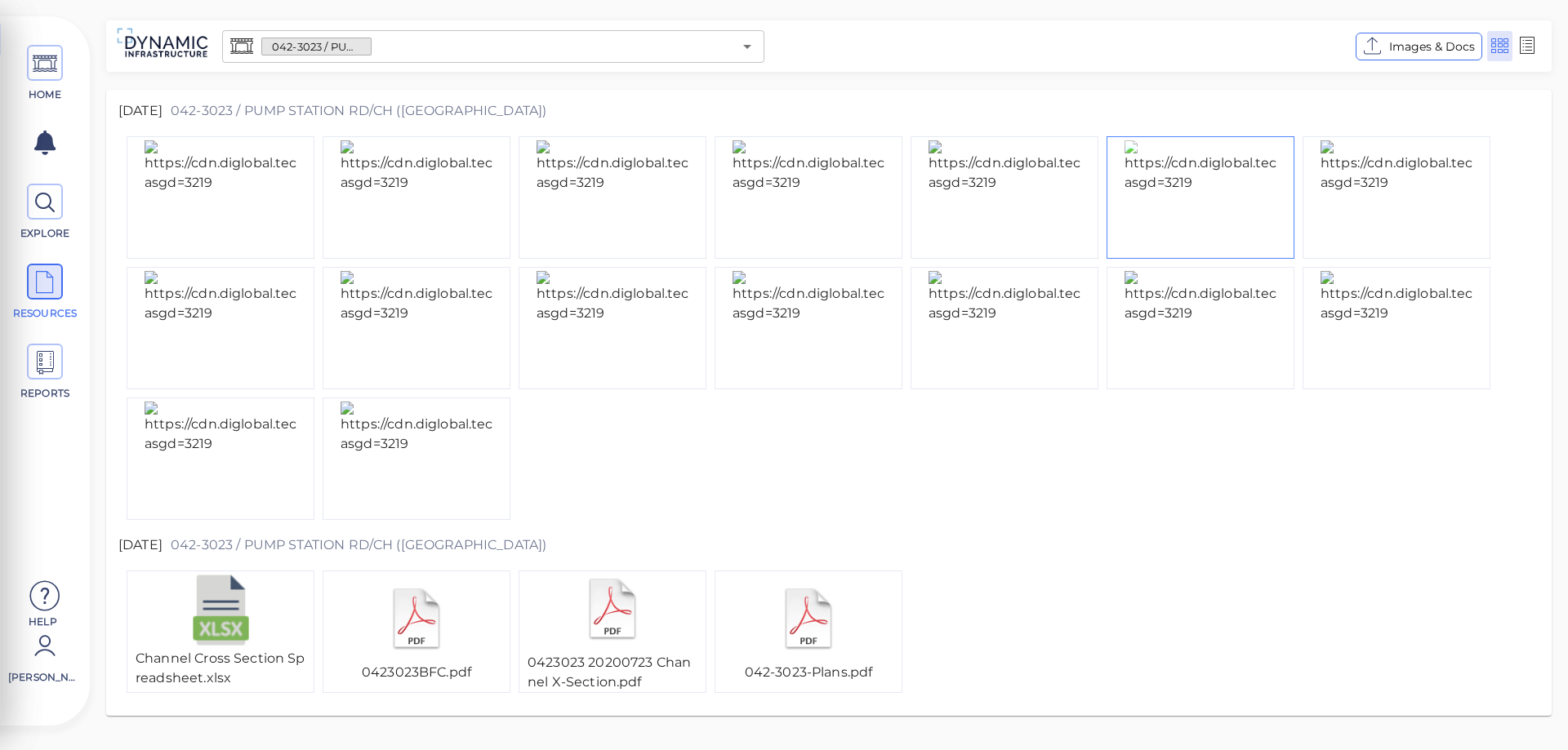
drag, startPoint x: 1218, startPoint y: 315, endPoint x: 1165, endPoint y: 176, distance: 148.8
drag, startPoint x: 1165, startPoint y: 176, endPoint x: 750, endPoint y: 53, distance: 432.8
click at [750, 53] on icon "Open" at bounding box center [747, 46] width 20 height 20
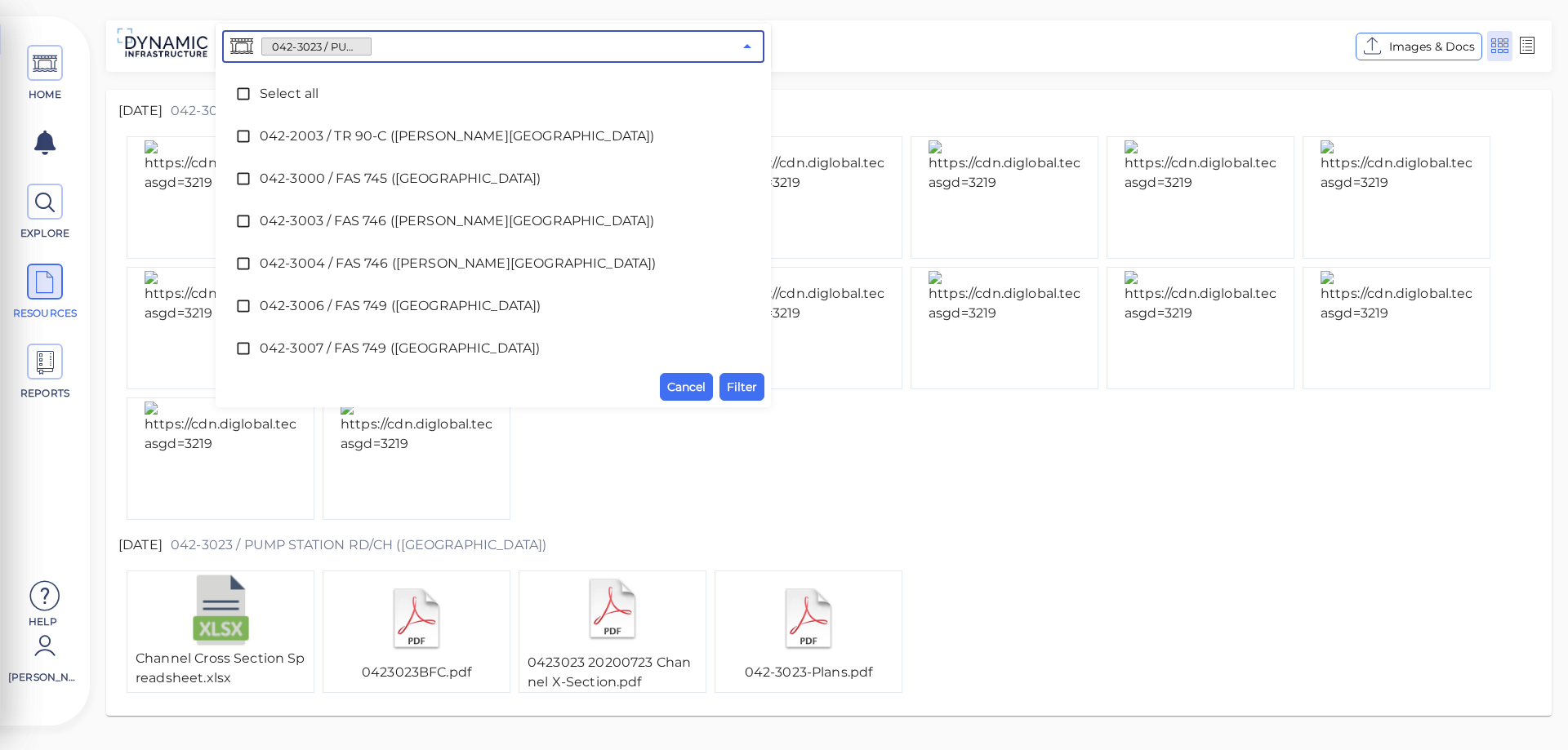
scroll to position [131, 0]
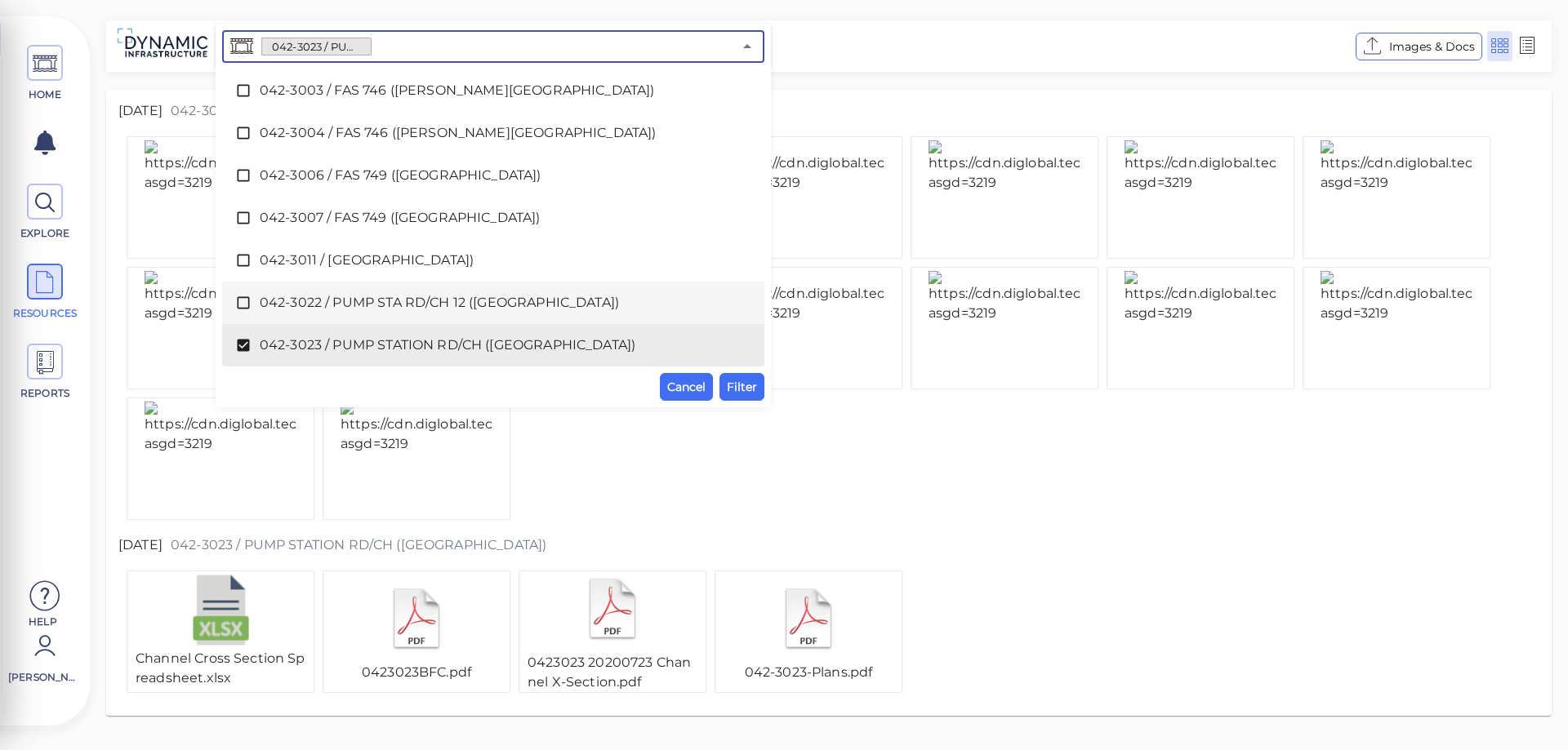
click at [243, 309] on icon at bounding box center [243, 303] width 16 height 16
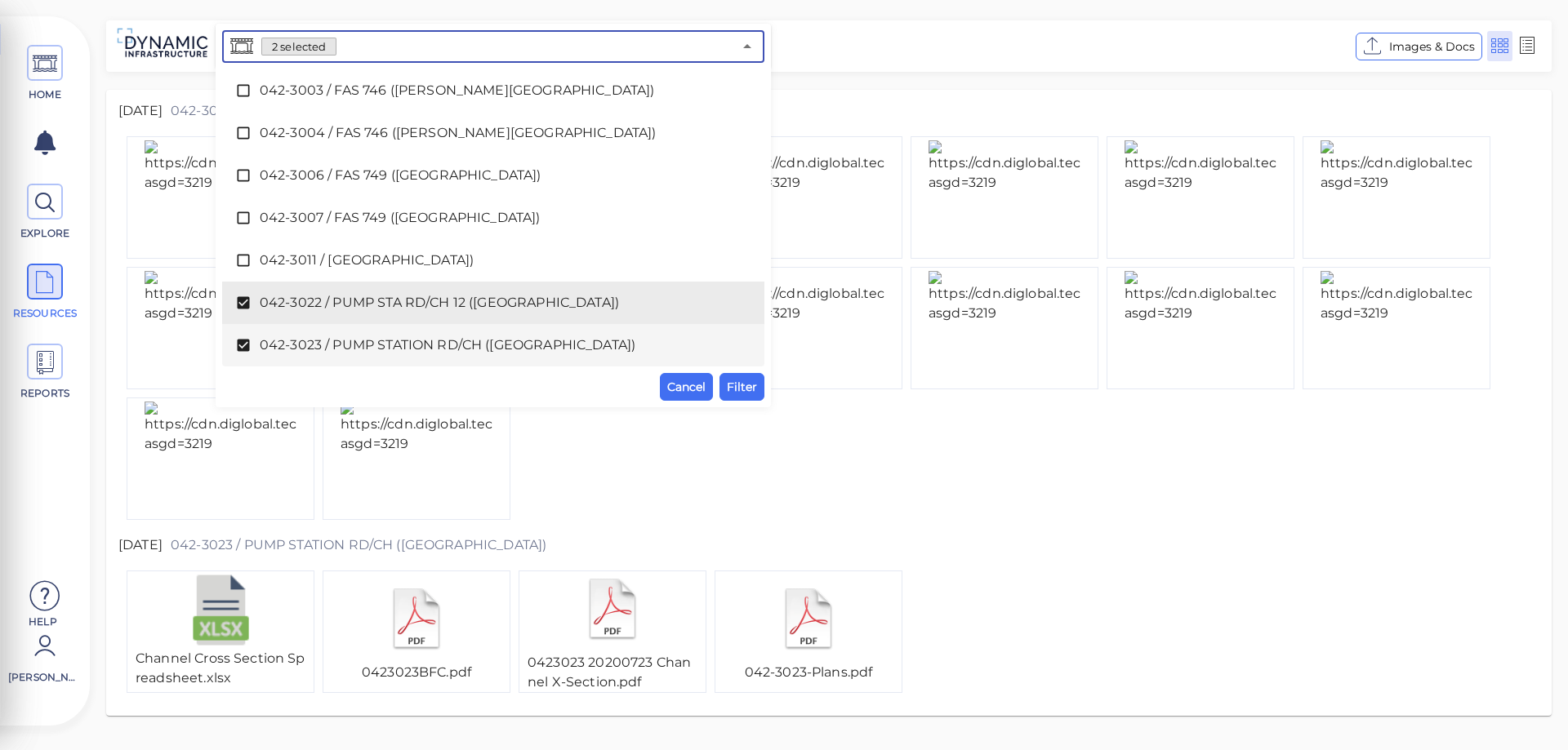
click at [244, 345] on icon at bounding box center [243, 345] width 16 height 16
click at [741, 388] on span "Filter" at bounding box center [742, 387] width 30 height 20
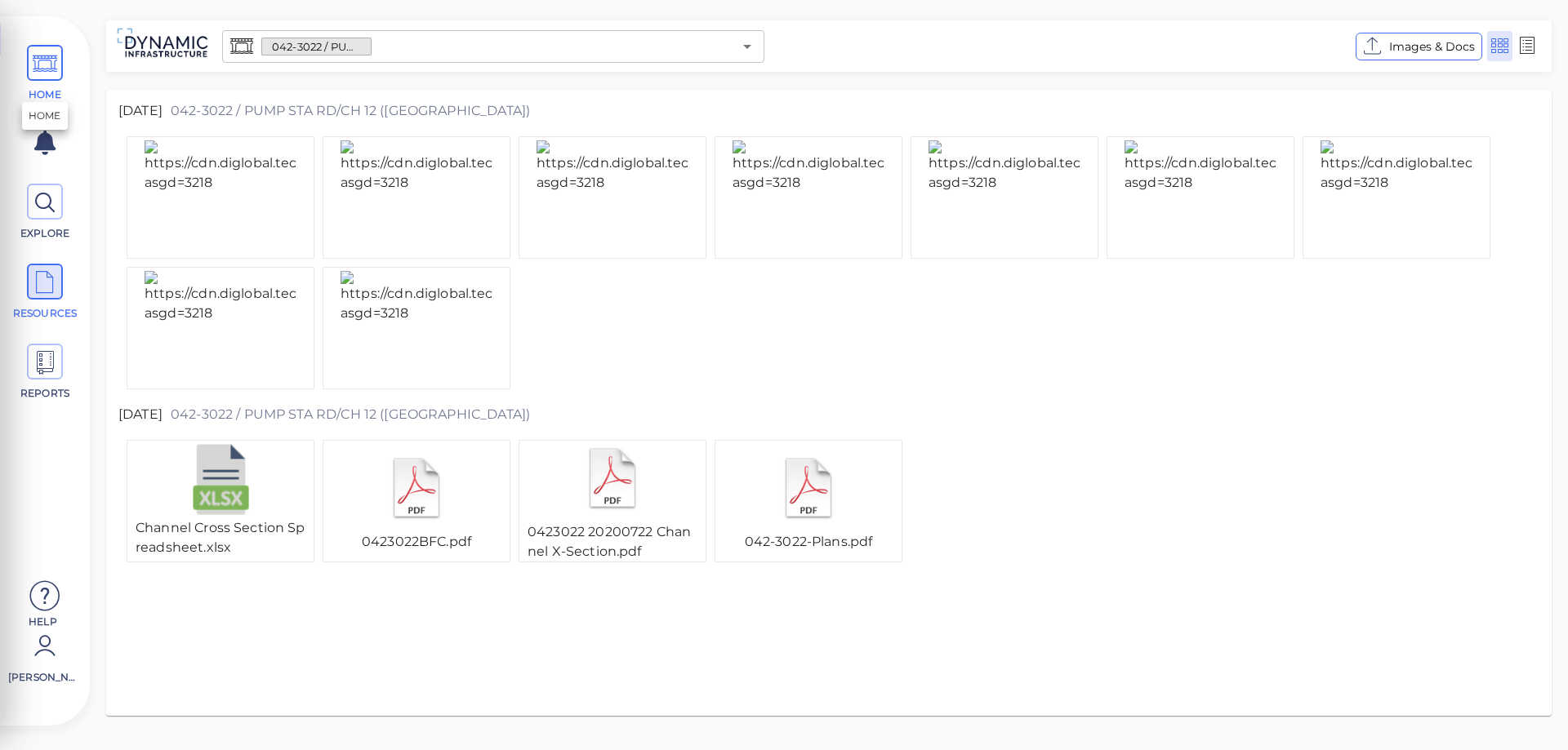
click at [40, 63] on icon at bounding box center [45, 64] width 24 height 36
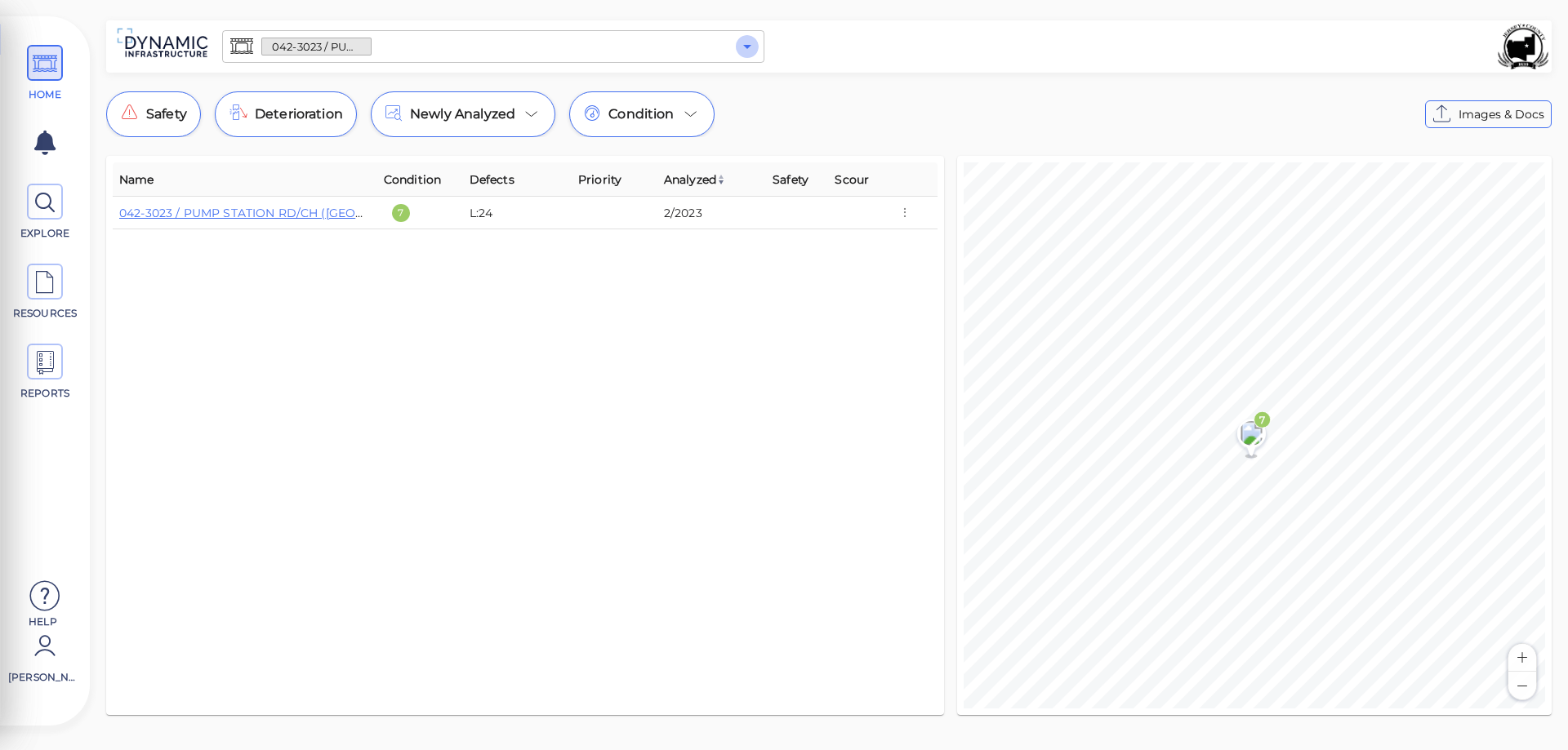
click at [745, 49] on icon "Open" at bounding box center [747, 46] width 20 height 20
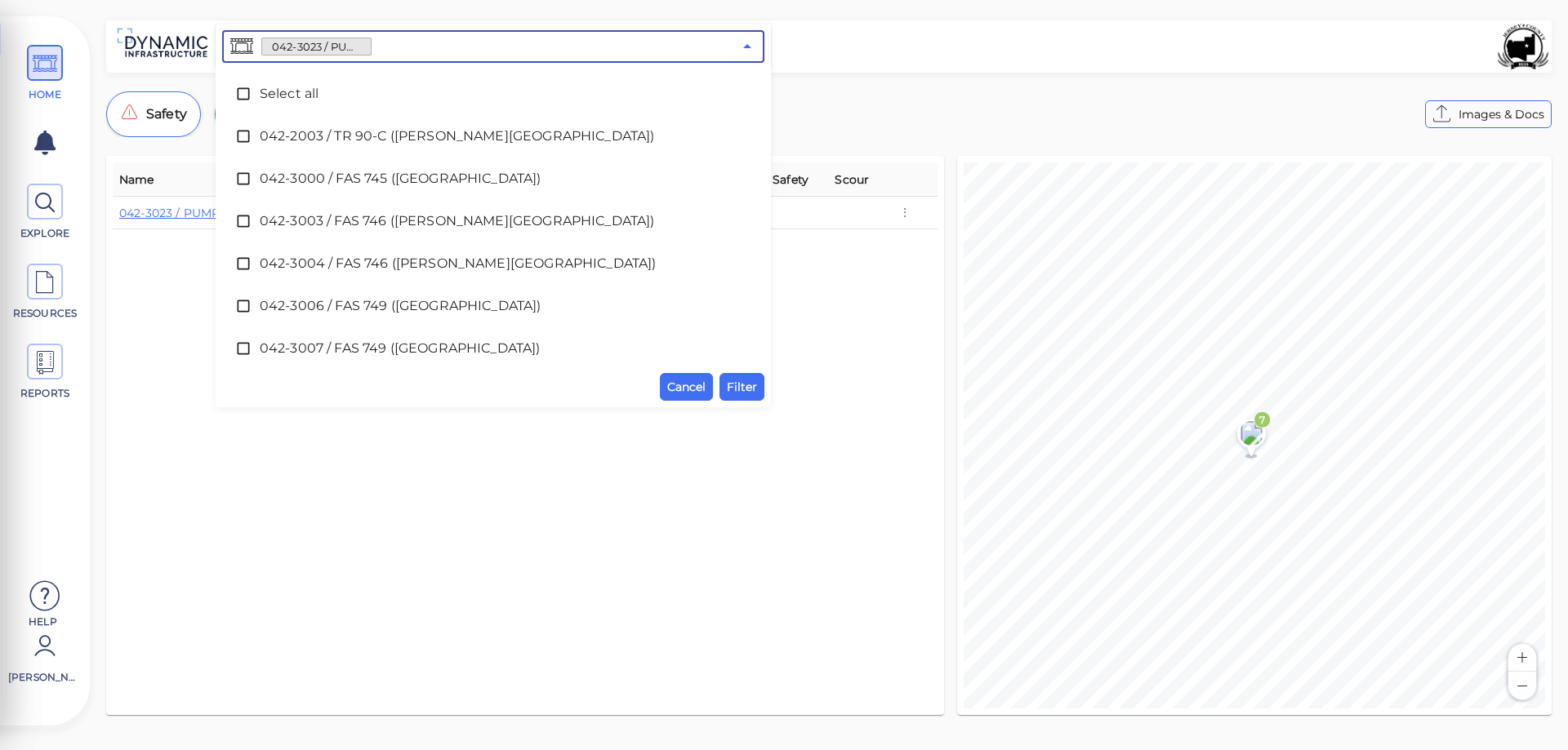
scroll to position [131, 0]
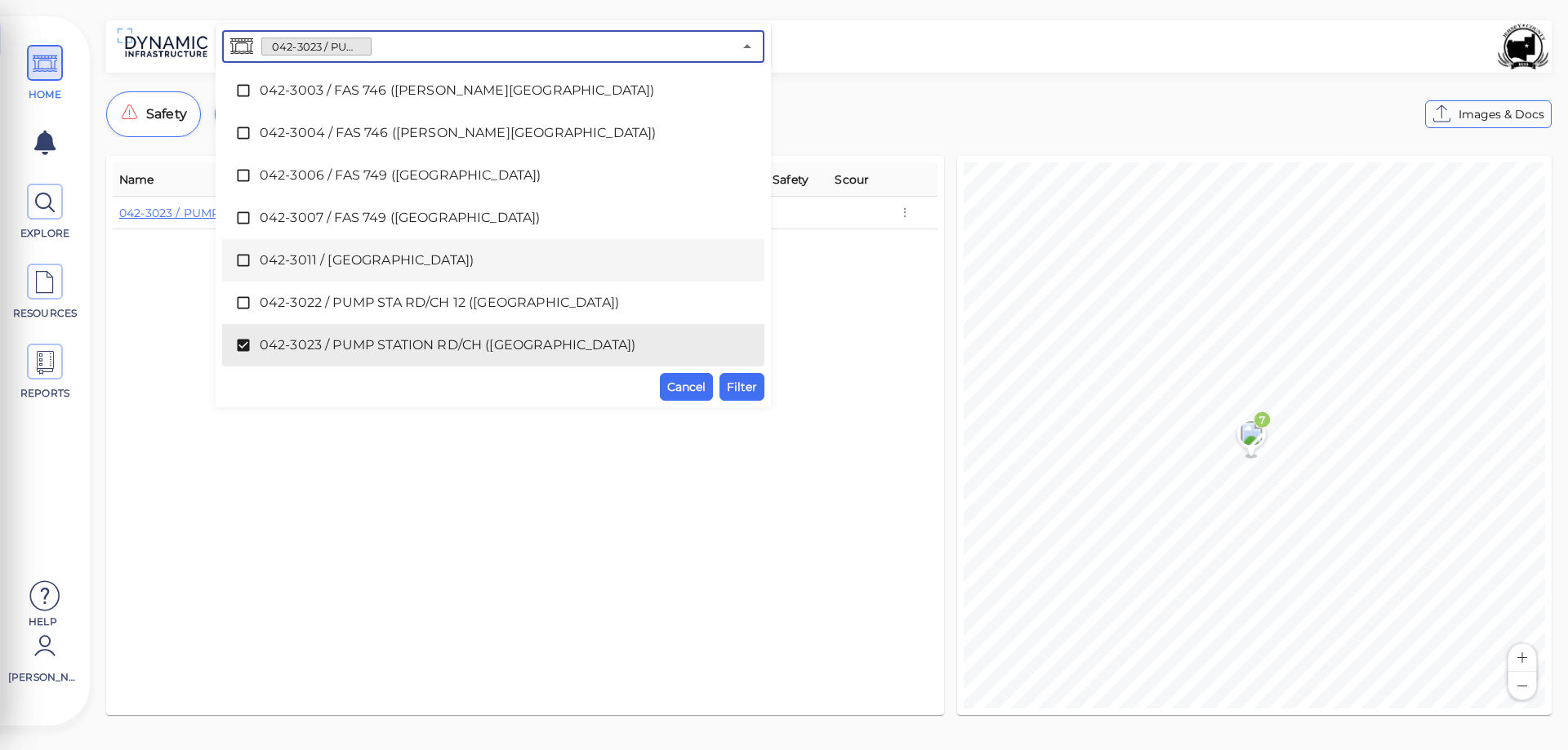
click at [345, 258] on span "042-3011 / [GEOGRAPHIC_DATA])" at bounding box center [493, 260] width 467 height 20
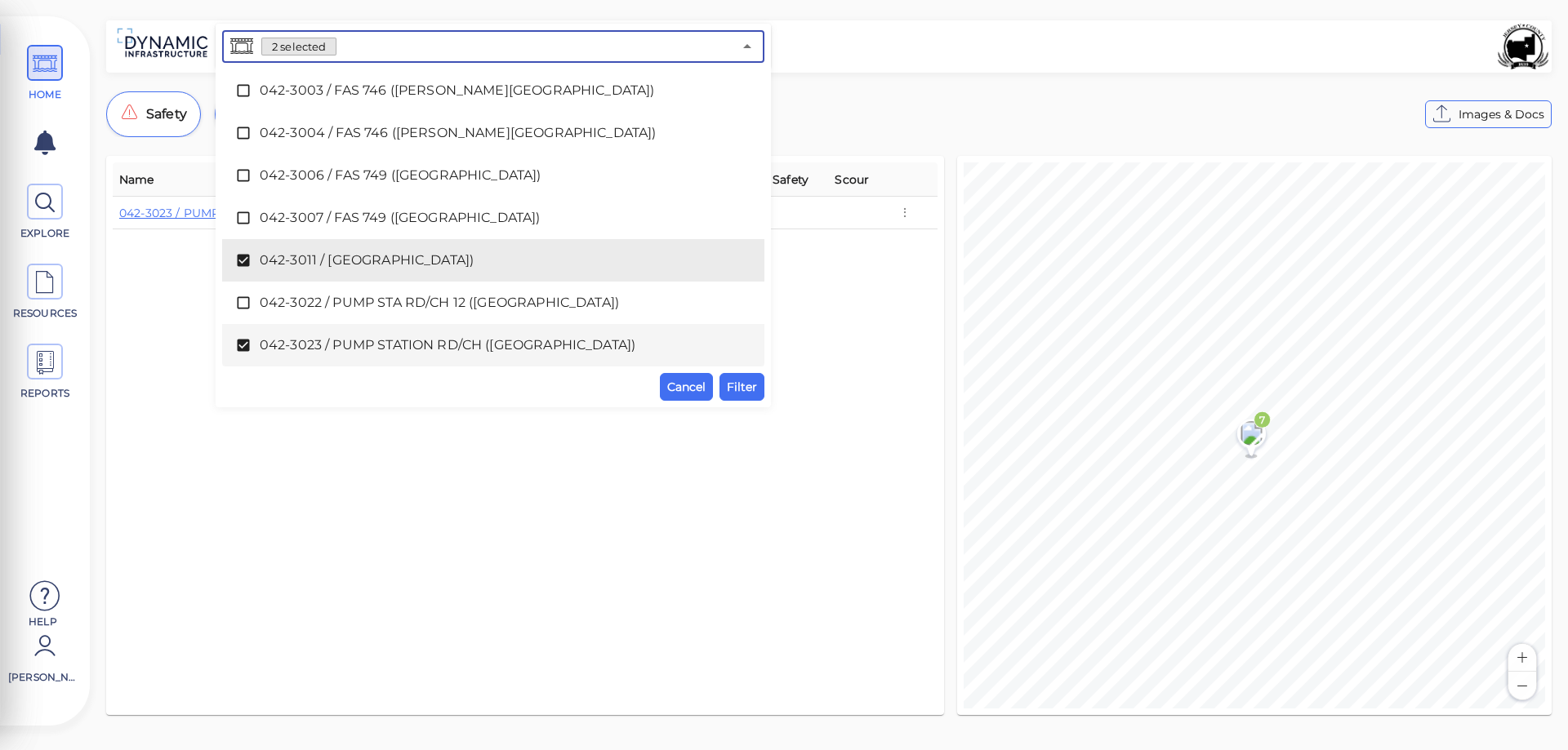
click at [238, 340] on icon at bounding box center [243, 346] width 12 height 12
click at [736, 392] on span "Filter" at bounding box center [742, 387] width 30 height 20
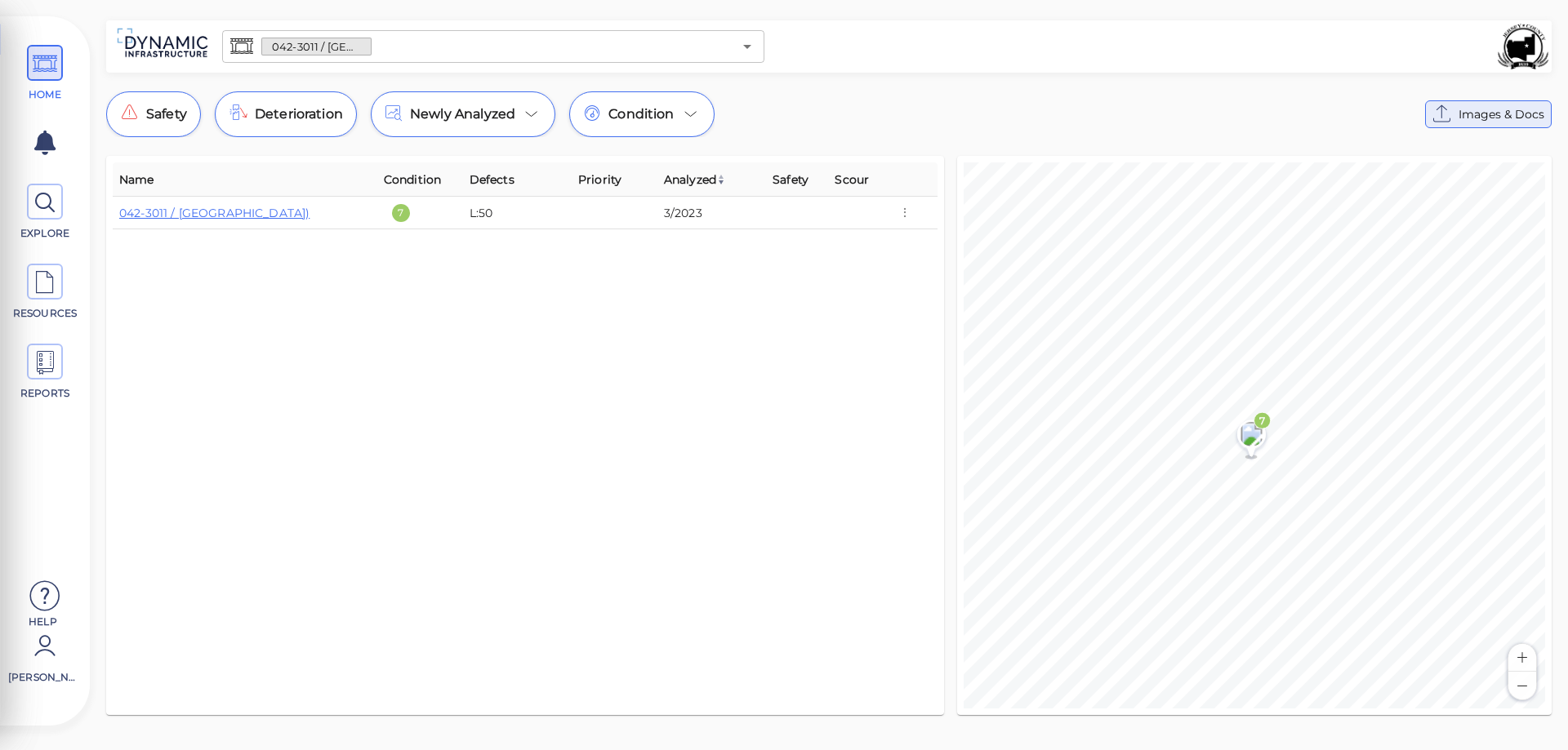
click at [1490, 114] on span "Images & Docs" at bounding box center [1502, 114] width 86 height 20
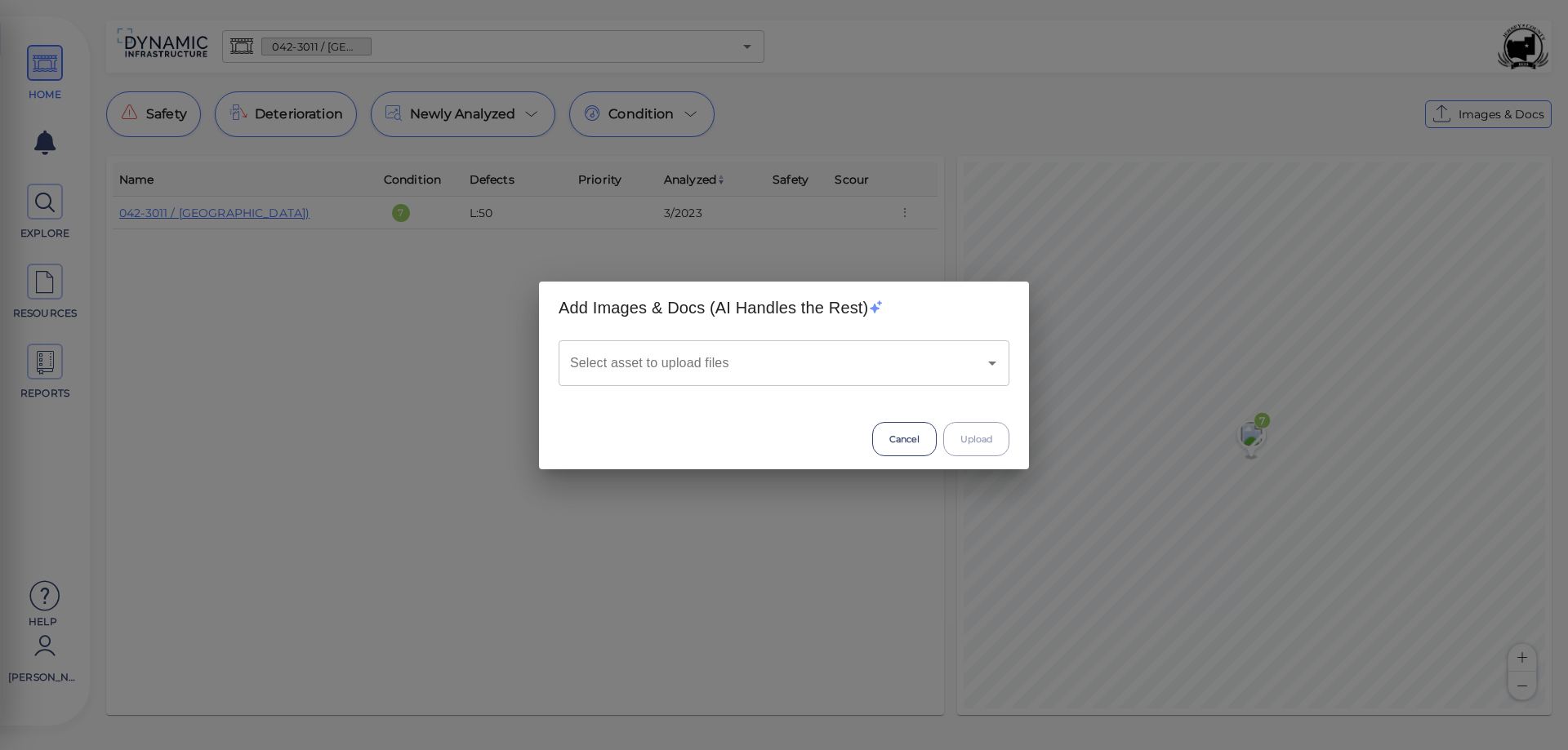
click at [881, 372] on input "Select asset to upload files" at bounding box center [761, 362] width 390 height 31
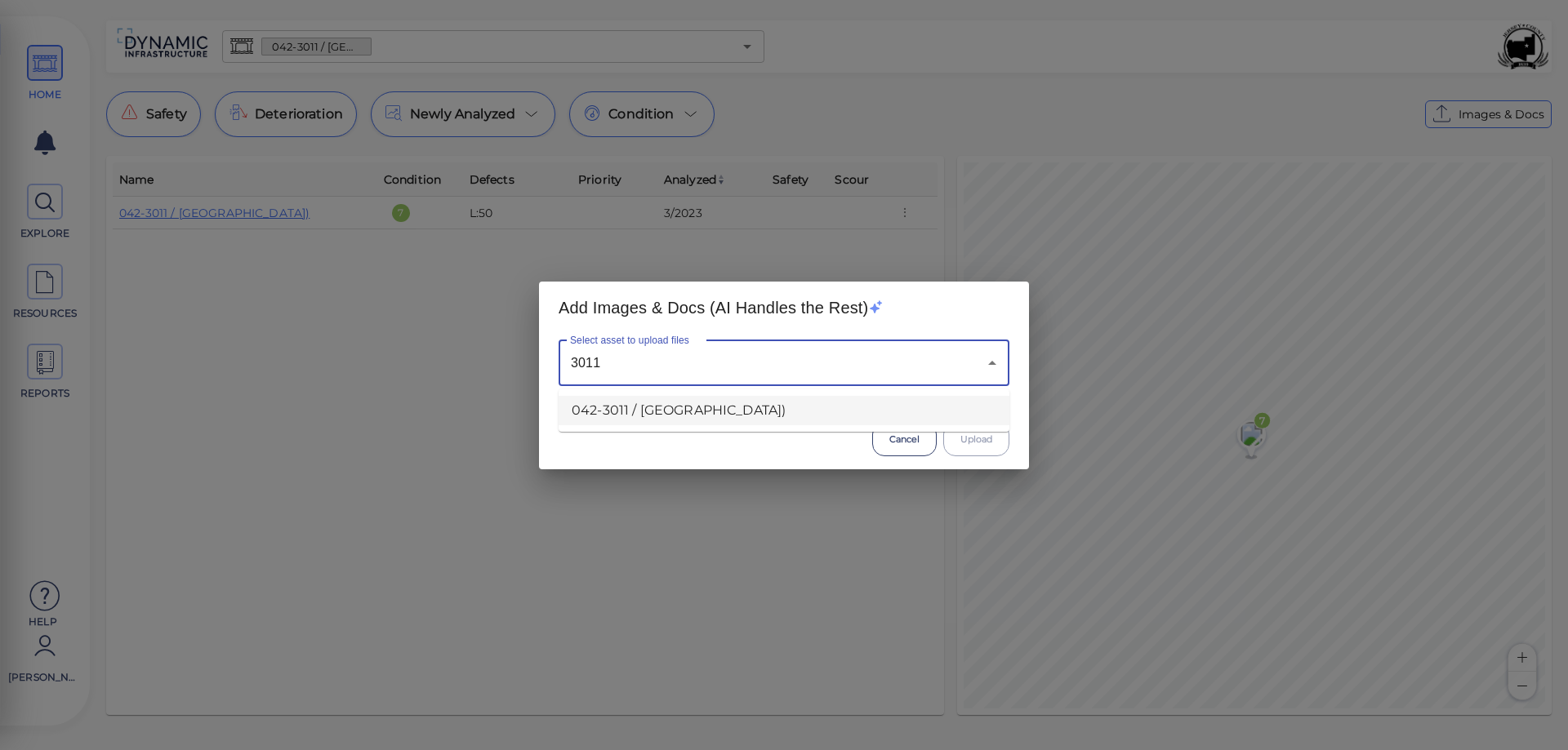
click at [744, 408] on li "042-3011 / [GEOGRAPHIC_DATA])" at bounding box center [784, 410] width 451 height 29
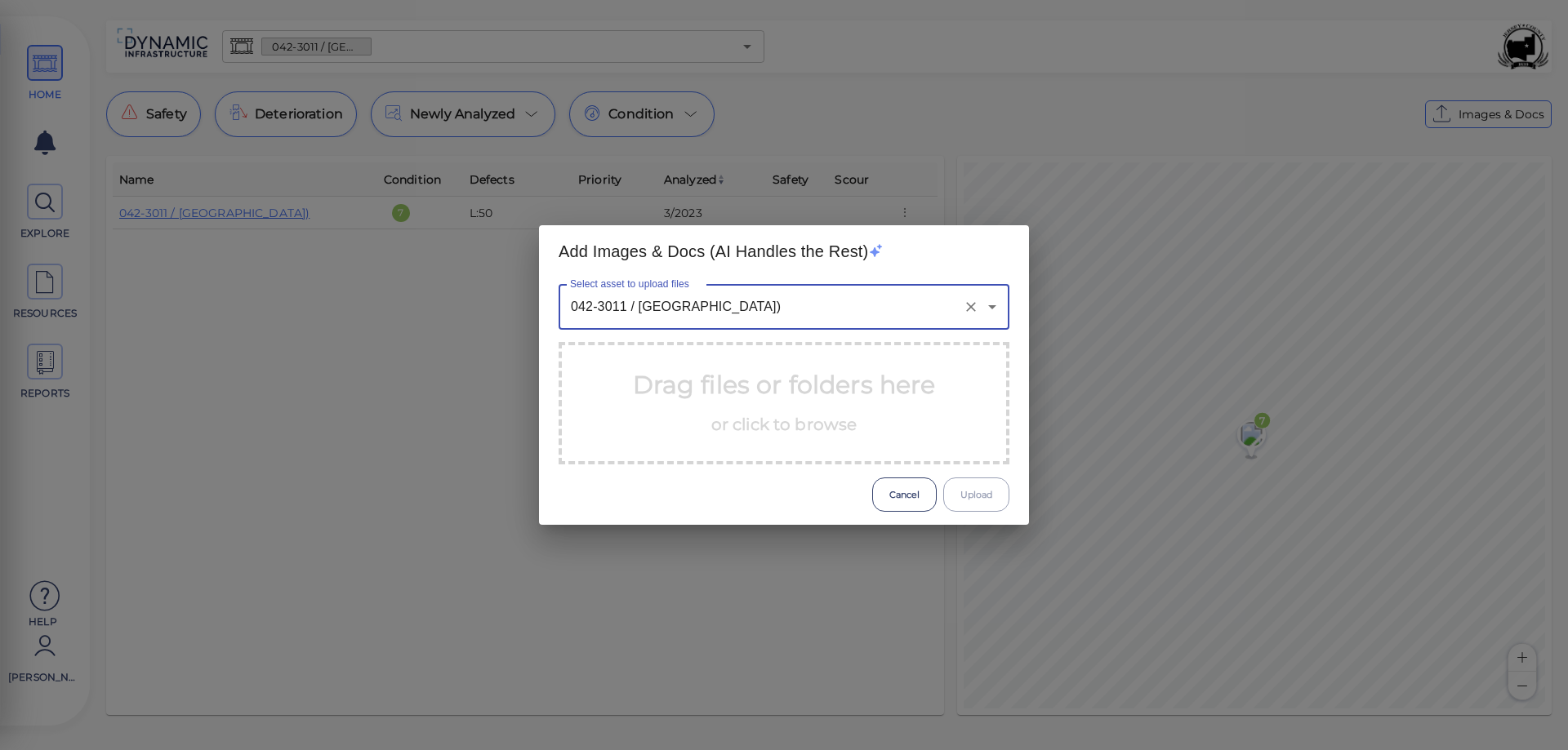
type input "042-3011 / [GEOGRAPHIC_DATA])"
click at [820, 427] on span "or click to browse" at bounding box center [784, 424] width 147 height 20
click at [840, 420] on span "or click to browse" at bounding box center [784, 424] width 147 height 20
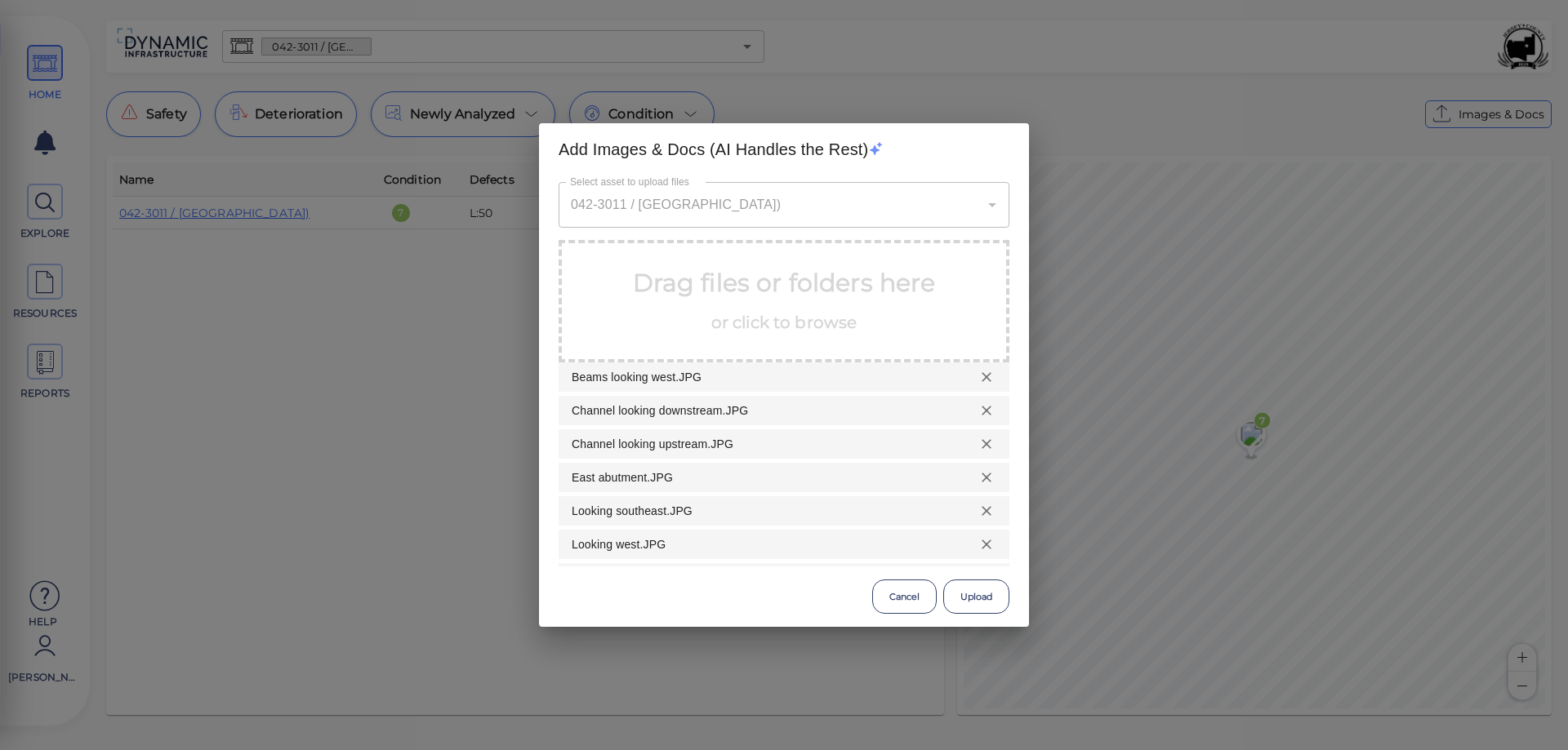
click at [970, 598] on button "Upload" at bounding box center [976, 597] width 66 height 35
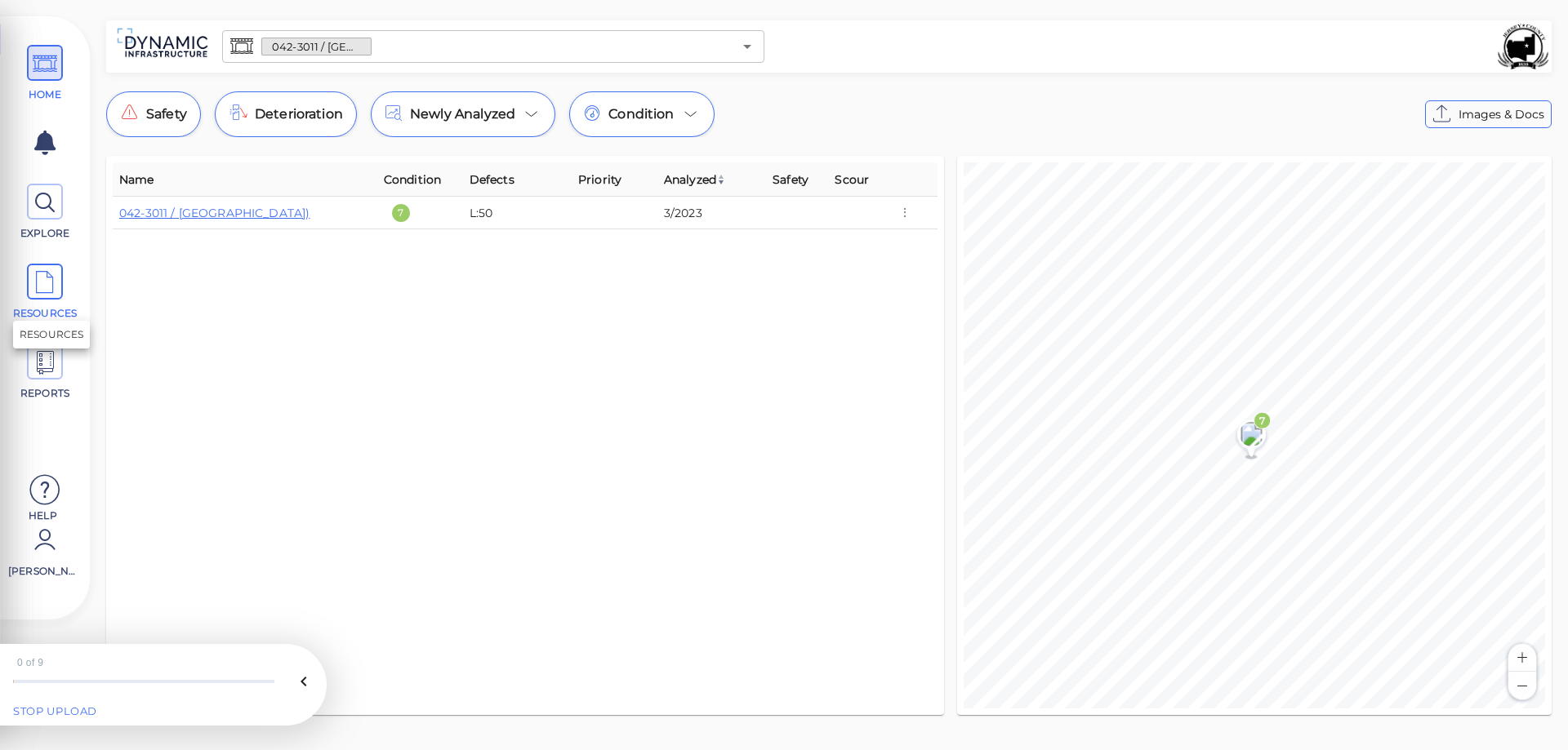
click at [51, 290] on icon at bounding box center [45, 282] width 24 height 36
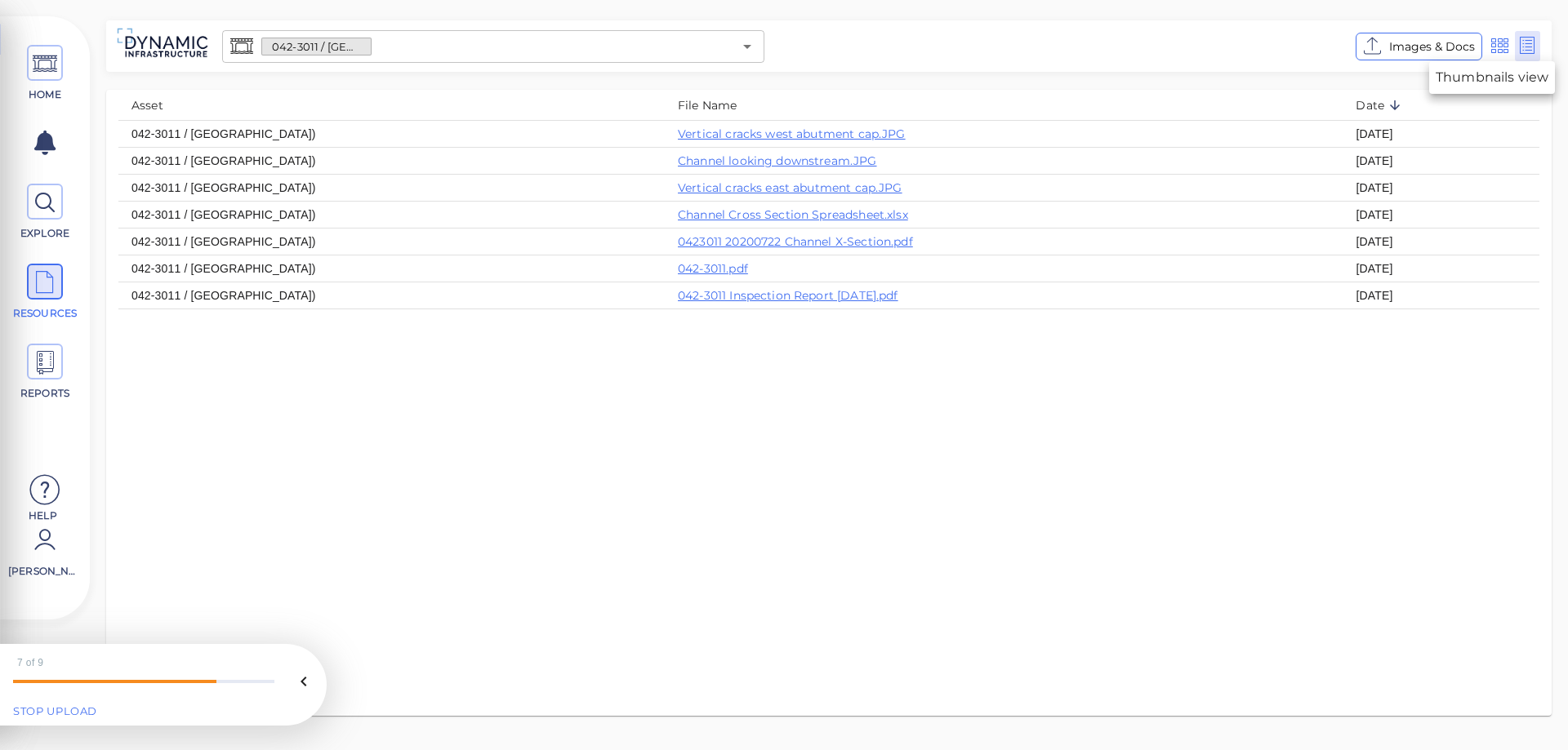
click at [1491, 49] on icon at bounding box center [1500, 46] width 21 height 24
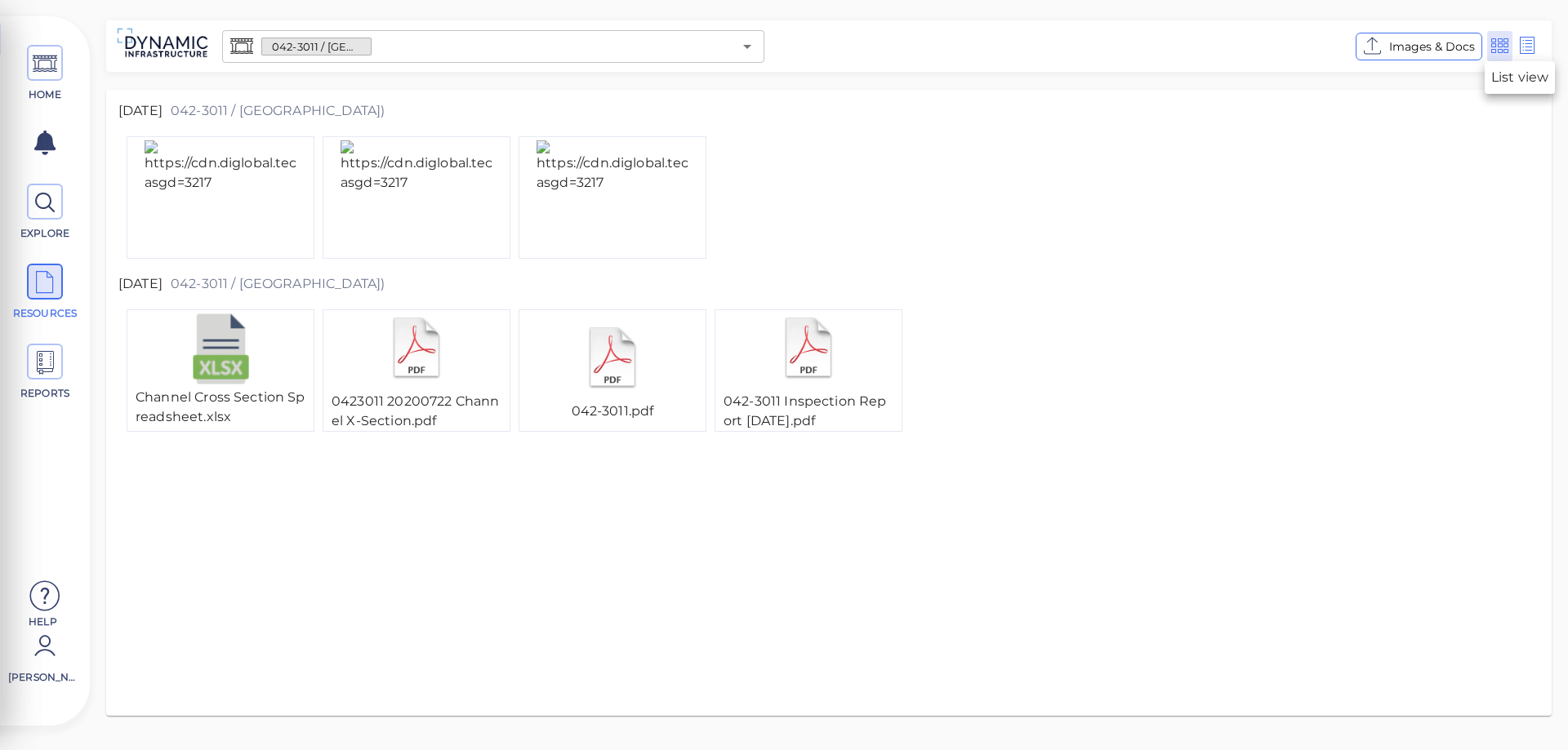
click at [1529, 43] on icon at bounding box center [1527, 46] width 21 height 24
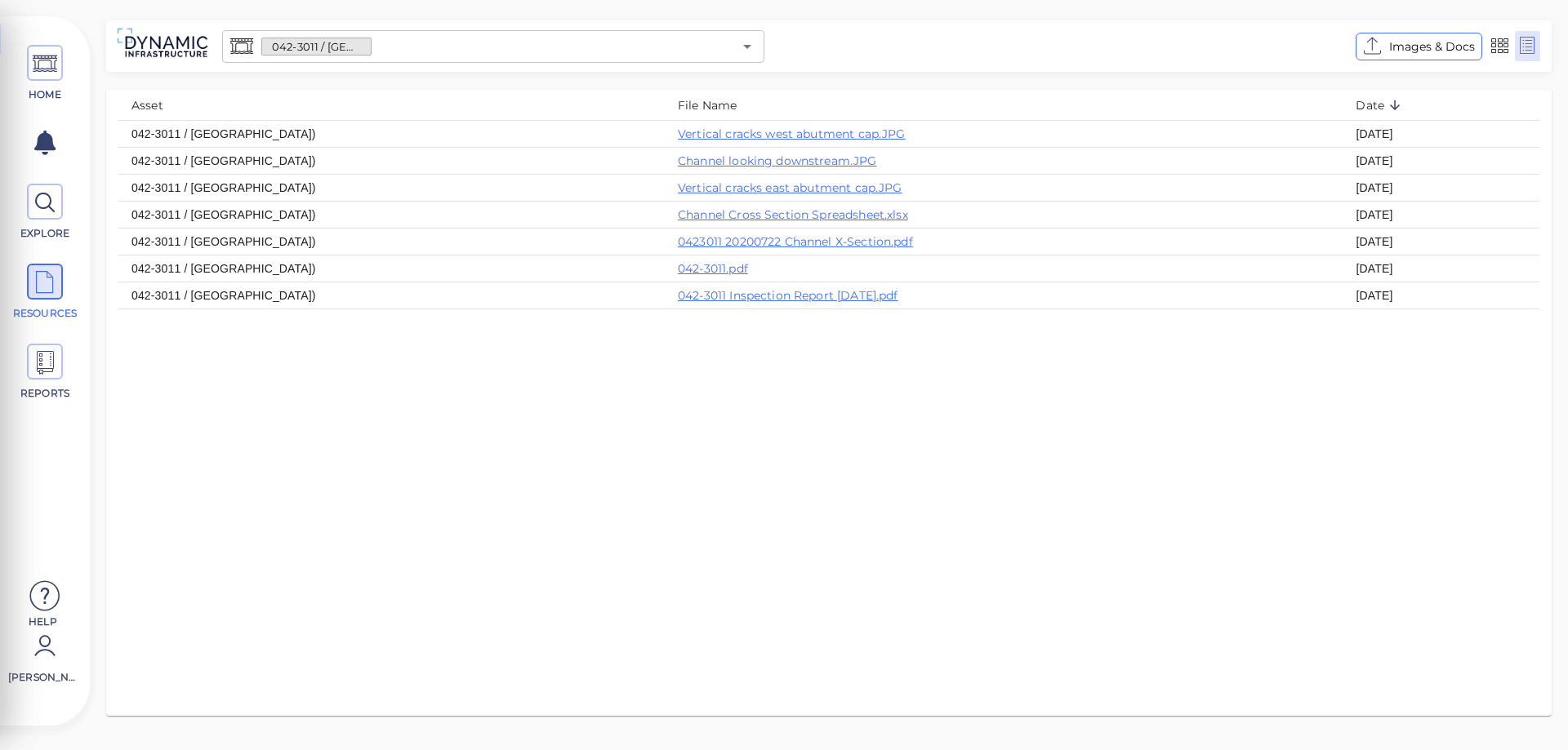
click at [729, 50] on input "text" at bounding box center [552, 47] width 360 height 22
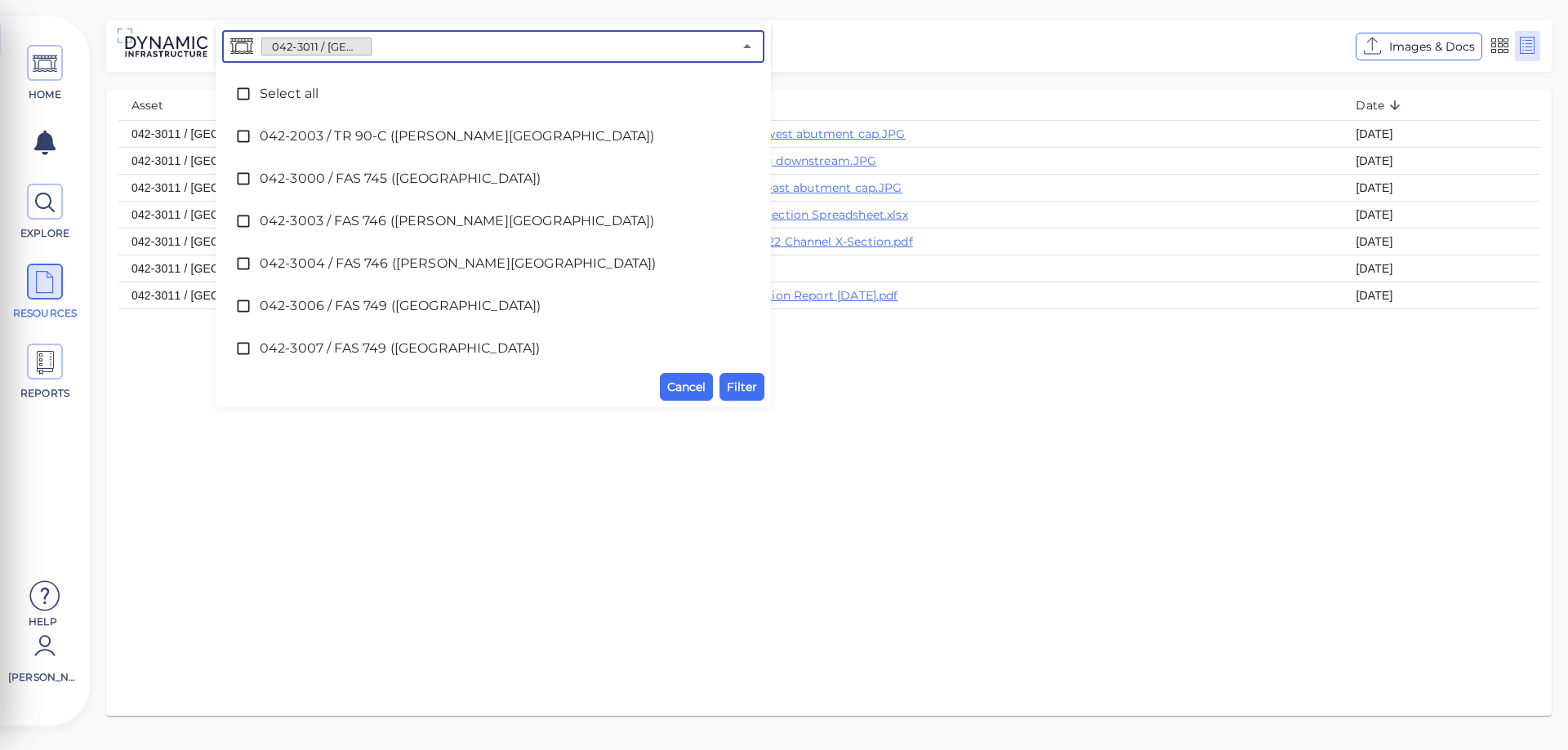
scroll to position [46, 0]
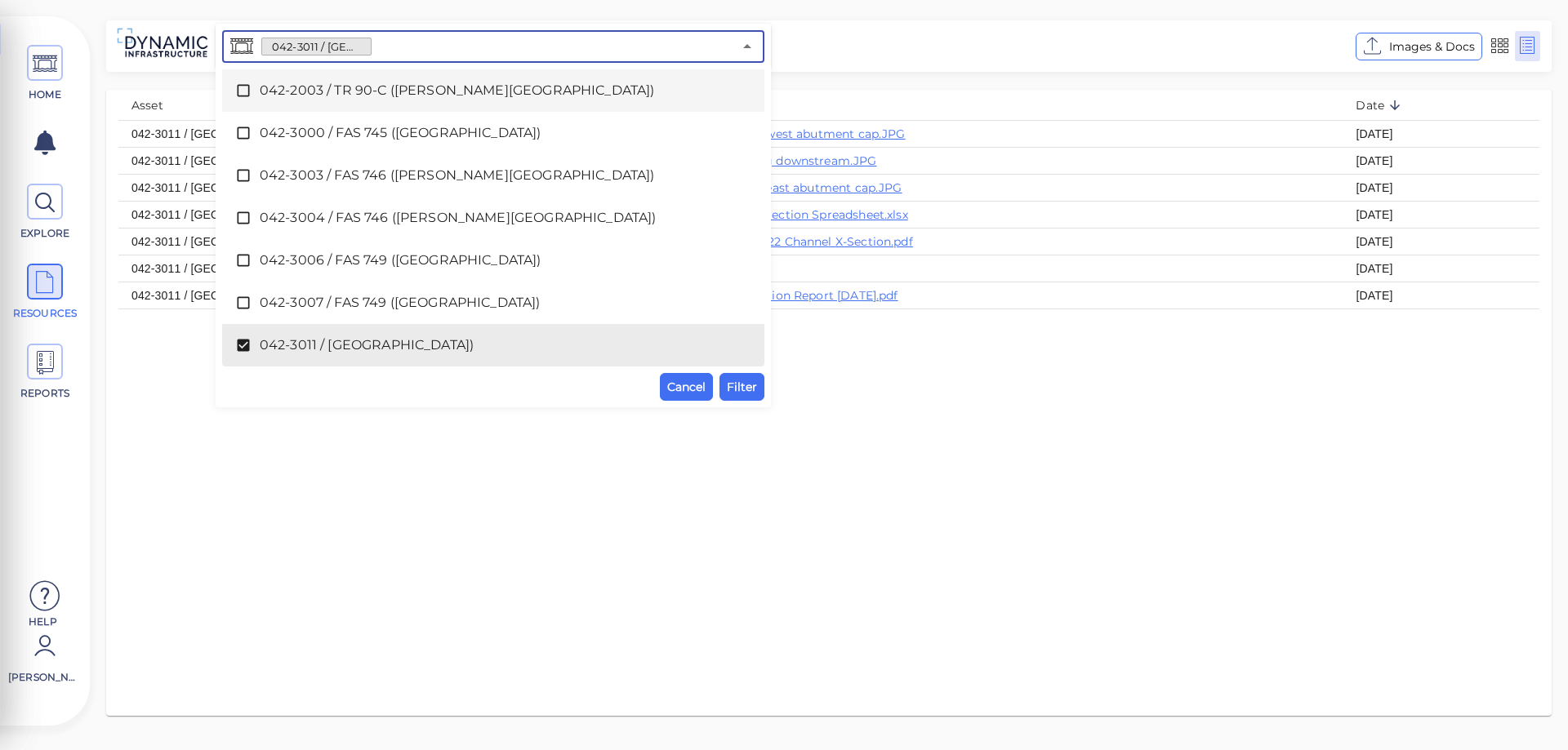
click at [334, 92] on span "042-2003 / TR 90-C ([PERSON_NAME][GEOGRAPHIC_DATA])" at bounding box center [493, 91] width 467 height 20
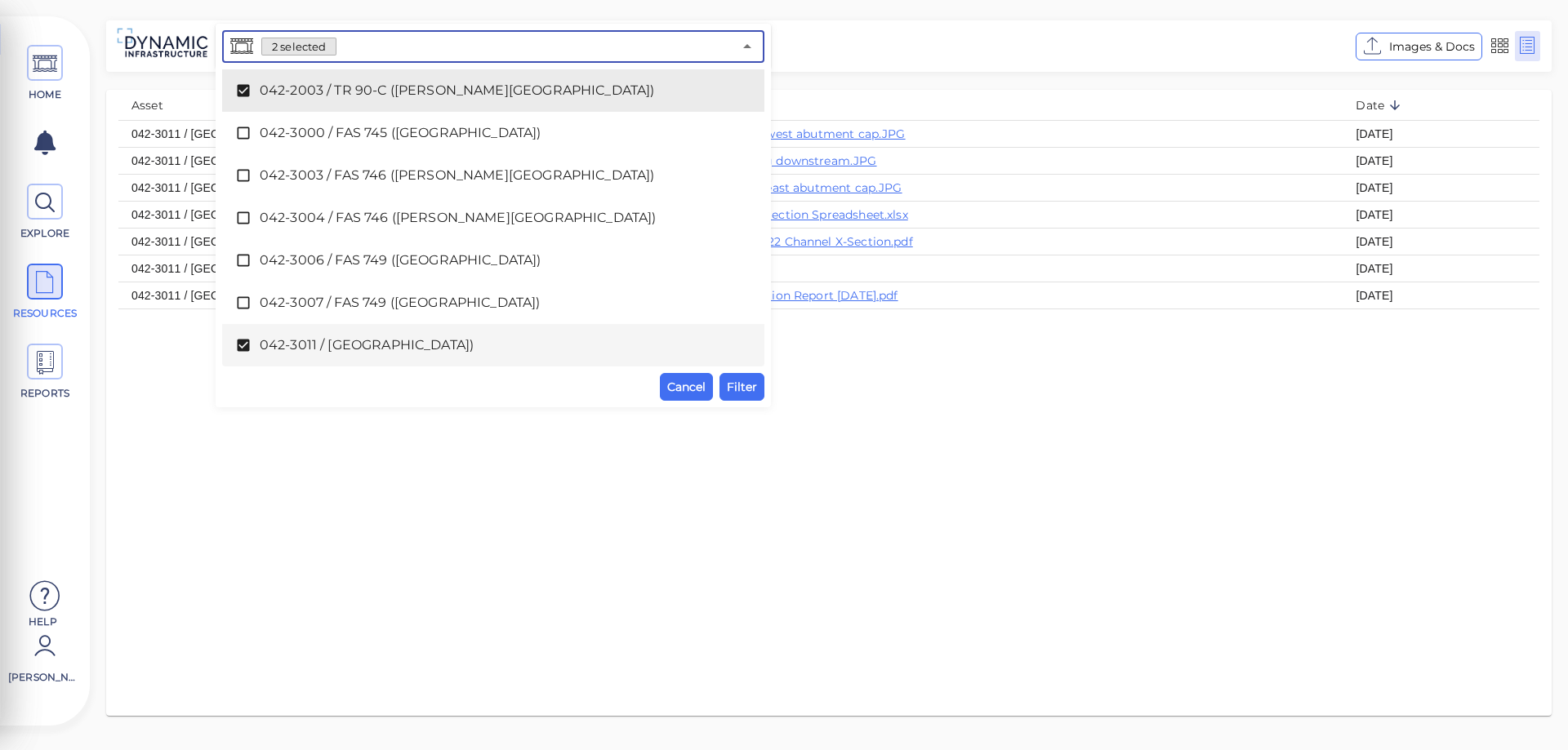
click at [238, 348] on icon at bounding box center [243, 346] width 12 height 12
click at [749, 387] on span "Filter" at bounding box center [742, 387] width 30 height 20
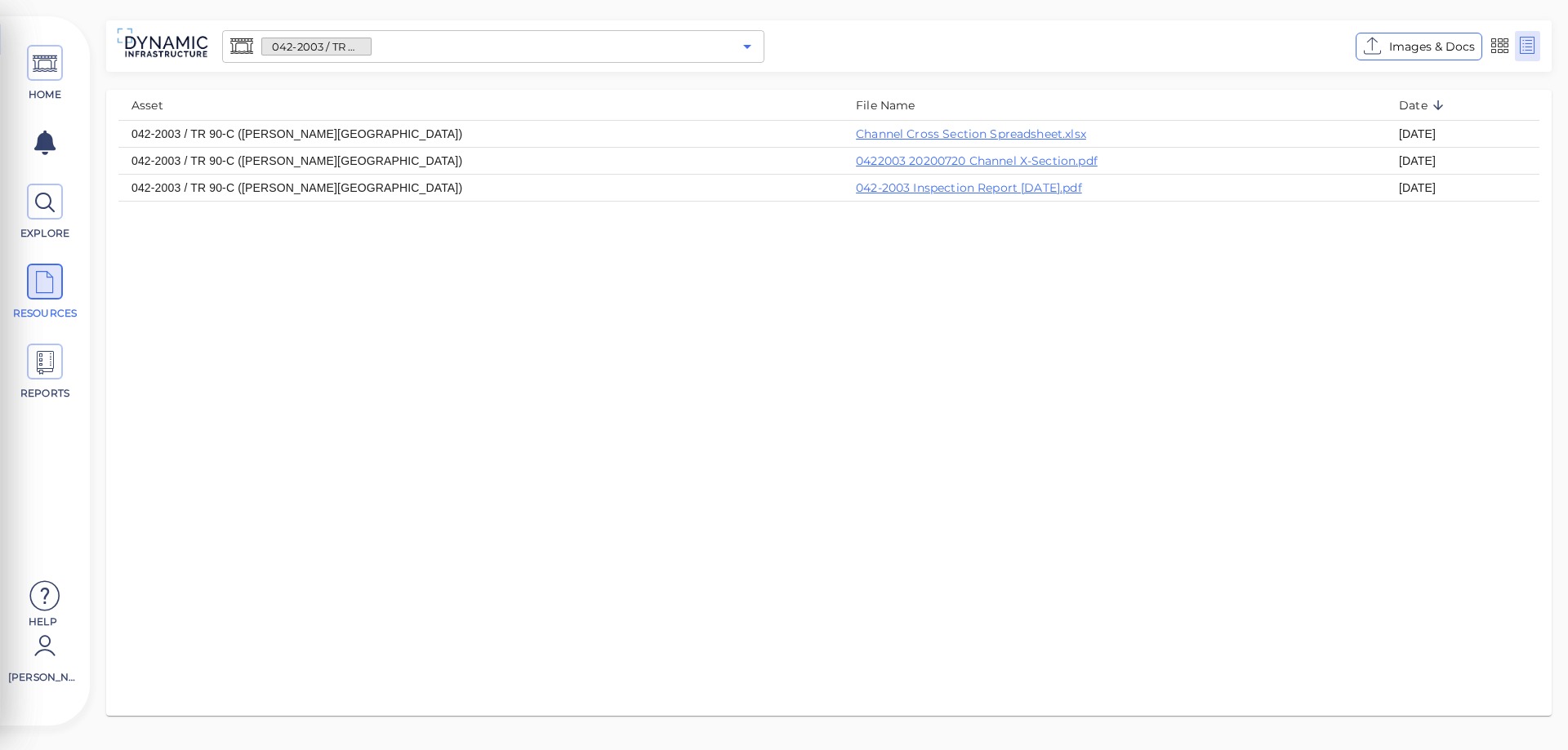
click at [751, 44] on icon "Open" at bounding box center [747, 46] width 20 height 20
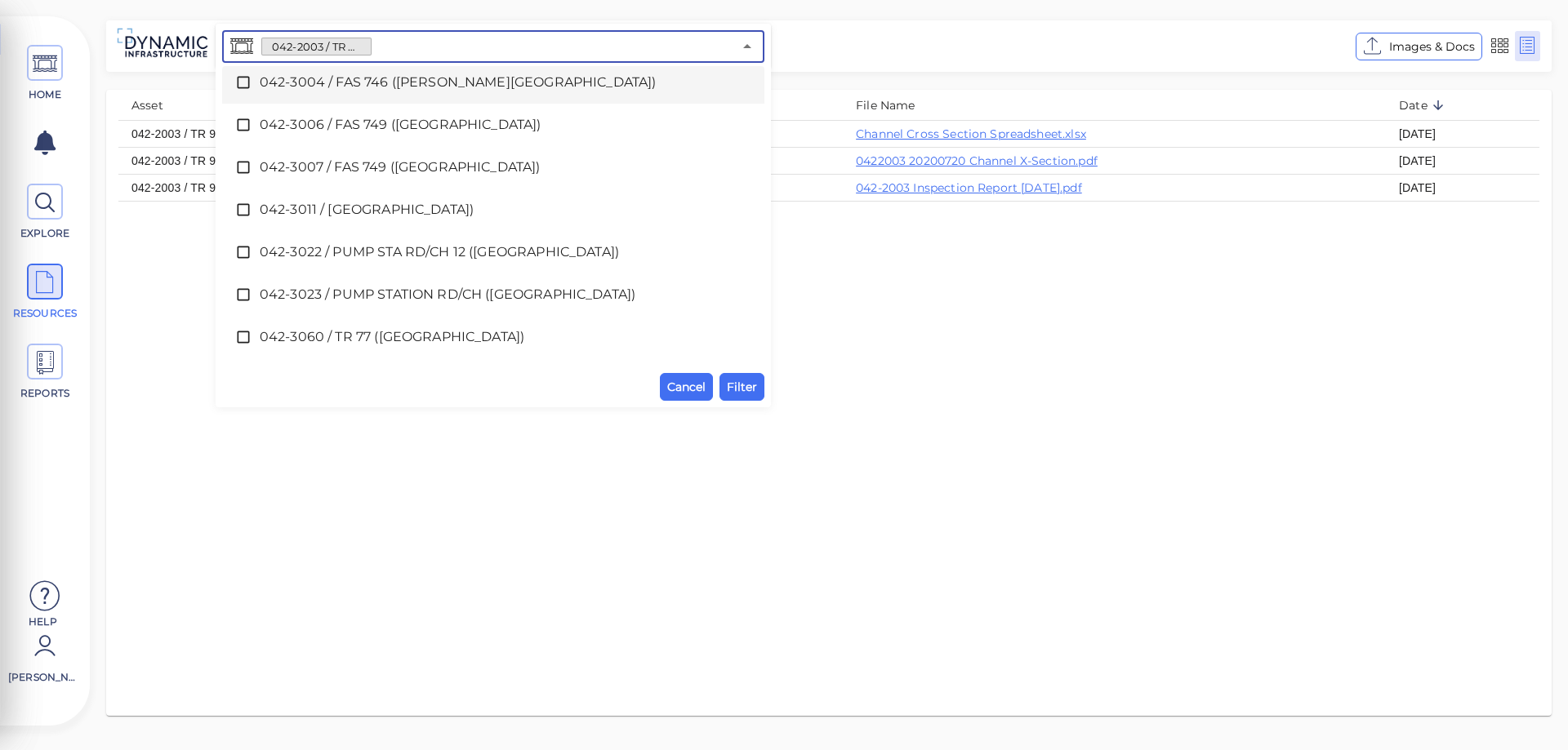
scroll to position [245, 0]
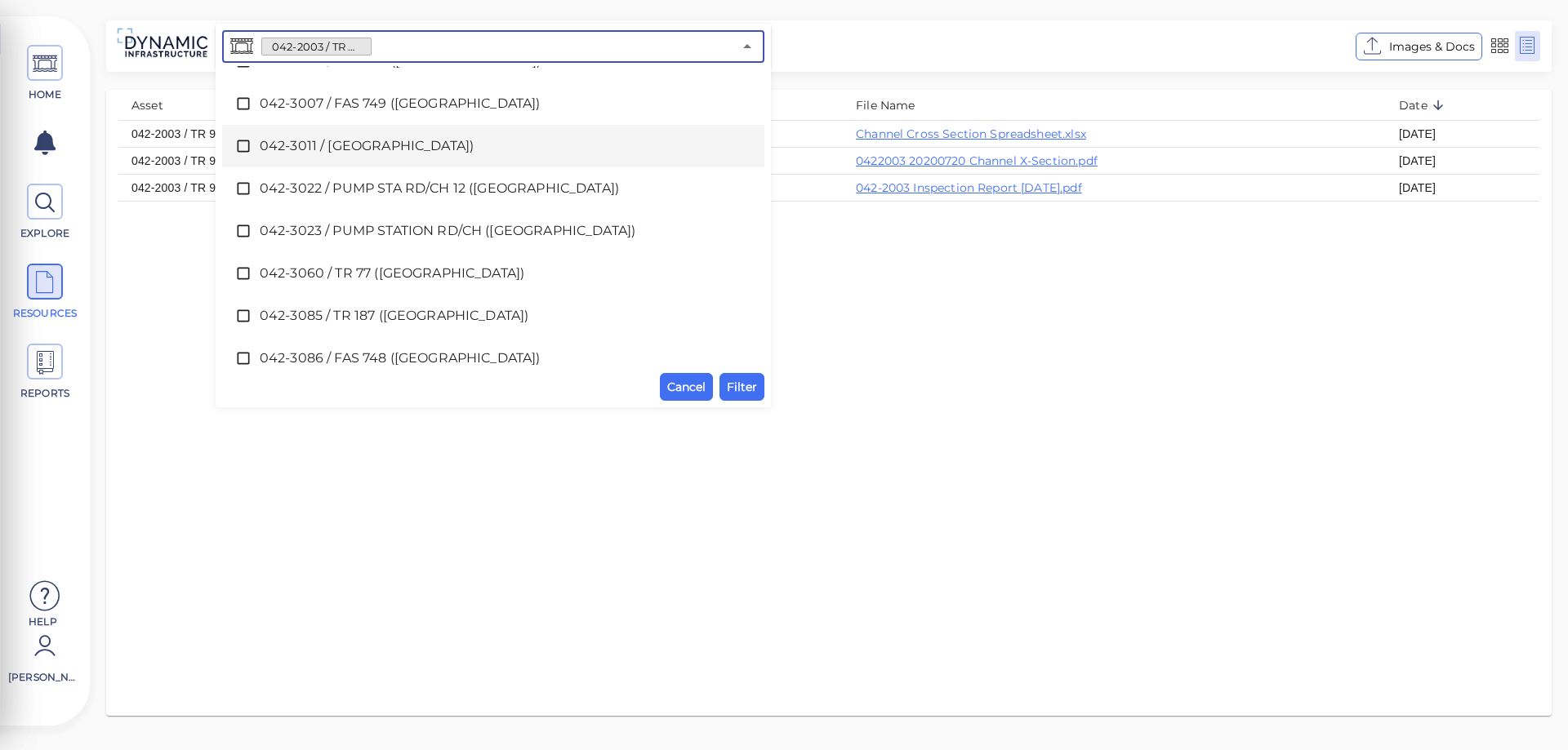
click at [244, 144] on icon at bounding box center [243, 146] width 16 height 16
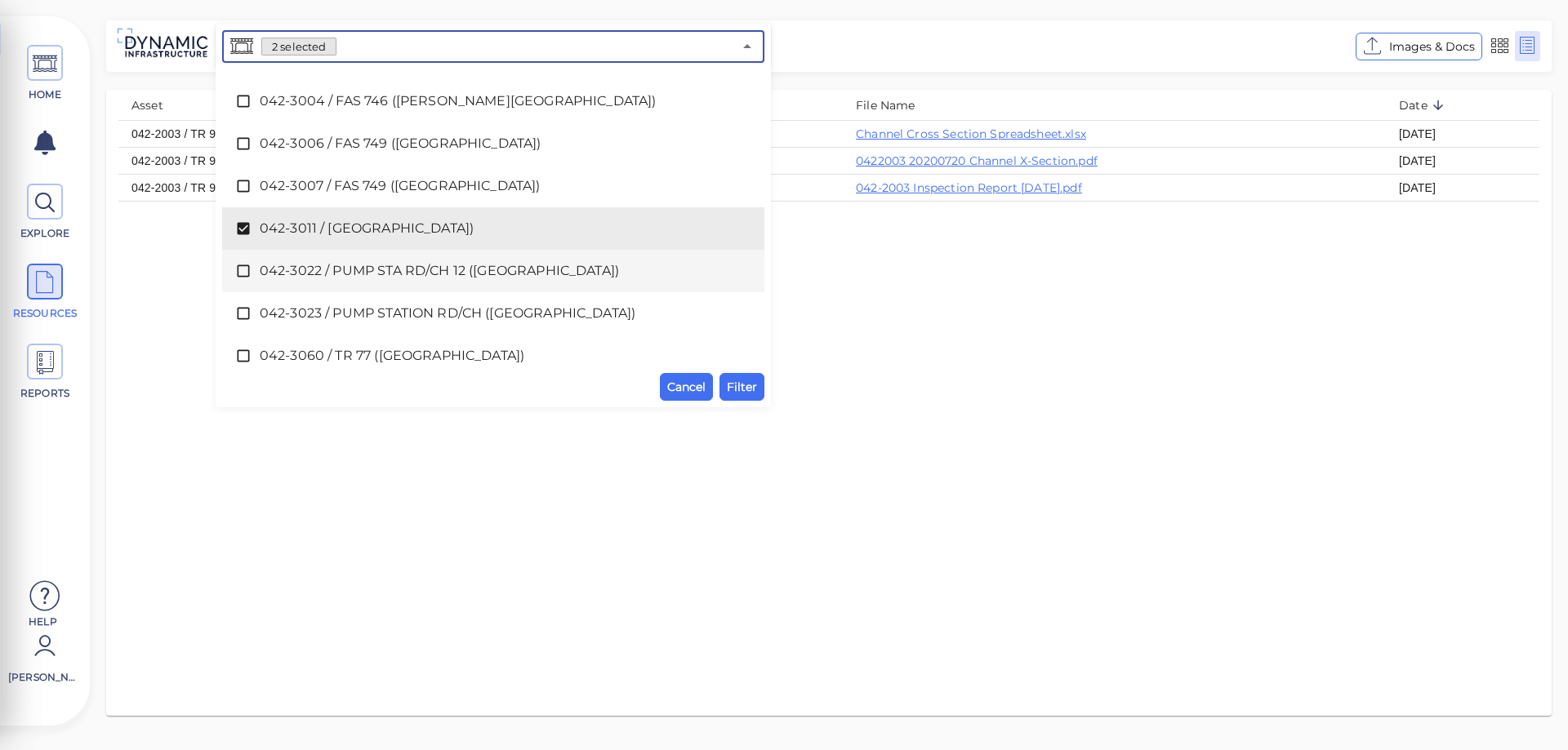
scroll to position [0, 0]
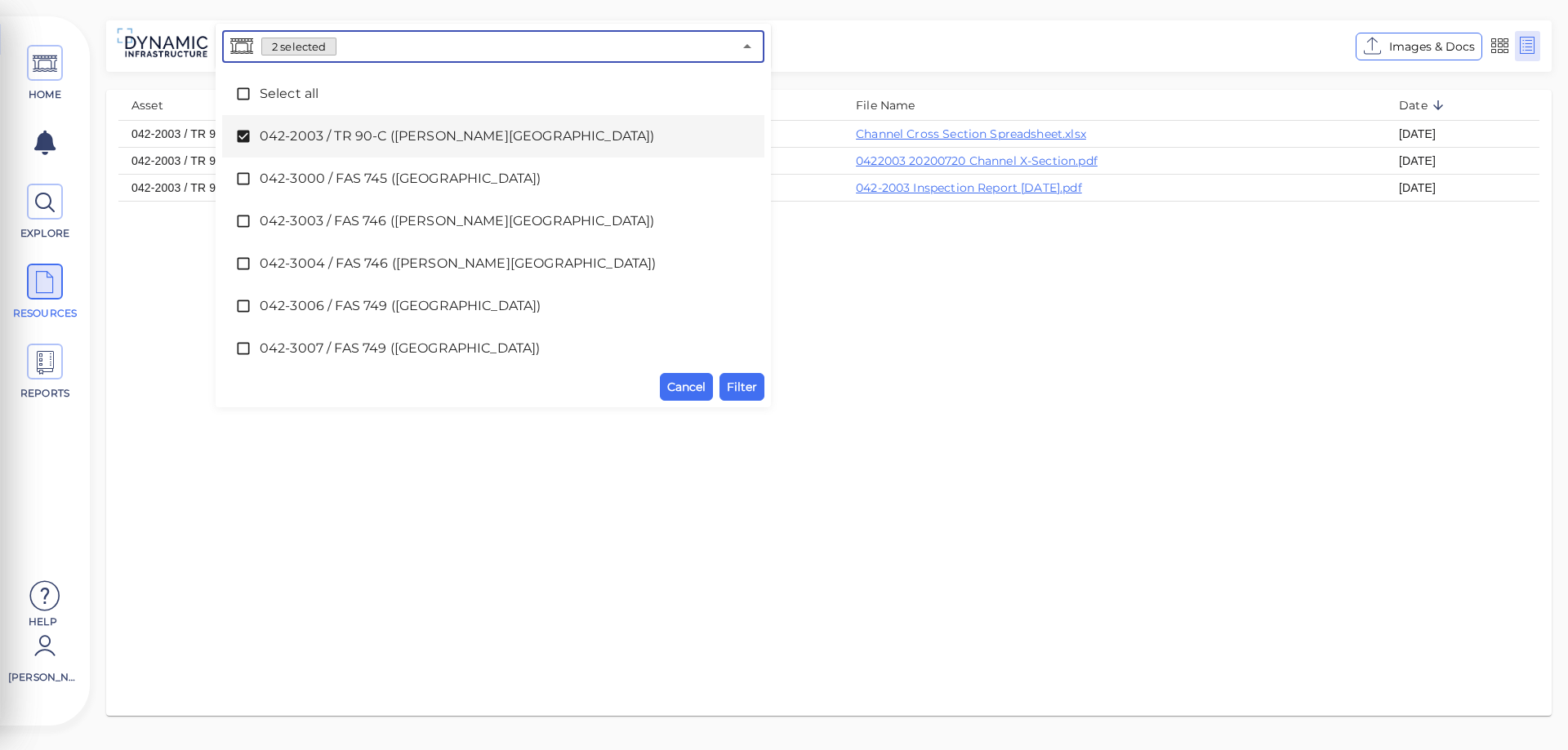
click at [241, 134] on icon at bounding box center [243, 136] width 12 height 12
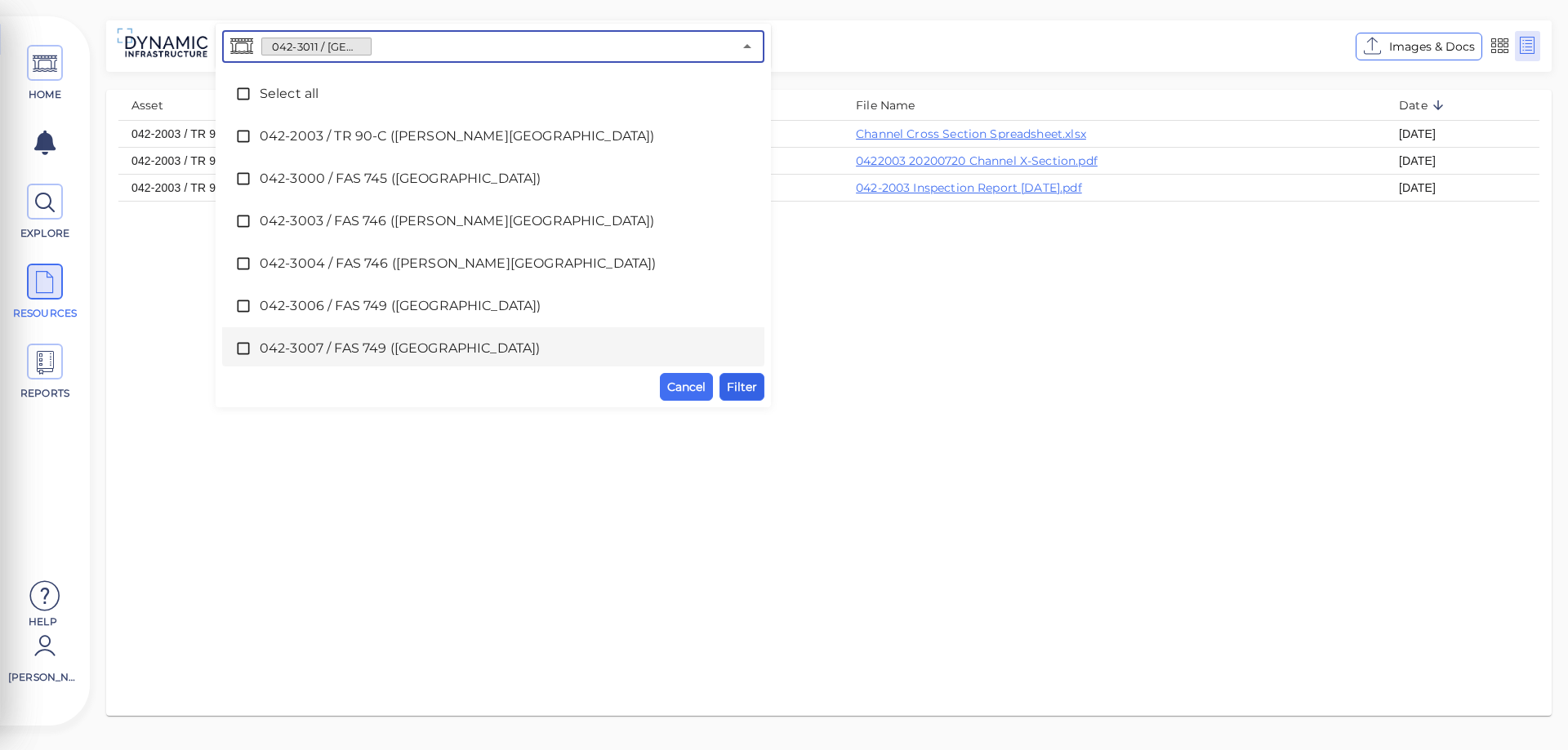
click at [735, 389] on span "Filter" at bounding box center [742, 387] width 30 height 20
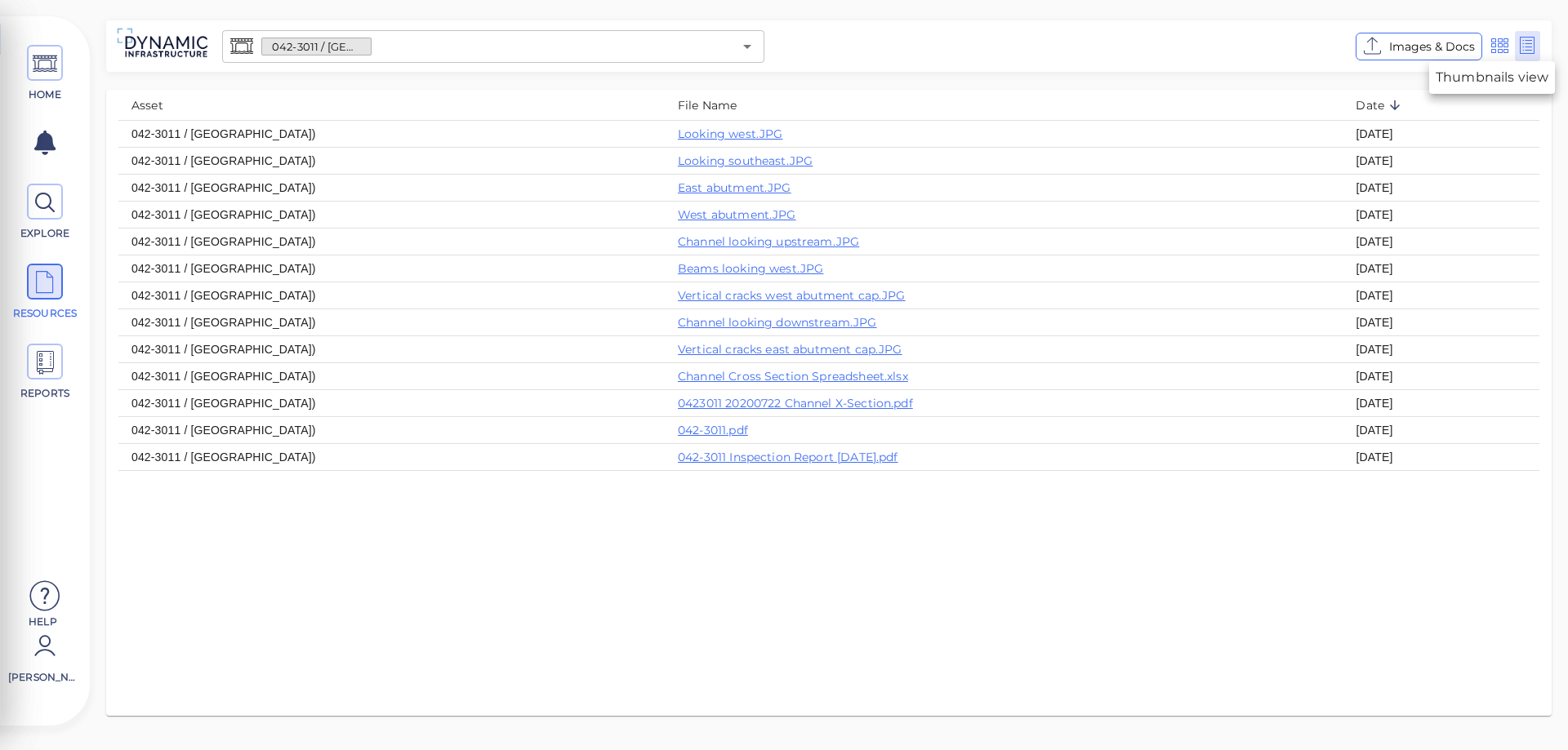
click at [1497, 44] on icon at bounding box center [1500, 46] width 21 height 24
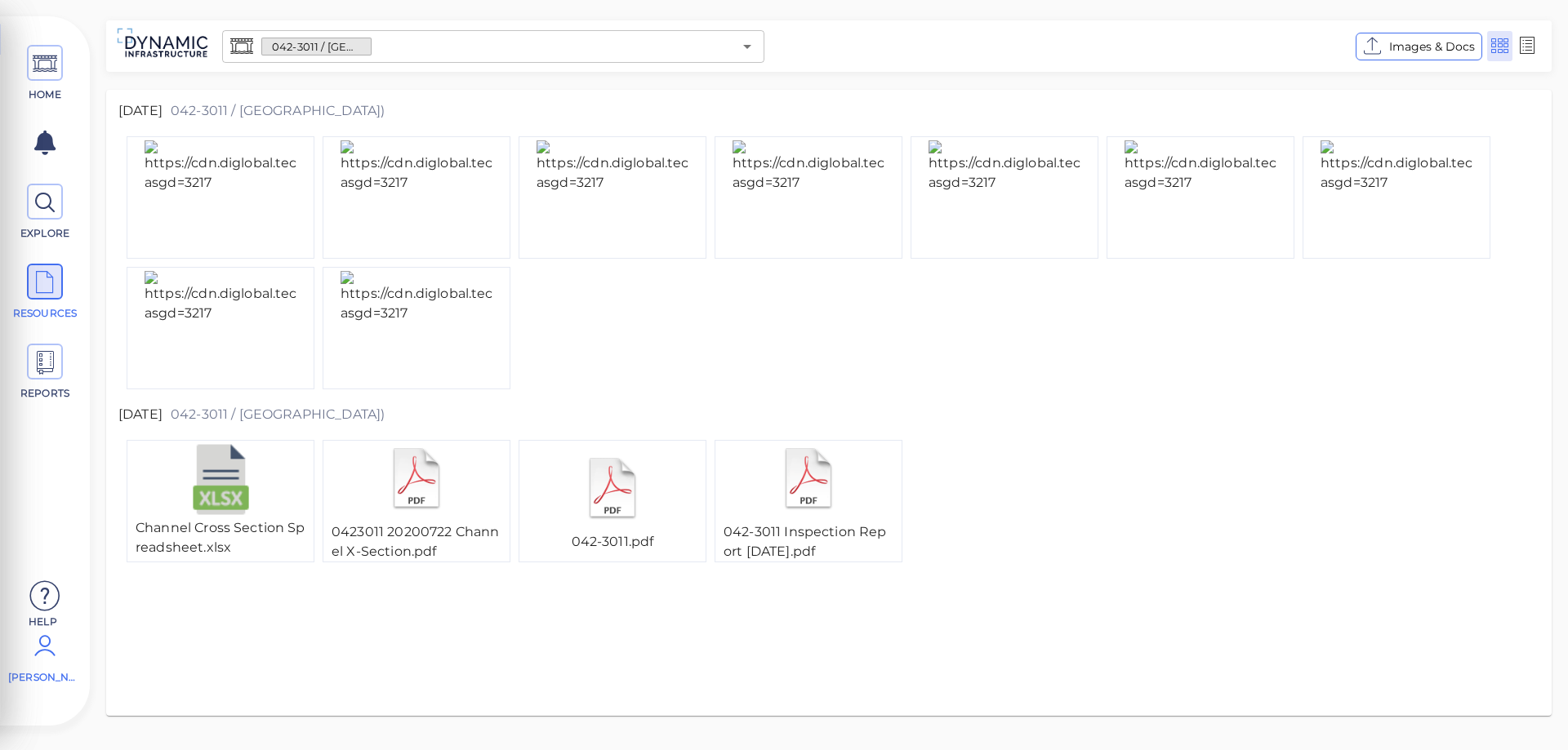
click at [42, 659] on icon at bounding box center [45, 645] width 33 height 49
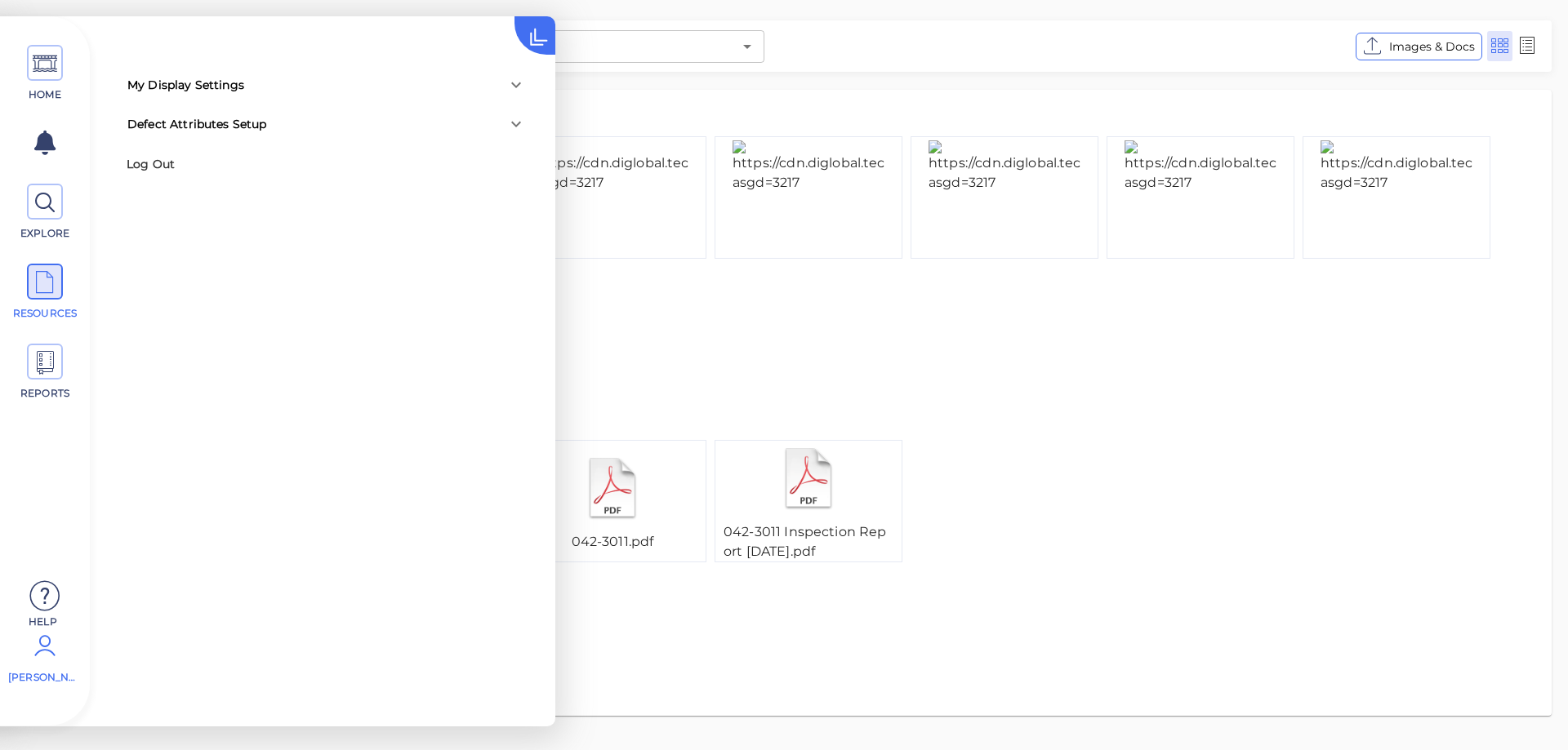
click at [517, 85] on icon at bounding box center [516, 85] width 9 height 6
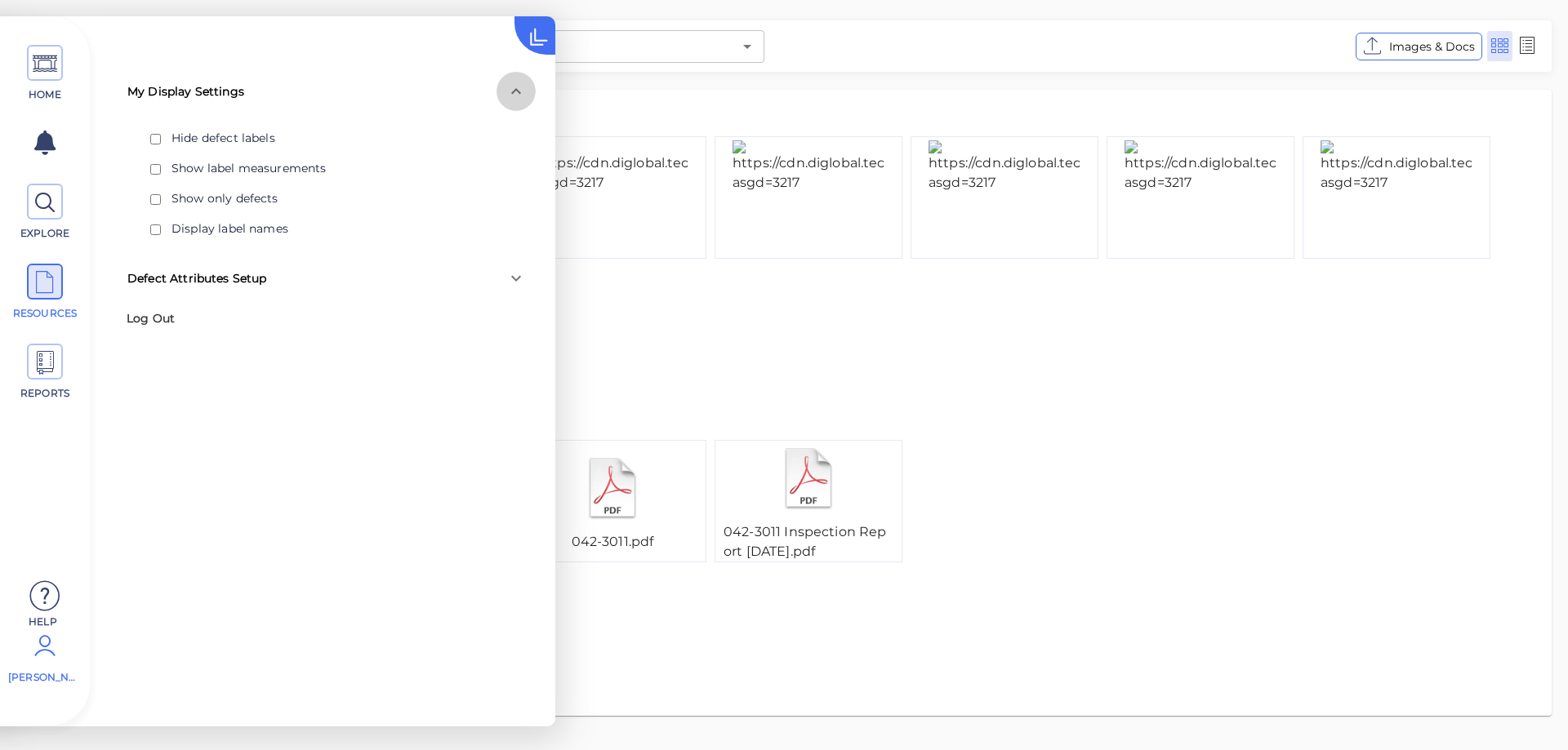
click at [517, 85] on icon at bounding box center [516, 91] width 20 height 20
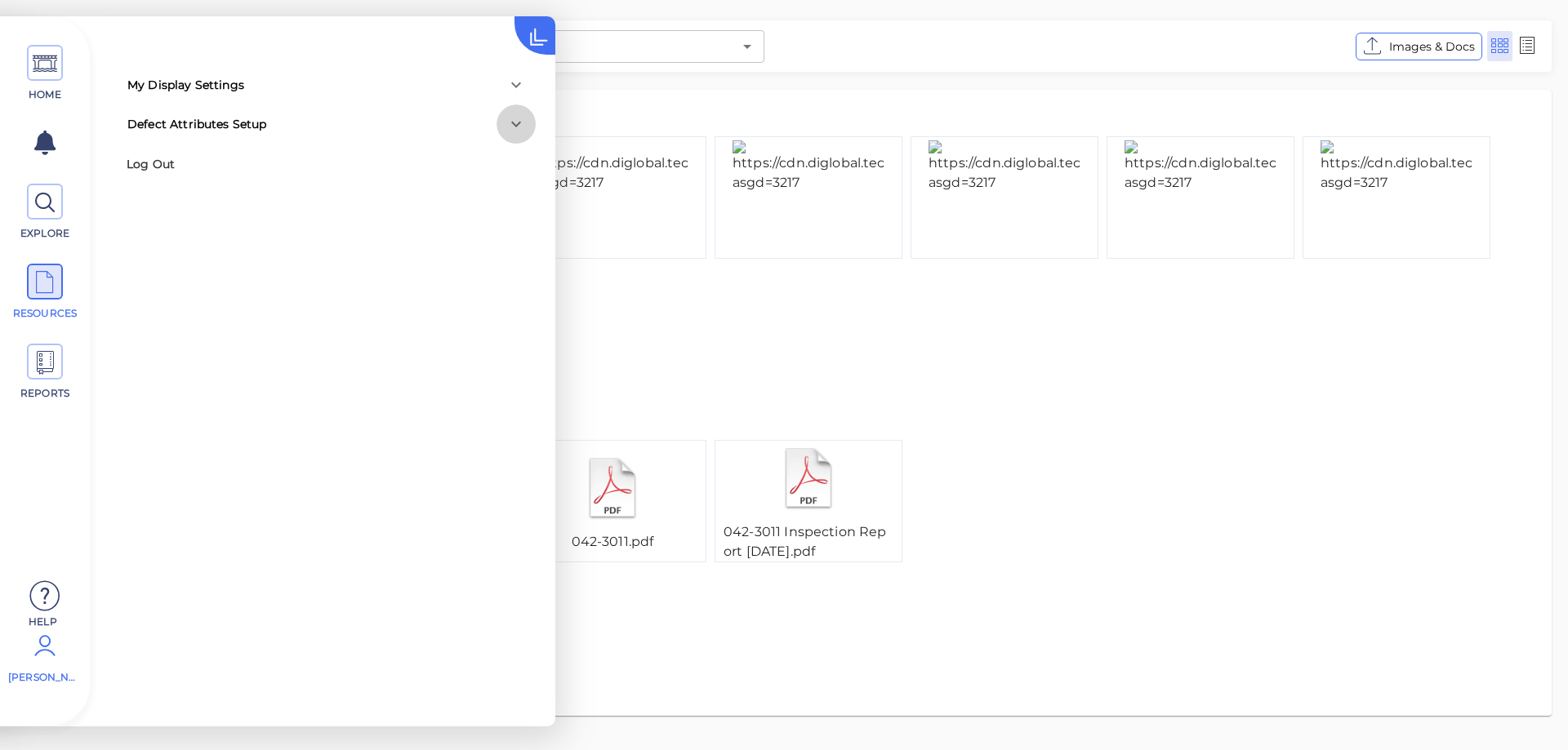
click at [515, 120] on icon at bounding box center [516, 123] width 20 height 20
click at [515, 120] on div at bounding box center [516, 131] width 39 height 39
click at [46, 601] on icon at bounding box center [45, 597] width 33 height 49
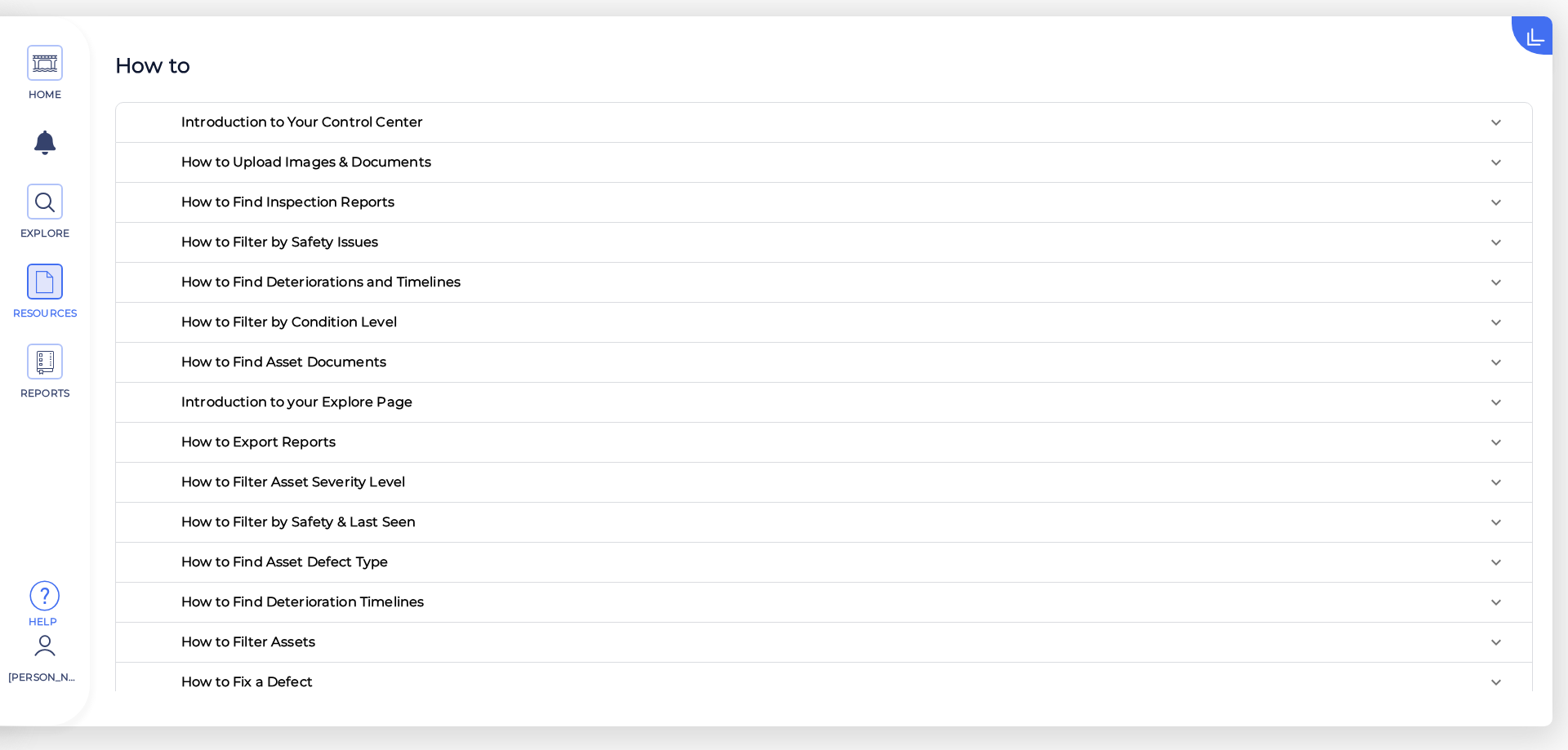
click at [1487, 133] on icon at bounding box center [1495, 122] width 20 height 20
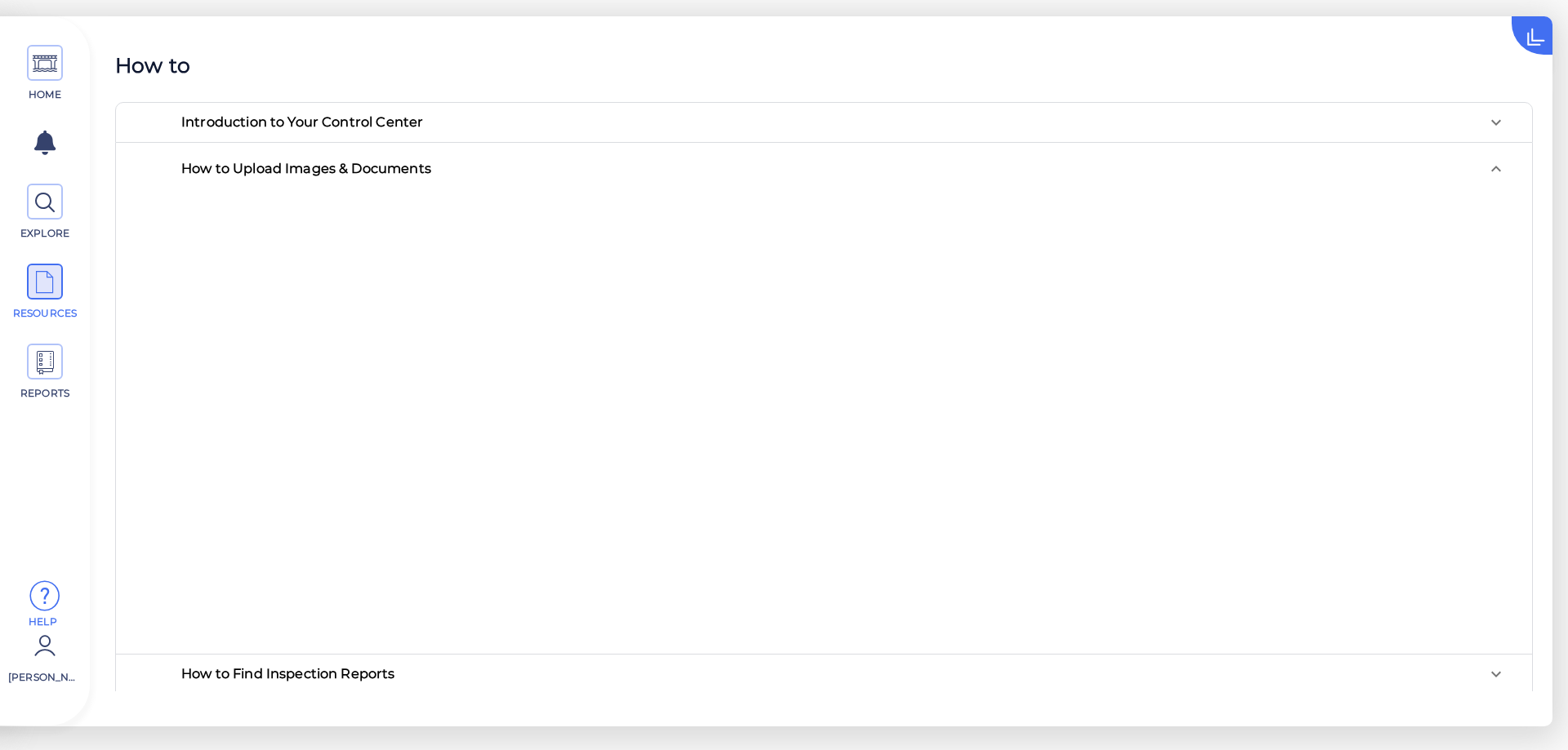
click at [1013, 276] on div at bounding box center [843, 424] width 1350 height 459
click at [1490, 169] on icon at bounding box center [1495, 168] width 9 height 6
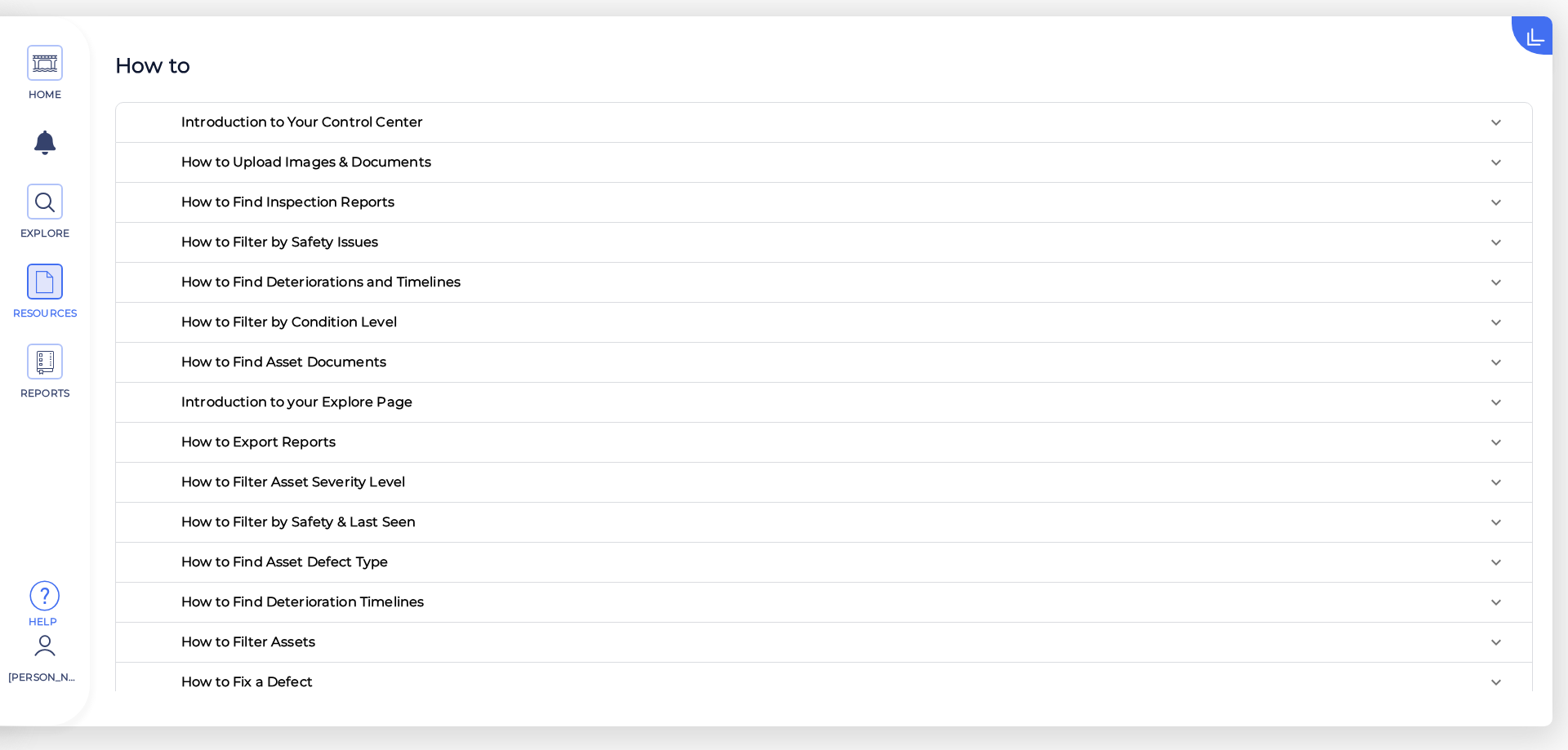
scroll to position [51, 0]
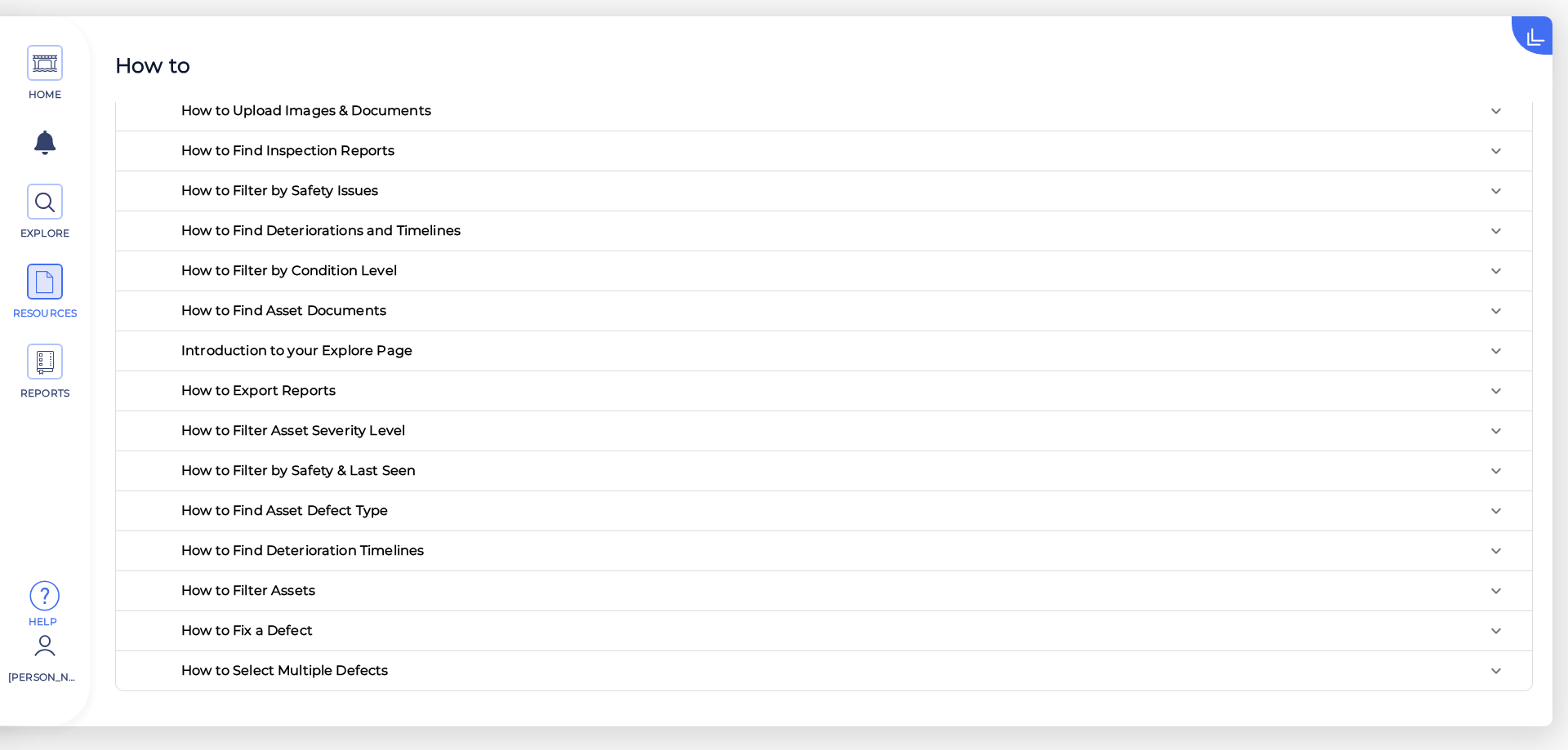
click at [286, 77] on div "How to Fix a Defect" at bounding box center [302, 70] width 242 height 13
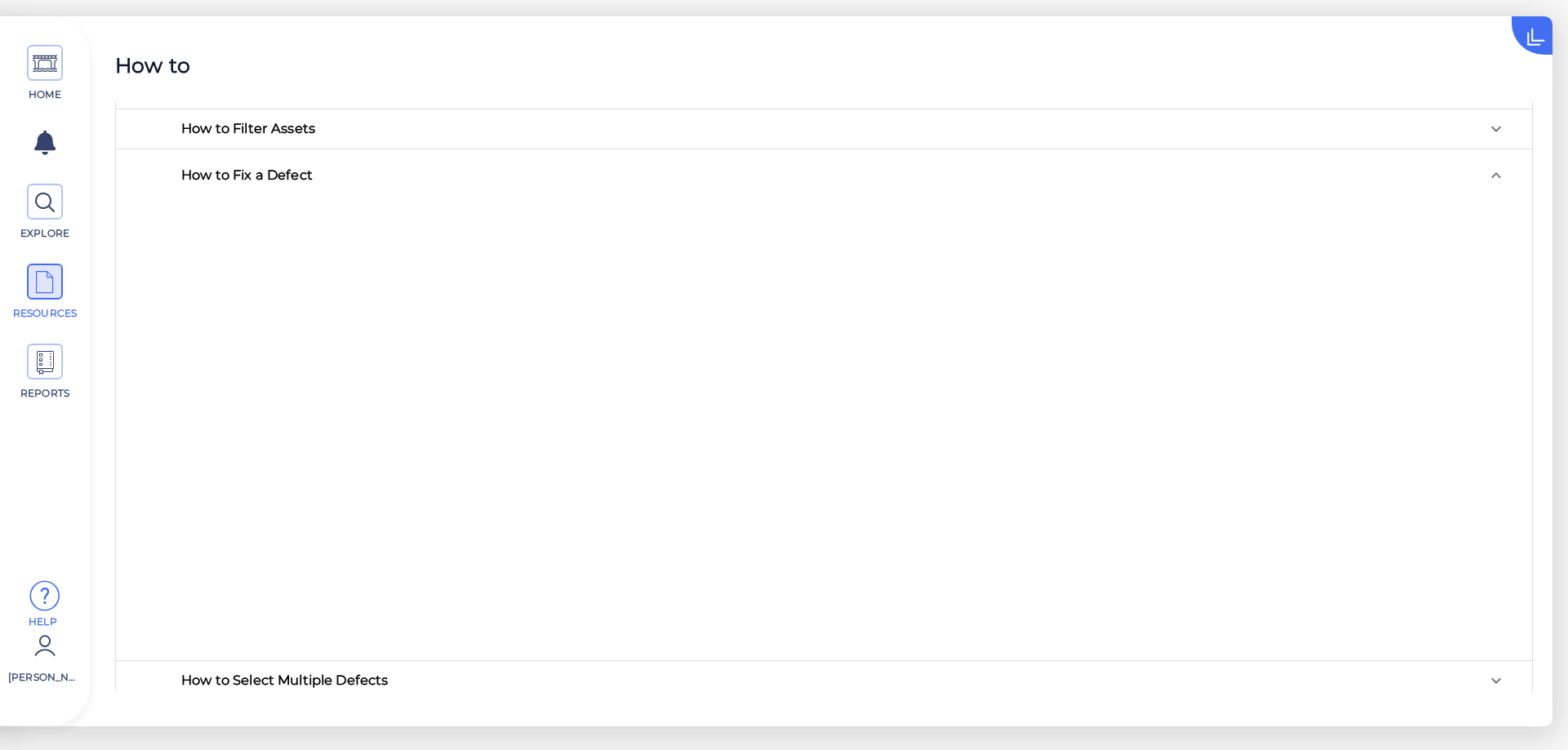
scroll to position [523, 0]
